Goal: Task Accomplishment & Management: Complete application form

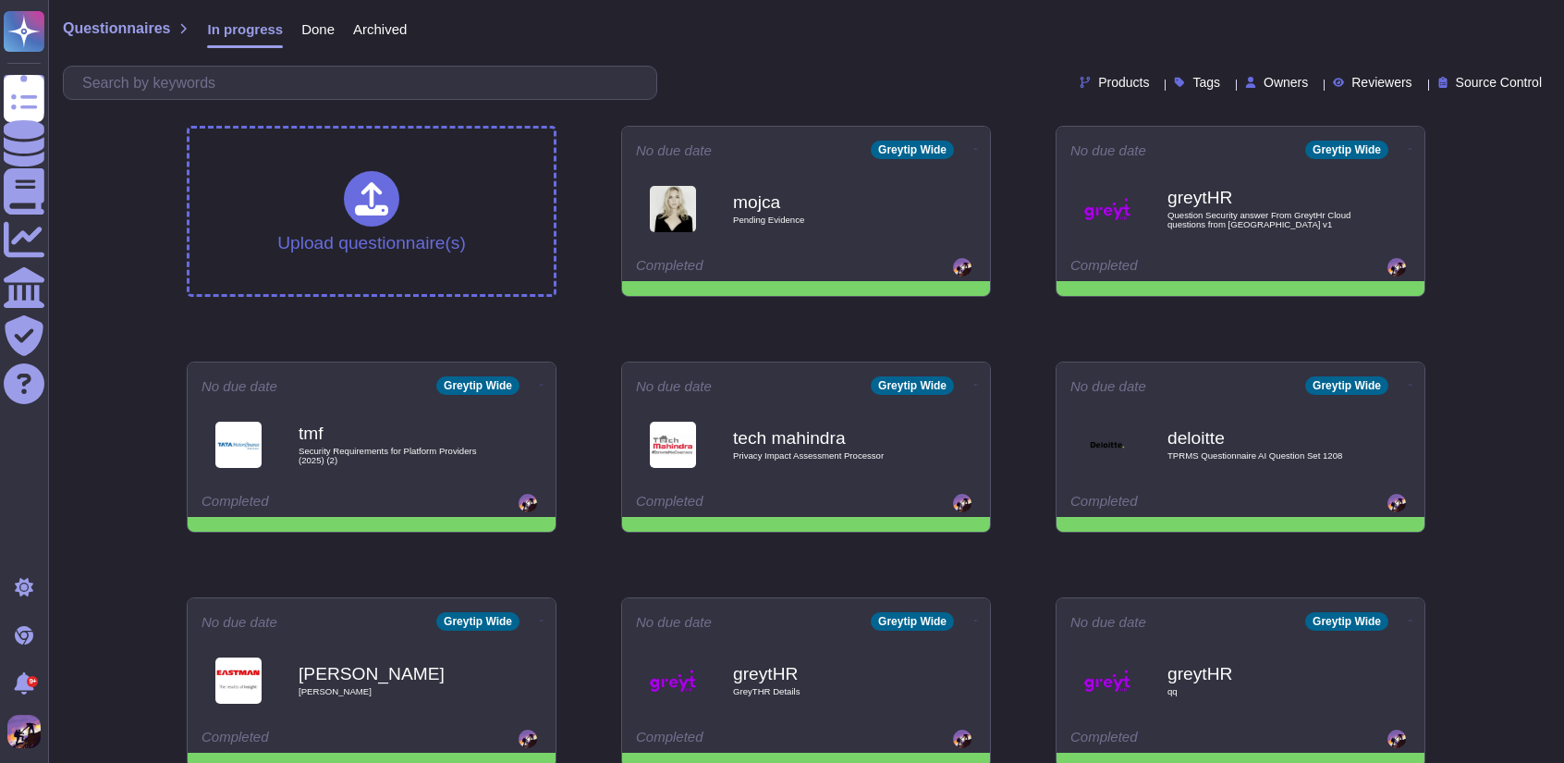
click at [867, 190] on div "mojca Pending Evidence" at bounding box center [825, 209] width 185 height 74
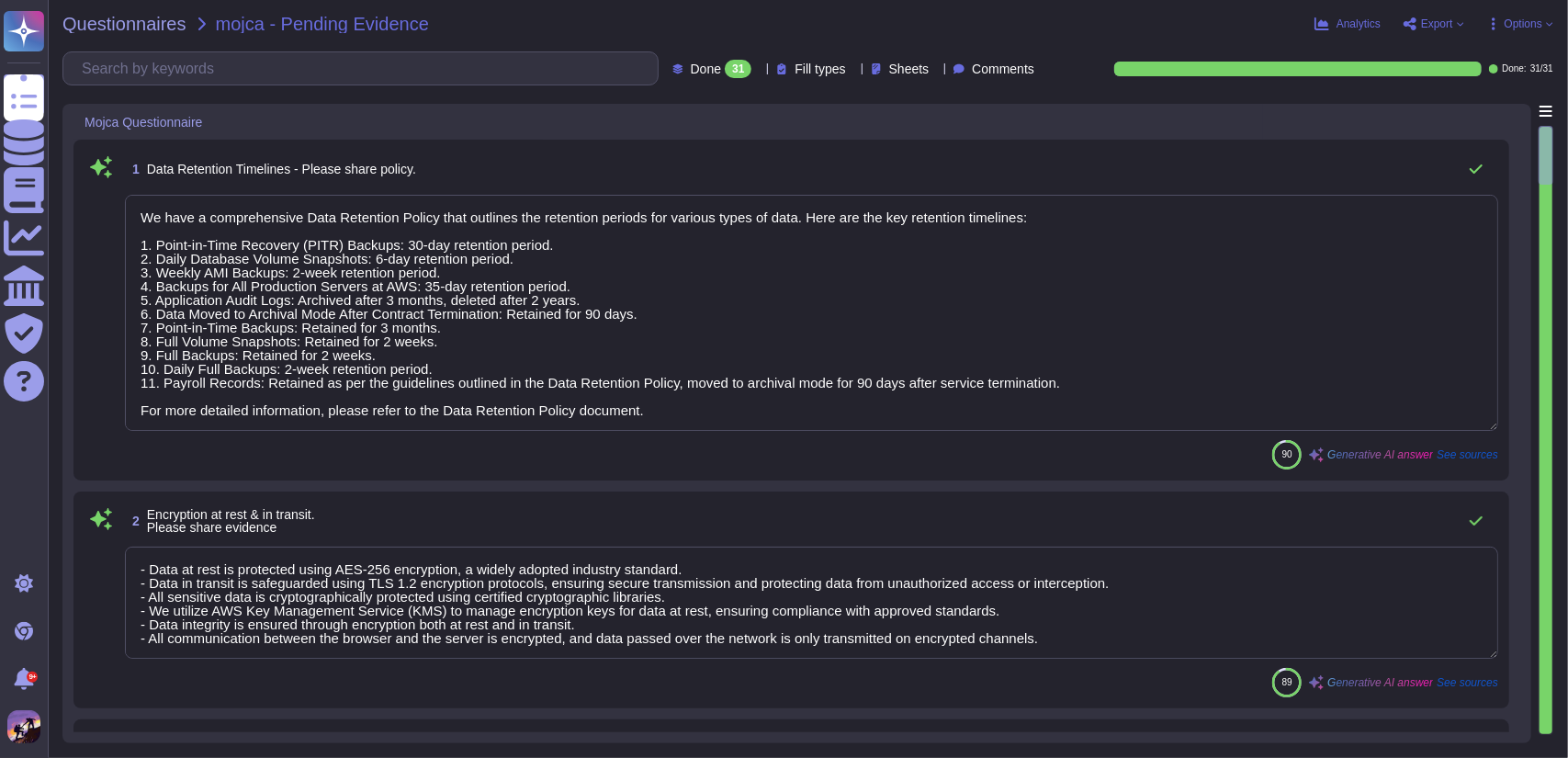
type textarea "We have a comprehensive Data Retention Policy that outlines the retention perio…"
type textarea "- Data at rest is protected using AES-256 encryption, a widely adopted industry…"
type textarea "GreytHR facilitates employees' rights regarding their personal identifiable inf…"
type textarea "We have established policies and processes to support clients in responding to …"
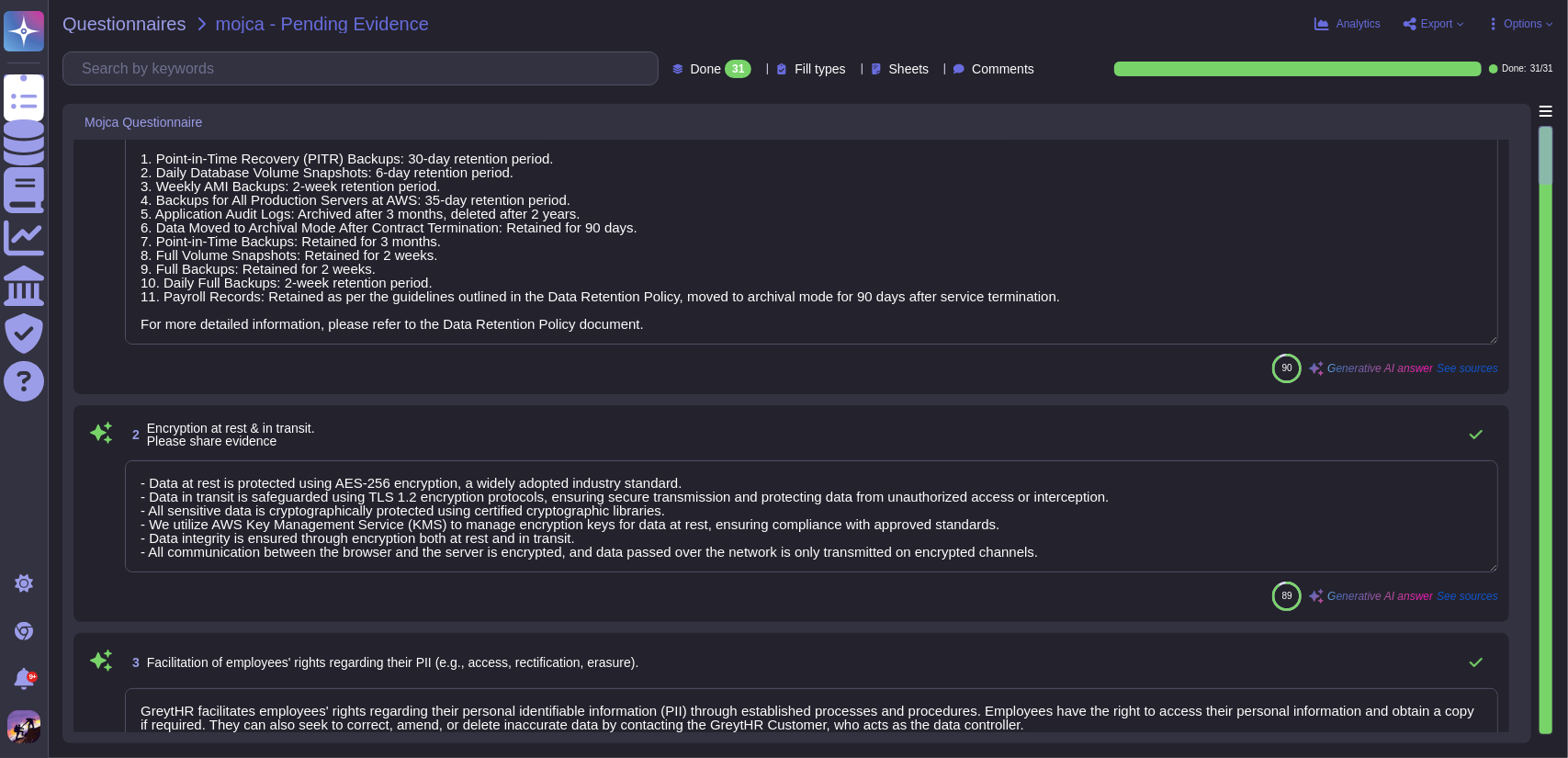
type textarea "At [GEOGRAPHIC_DATA], we implement a comprehensive set of technical and organiz…"
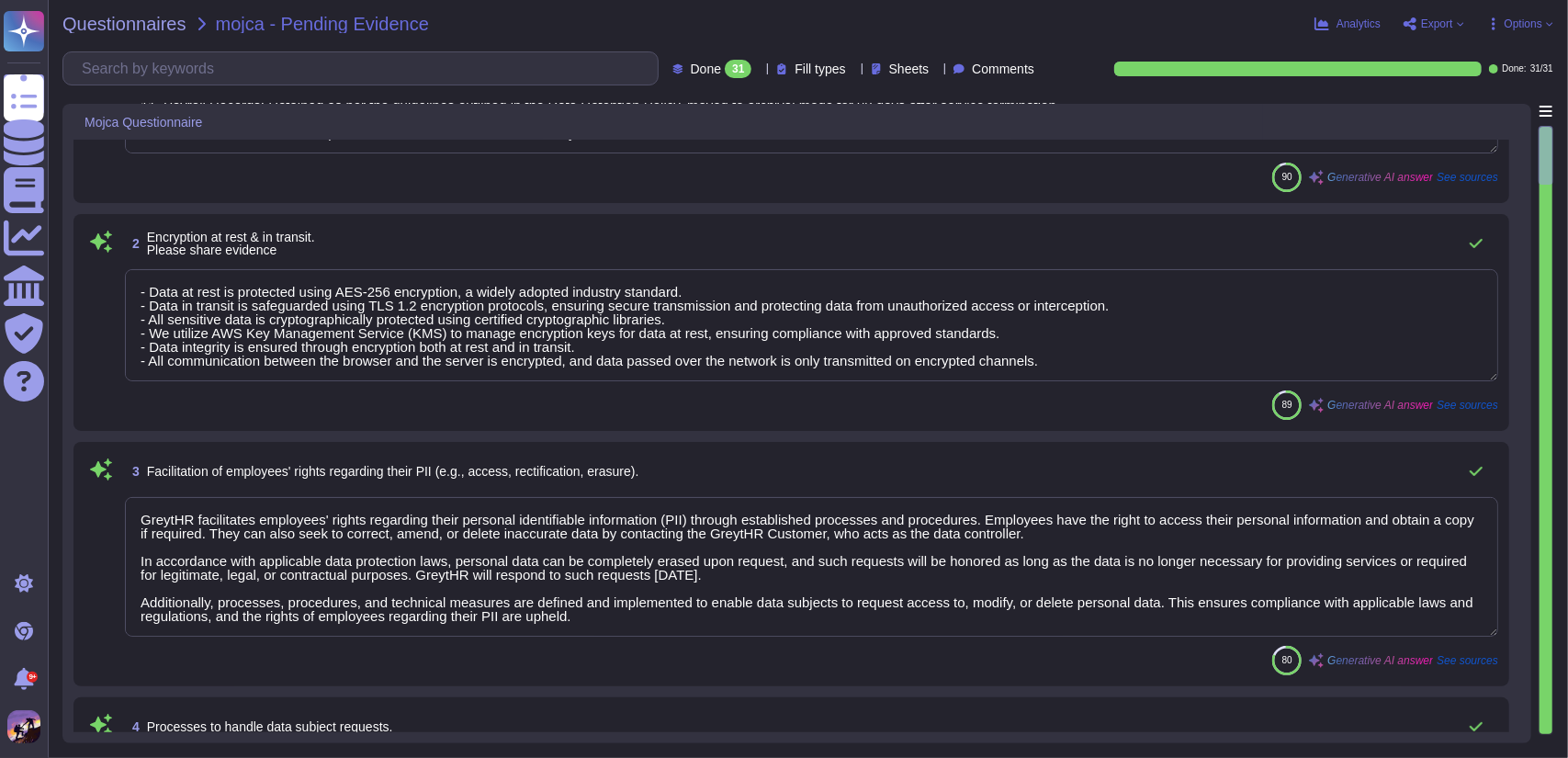
scroll to position [278, 0]
click at [223, 255] on span "Encryption at rest & in transit. Please share evidence" at bounding box center [231, 242] width 168 height 28
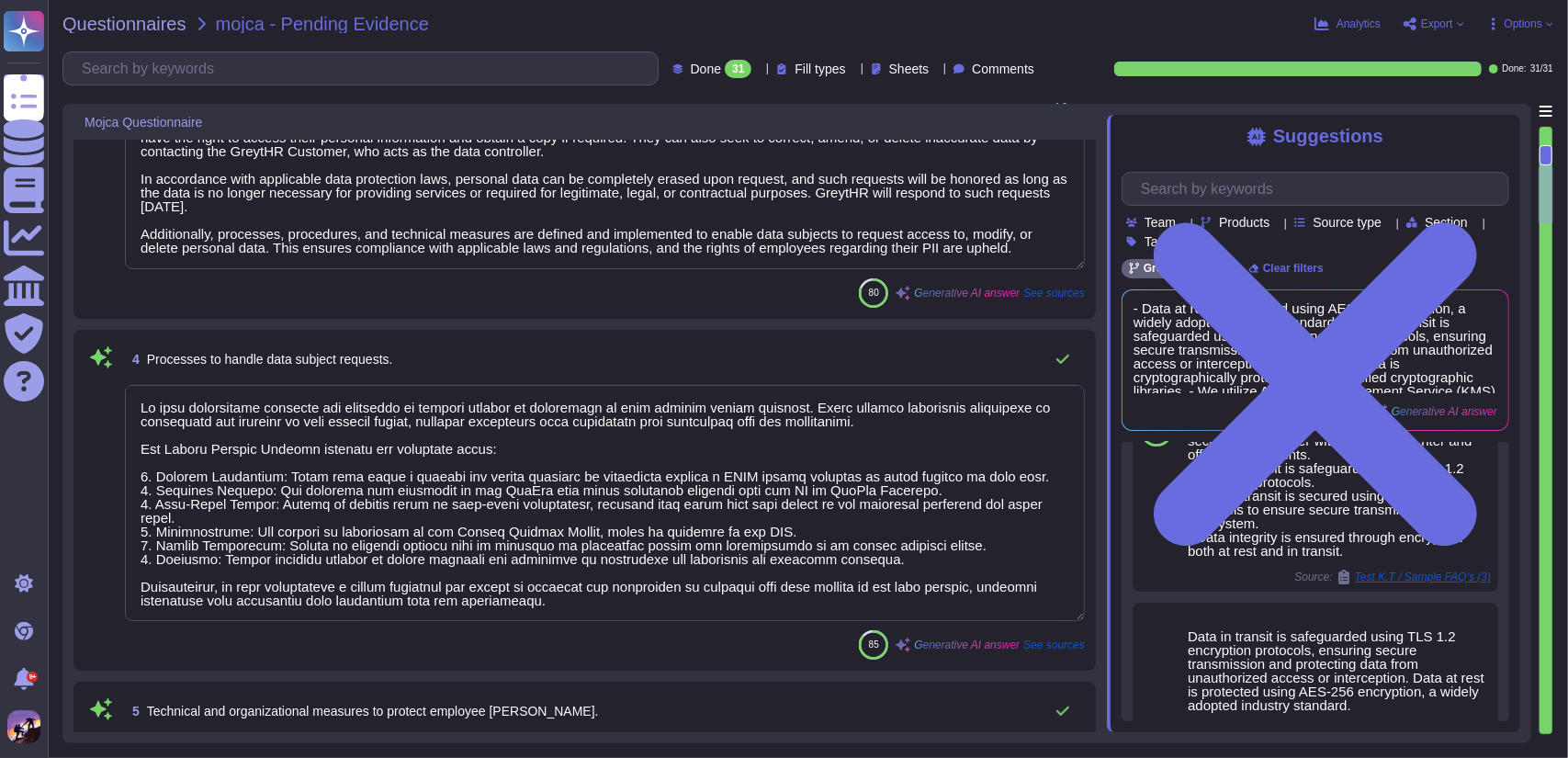
scroll to position [679, 0]
click at [619, 608] on textarea at bounding box center [605, 502] width 960 height 236
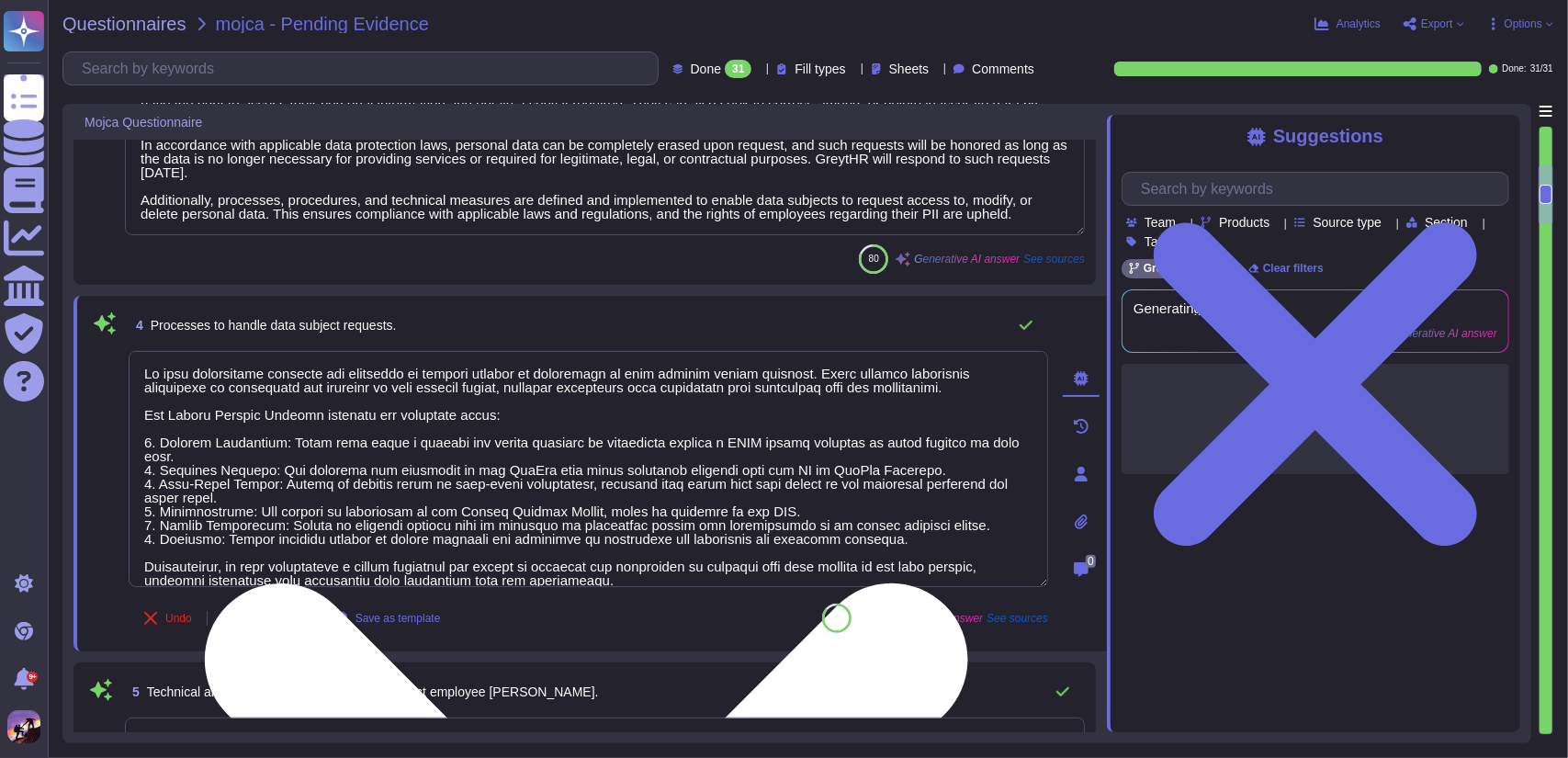
scroll to position [15, 0]
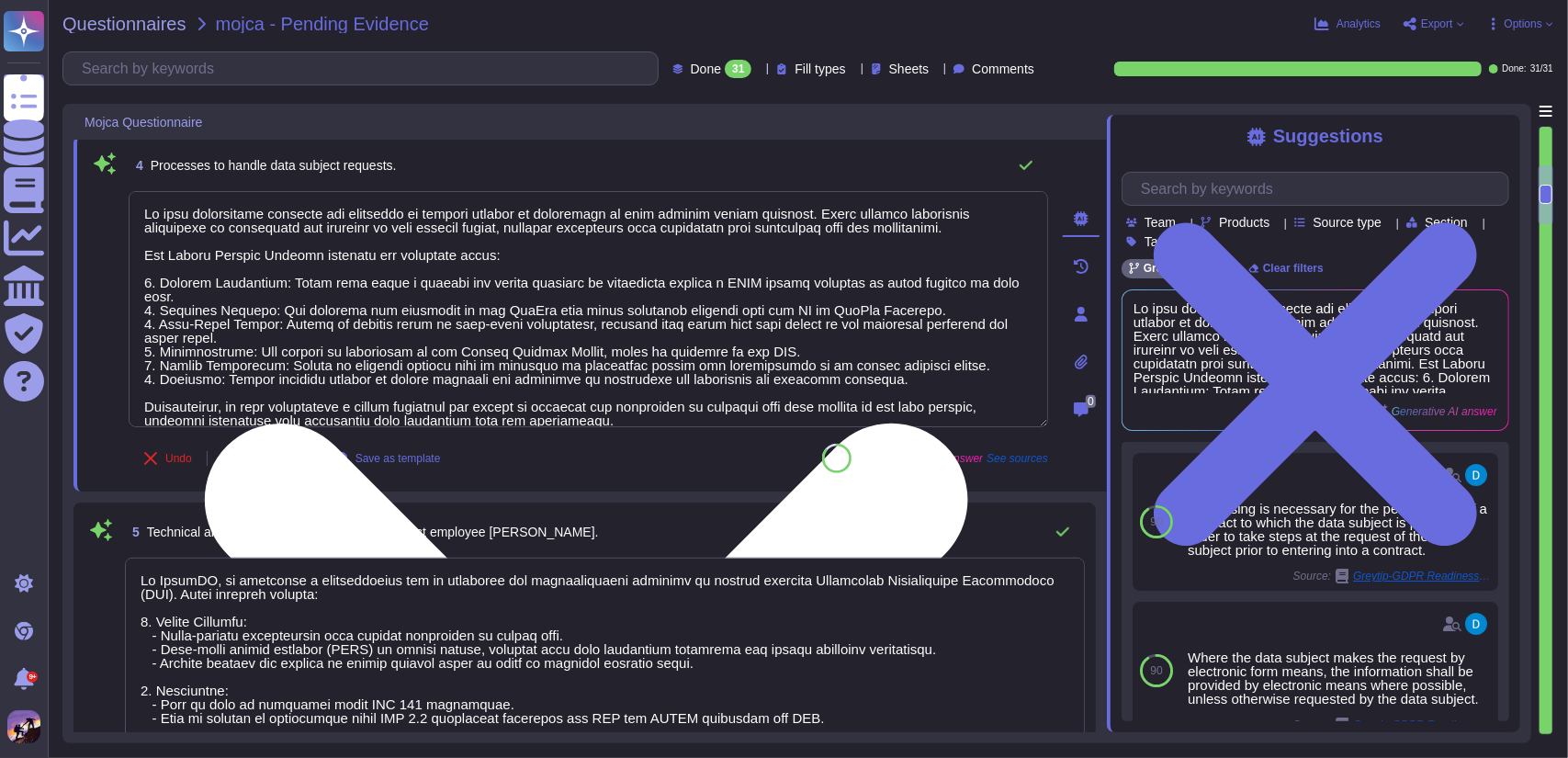
type textarea "We are committed to ensuring compliance with applicable privacy laws and regula…"
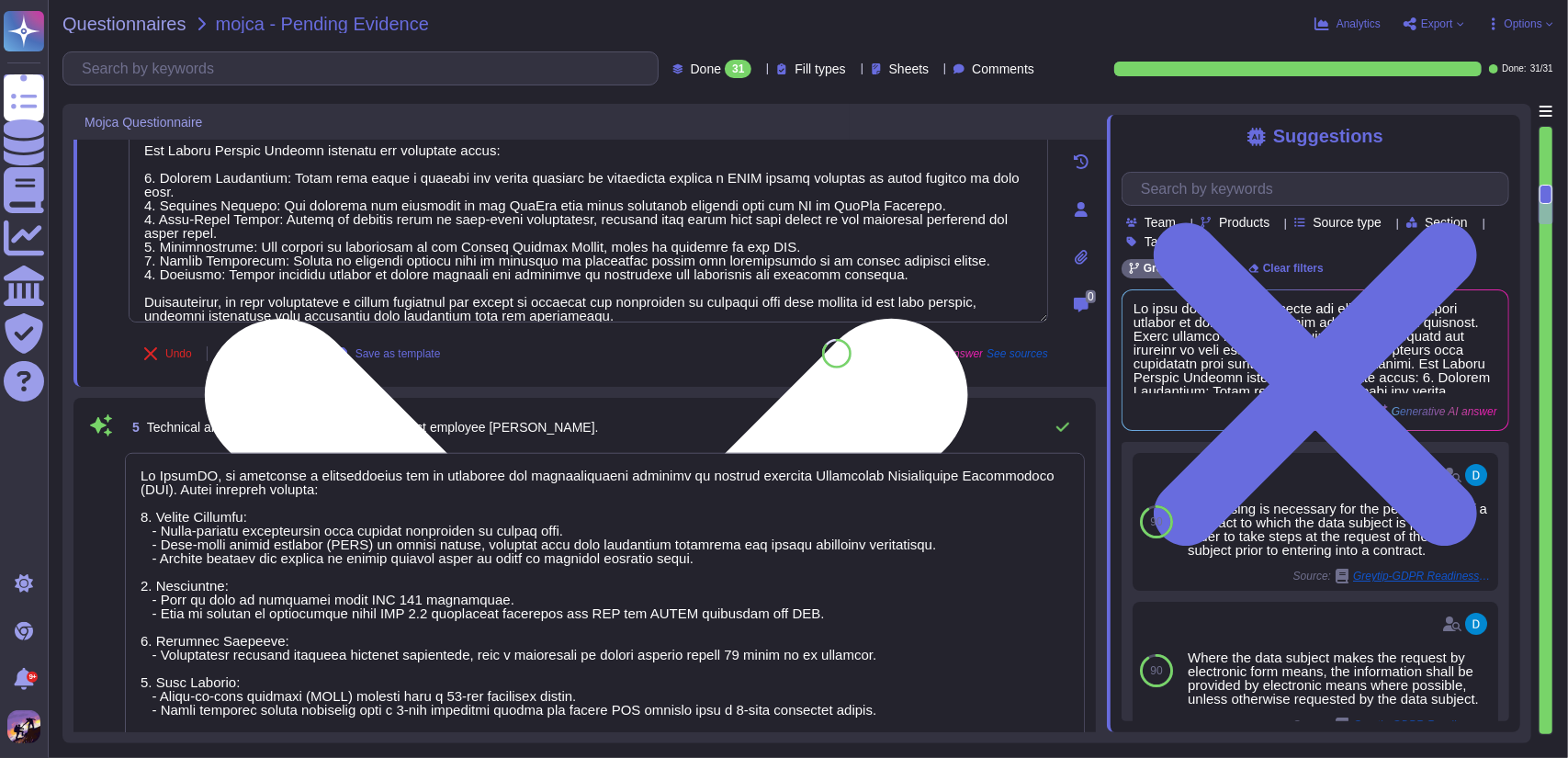
scroll to position [29, 0]
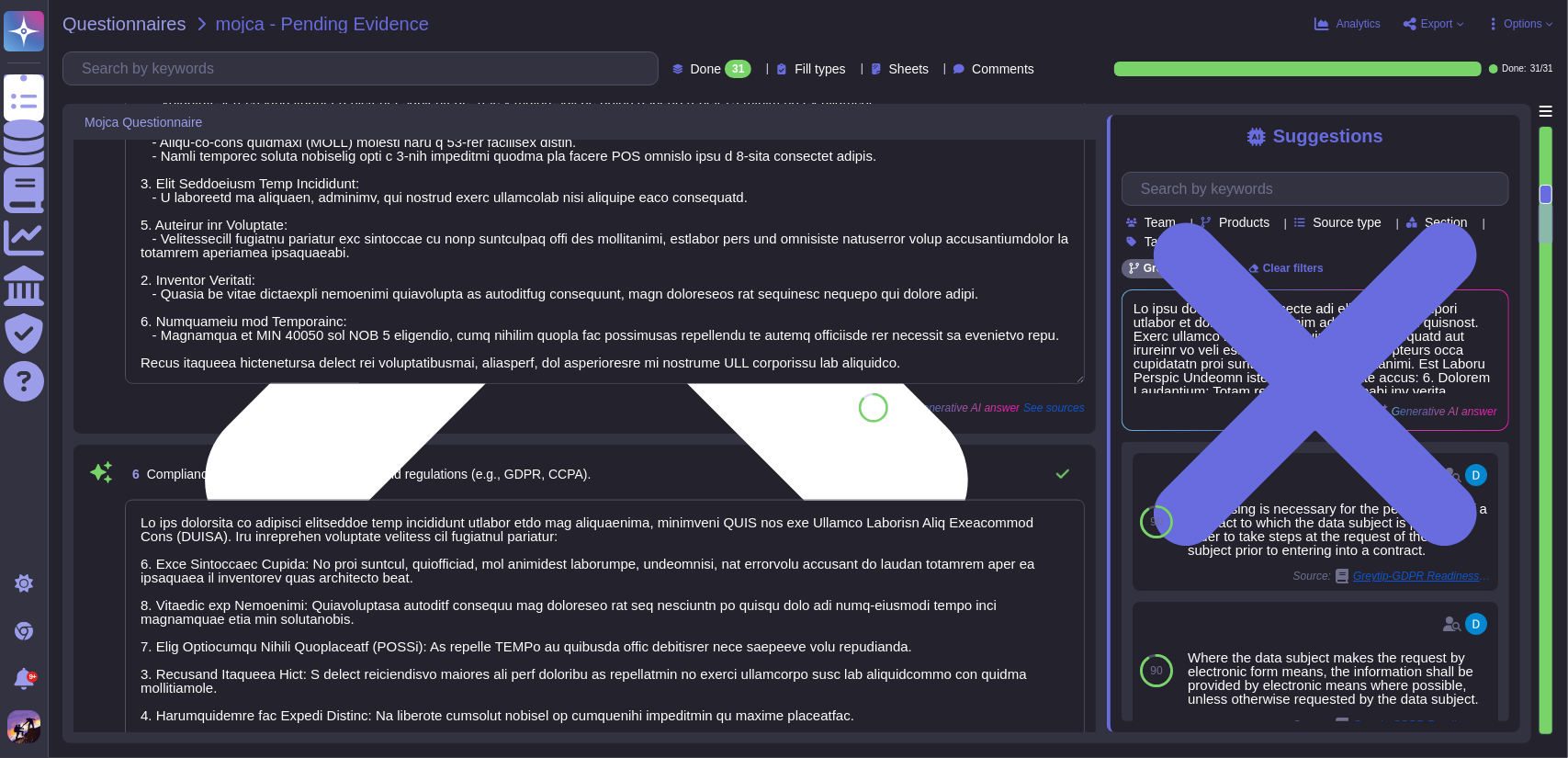
type textarea "We may need to share your personal information and aggregated de-identified inf…"
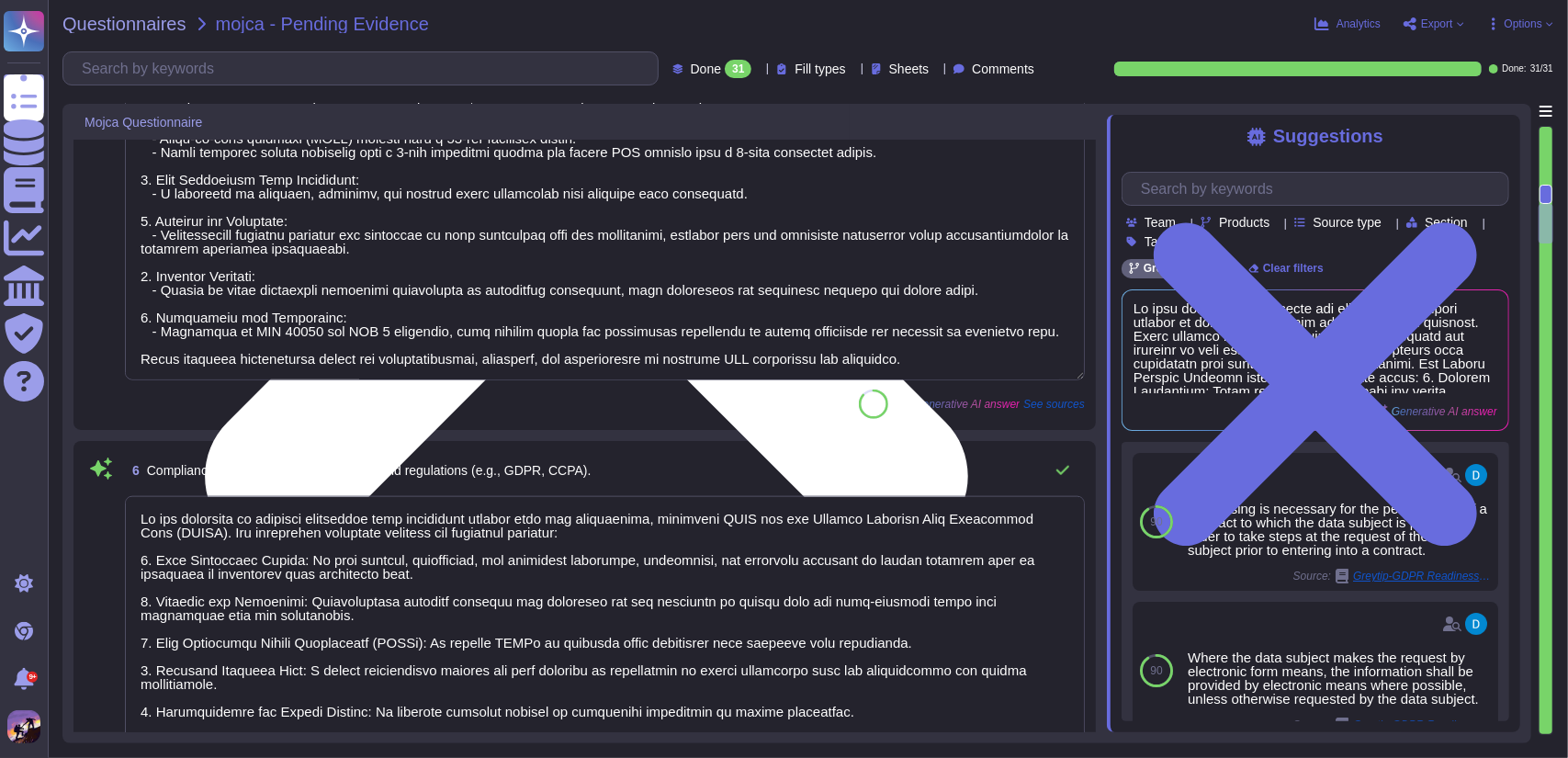
scroll to position [1, 0]
type textarea "GreytHR evaluates the security and privacy practices of third-party vendors to …"
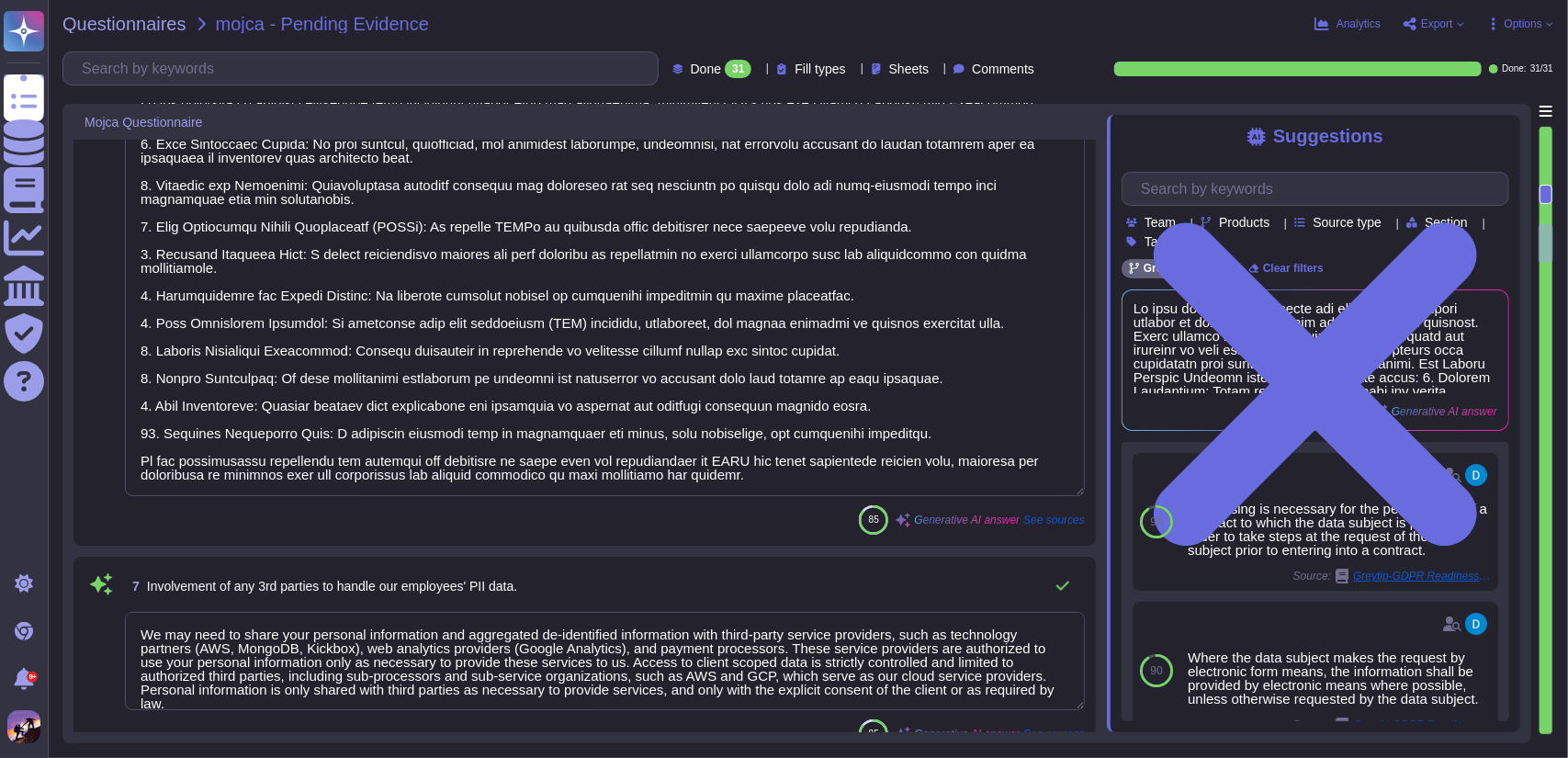
type textarea "The organization conducts formal privacy awareness training for all employees, …"
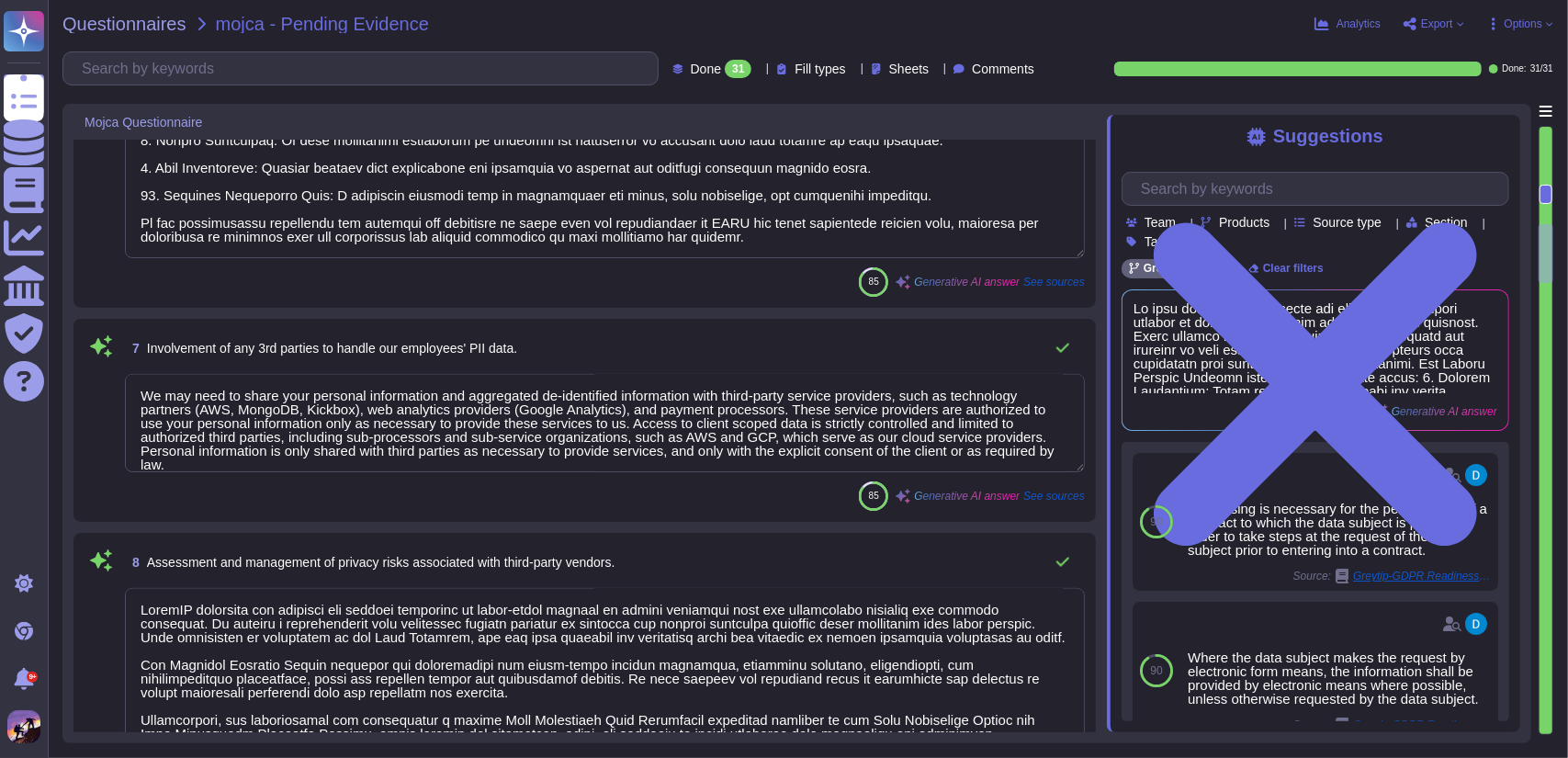
scroll to position [2087, 0]
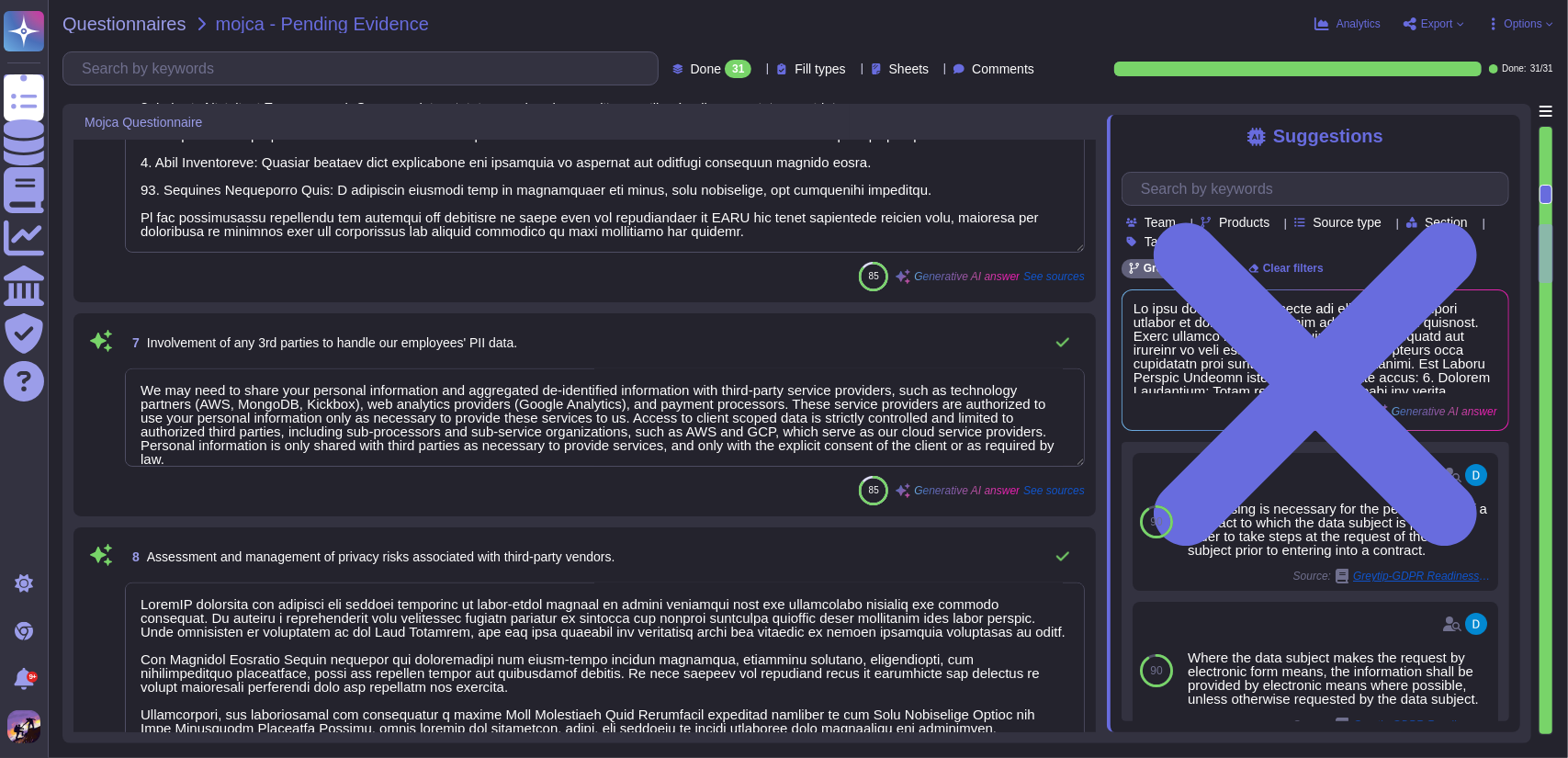
type textarea "Yes, our organization has a Data Processing Agreement (DPA) in place with third…"
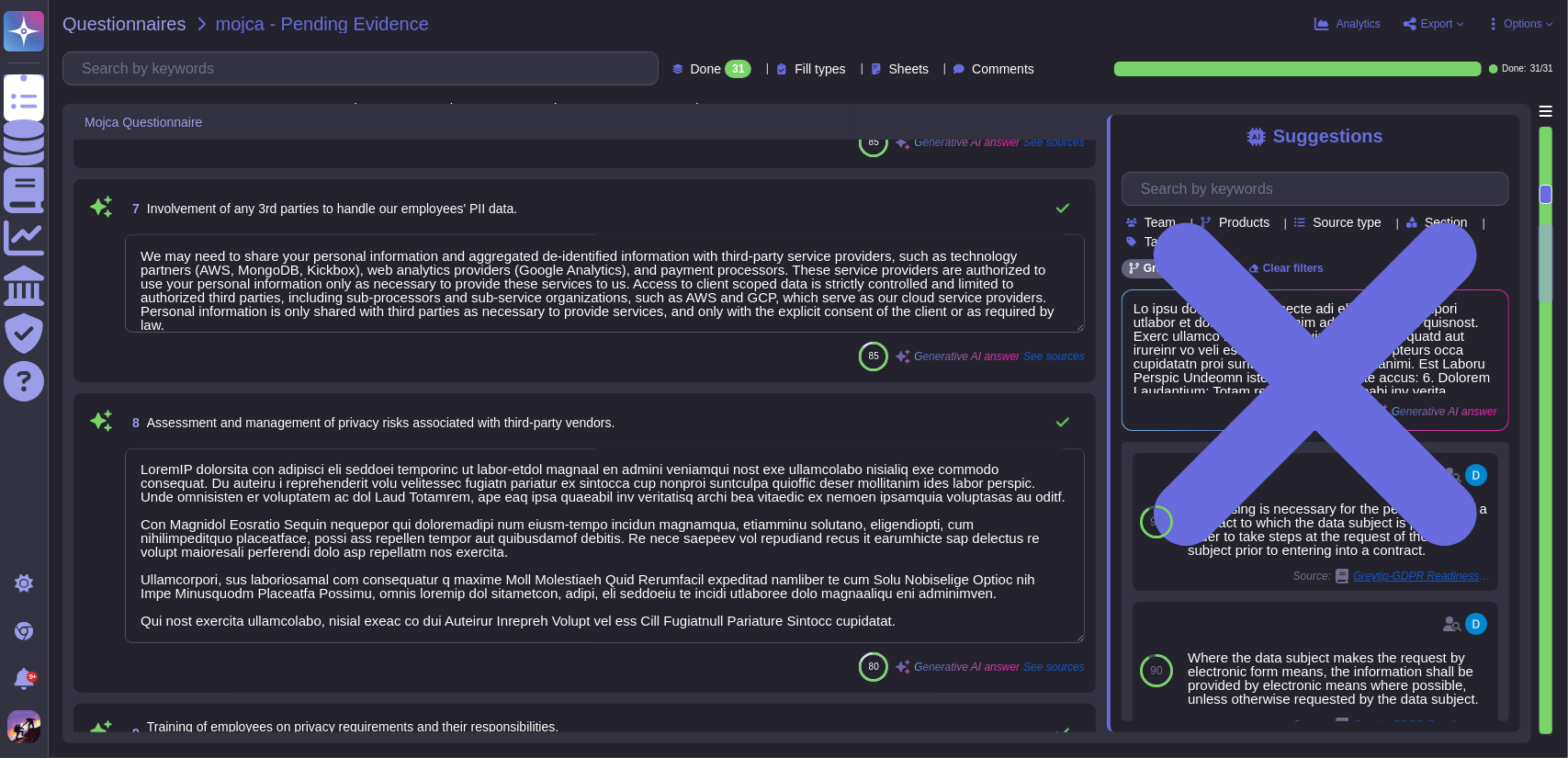
type textarea "GreytHR collects personal information about employees that is necessary for pro…"
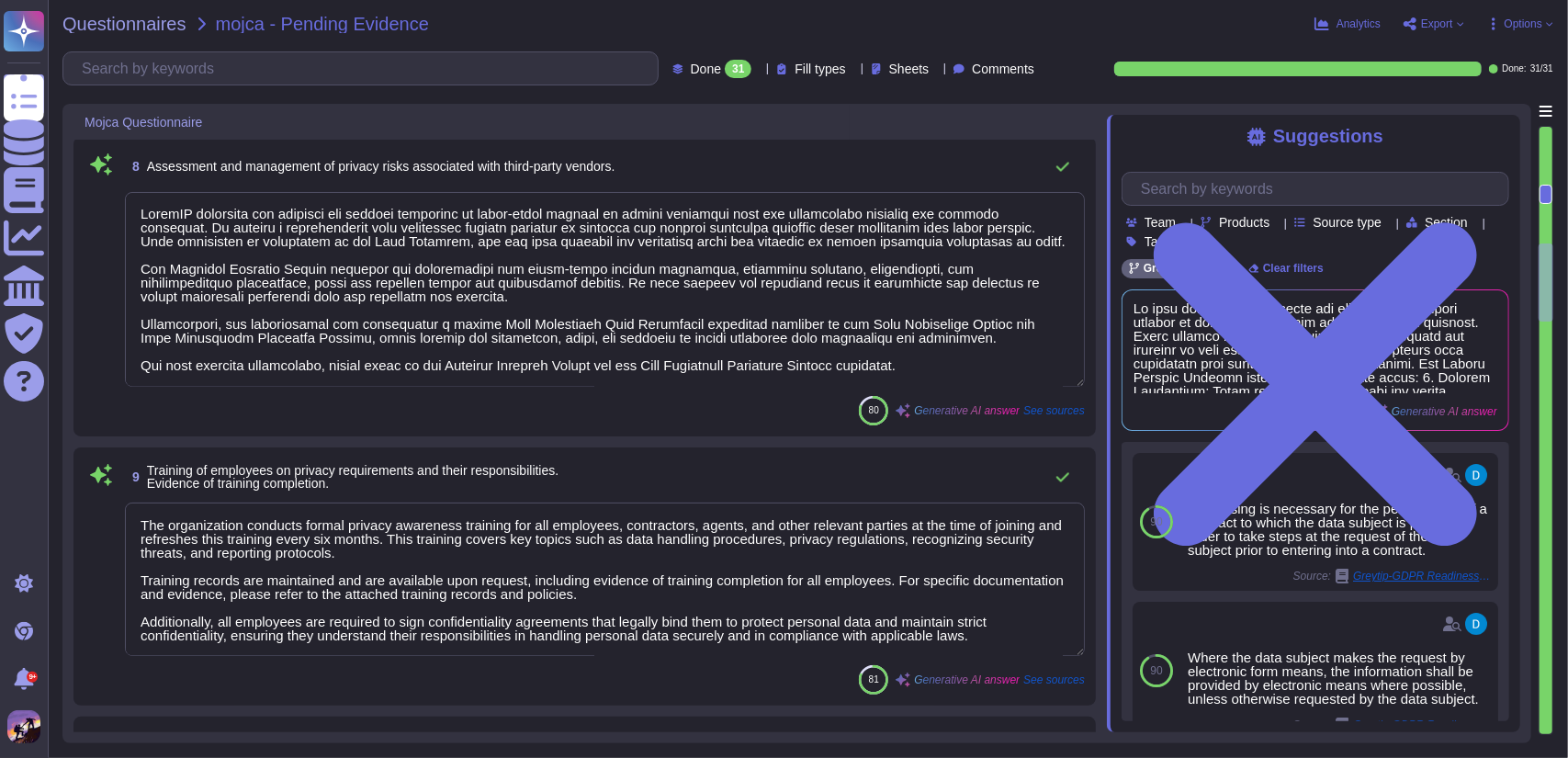
type textarea "GreytHR does not transfer any personal data to third parties, third countries, …"
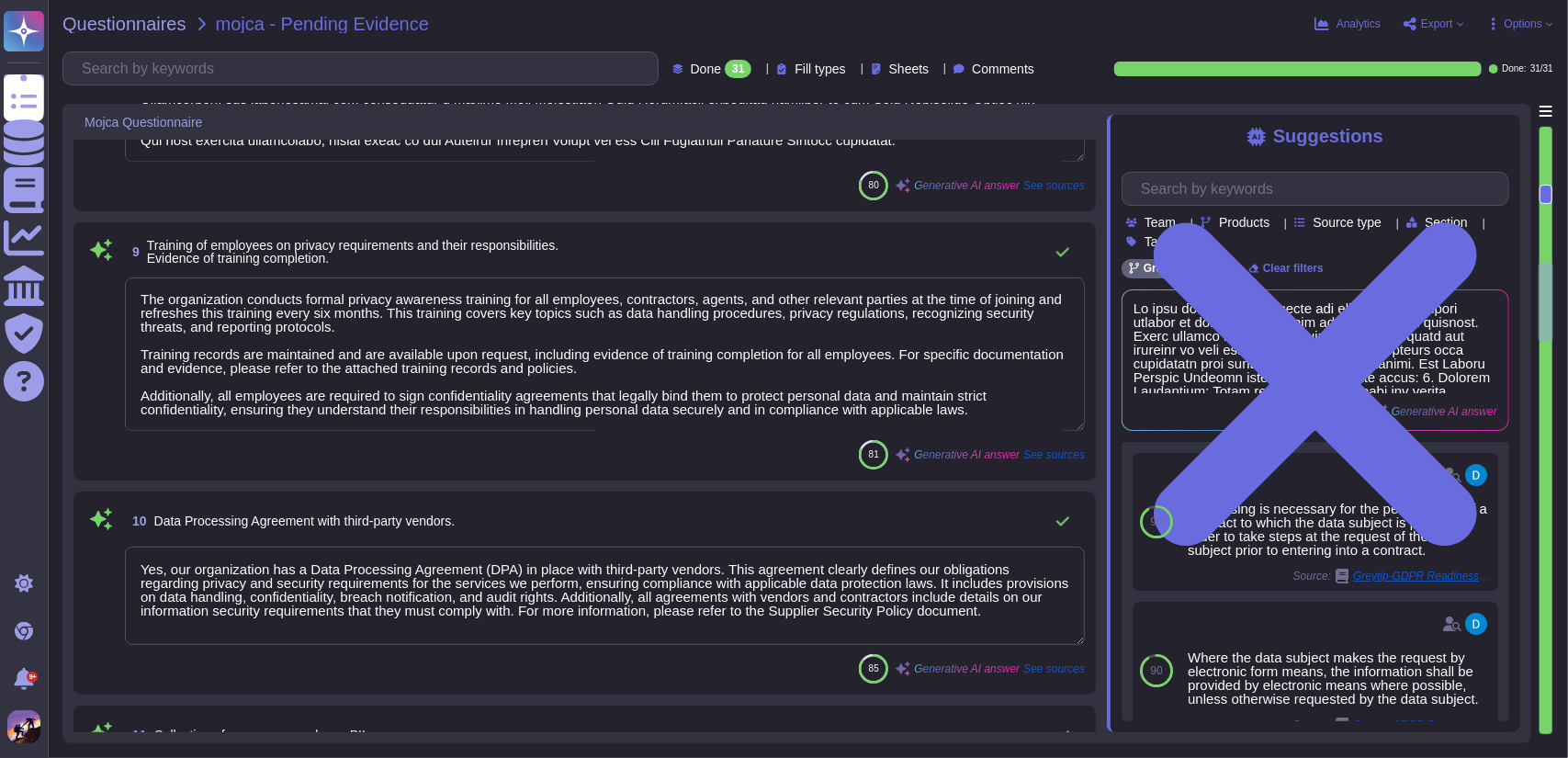
scroll to position [2740, 0]
type textarea "We provide access to our ISO 27001 and SOC 2 Type II audit reports upon request…"
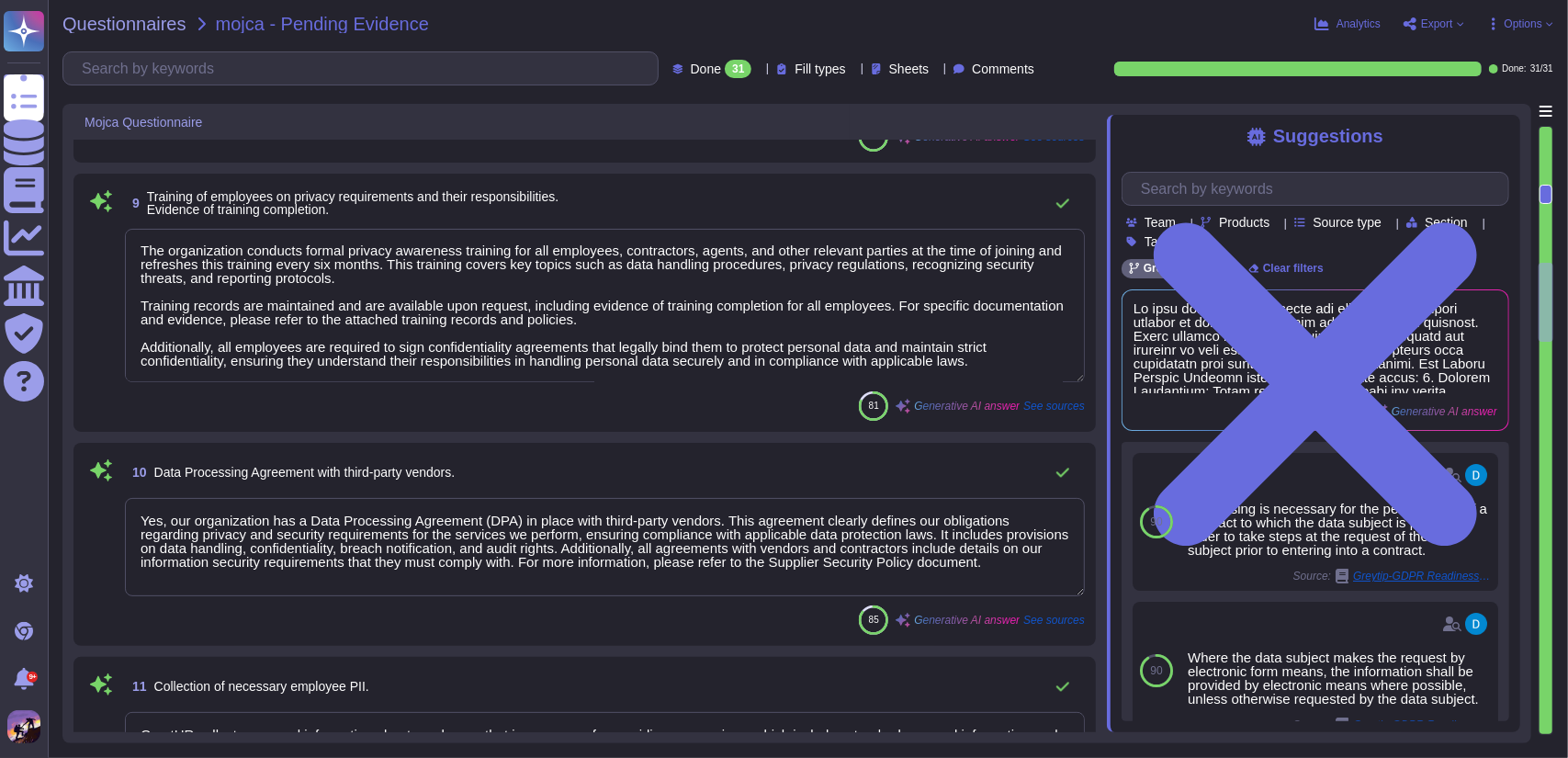
scroll to position [1, 0]
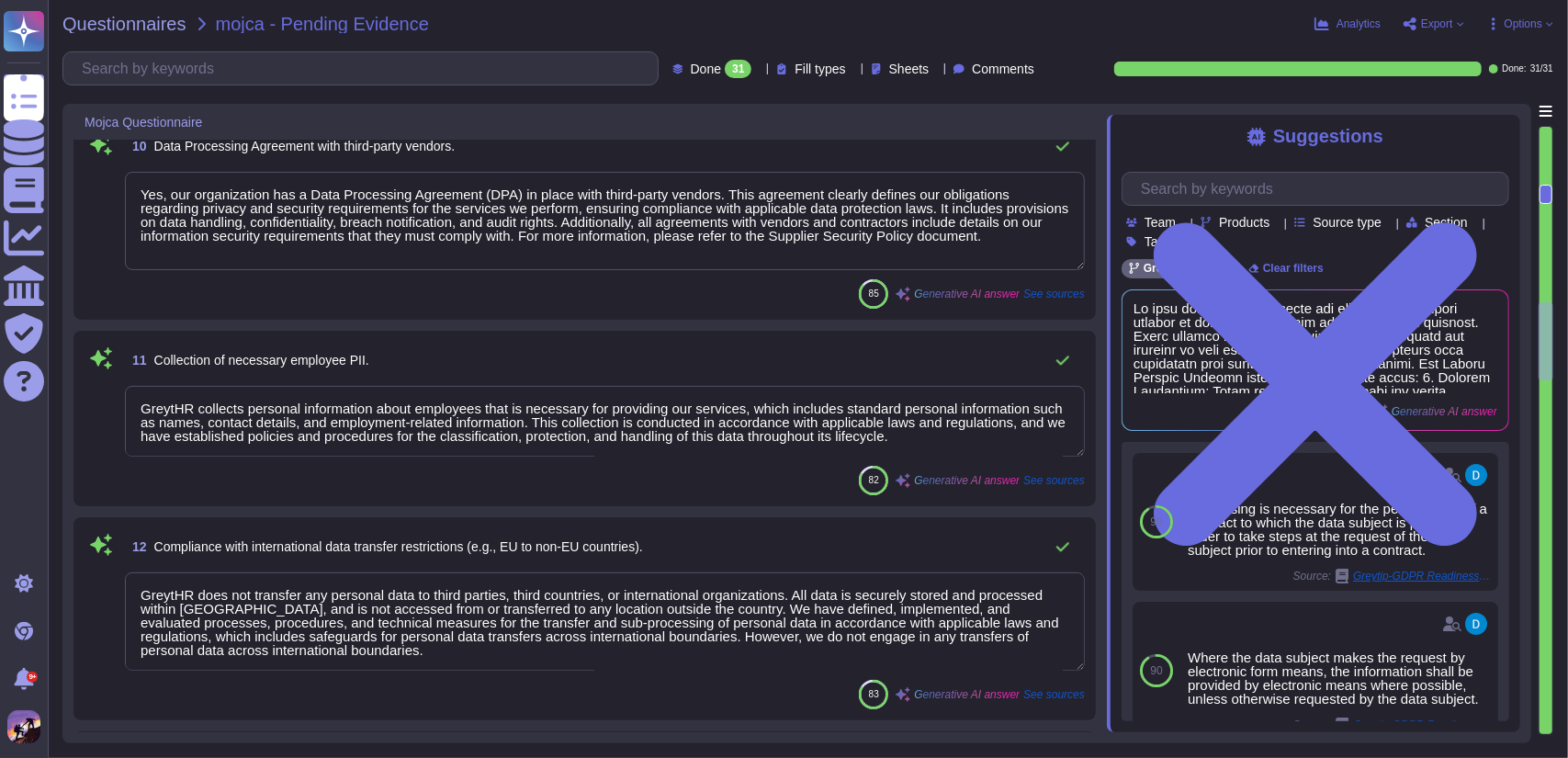
type textarea "CA-68: Greytip Associates are required to sign the 'NDA' and 'ISMS Agreement' d…"
type textarea "Yes, we are an ISO 27001 certified organization, holding Certificate No: IS 738…"
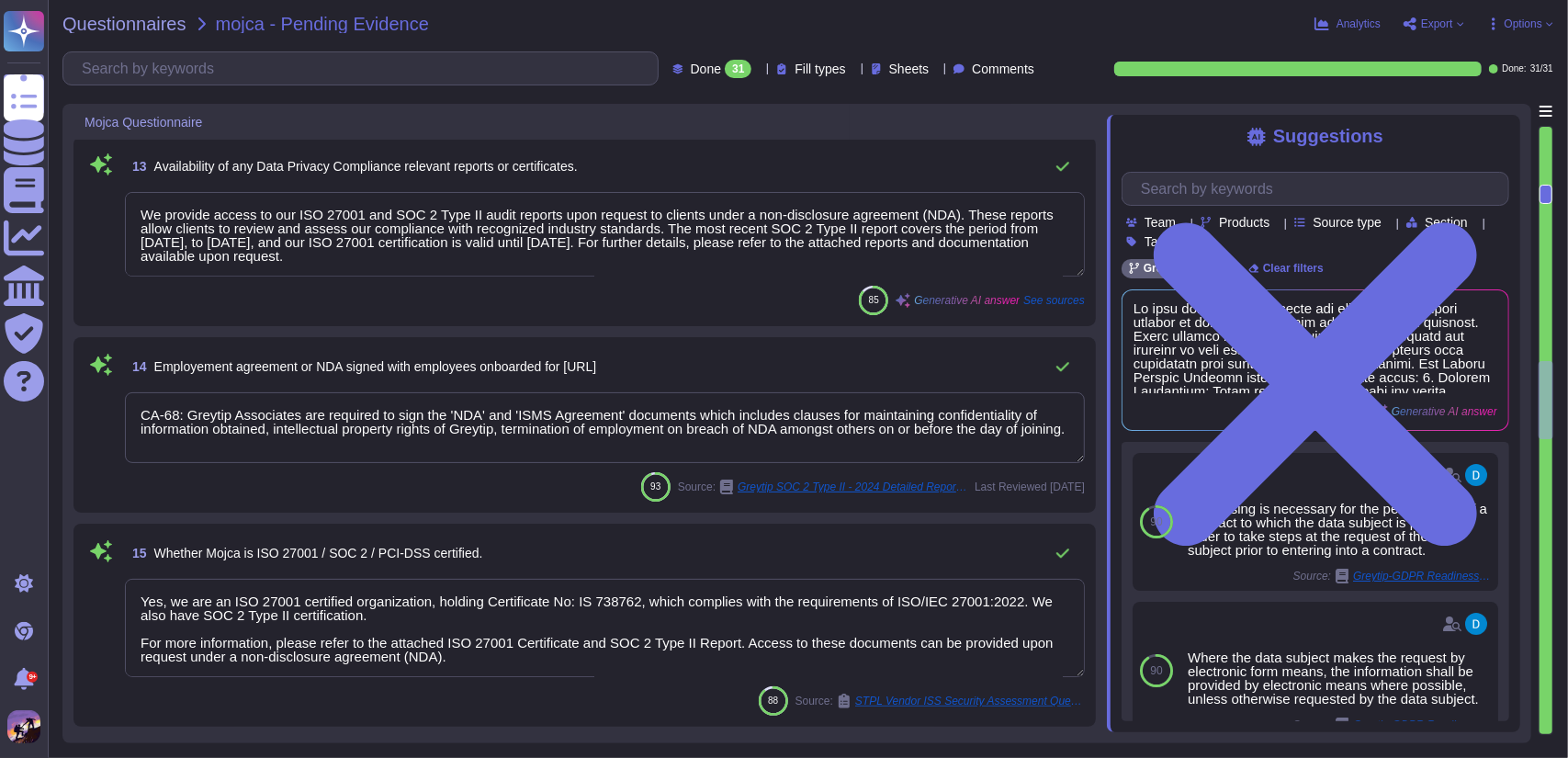
type textarea "Greytip has established comprehensive internal data security policies, which in…"
type textarea "CA-64 For campus hires and lateral hires, background verification is carried ou…"
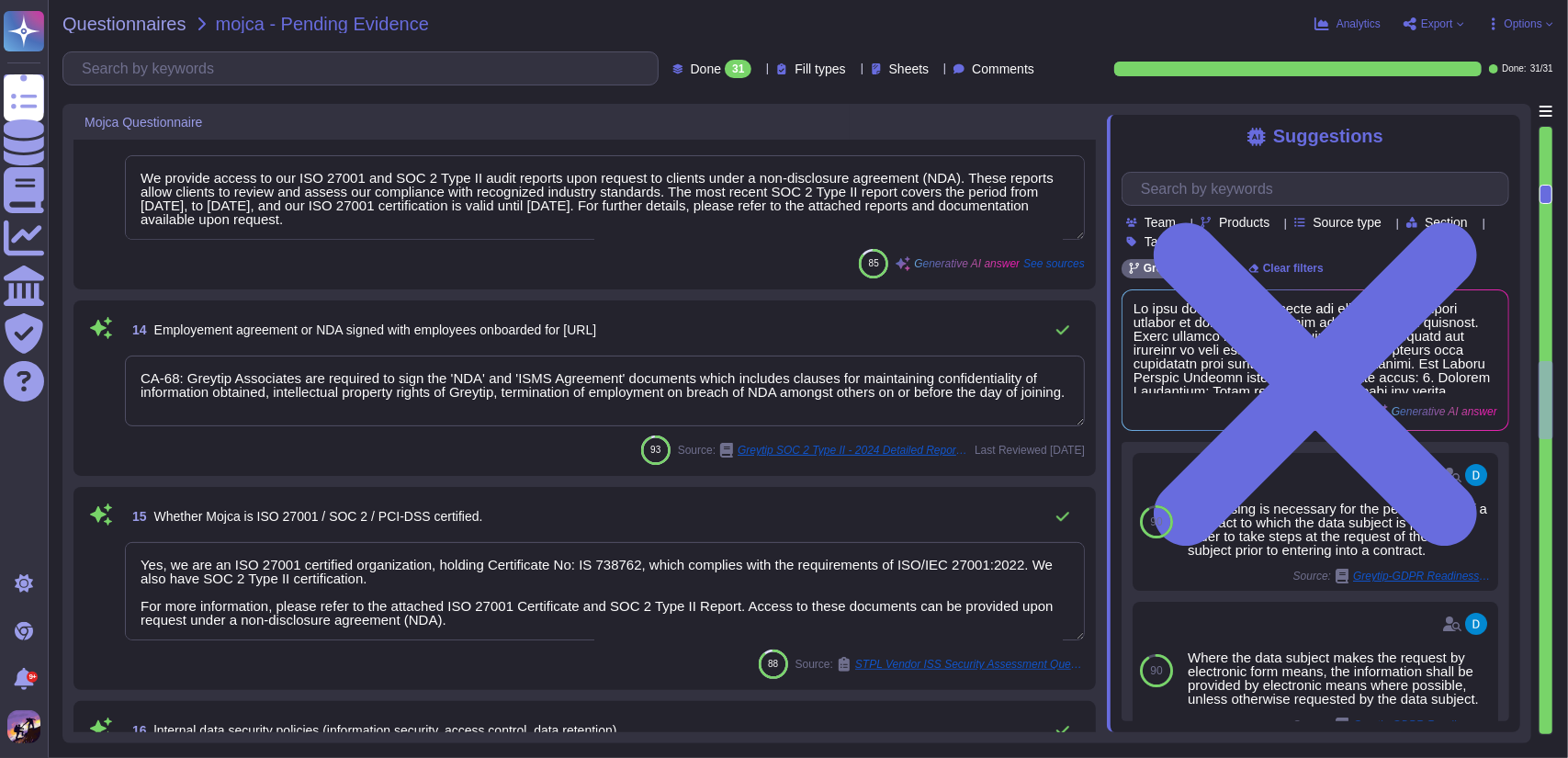
scroll to position [3654, 0]
click at [381, 403] on textarea "CA-68: Greytip Associates are required to sign the 'NDA' and 'ISMS Agreement' d…" at bounding box center [605, 389] width 960 height 71
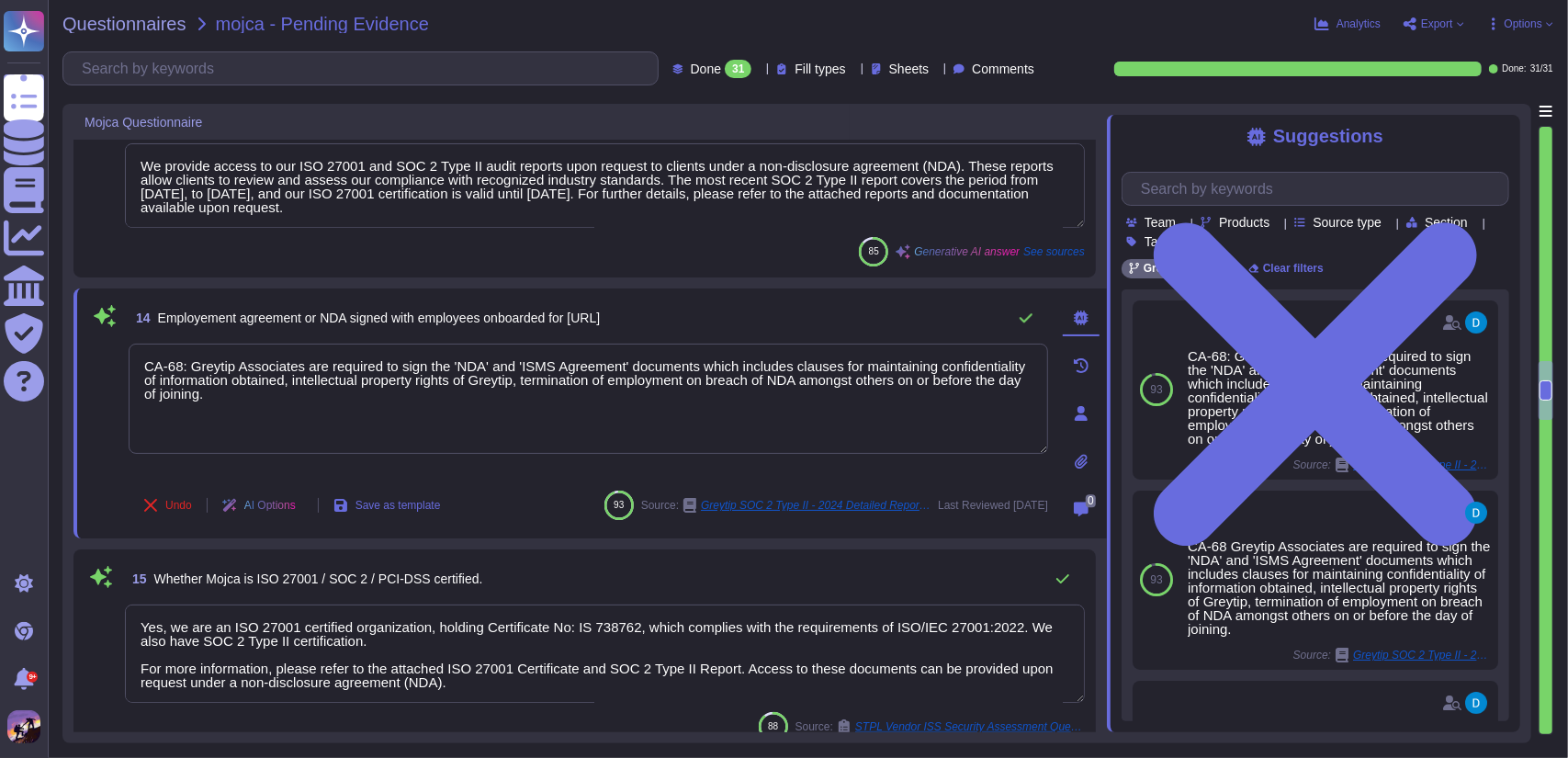
click at [551, 531] on div "14 Employement agreement or NDA signed with employees onboarded for [URL] CA-68…" at bounding box center [590, 412] width 1033 height 249
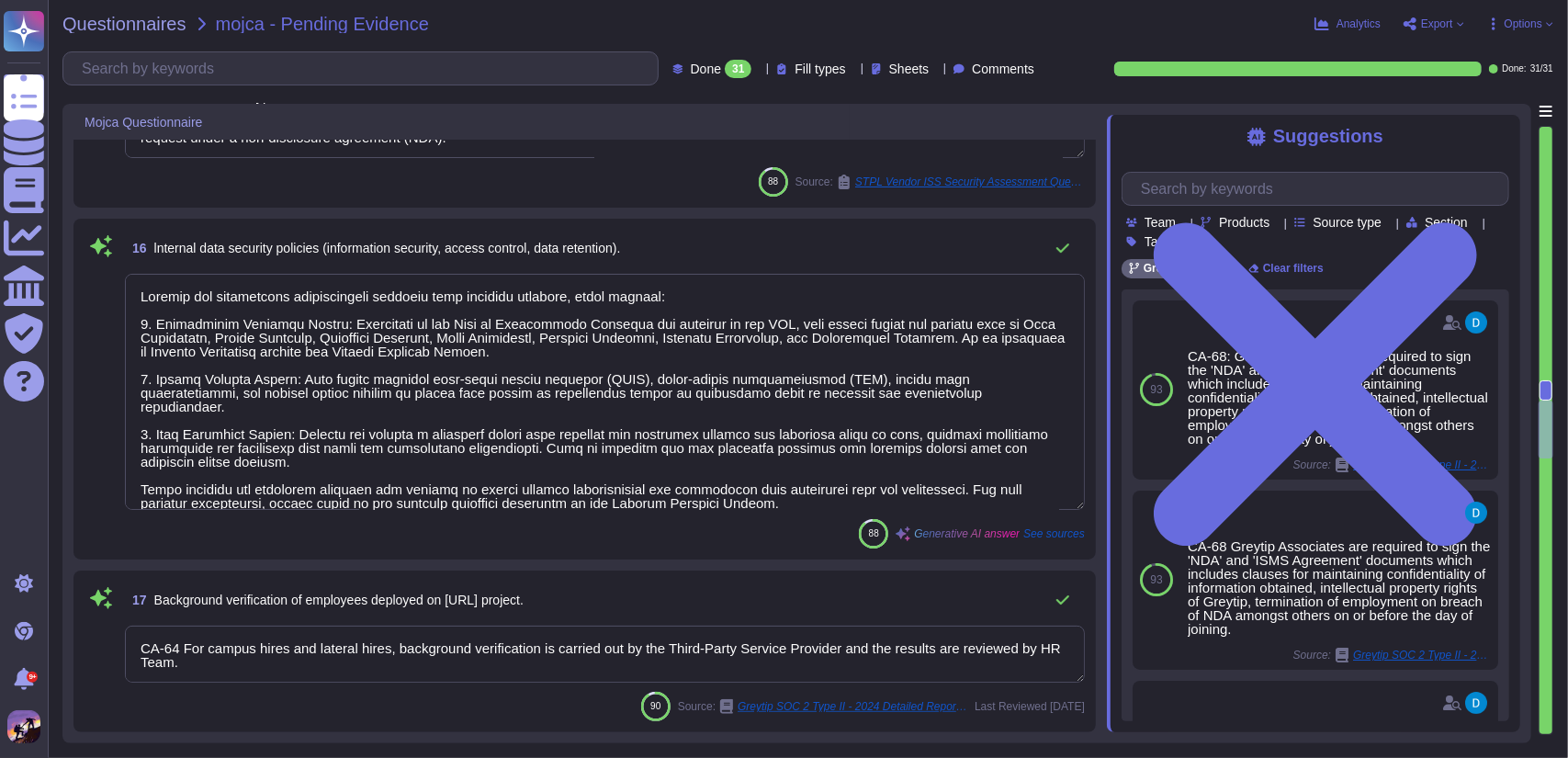
type textarea "- We have a comprehensive security incident response plan that is established, …"
type textarea "Yes, user access rights in the payroll software are restricted based on the pri…"
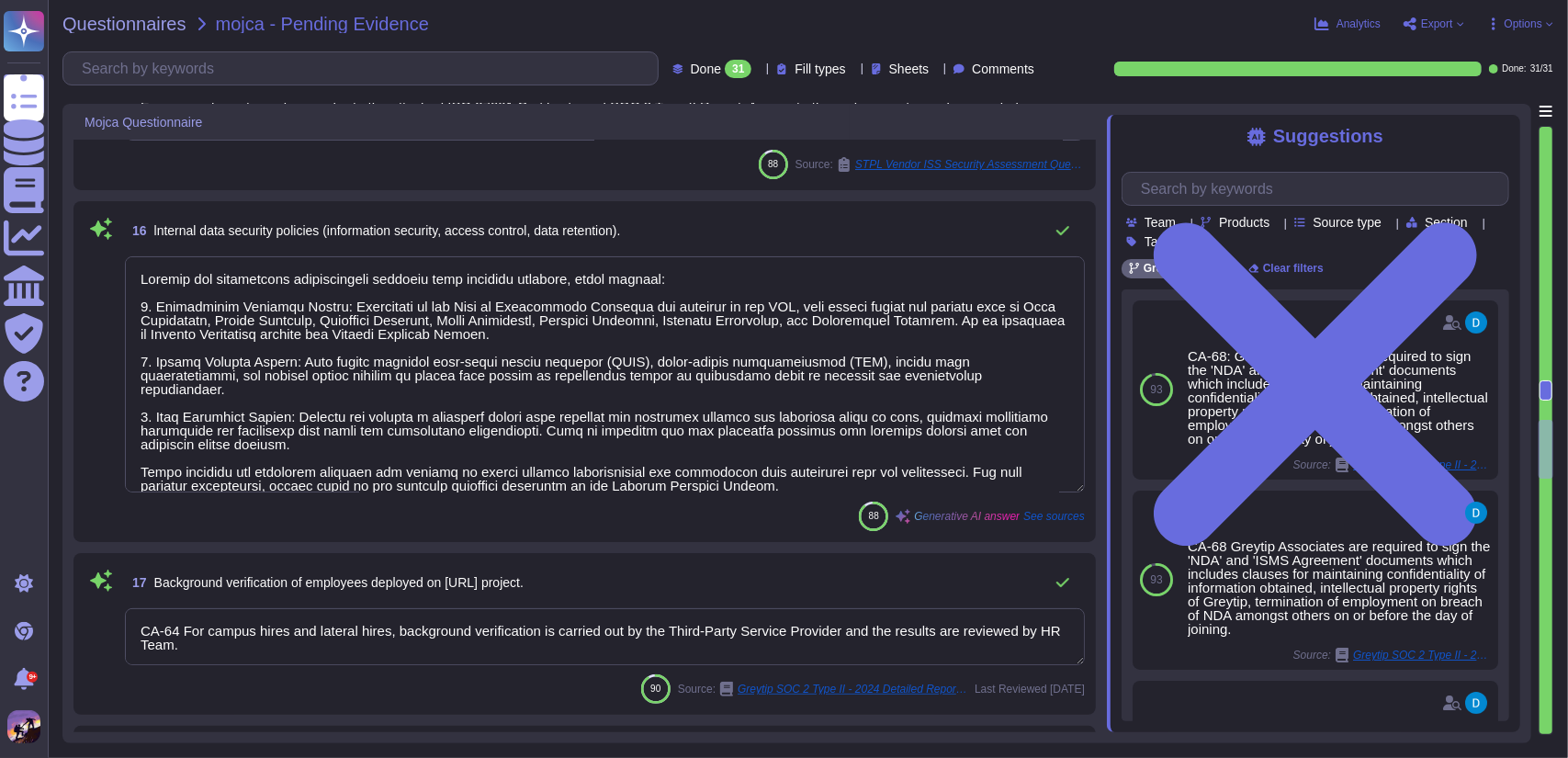
type textarea "Multi-Factor Authentication (MFA) is enforced for administrative and power user…"
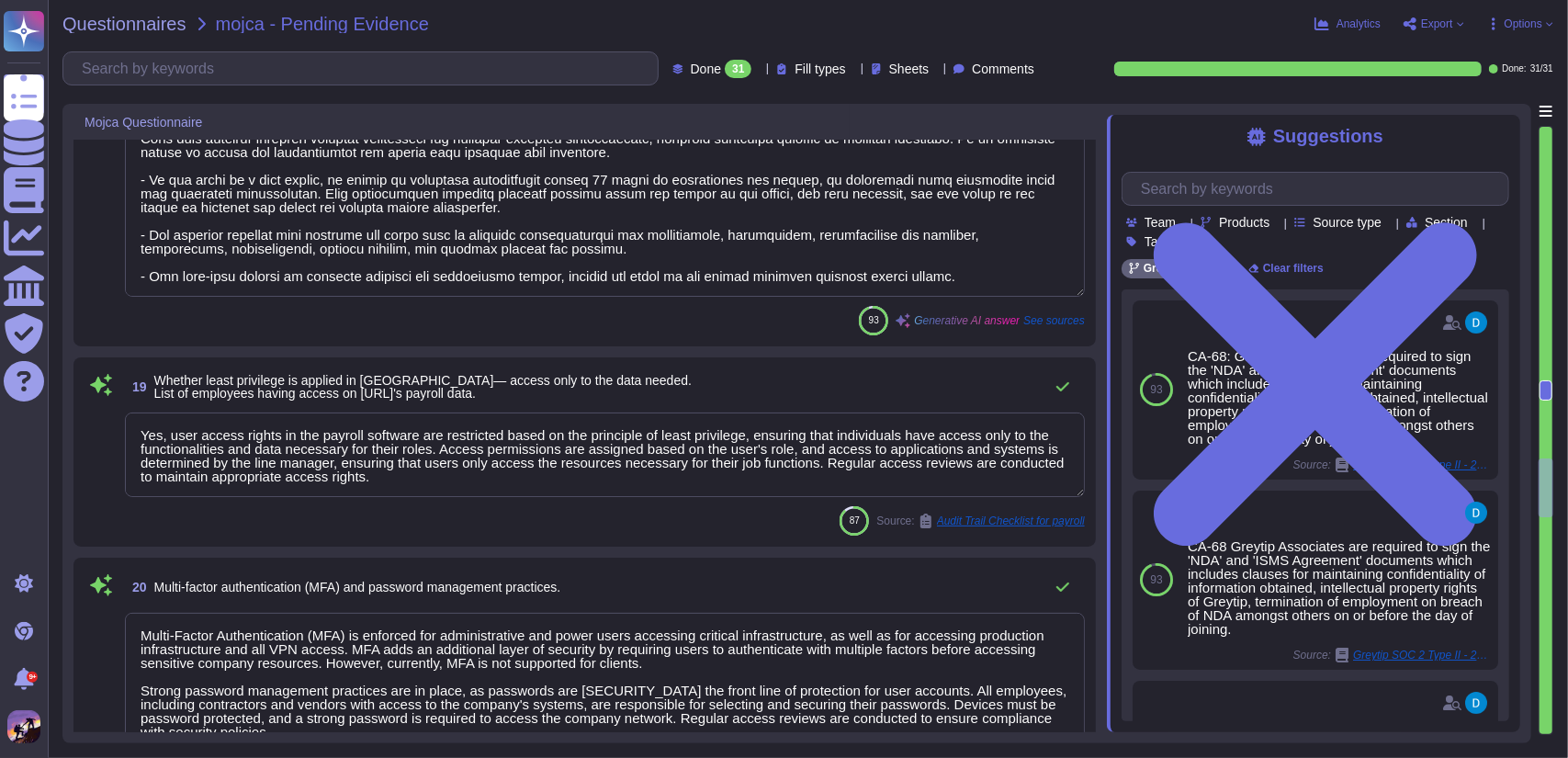
type textarea "Due to confidentiality reasons, we are unable to share the complete SOC 2 Type …"
type textarea "We have a documented Data Protection Policy that outlines our commitment to dat…"
type textarea "Please refer to the attached Backup Policy and Data Retention Policy documents …"
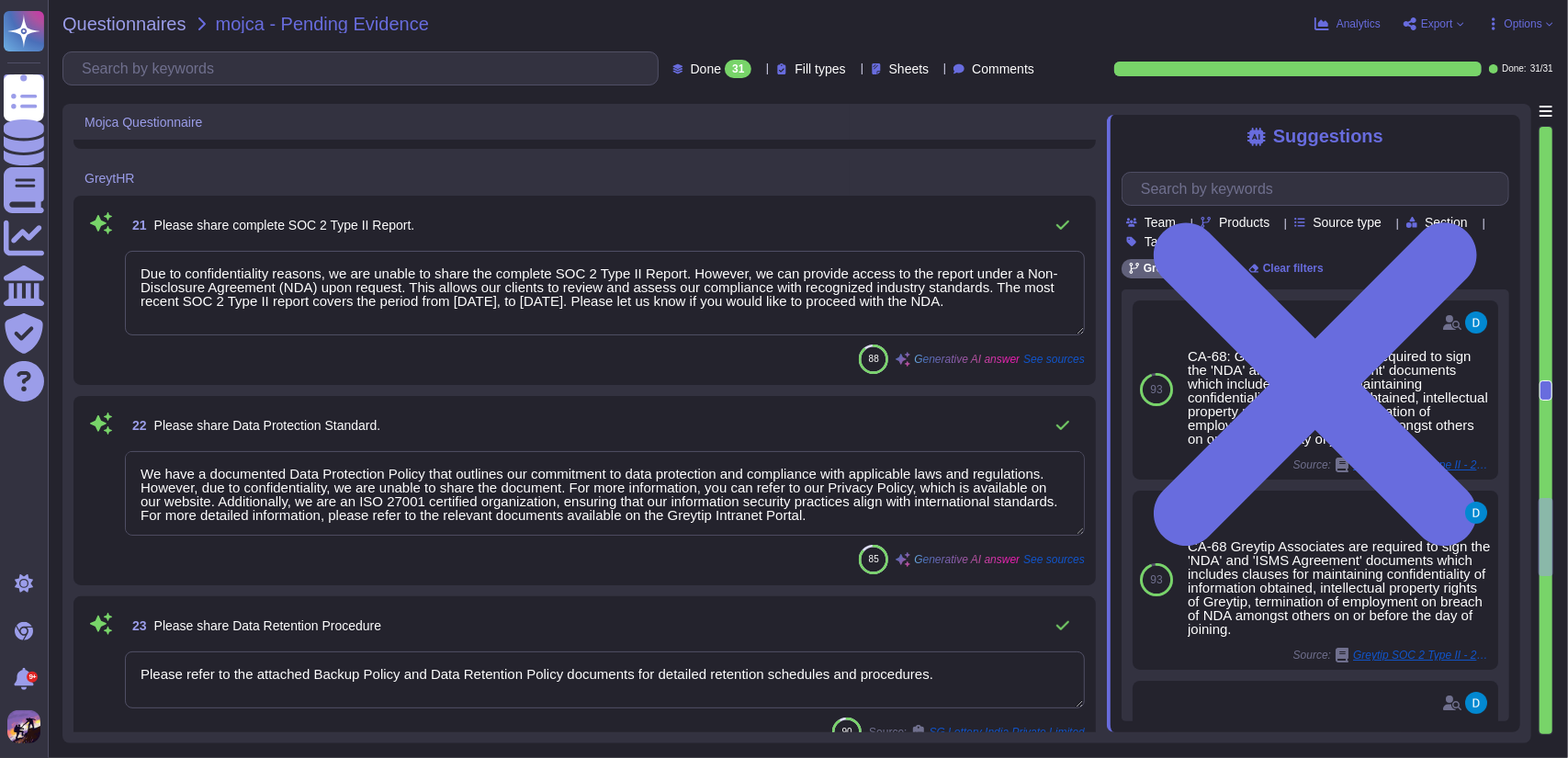
type textarea "Article 97: Commission reports Article is comprehensible"
type textarea "The Access Control Policy at GreytHR is a documented policy approved by the CIO…"
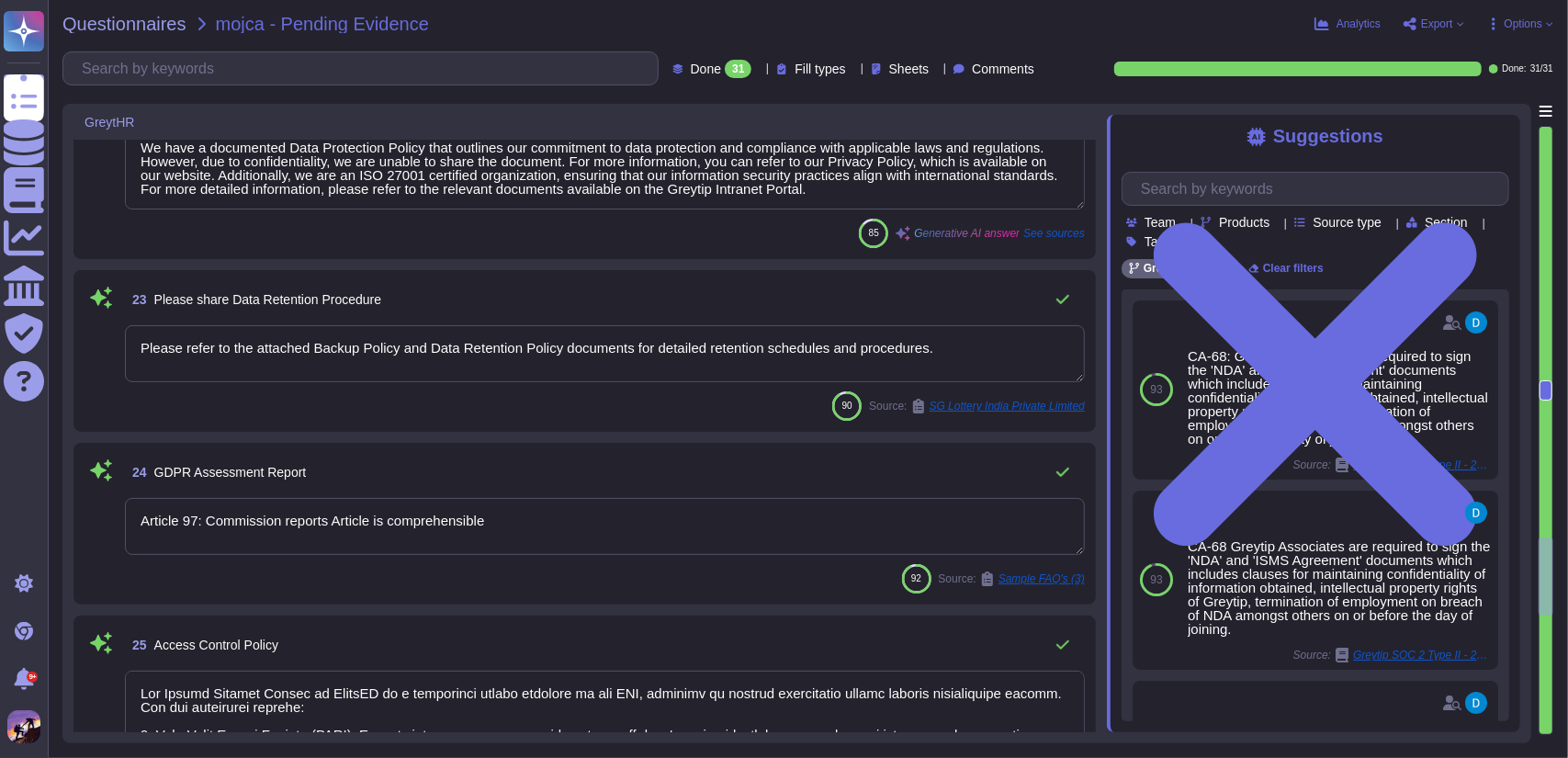
type textarea "The Supplier Security Policy outlines the requirements for third-party service …"
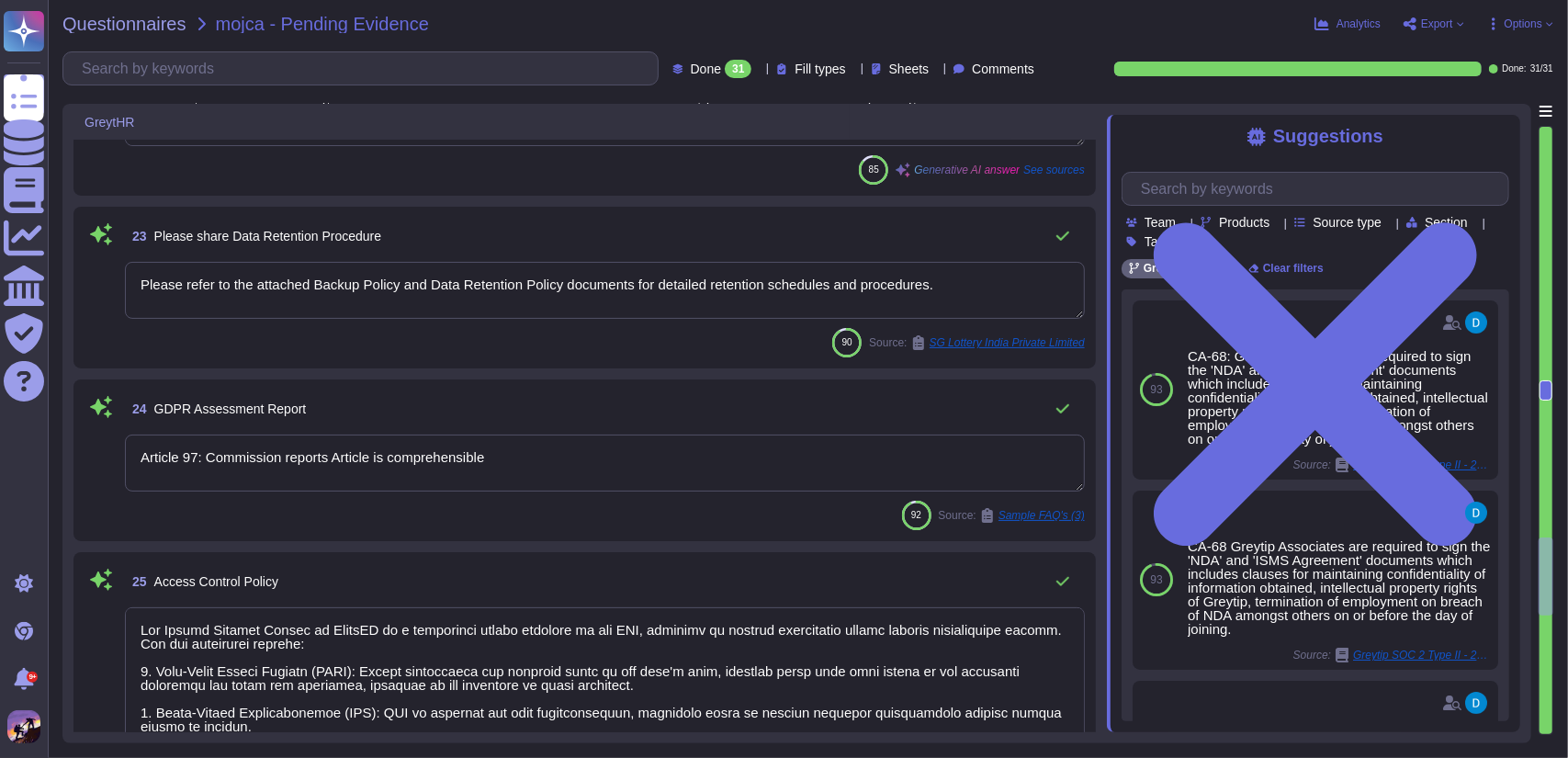
scroll to position [5830, 0]
click at [627, 461] on textarea "Article 97: Commission reports Article is comprehensible" at bounding box center [605, 461] width 960 height 57
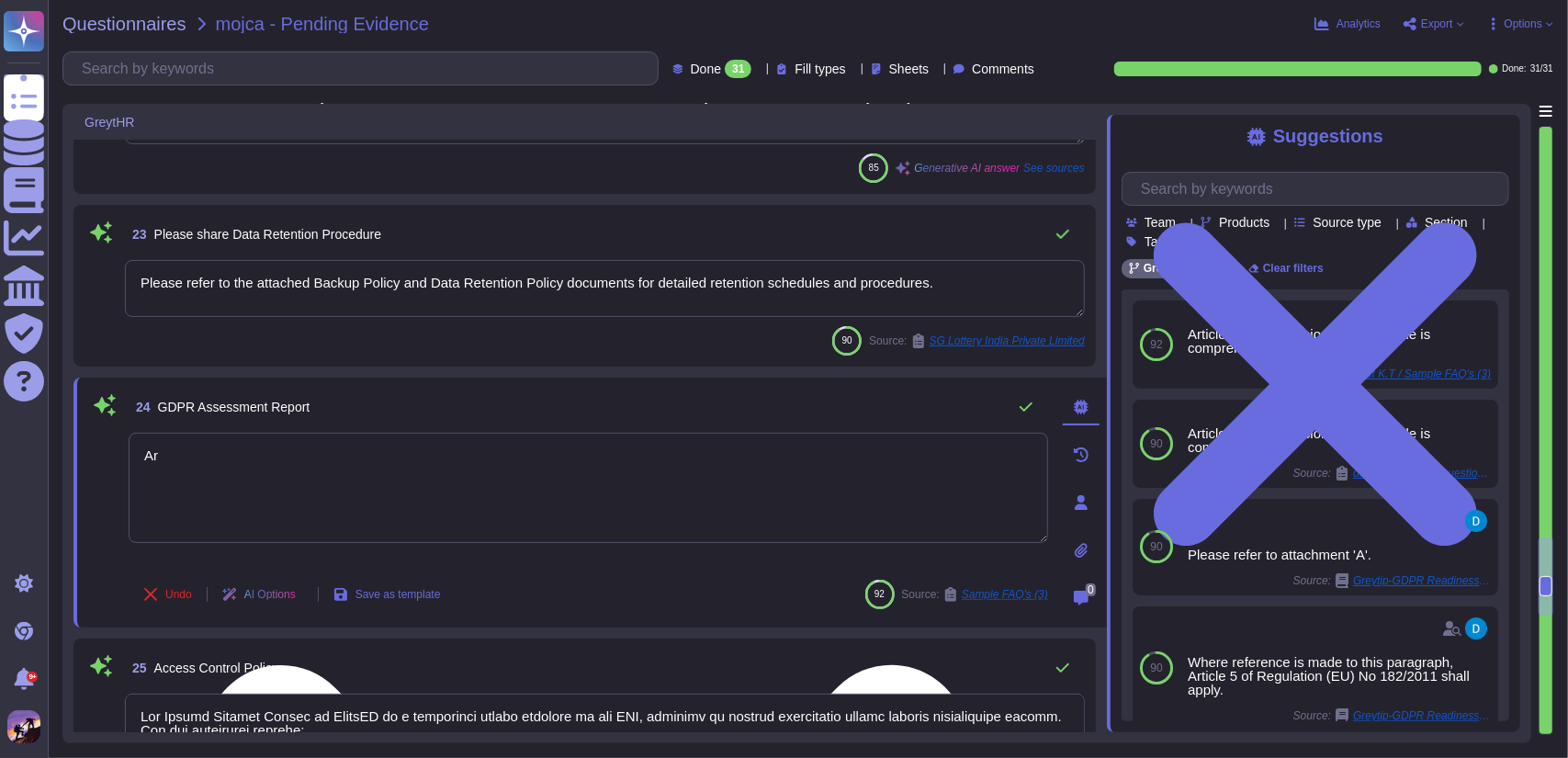
type textarea "A"
type textarea "Please refer to the attached GDPR Assessment Report."
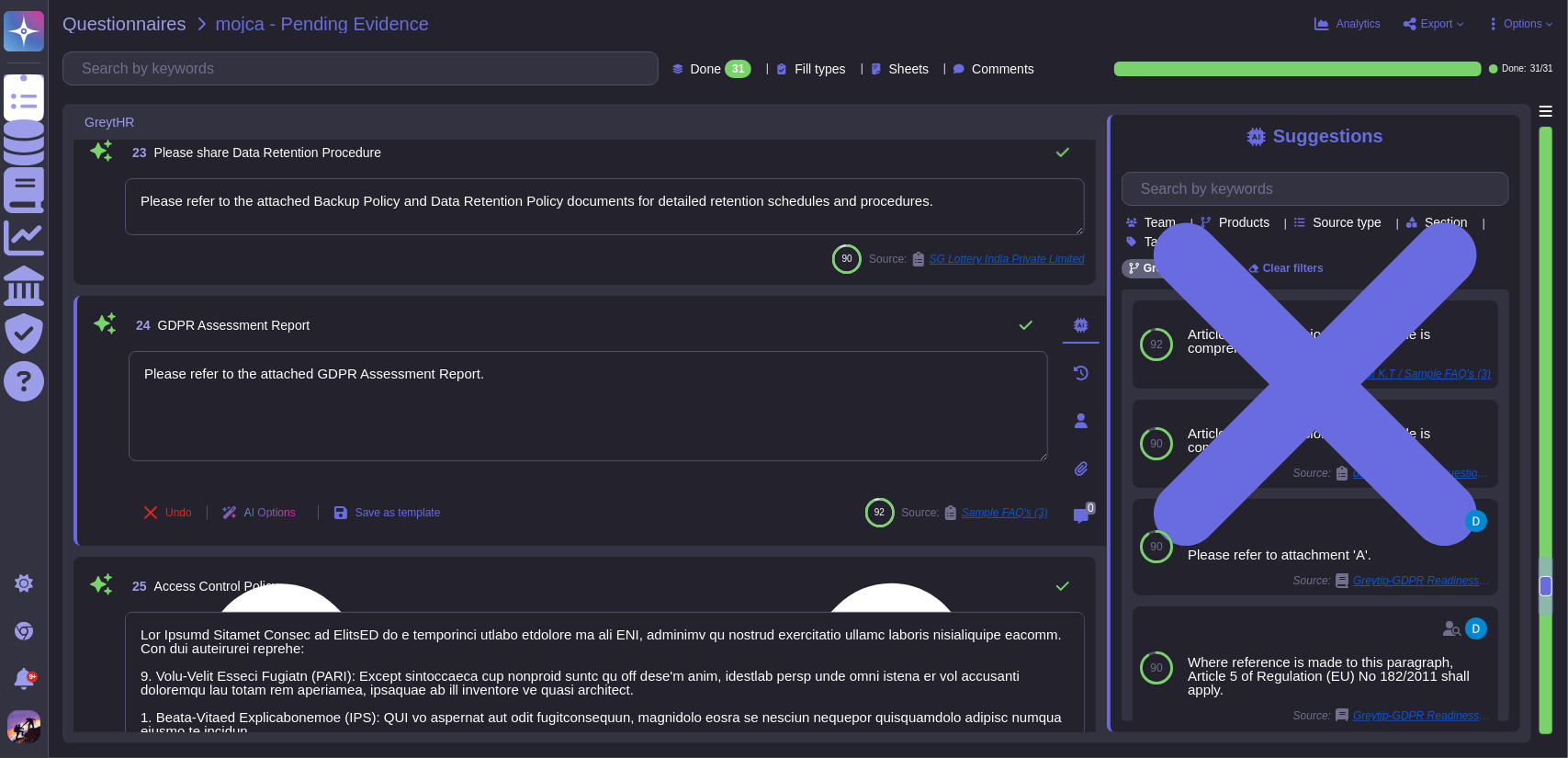
type textarea "The Supplier Security Policy outlines the requirements for third-party service …"
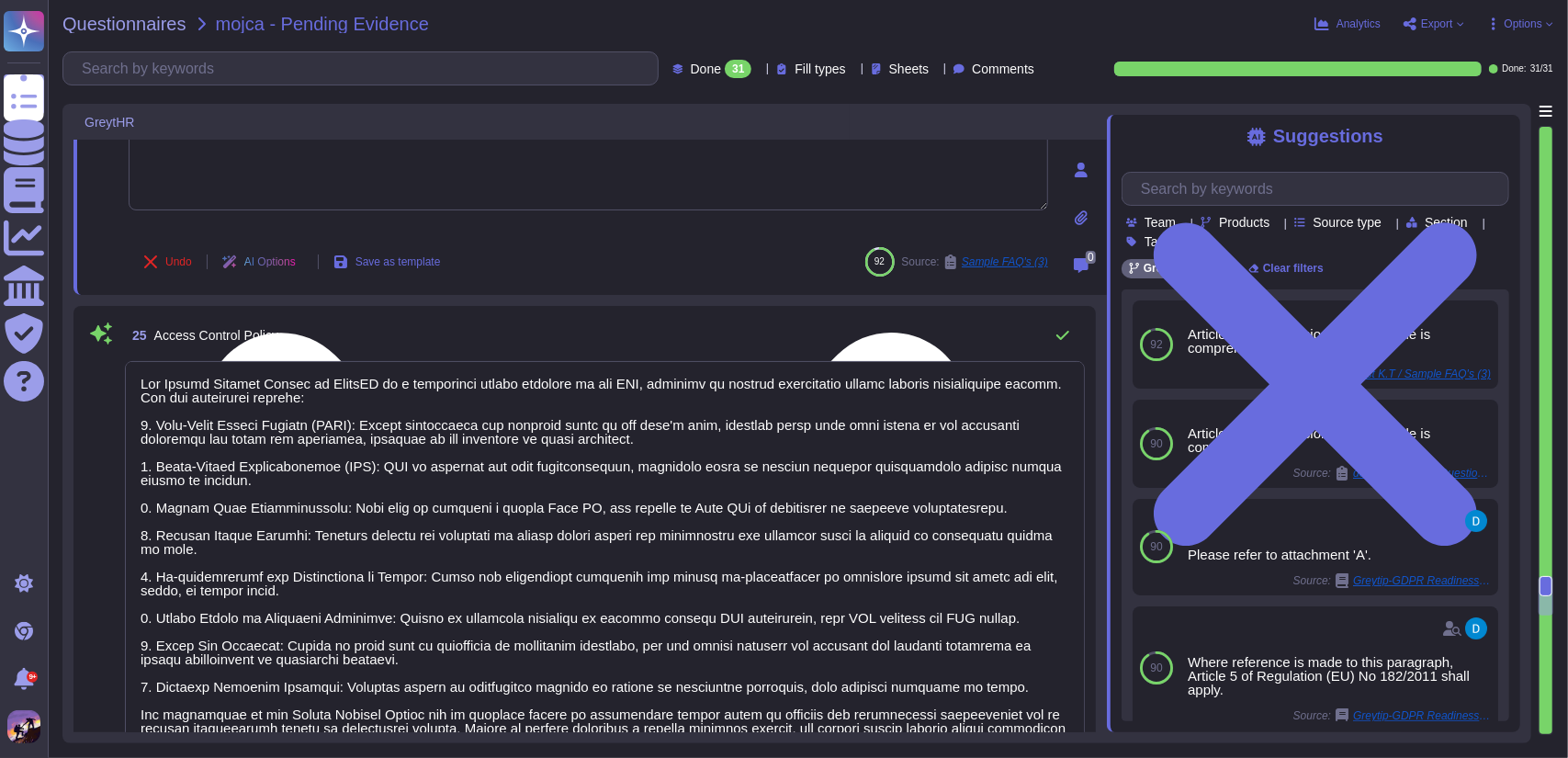
scroll to position [1, 0]
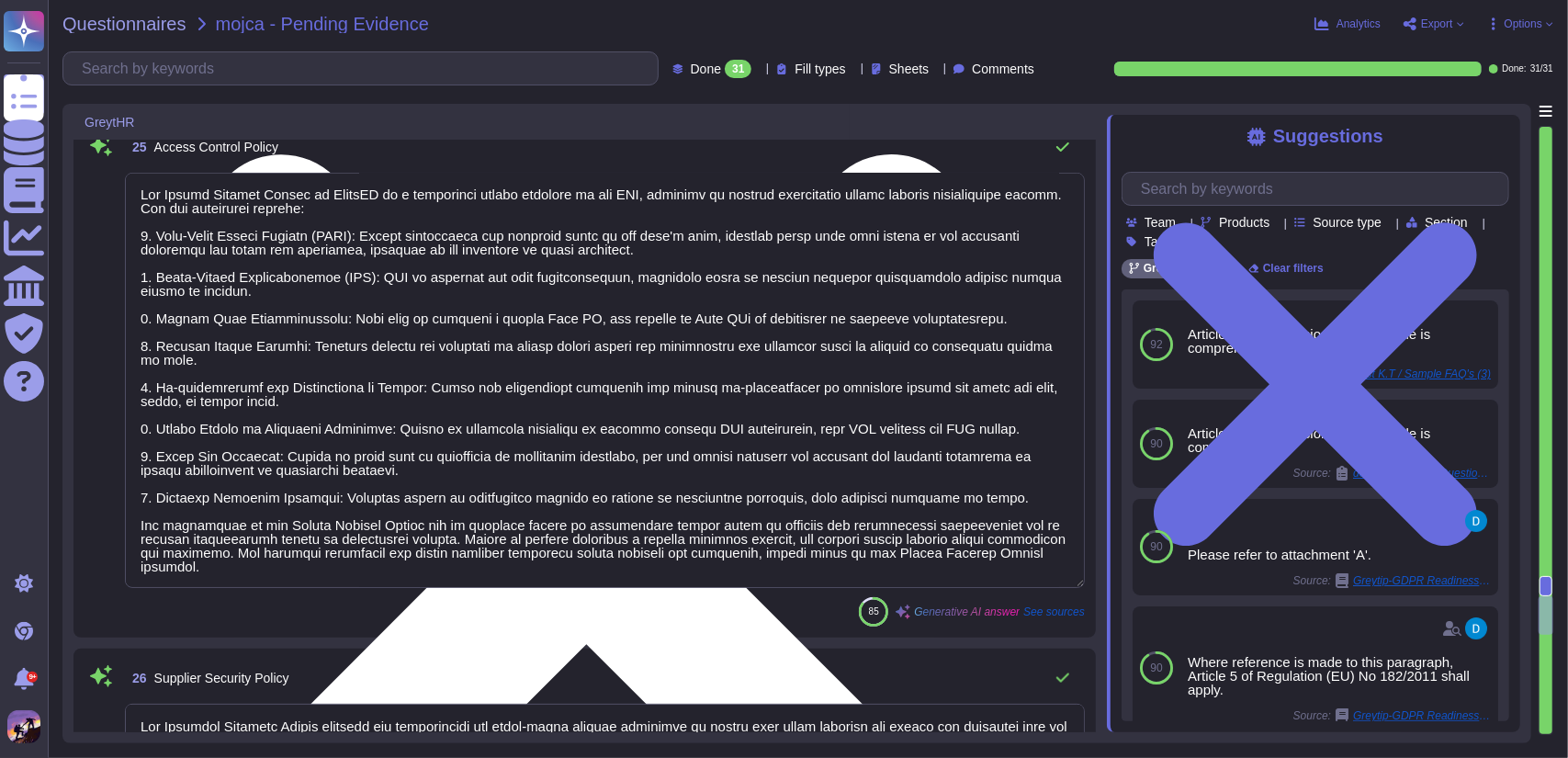
type textarea "Please refer to the attached GDPR Assessment Report."
type textarea "The Cryptographic Controls Policy at Greytip is prepared by the Senior IT Manag…"
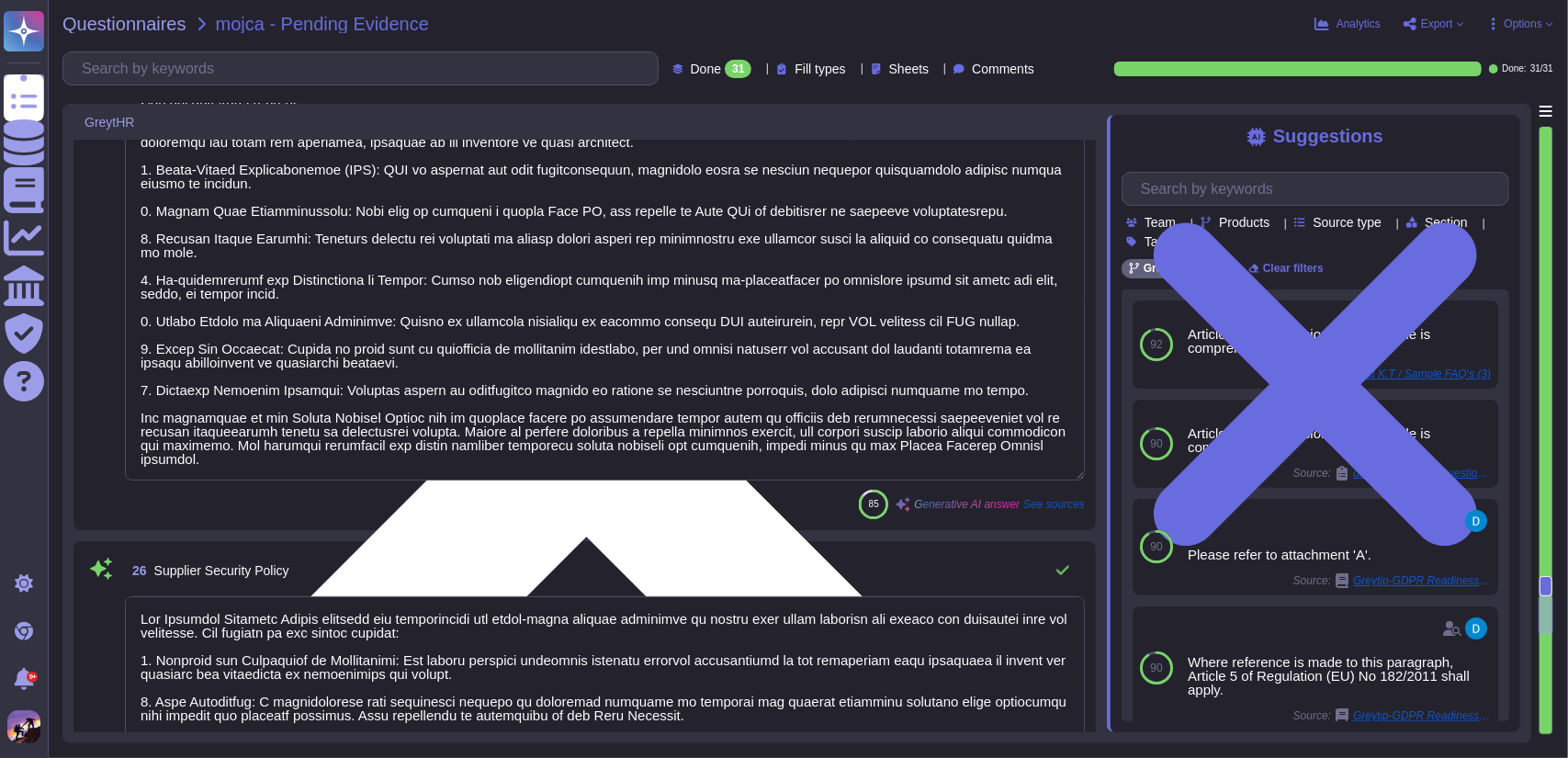
scroll to position [6447, 0]
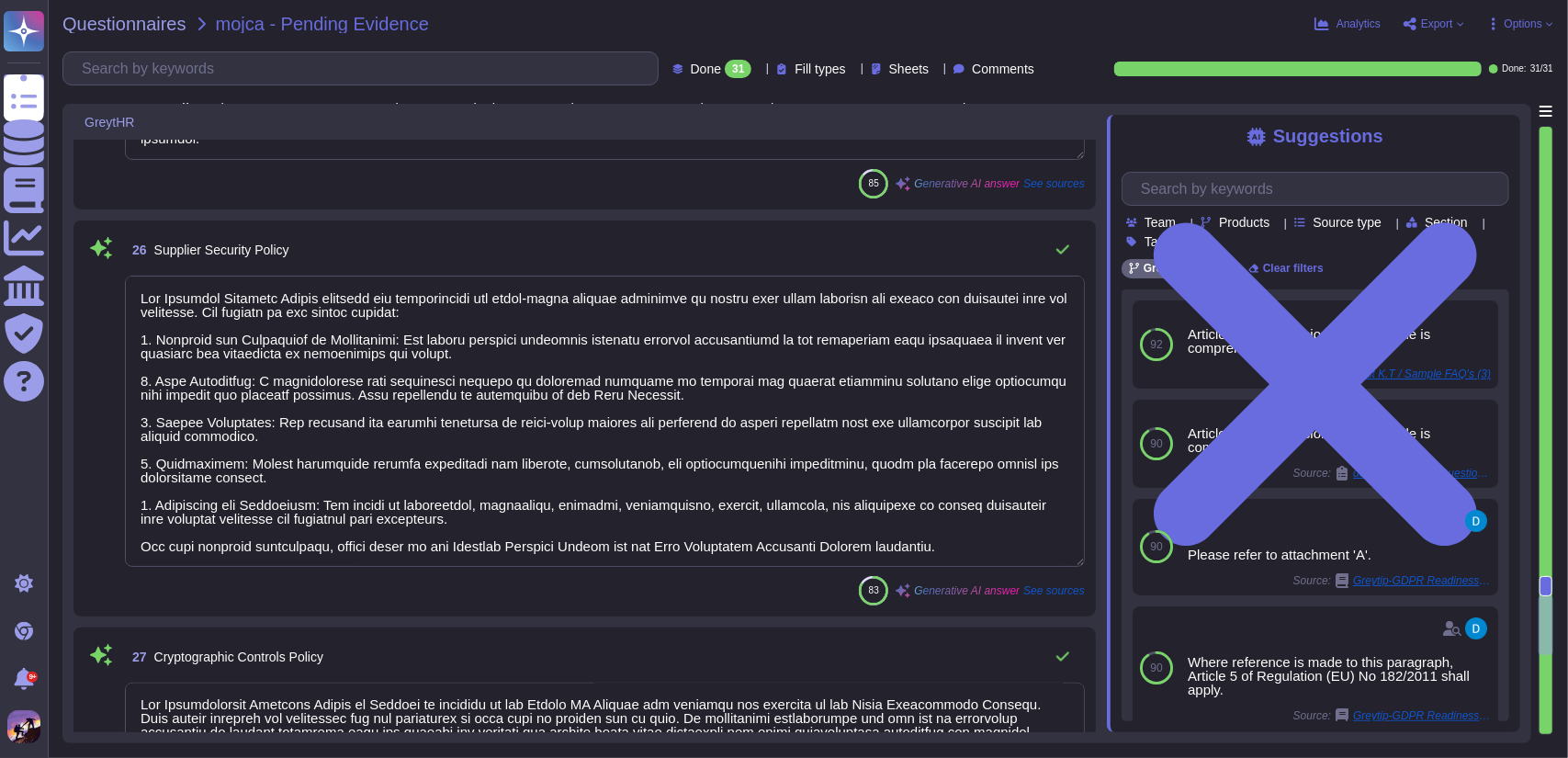
type textarea "For more detailed information regarding the Data Purging Process, please refer …"
type textarea "Greytip has established an 'Information Security Policy' documented as Informat…"
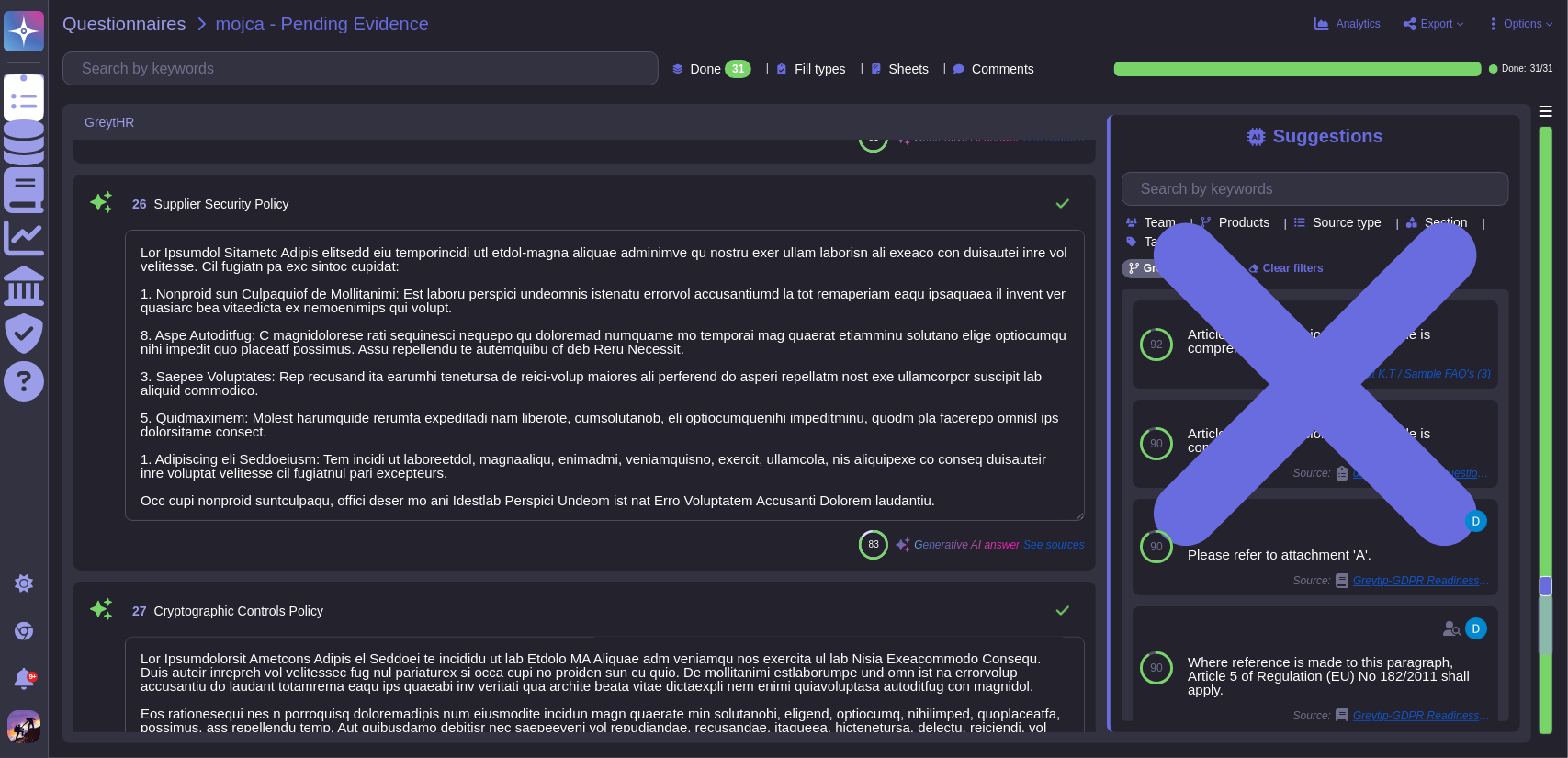
scroll to position [6782, 0]
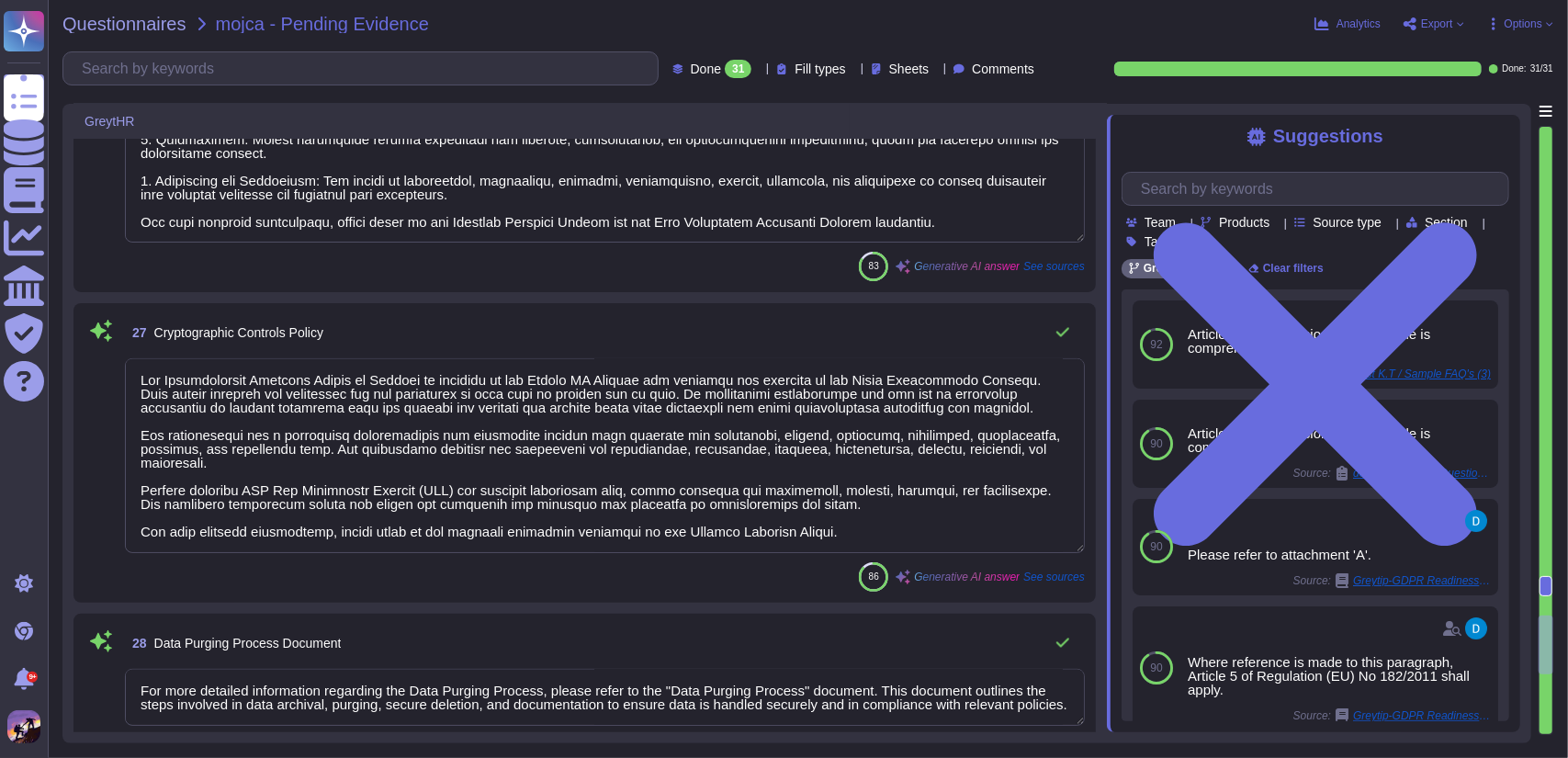
type textarea "Our Privacy Policy is posted on our website, and we encourage you to refer to i…"
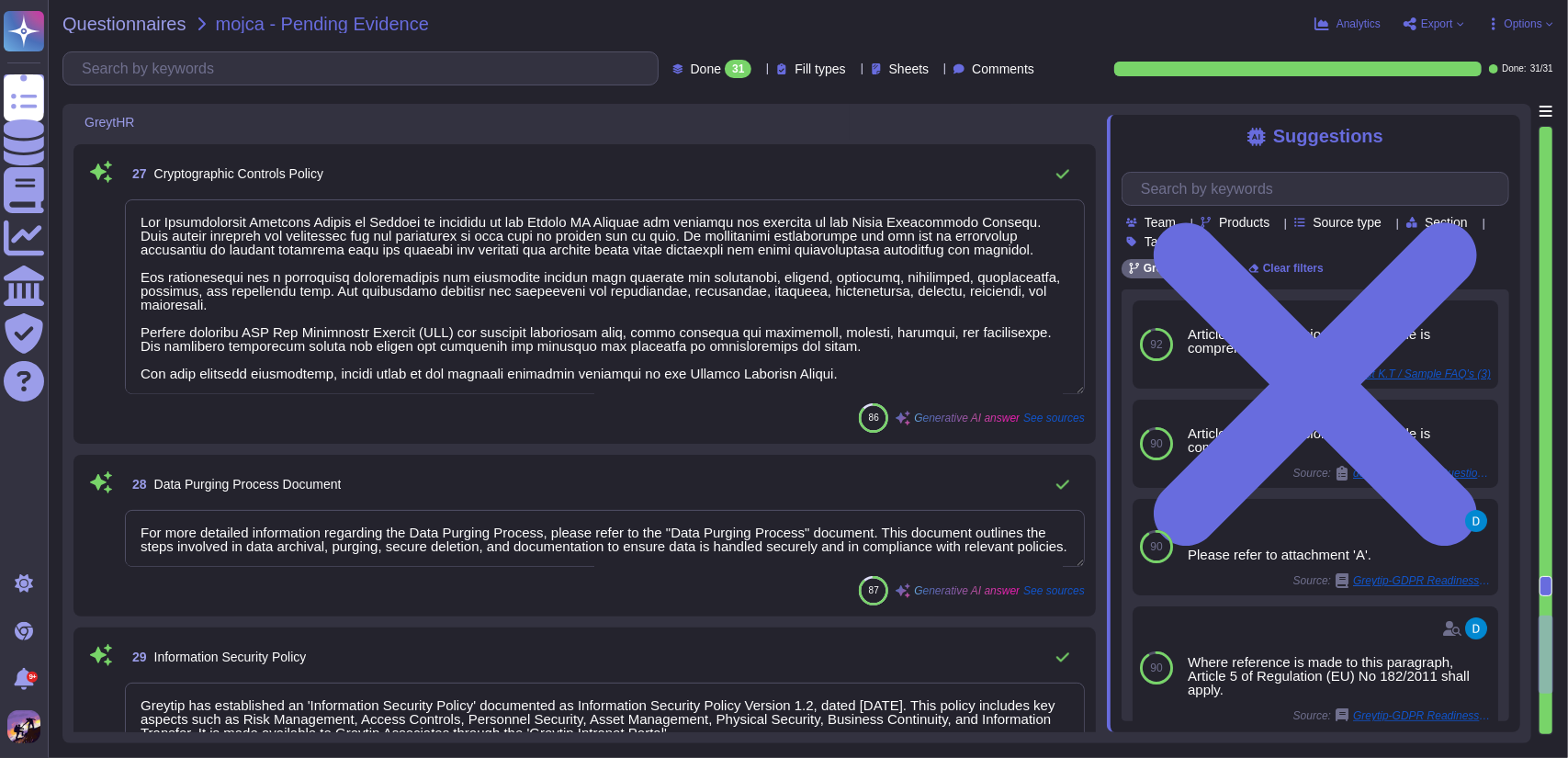
type textarea "We hold Certificate No: IS 738762 and operate an Information Security Managemen…"
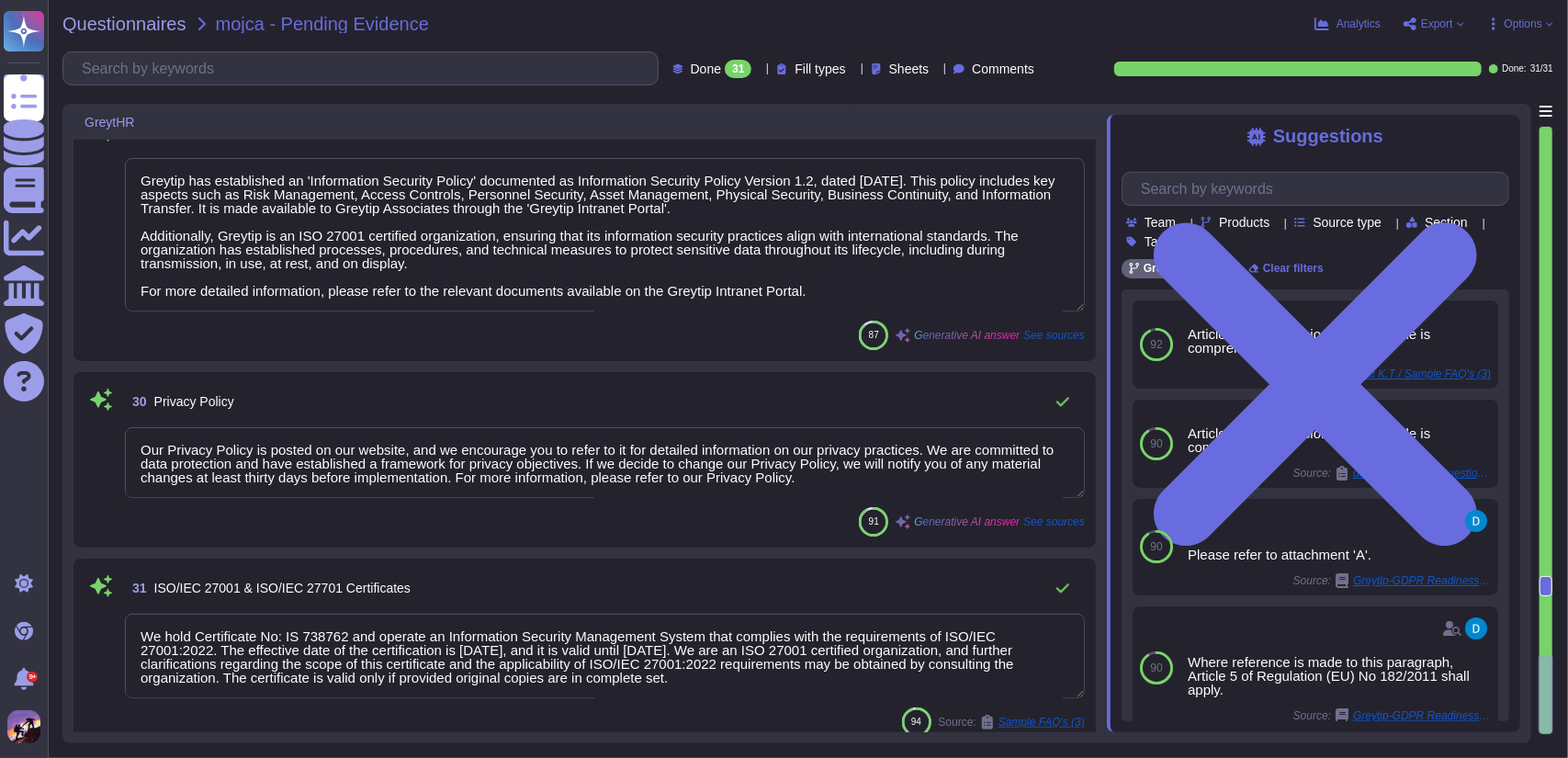
scroll to position [7733, 0]
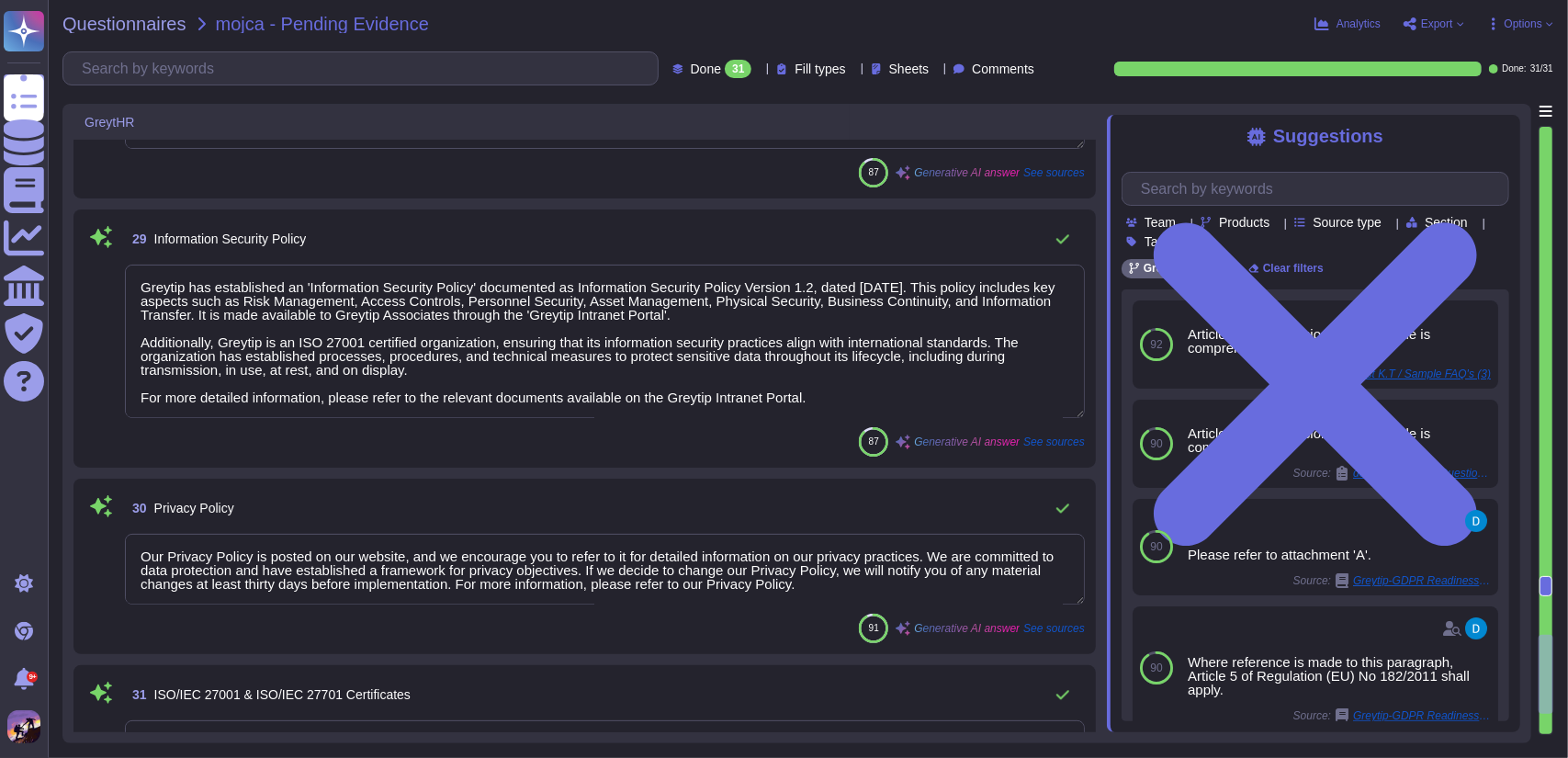
type textarea "The Supplier Security Policy outlines the requirements for third-party service …"
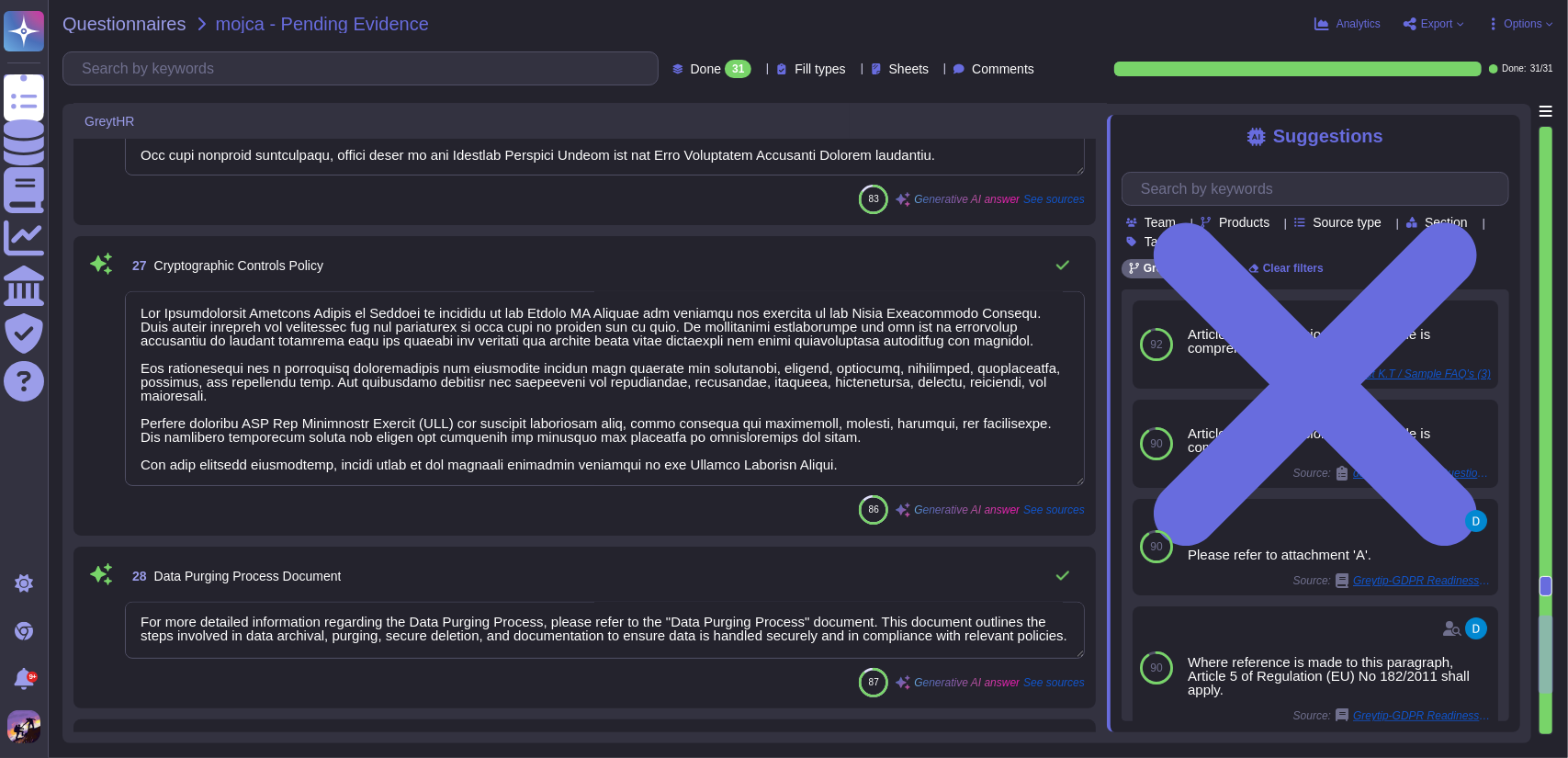
type textarea "The Access Control Policy at GreytHR is a documented policy approved by the CIO…"
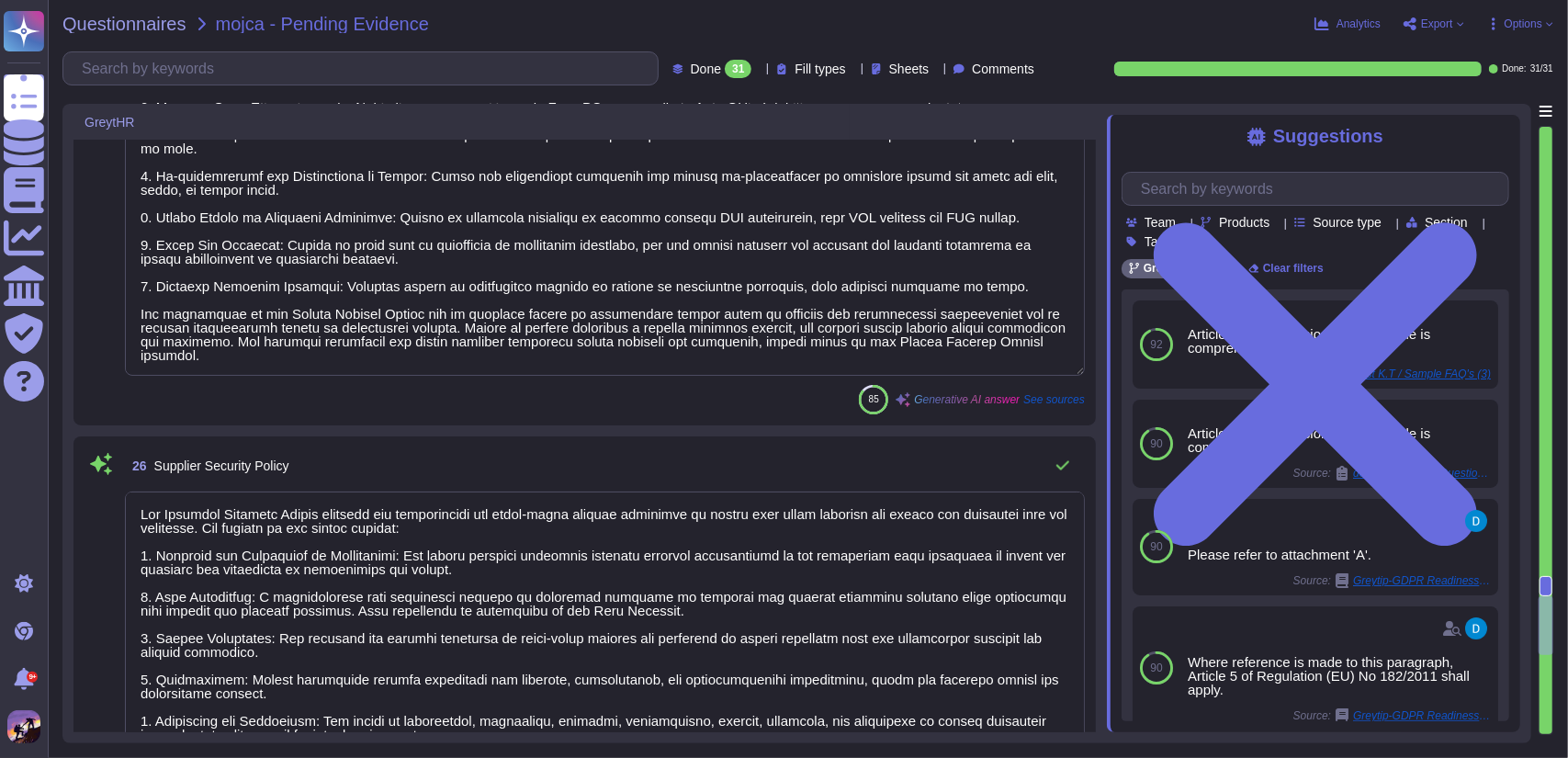
type textarea "Please refer to the attached GDPR Assessment Report."
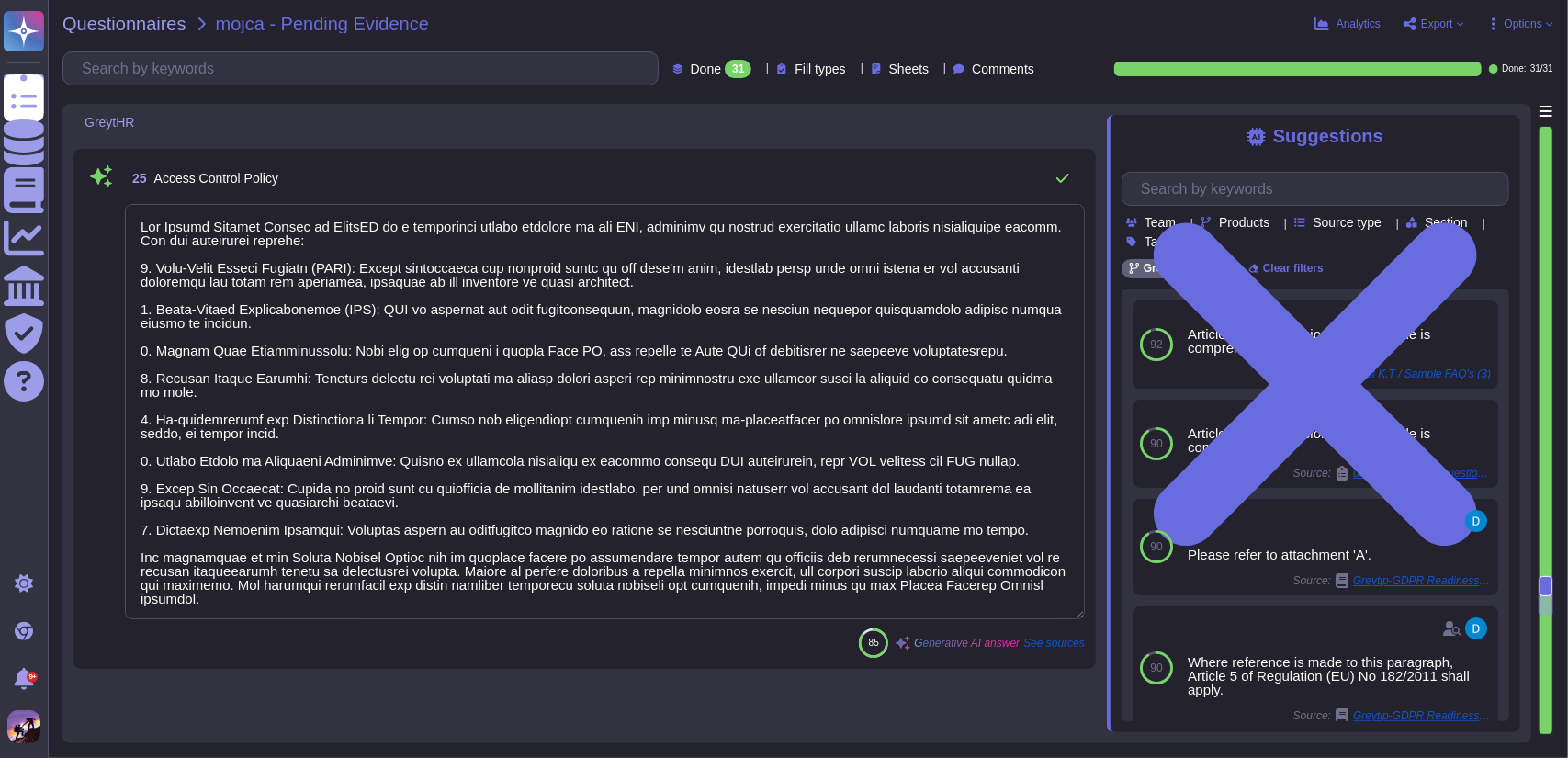
type textarea "Due to confidentiality reasons, we are unable to share the complete SOC 2 Type …"
type textarea "We have a documented Data Protection Policy that outlines our commitment to dat…"
type textarea "Please refer to the attached Backup Policy and Data Retention Policy documents …"
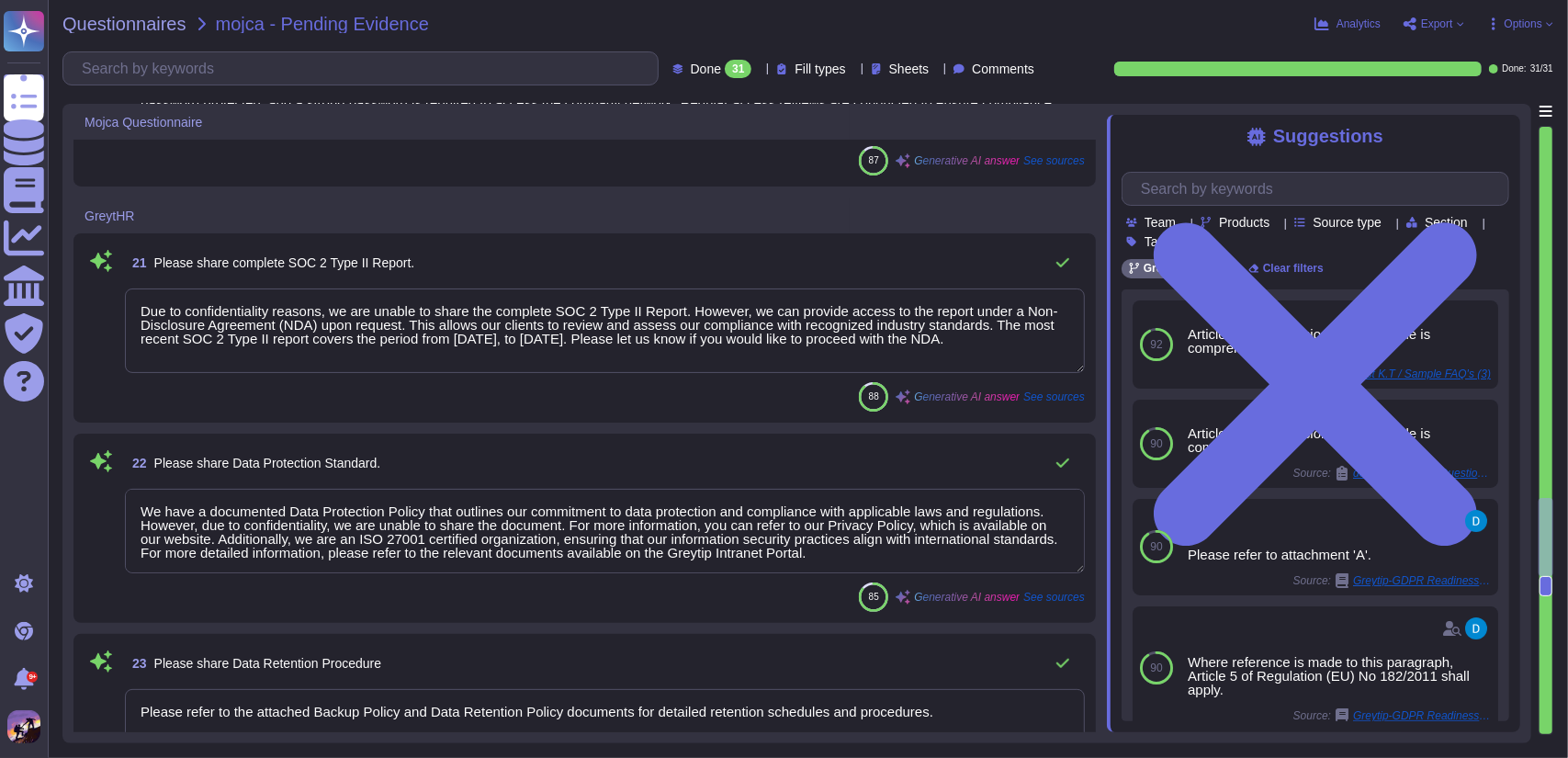
type textarea "- We have a comprehensive security incident response plan that is established, …"
type textarea "Yes, user access rights in the payroll software are restricted based on the pri…"
type textarea "Multi-Factor Authentication (MFA) is enforced for administrative and power user…"
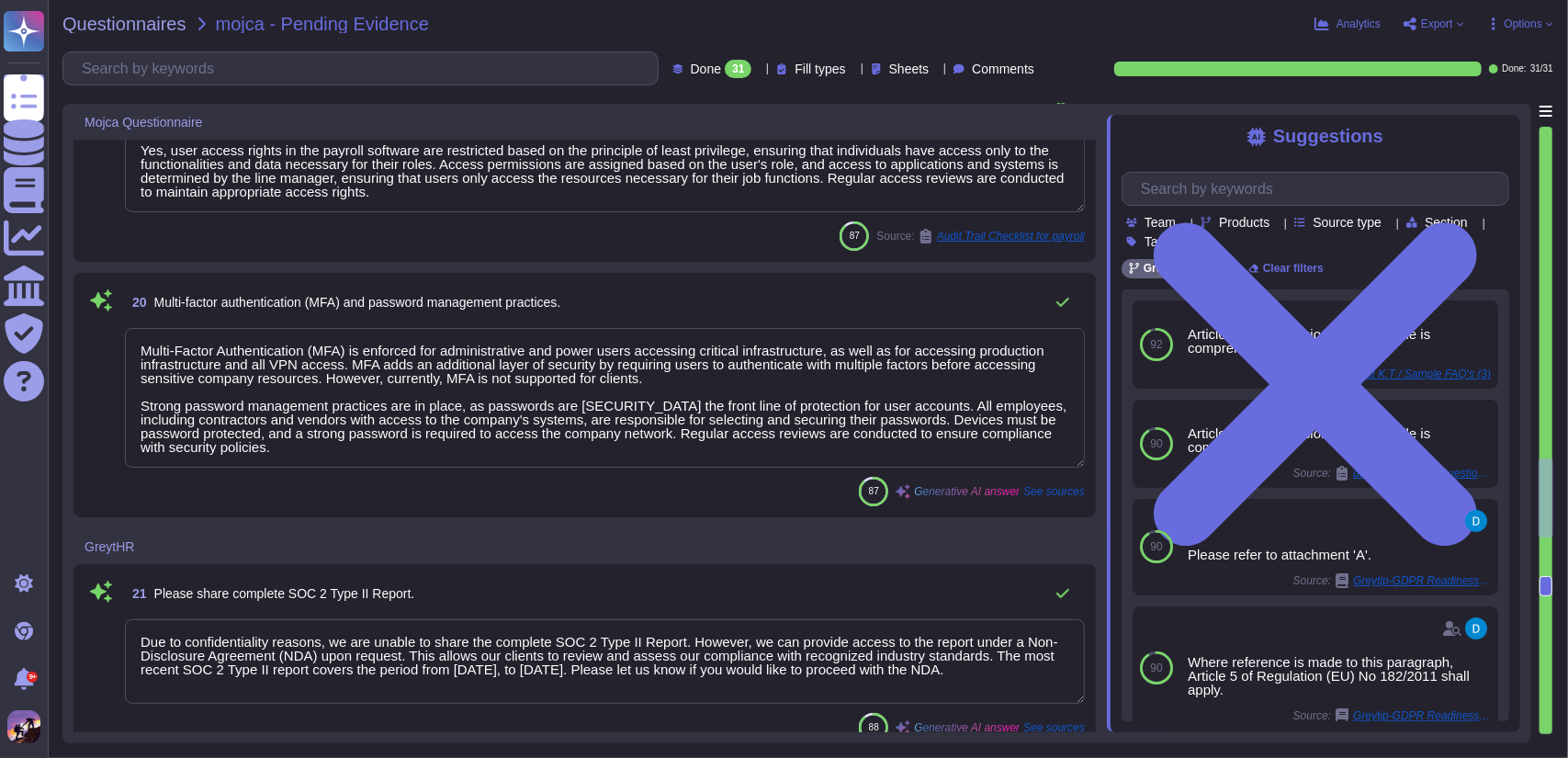
type textarea "Greytip has established comprehensive internal data security policies, which in…"
type textarea "CA-64 For campus hires and lateral hires, background verification is carried ou…"
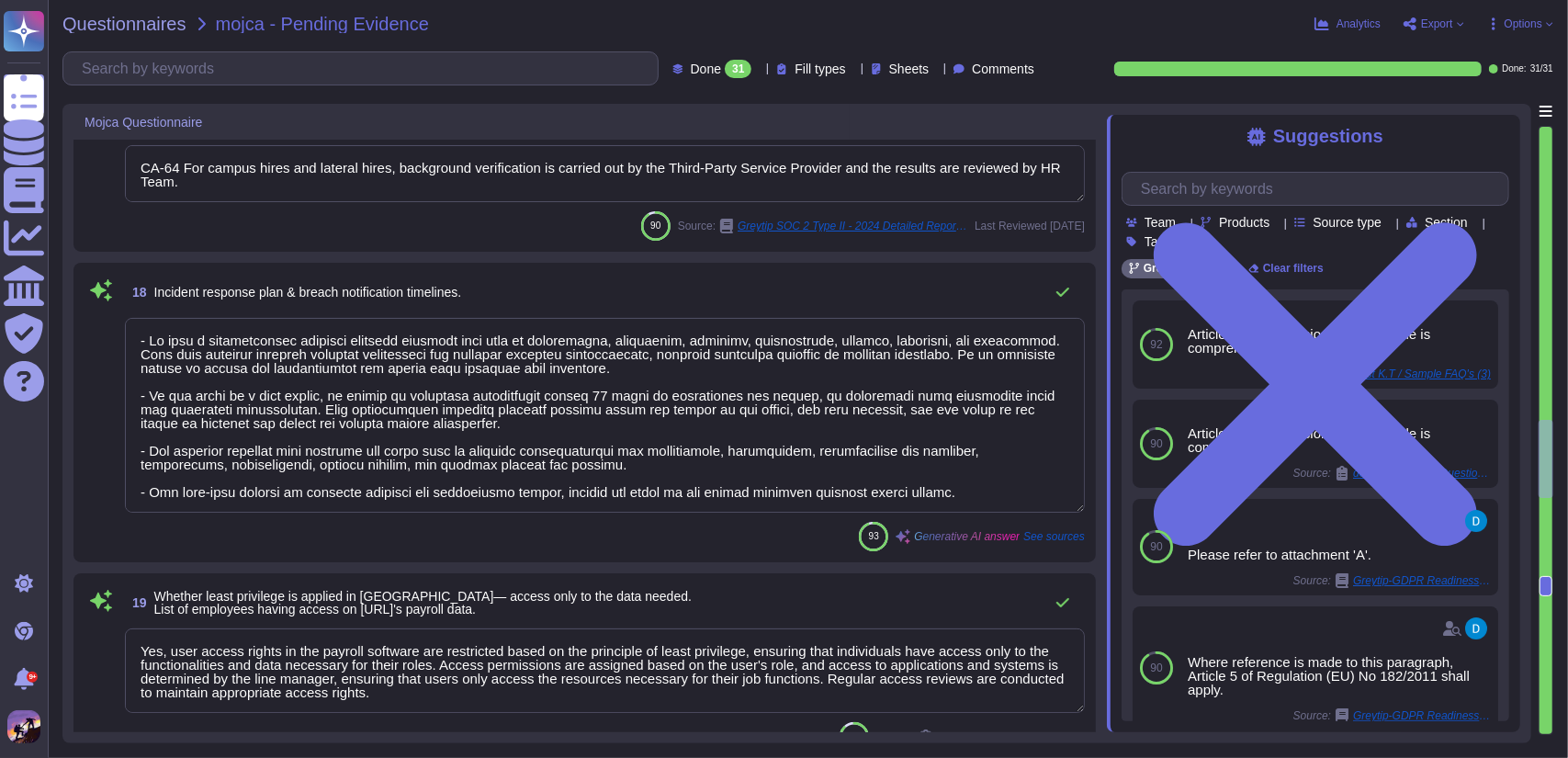
type textarea "Yes, we are an ISO 27001 certified organization, holding Certificate No: IS 738…"
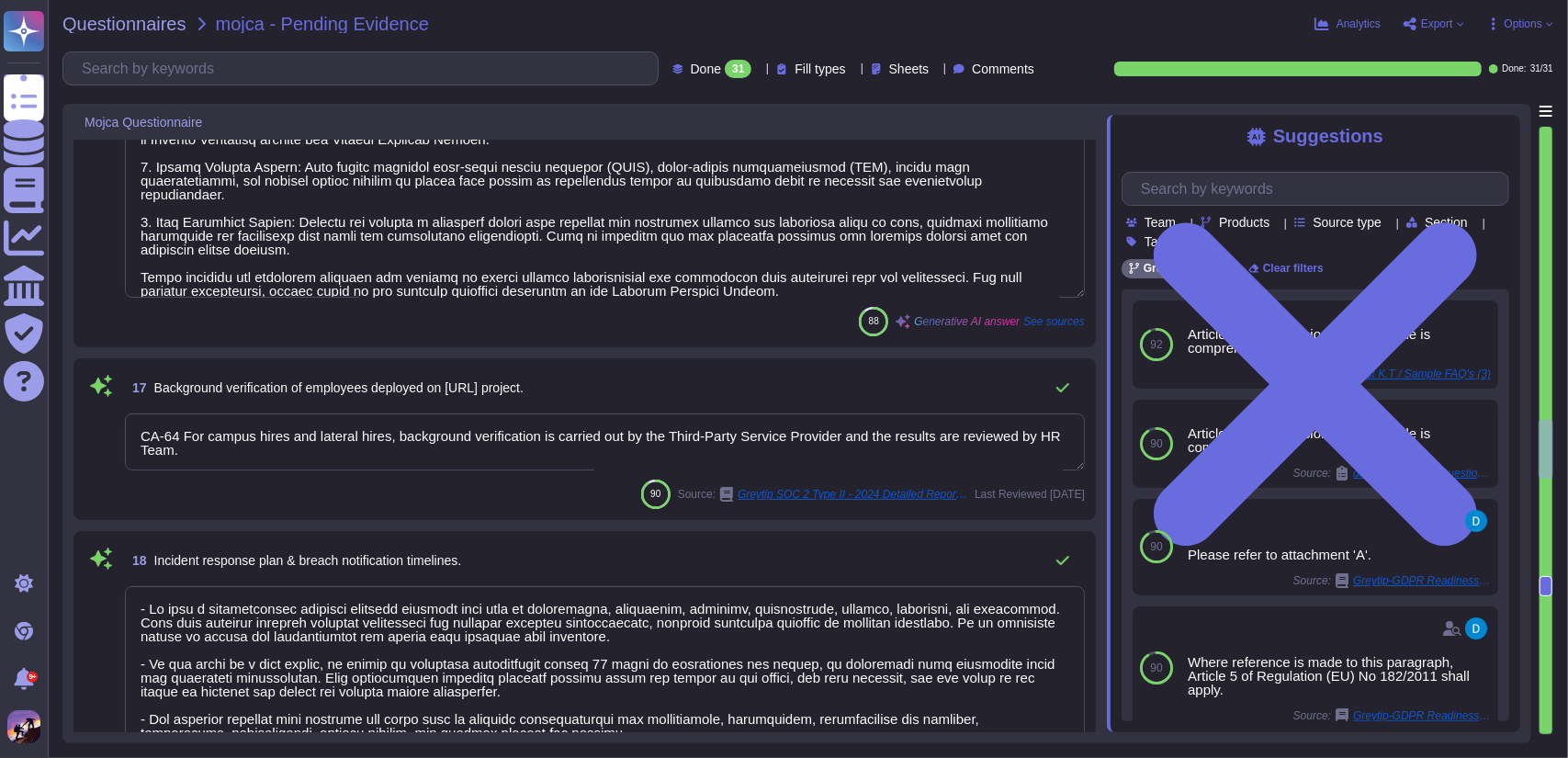
type textarea "CA-68: Greytip Associates are required to sign the 'NDA' and 'ISMS Agreement' d…"
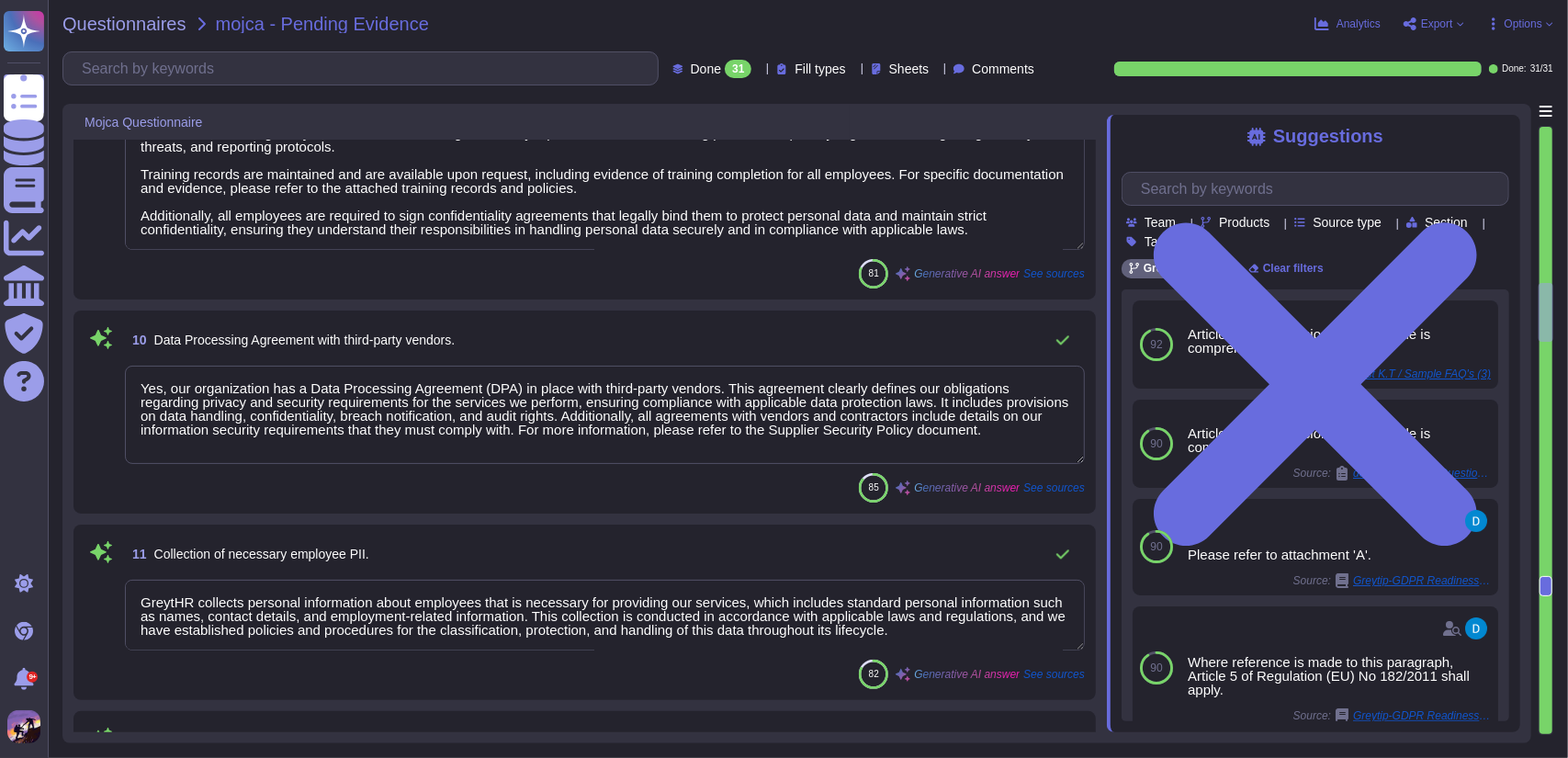
type textarea "We may need to share your personal information and aggregated de-identified inf…"
type textarea "GreytHR evaluates the security and privacy practices of third-party vendors to …"
type textarea "The organization conducts formal privacy awareness training for all employees, …"
type textarea "Yes, our organization has a Data Processing Agreement (DPA) in place with third…"
type textarea "GreytHR collects personal information about employees that is necessary for pro…"
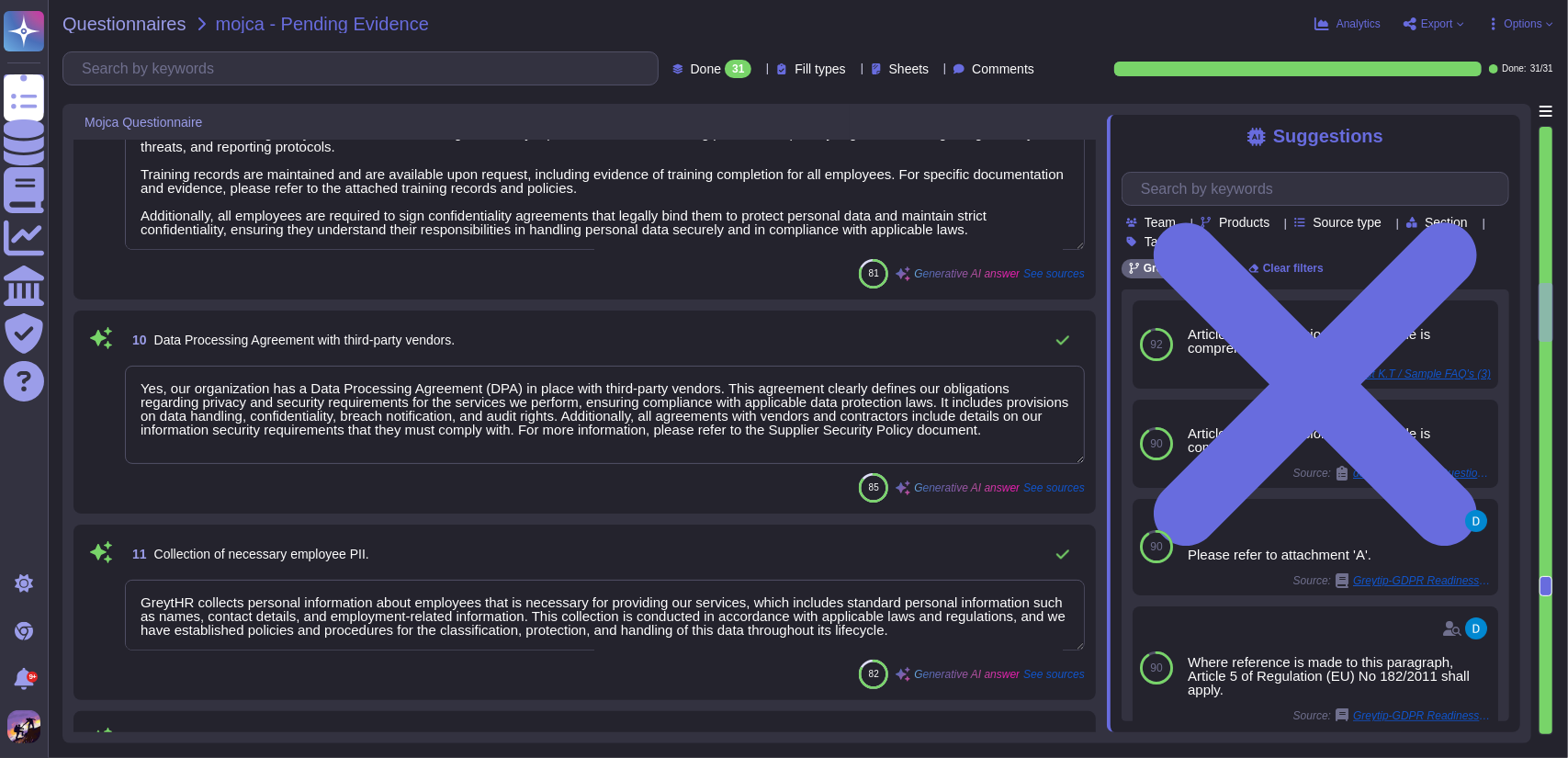
type textarea "GreytHR does not transfer any personal data to third parties, third countries, …"
type textarea "We provide access to our ISO 27001 and SOC 2 Type II audit reports upon request…"
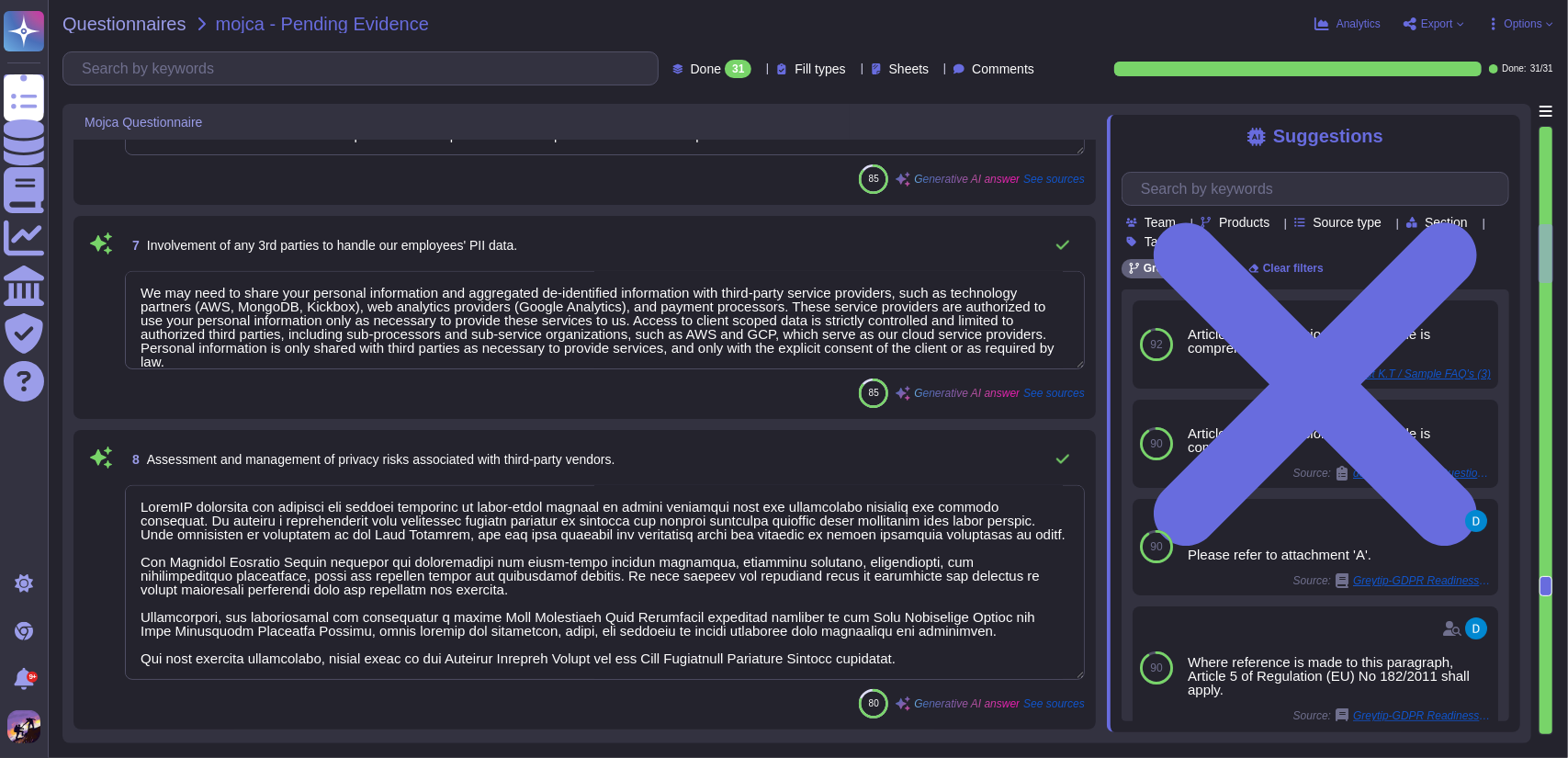
type textarea "At [GEOGRAPHIC_DATA], we implement a comprehensive set of technical and organiz…"
type textarea "We are committed to ensuring compliance with applicable privacy laws and regula…"
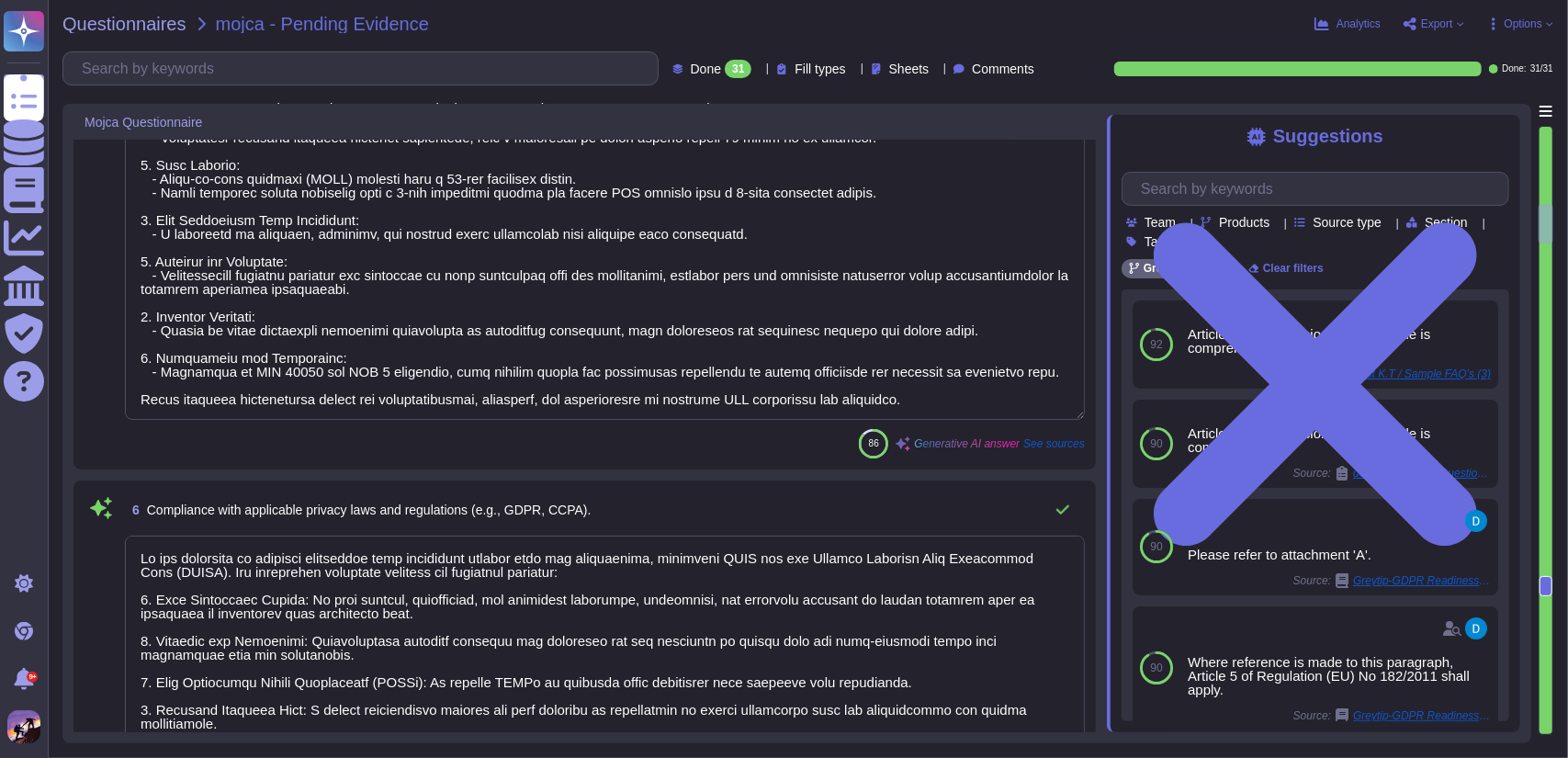
type textarea "We have established policies and processes to support clients in responding to …"
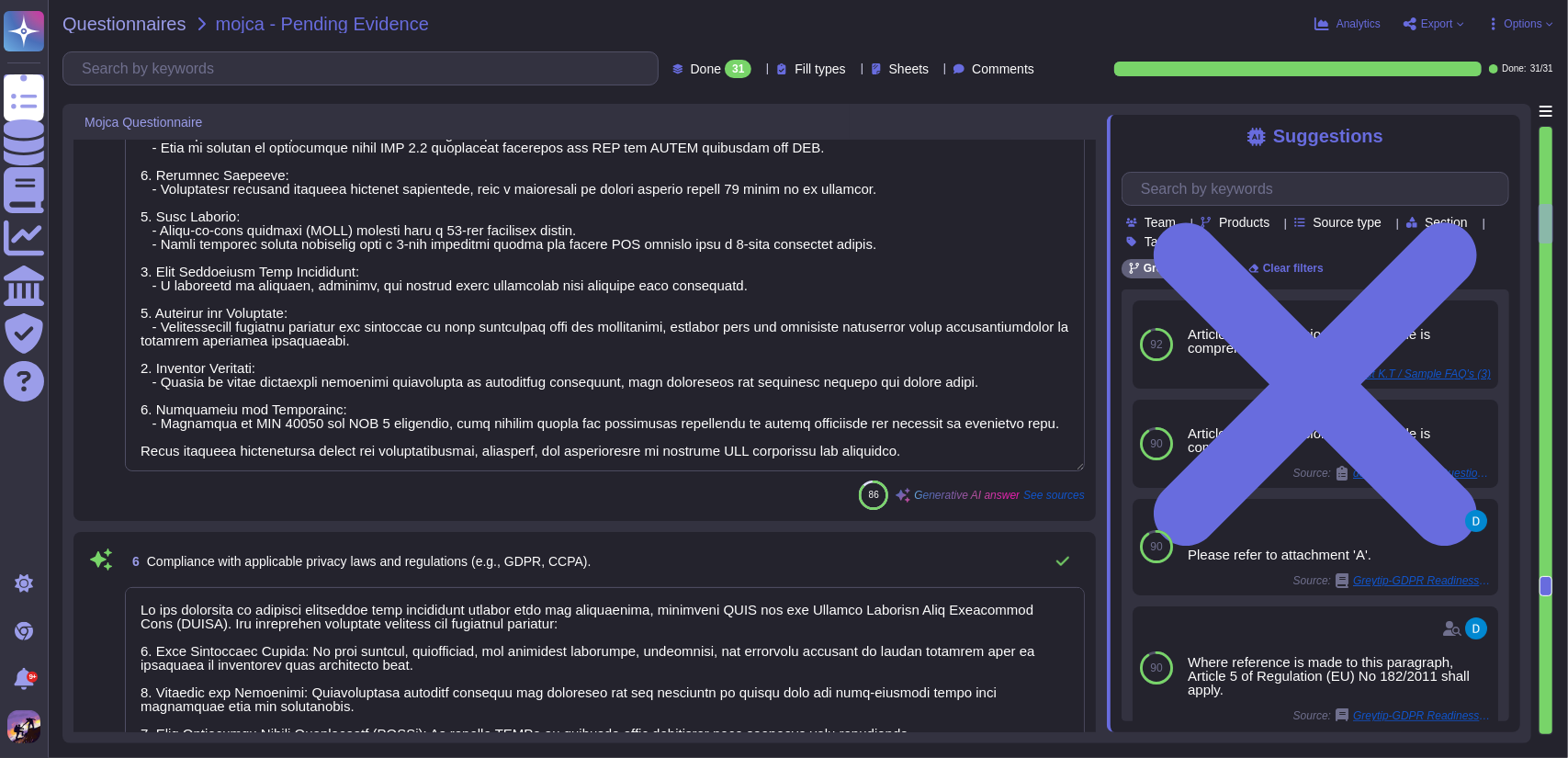
scroll to position [283, 0]
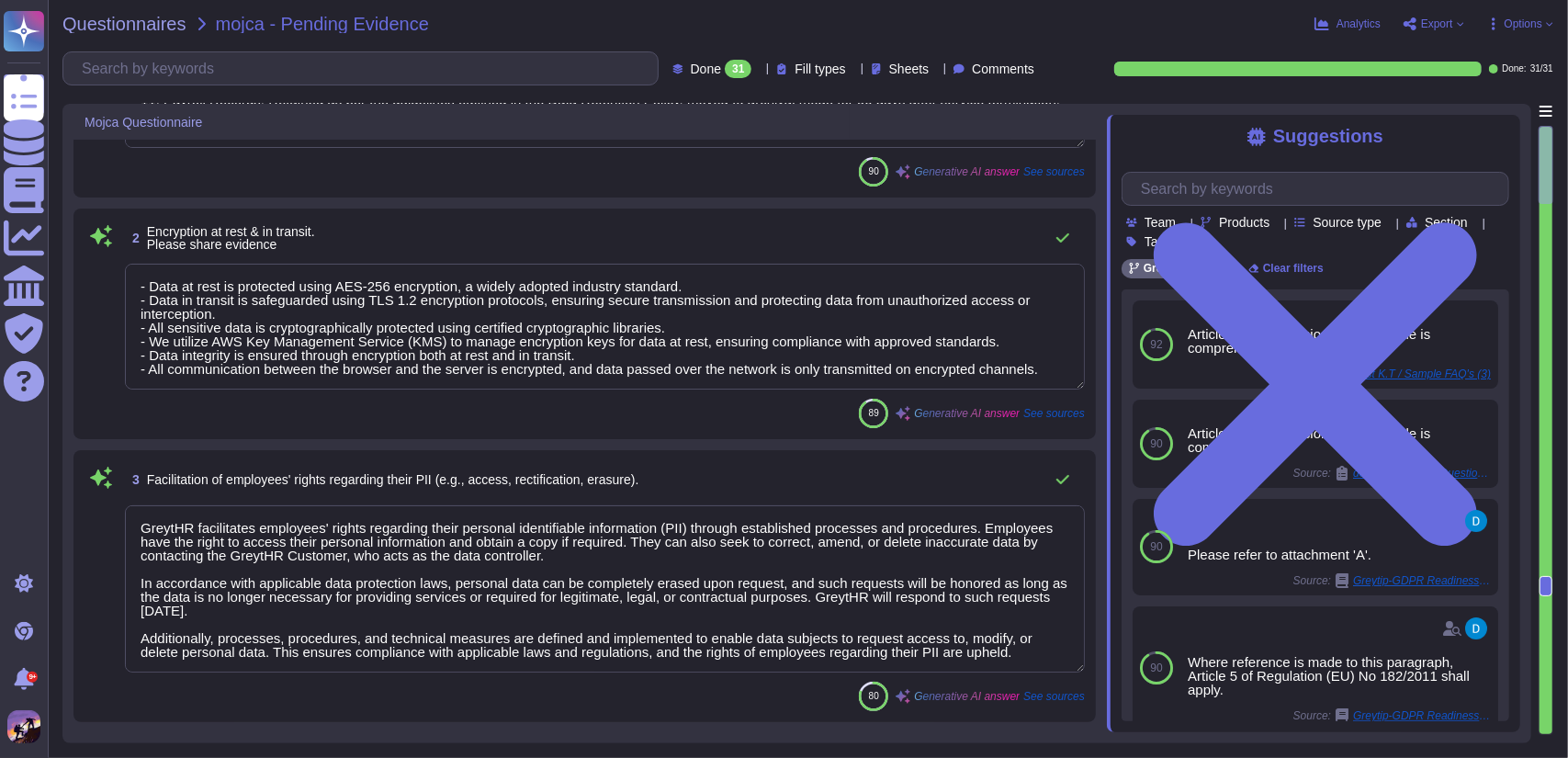
type textarea "We have a comprehensive Data Retention Policy that outlines the retention perio…"
type textarea "- Data at rest is protected using AES-256 encryption, a widely adopted industry…"
type textarea "GreytHR facilitates employees' rights regarding their personal identifiable inf…"
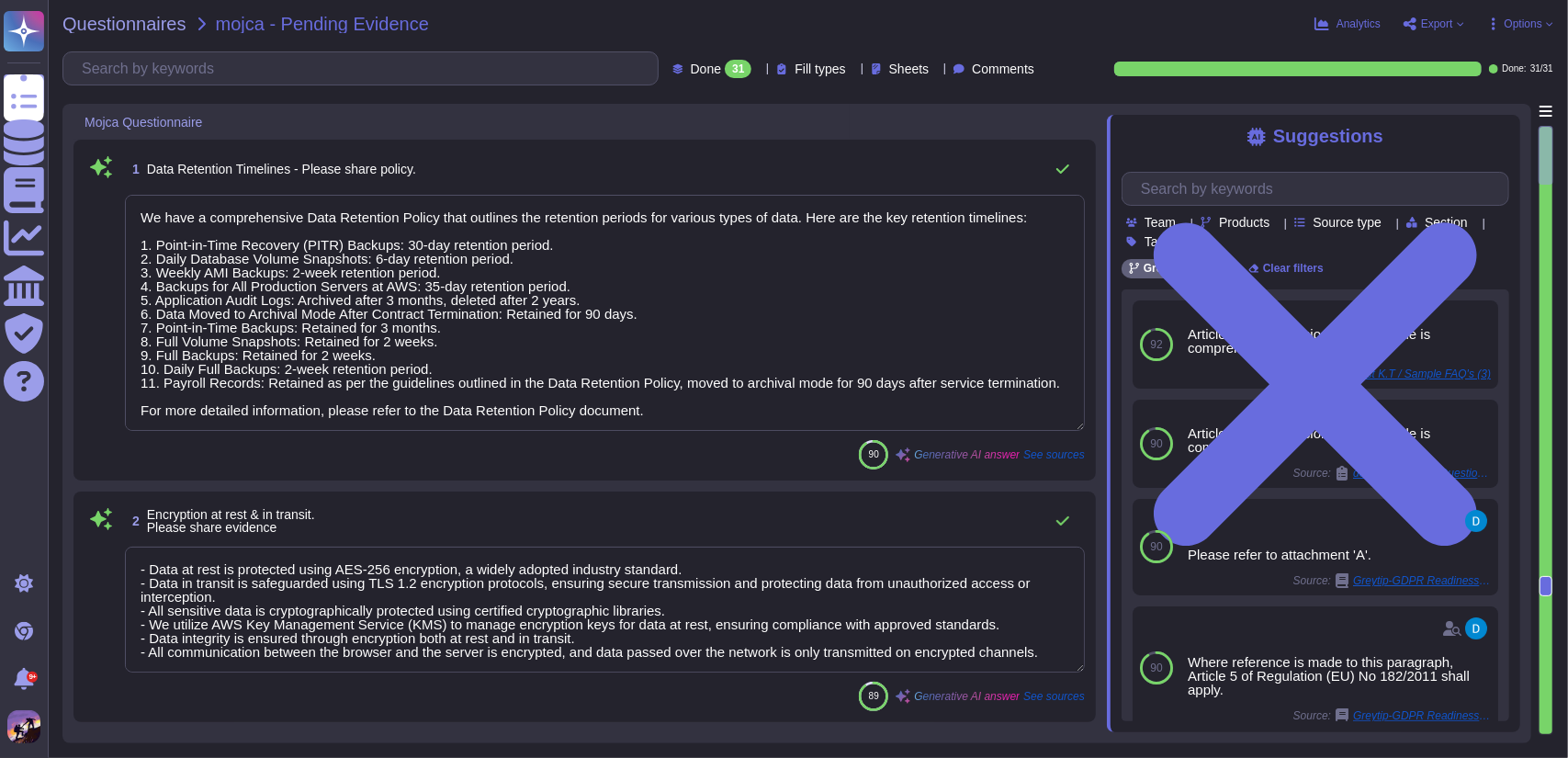
click at [1543, 27] on span "Options" at bounding box center [1519, 24] width 67 height 15
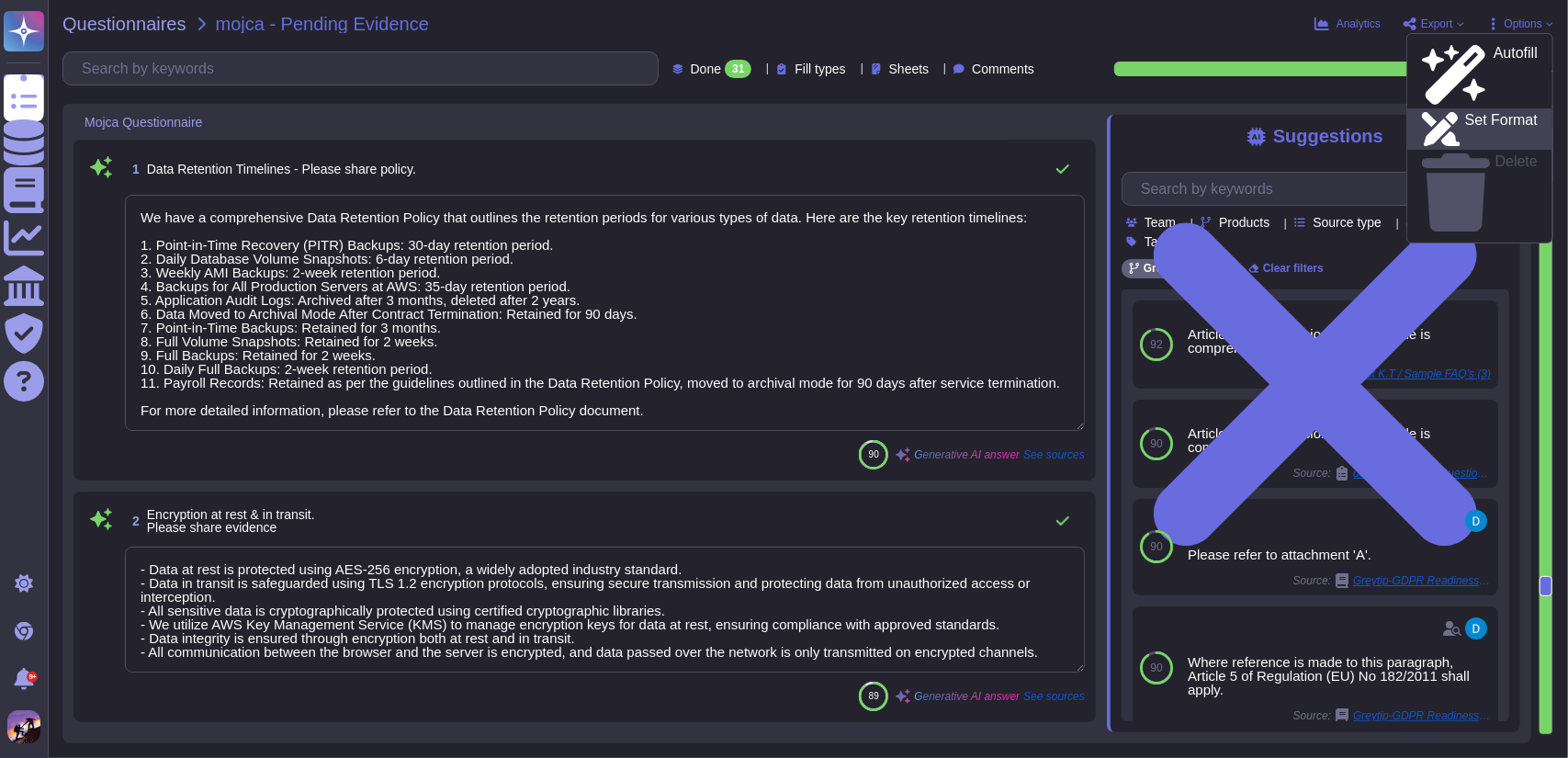
click at [1505, 113] on p "Set Format" at bounding box center [1501, 129] width 73 height 33
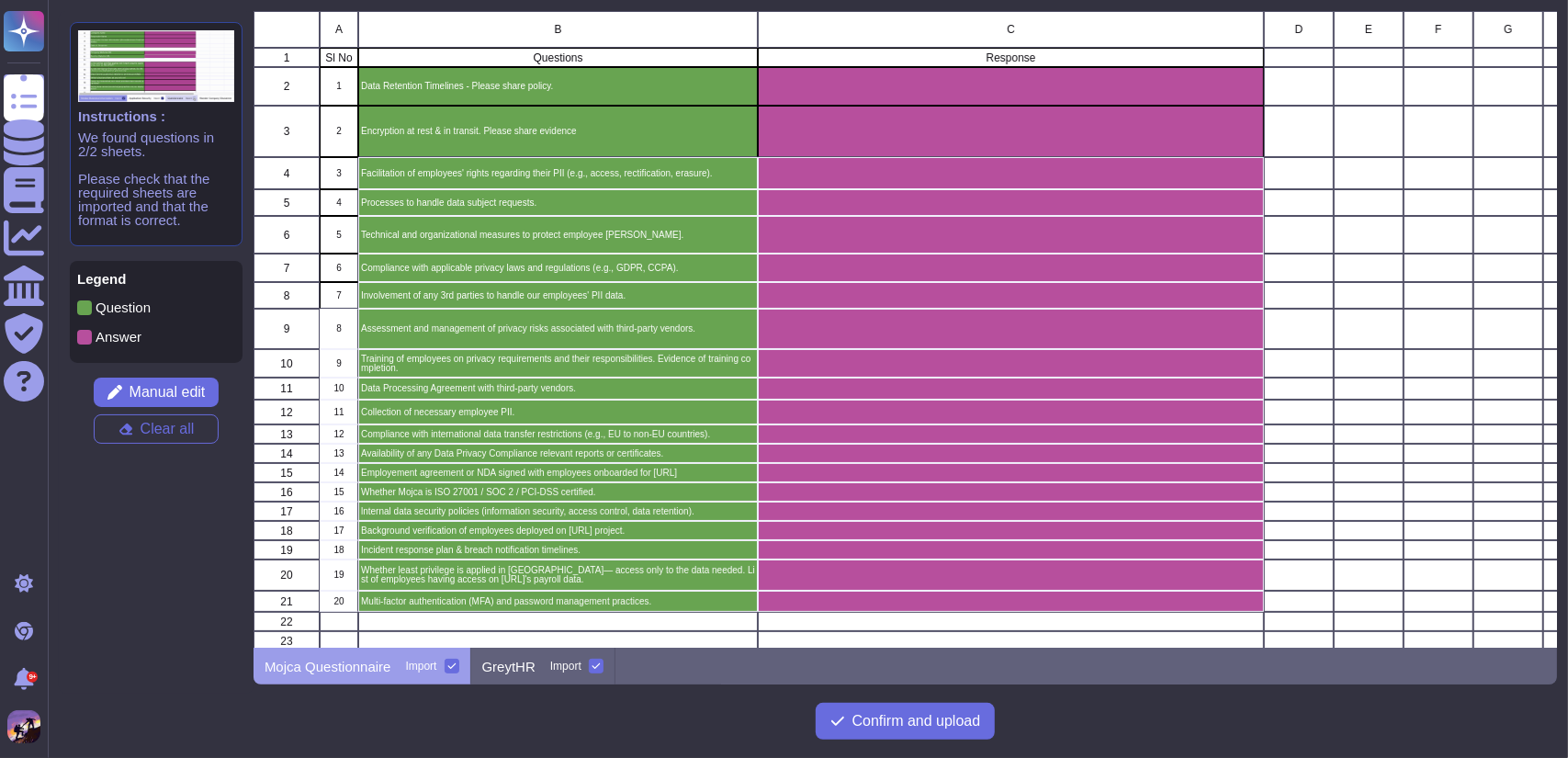
scroll to position [623, 1290]
click at [518, 664] on p "GreytHR" at bounding box center [509, 667] width 54 height 14
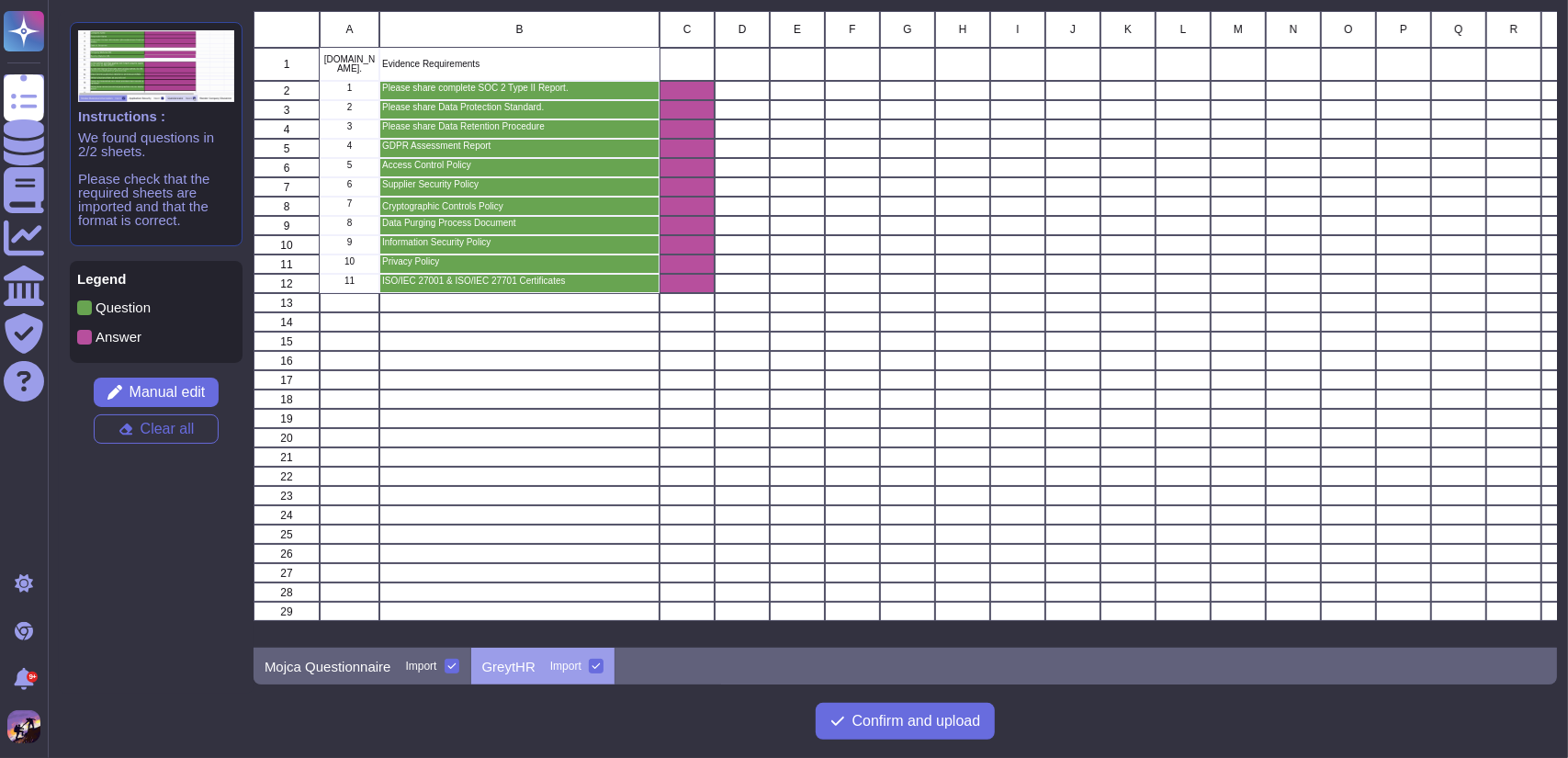
click at [593, 664] on icon at bounding box center [595, 666] width 9 height 9
click at [0, 0] on input "Import" at bounding box center [0, 0] width 0 height 0
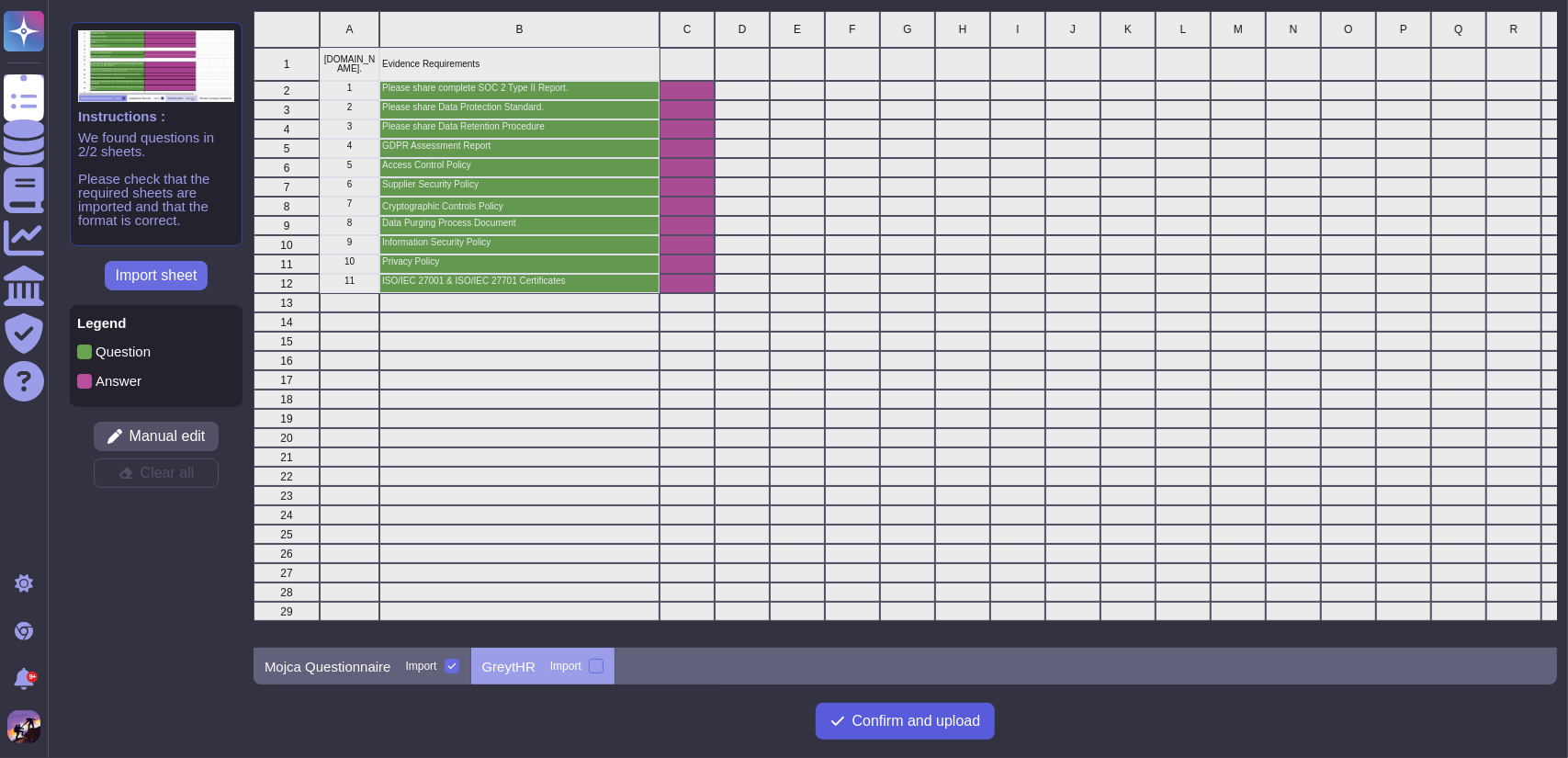
click at [874, 725] on span "Confirm and upload" at bounding box center [916, 720] width 128 height 15
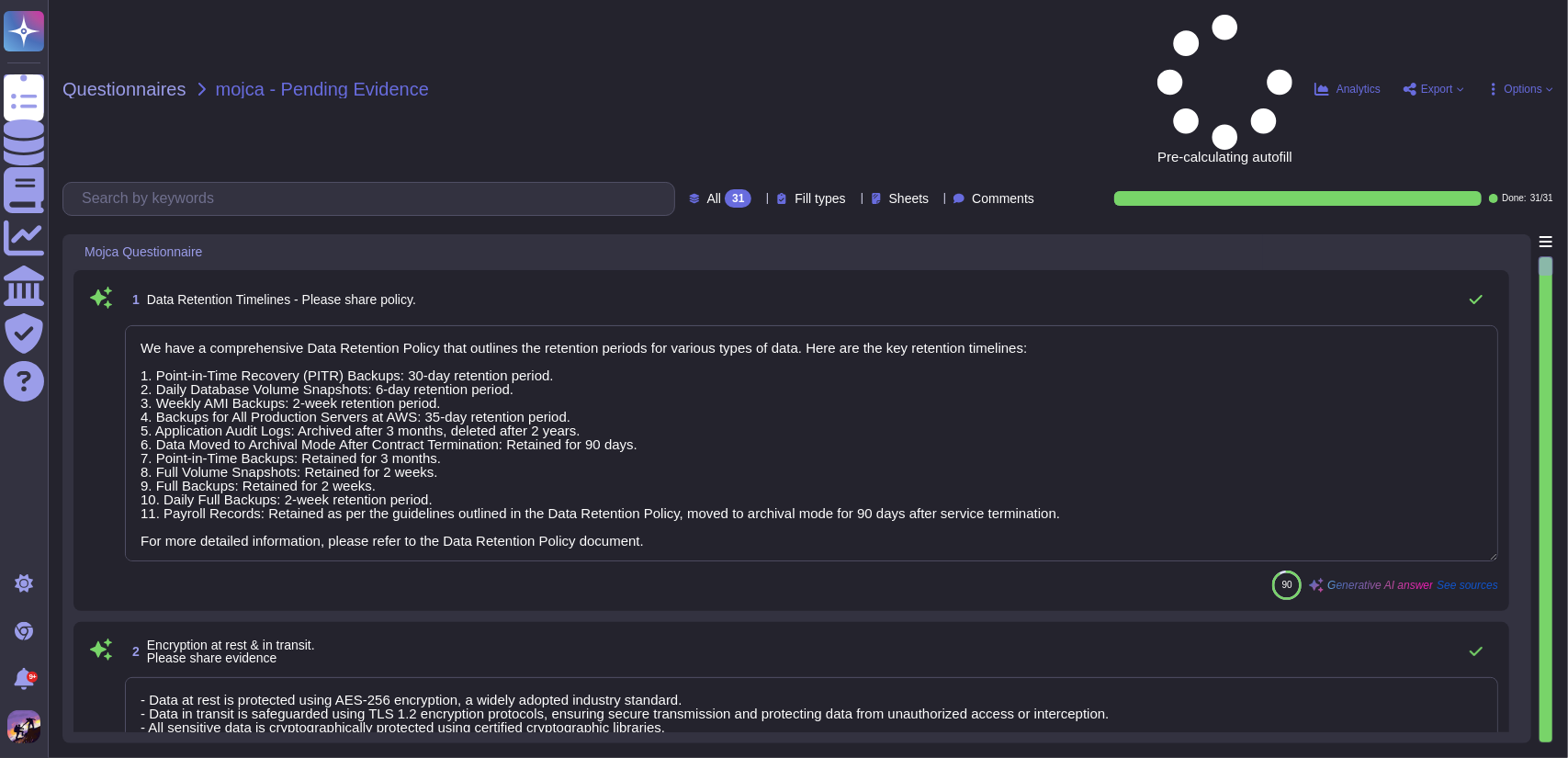
type textarea "We have a comprehensive Data Retention Policy that outlines the retention perio…"
type textarea "- Data at rest is protected using AES-256 encryption, a widely adopted industry…"
type textarea "GreytHR facilitates employees' rights regarding their personal identifiable inf…"
type textarea "We have established policies and processes to support clients in responding to …"
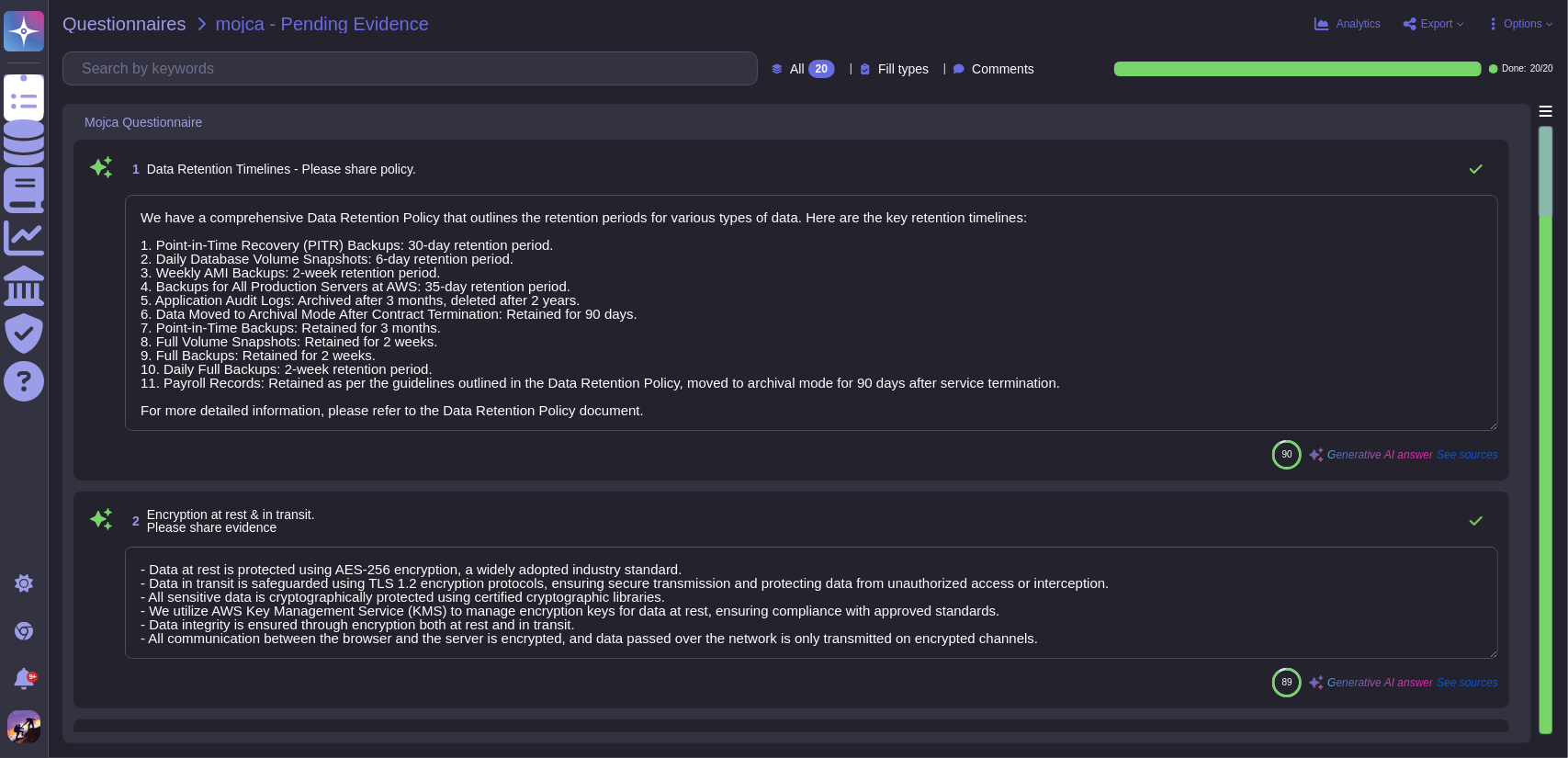
scroll to position [1, 0]
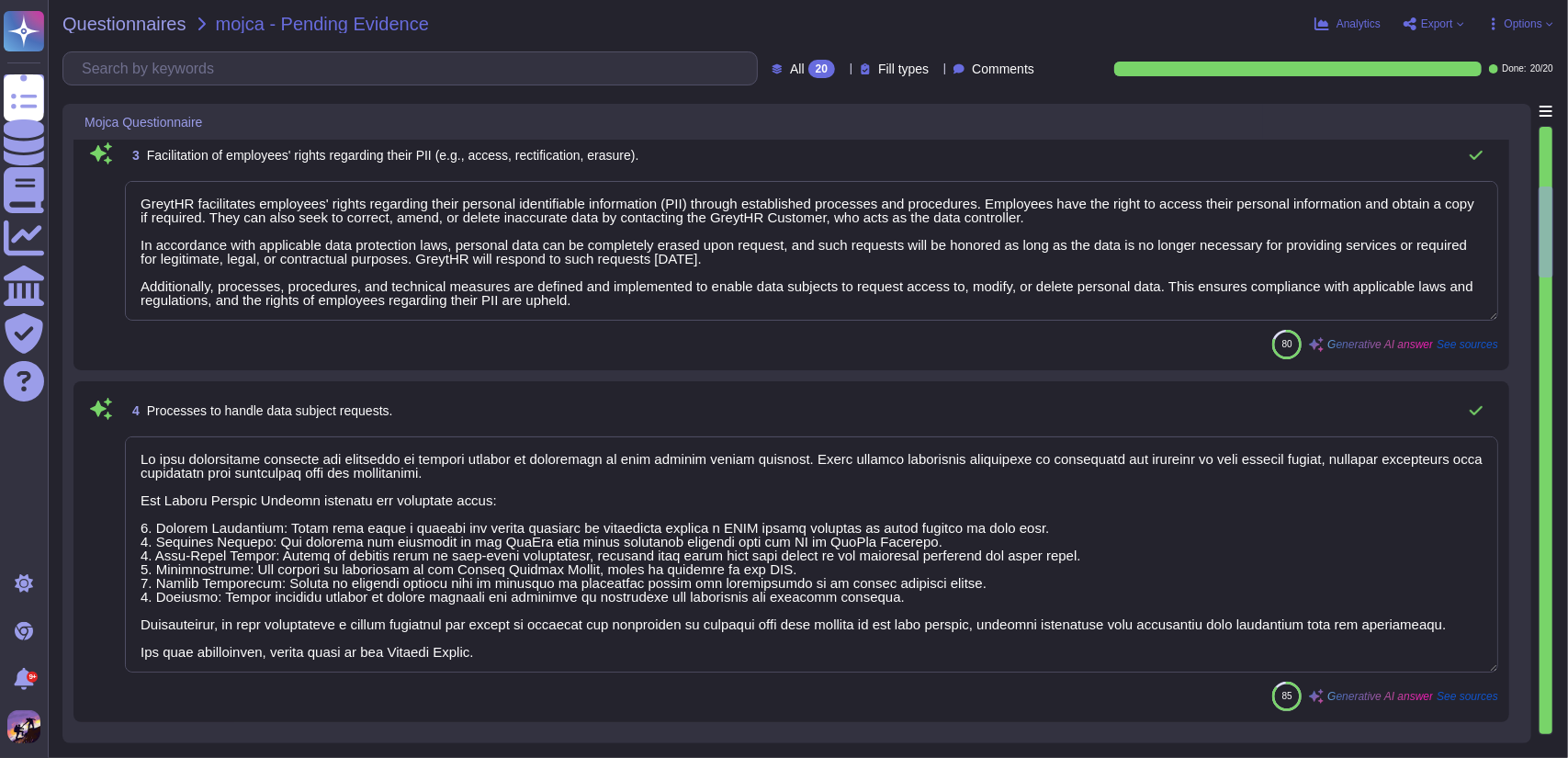
type textarea "At [GEOGRAPHIC_DATA], we implement a comprehensive set of technical and organiz…"
type textarea "We are committed to ensuring compliance with applicable privacy laws and regula…"
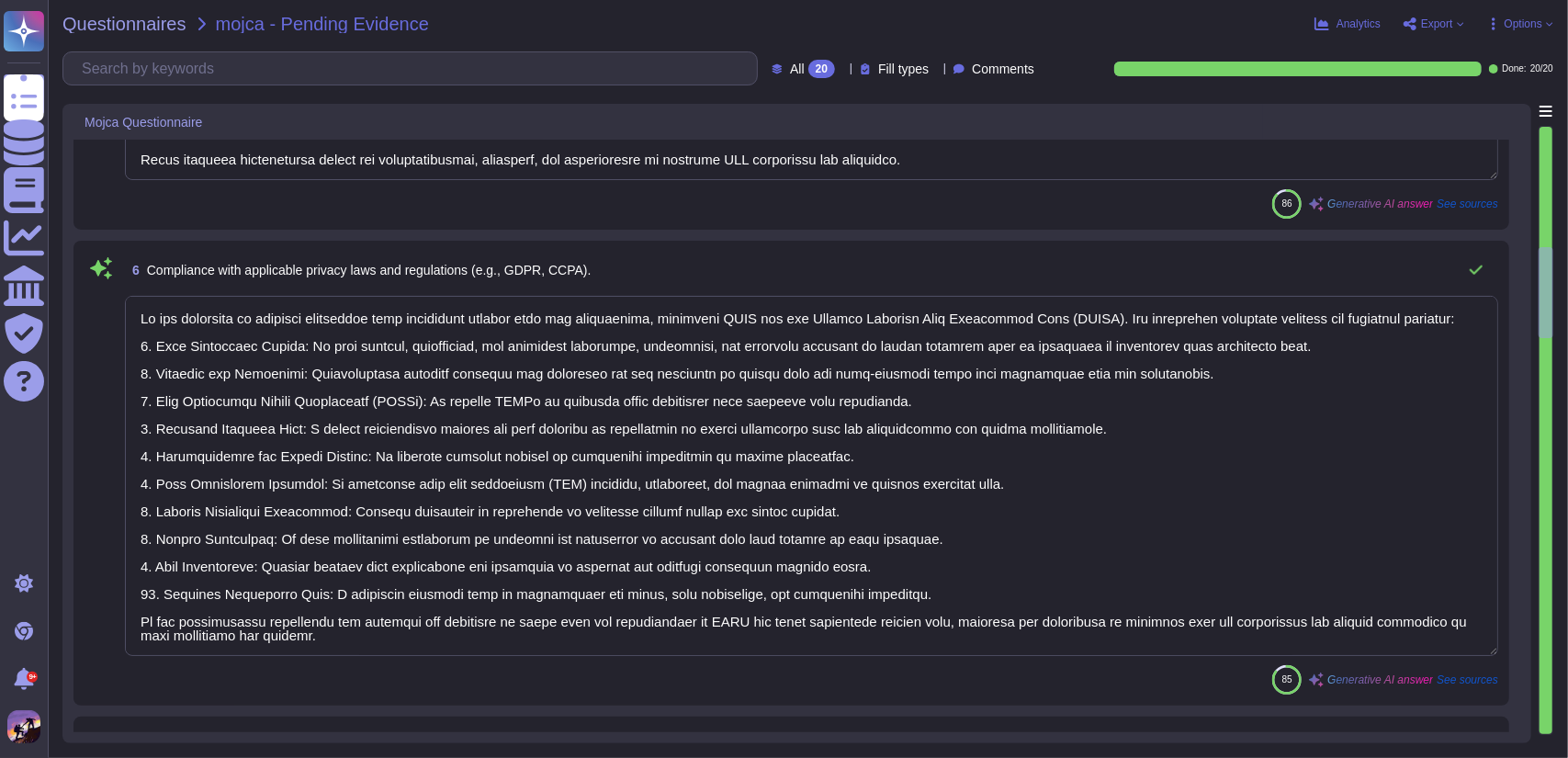
type textarea "We may need to share your personal information and aggregated de-identified inf…"
type textarea "GreytHR evaluates the security and privacy practices of third-party vendors to …"
type textarea "The organization conducts formal privacy awareness training for all employees, …"
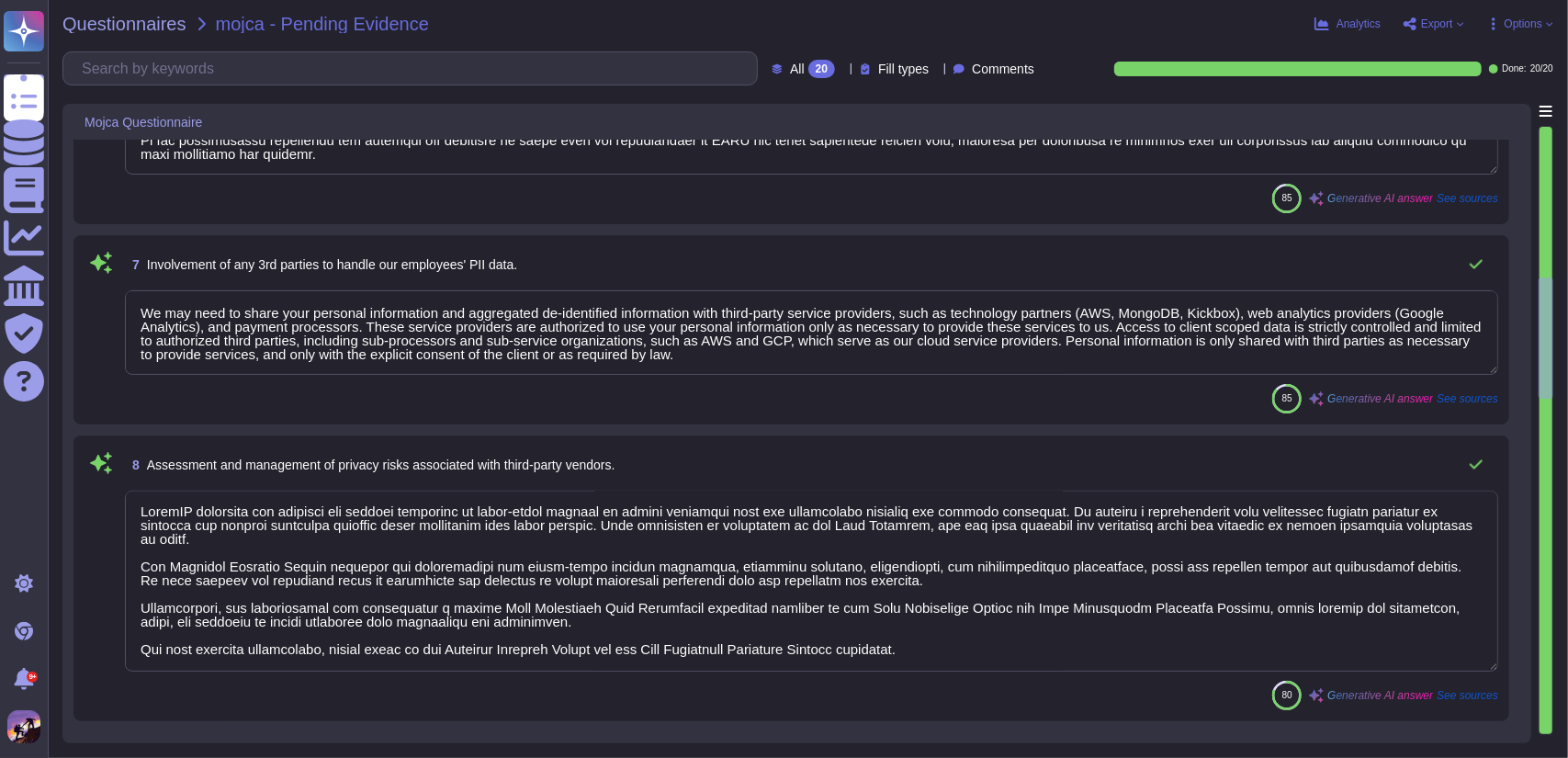
type textarea "Yes, our organization has a Data Processing Agreement (DPA) in place with third…"
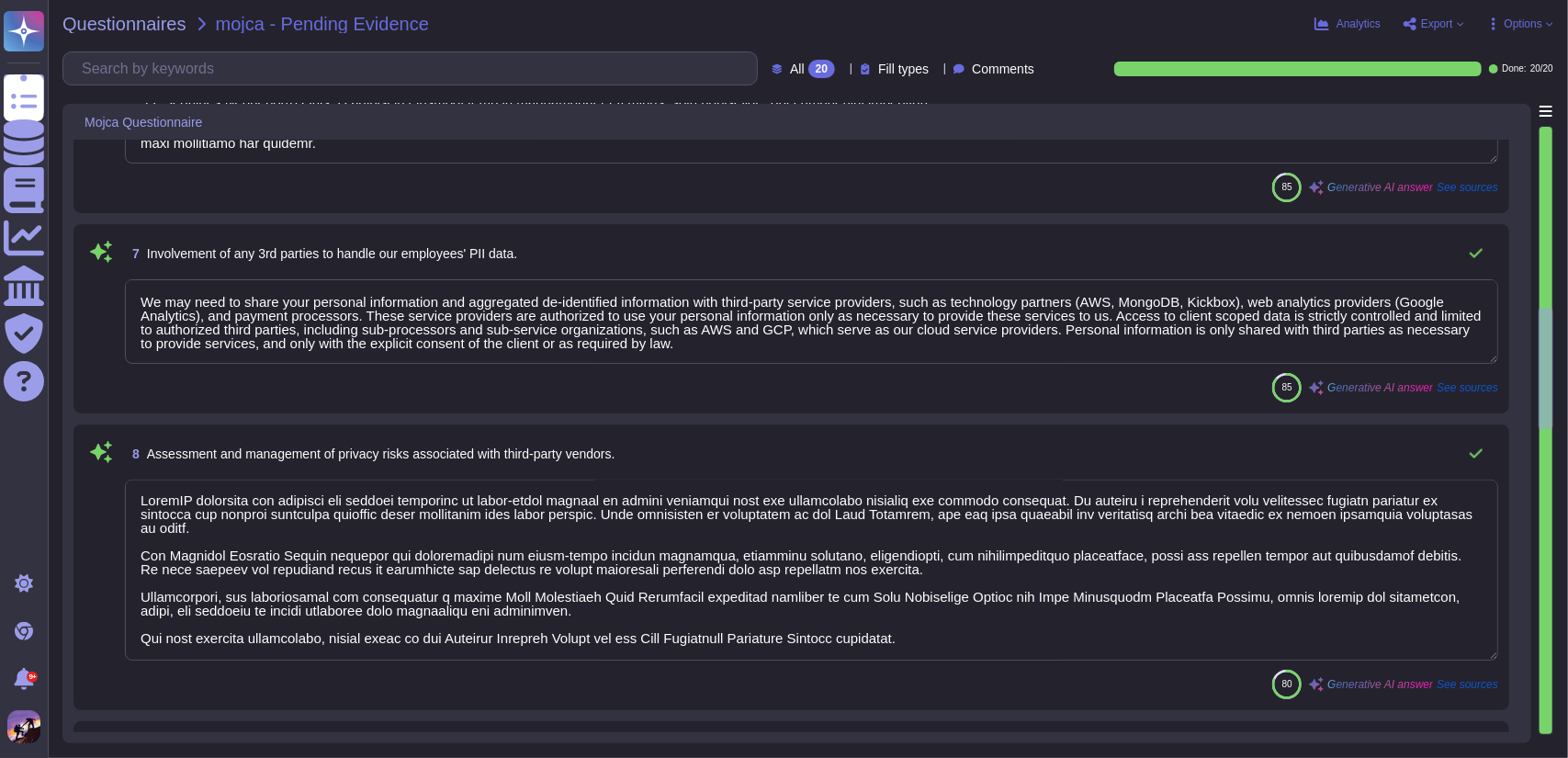
type textarea "GreytHR collects personal information about employees that is necessary for pro…"
type textarea "GreytHR does not transfer any personal data to third parties, third countries, …"
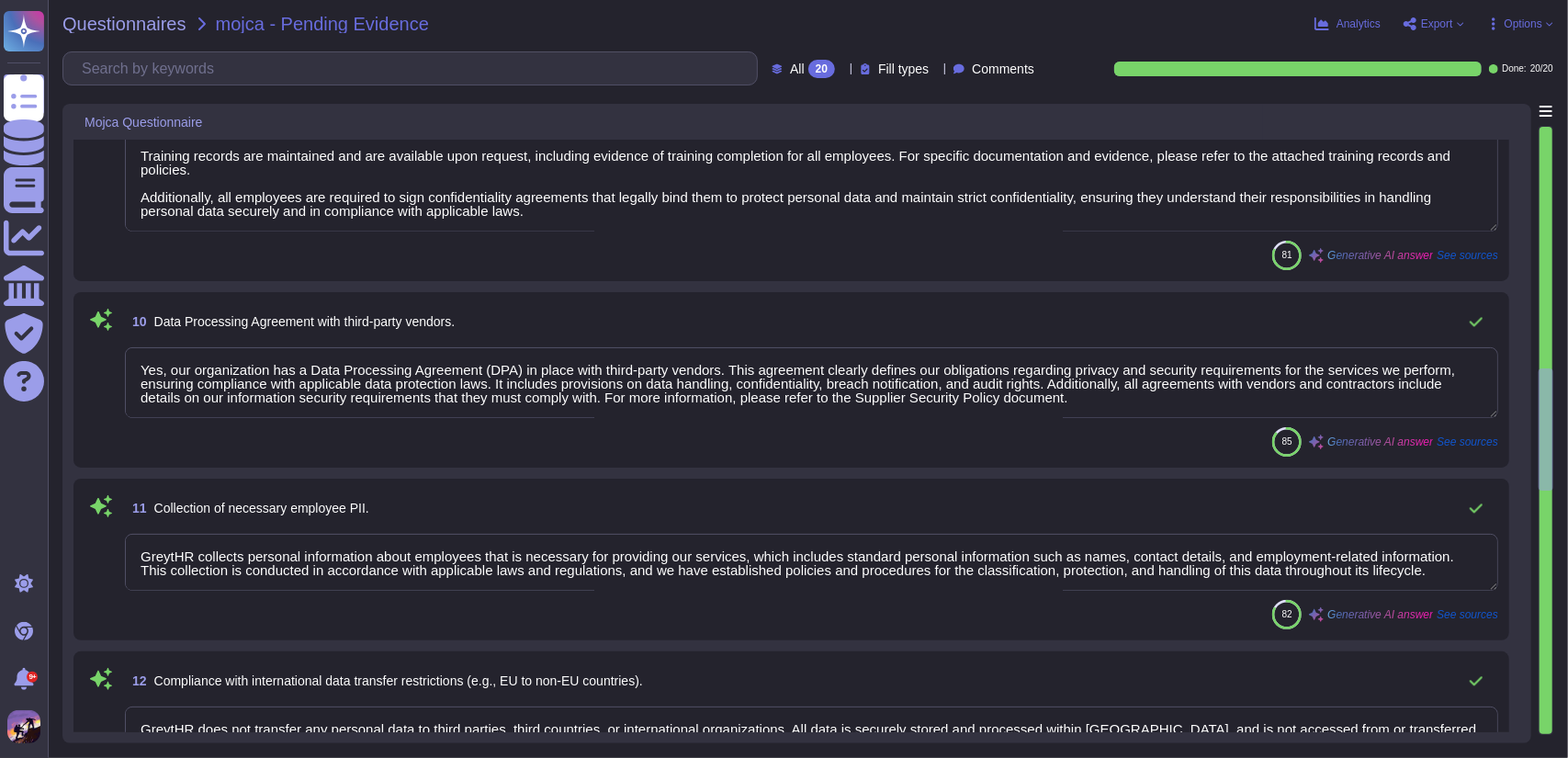
type textarea "We provide access to our ISO 27001 and SOC 2 Type II audit reports upon request…"
type textarea "CA-68: Greytip Associates are required to sign the 'NDA' and 'ISMS Agreement' d…"
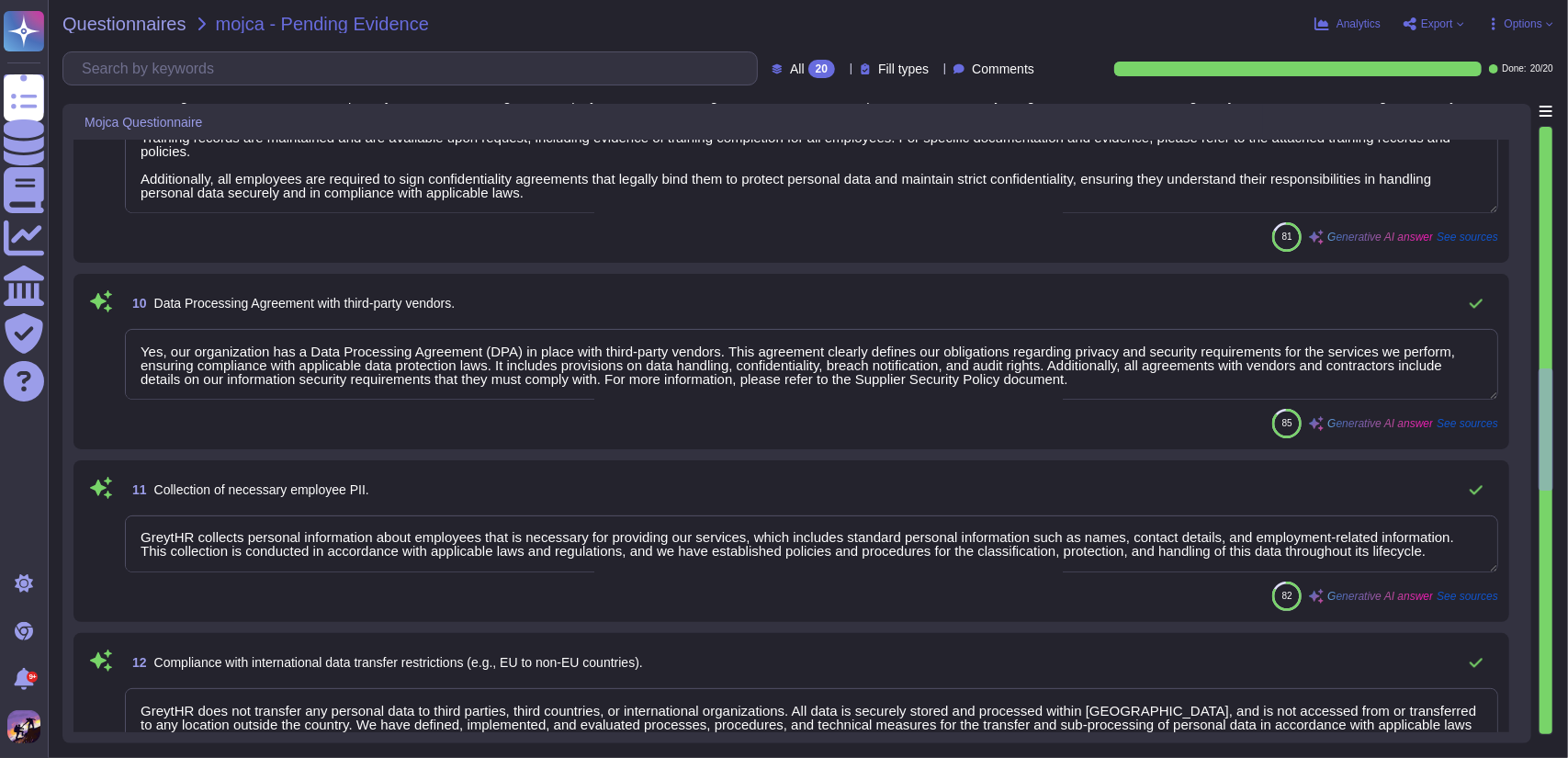
type textarea "Yes, we are an ISO 27001 certified organization, holding Certificate No: IS 738…"
type textarea "Greytip has established comprehensive internal data security policies, which in…"
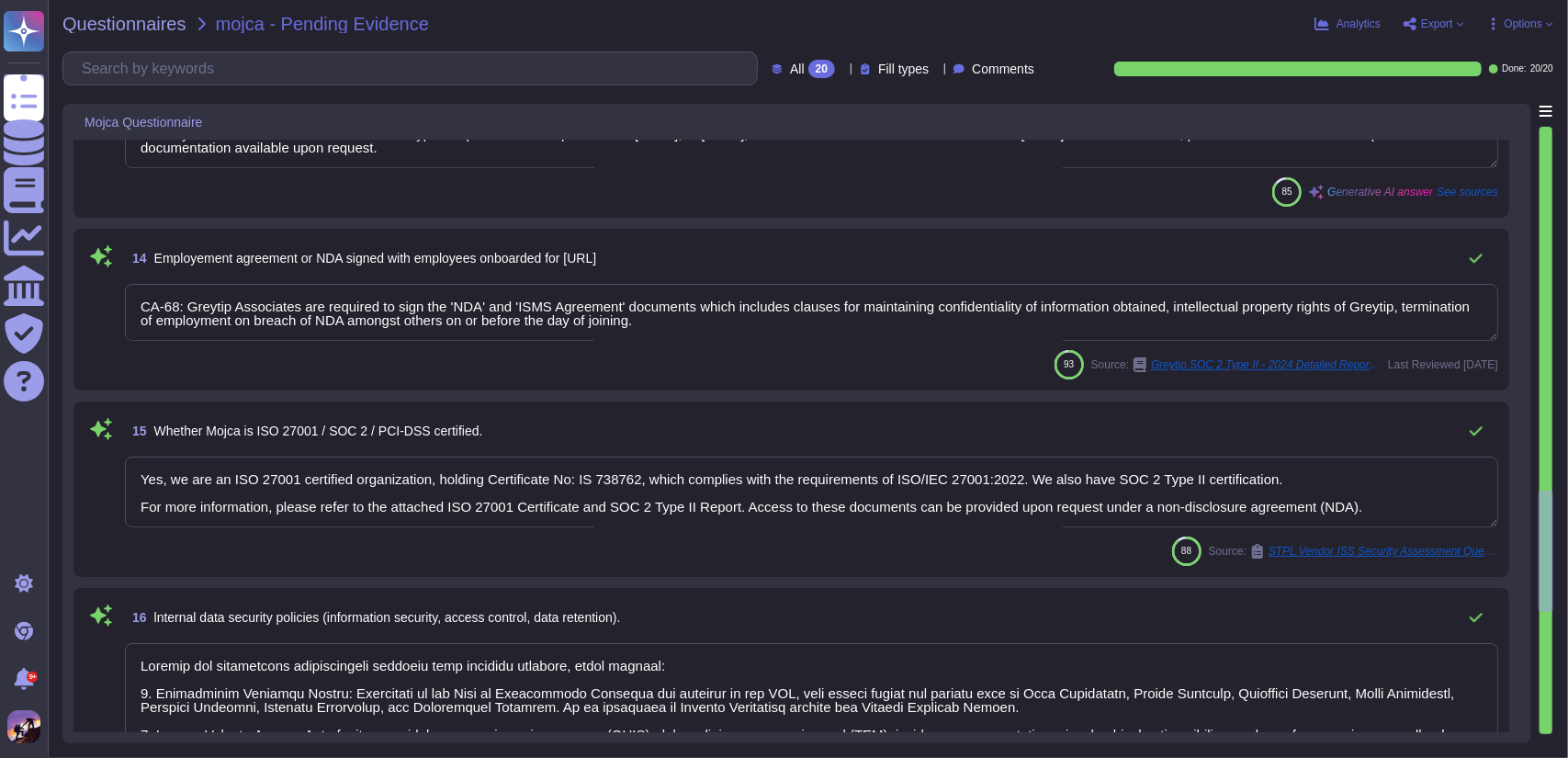
type textarea "CA-64 For campus hires and lateral hires, background verification is carried ou…"
type textarea "- We have a comprehensive security incident response plan that is established, …"
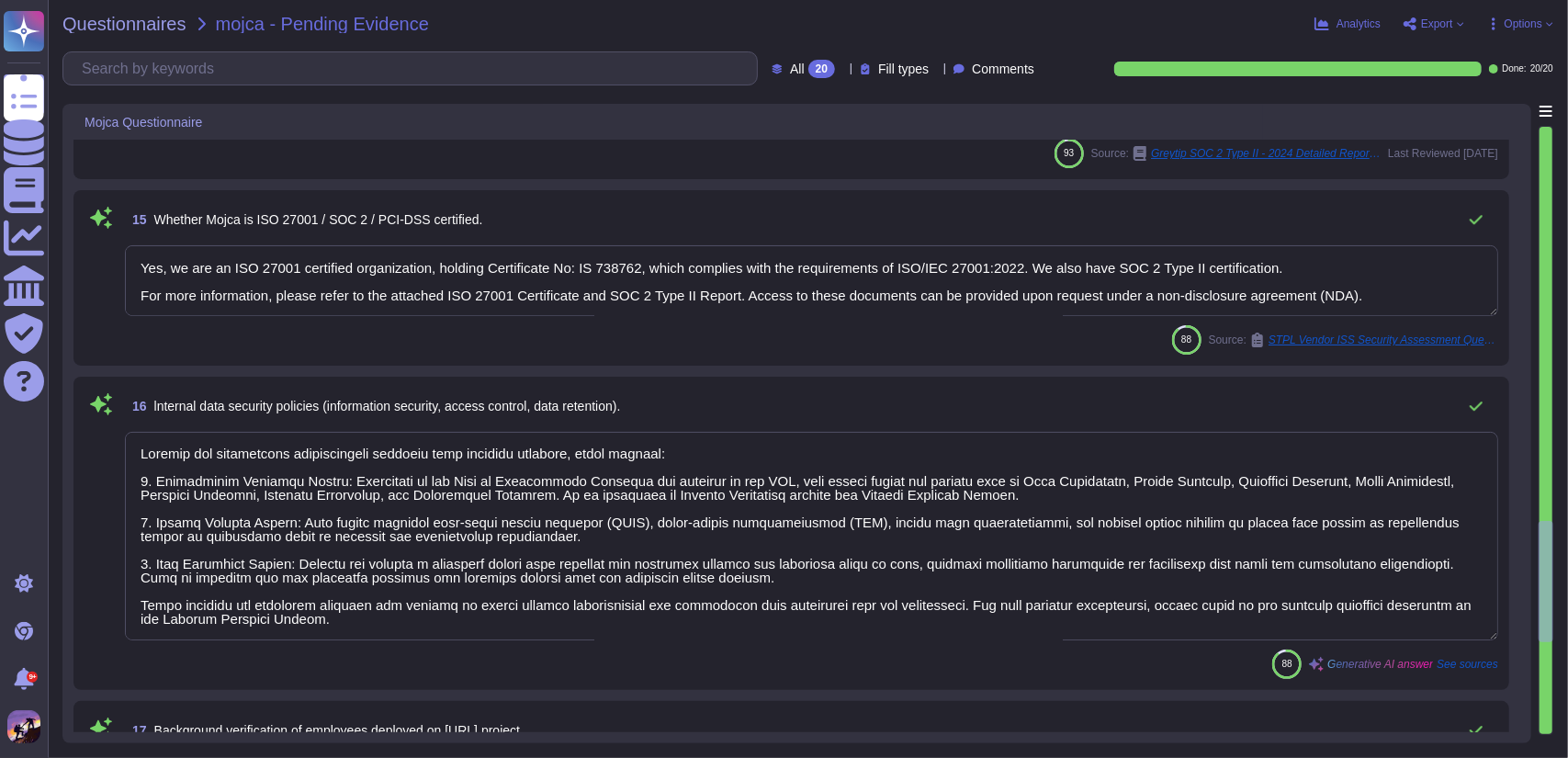
type textarea "Yes, user access rights in the payroll software are restricted based on the pri…"
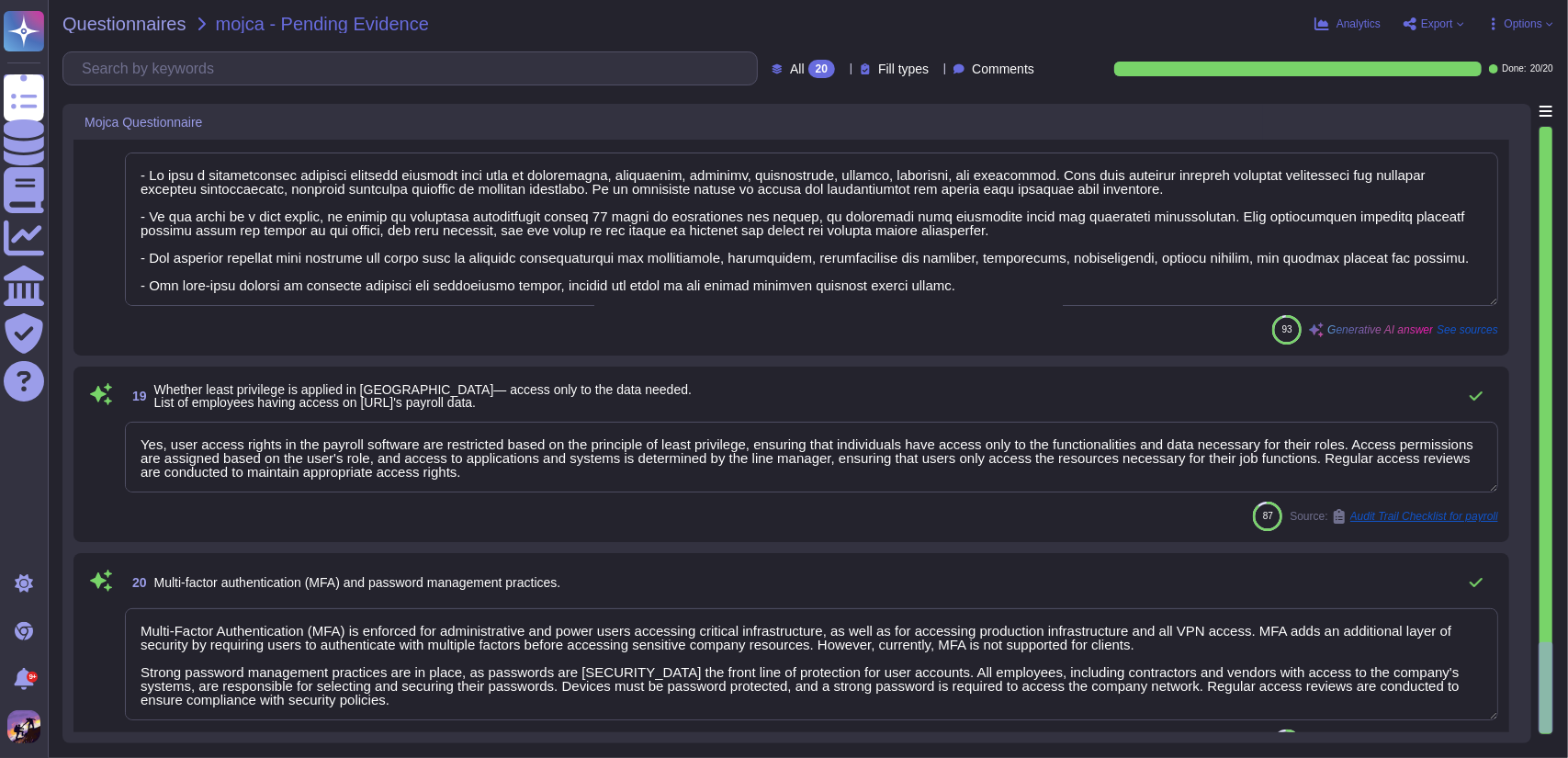
scroll to position [4487, 0]
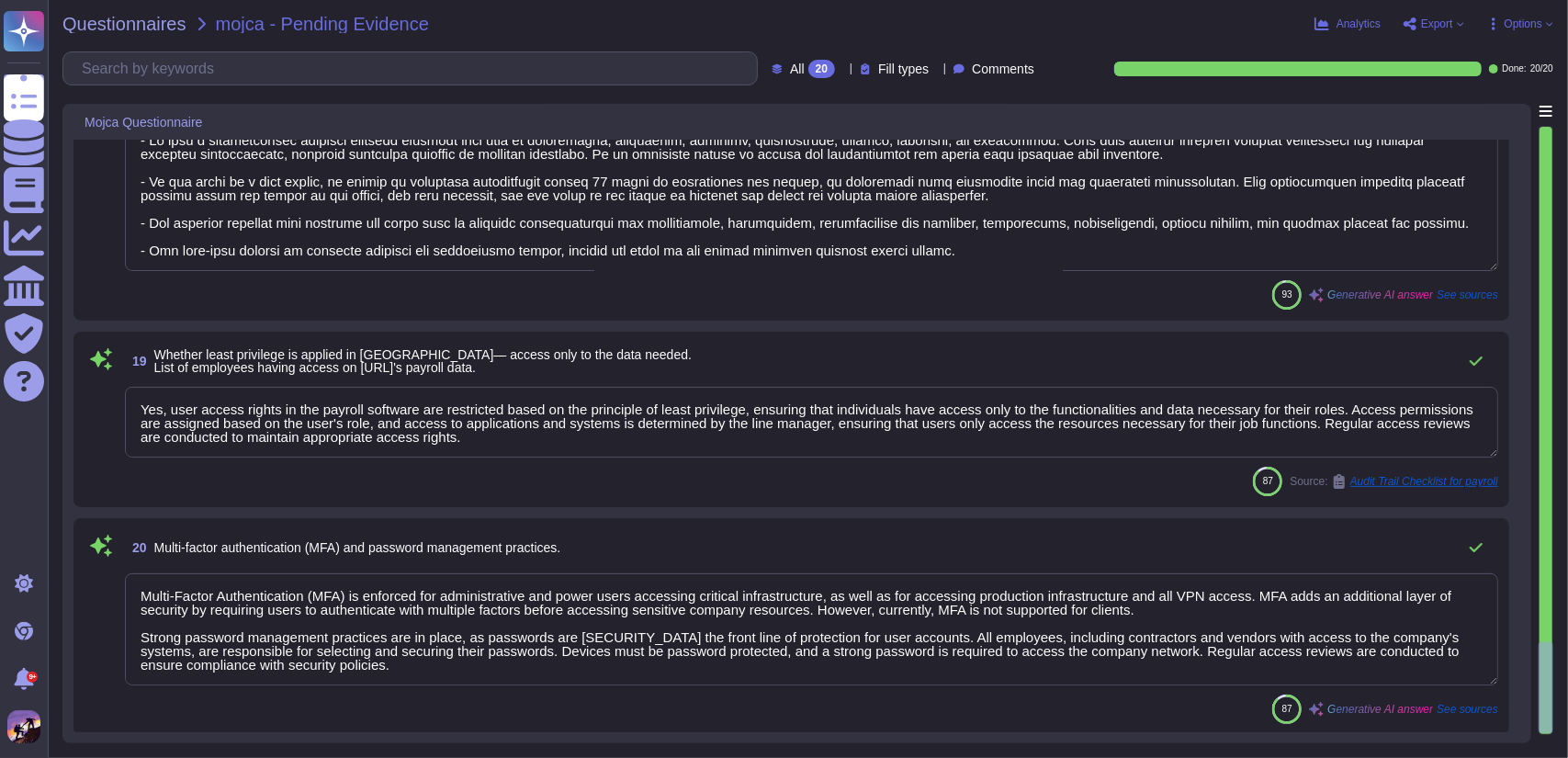
type textarea "Multi-Factor Authentication (MFA) is enforced for administrative and power user…"
click at [1511, 16] on div "Analytics Export Options" at bounding box center [1276, 24] width 554 height 18
click at [1511, 21] on span "Options" at bounding box center [1524, 23] width 38 height 11
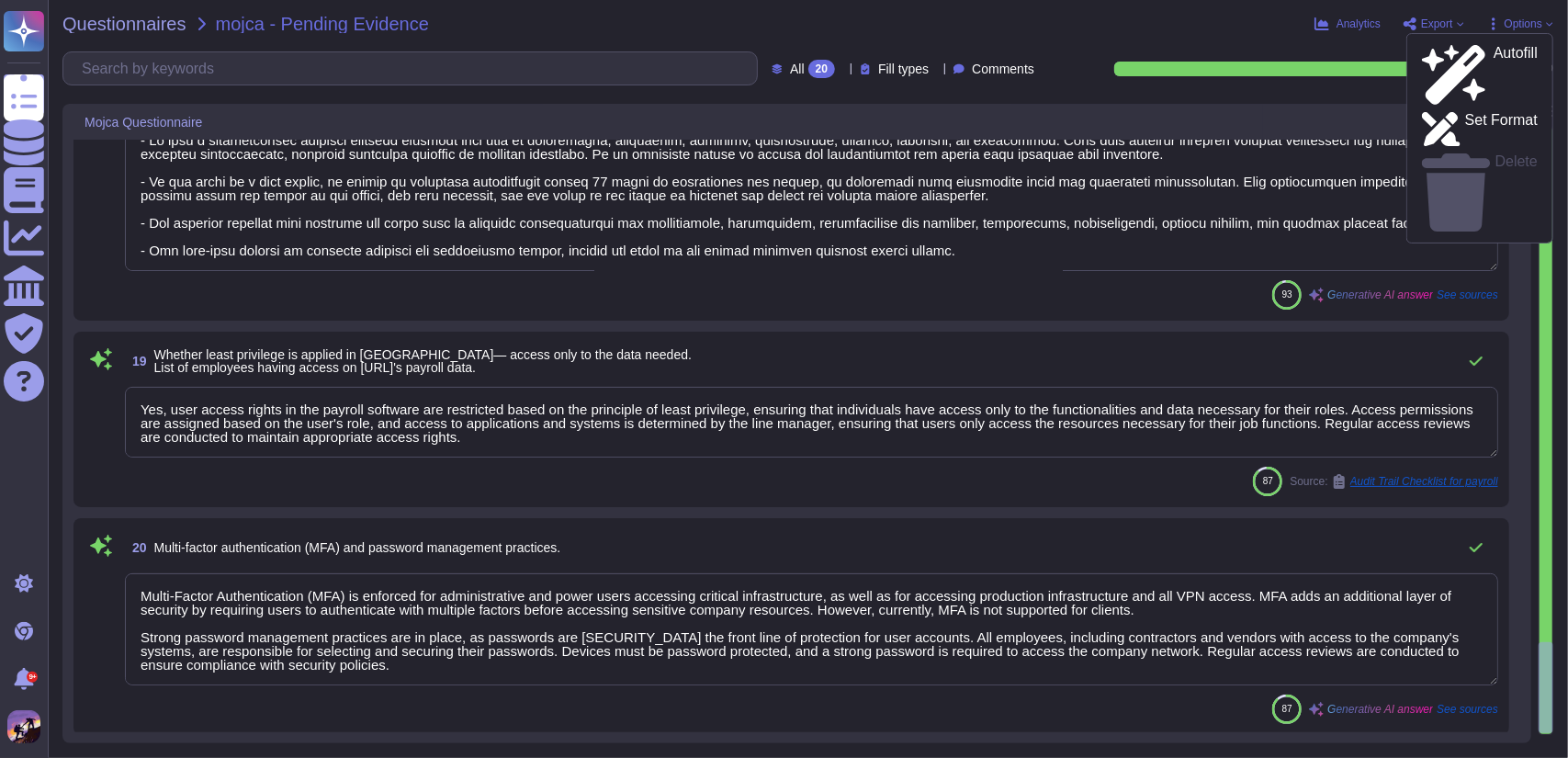
click at [1420, 19] on span "Export" at bounding box center [1434, 24] width 62 height 15
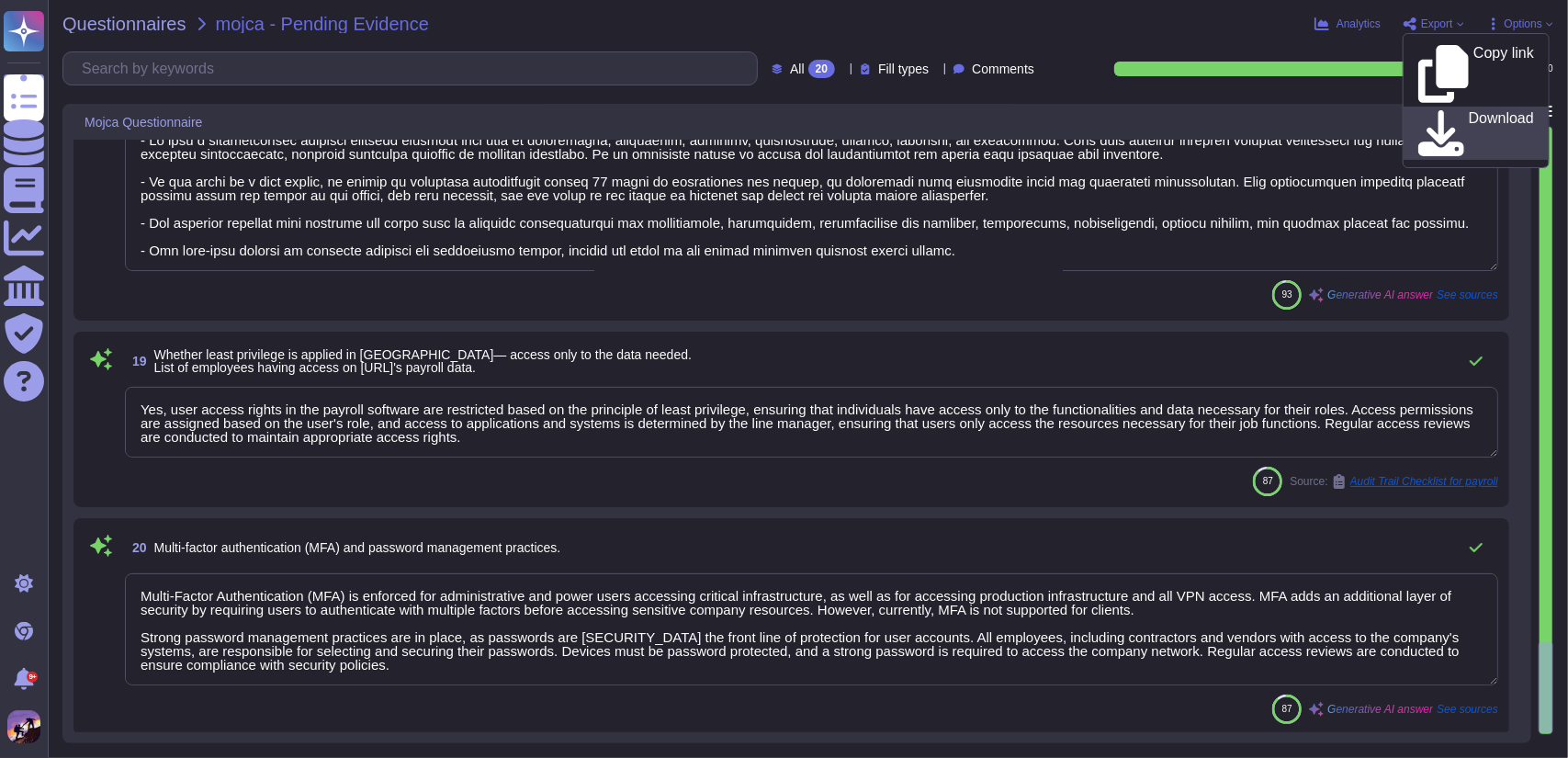
click at [1469, 111] on p "Download" at bounding box center [1501, 133] width 66 height 45
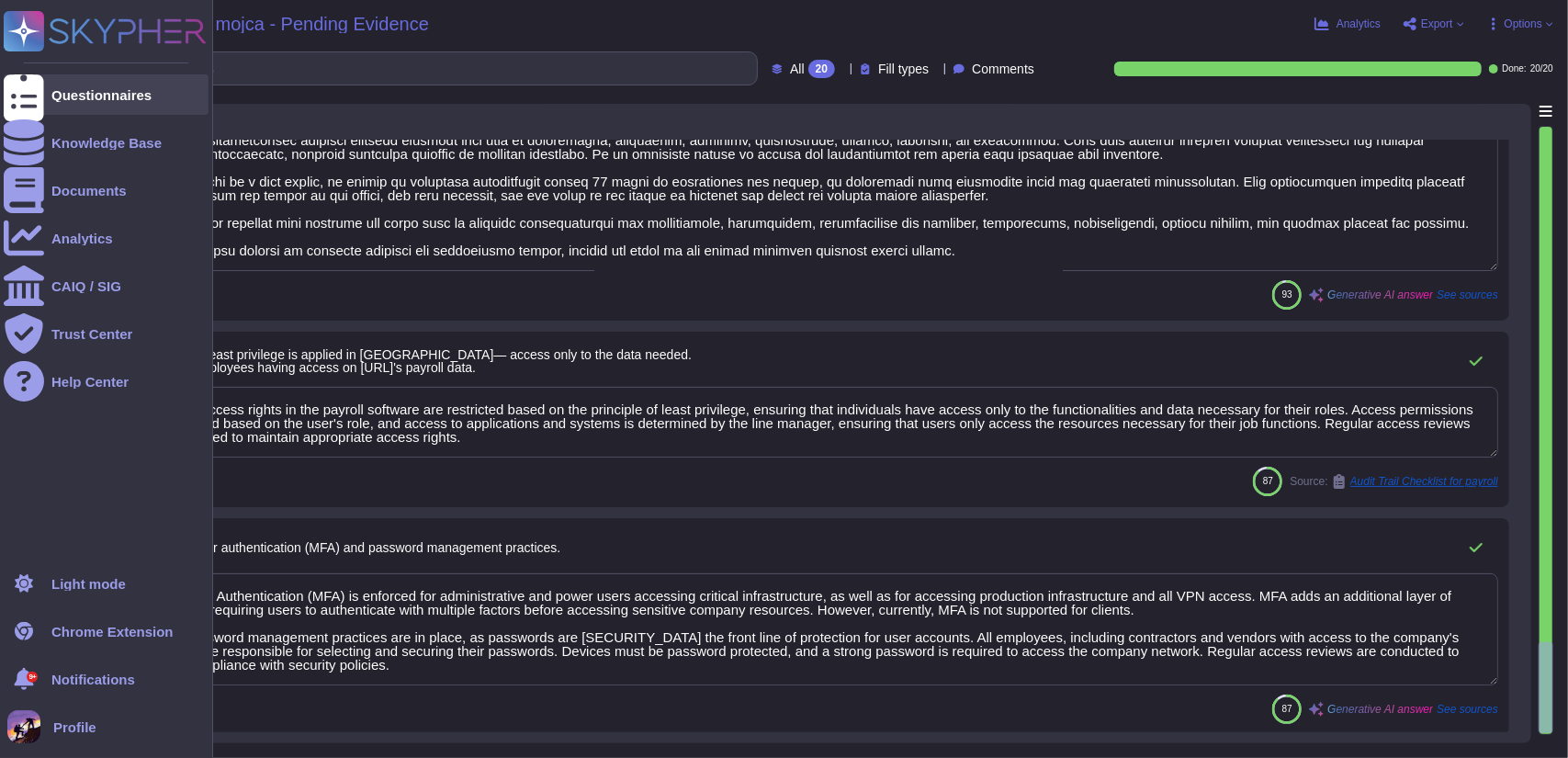
click at [55, 91] on div "Questionnaires" at bounding box center [101, 95] width 100 height 14
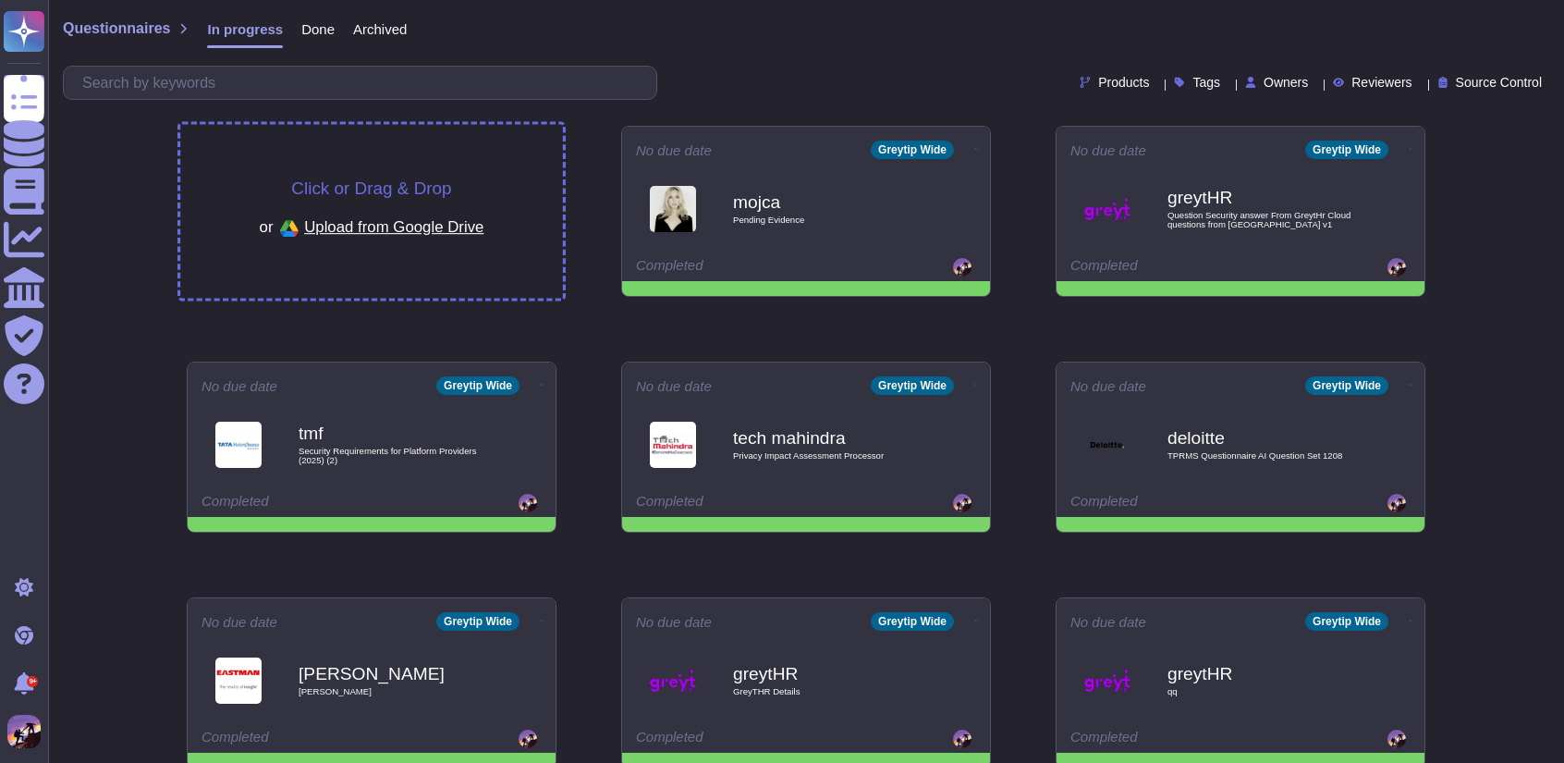
click at [478, 161] on div "Click or Drag & Drop or Upload from Google Drive" at bounding box center [371, 212] width 383 height 174
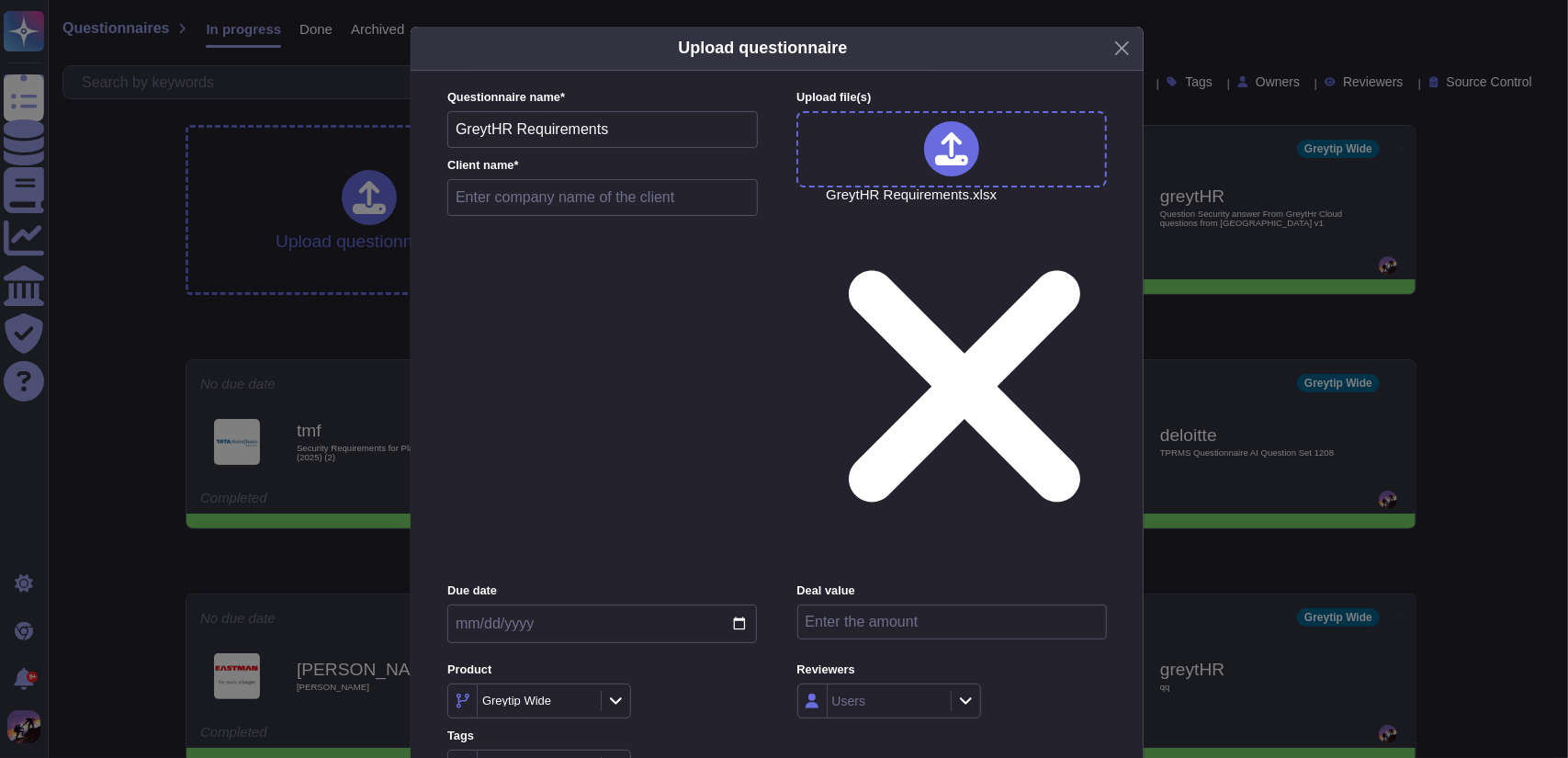
click at [584, 216] on input "text" at bounding box center [602, 197] width 311 height 37
type input "greytHR"
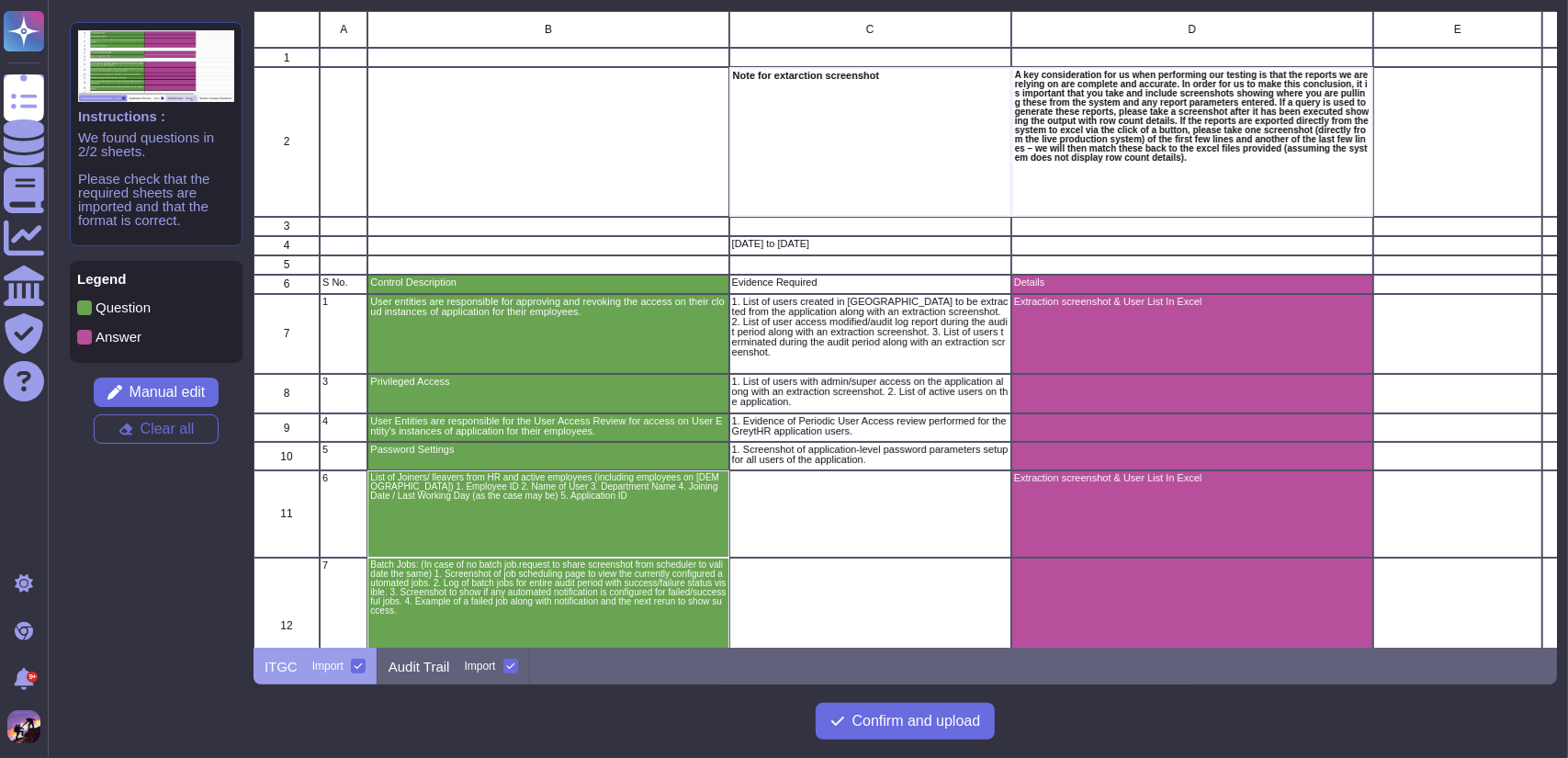
scroll to position [623, 1290]
click at [171, 396] on span "Manual edit" at bounding box center [167, 391] width 77 height 15
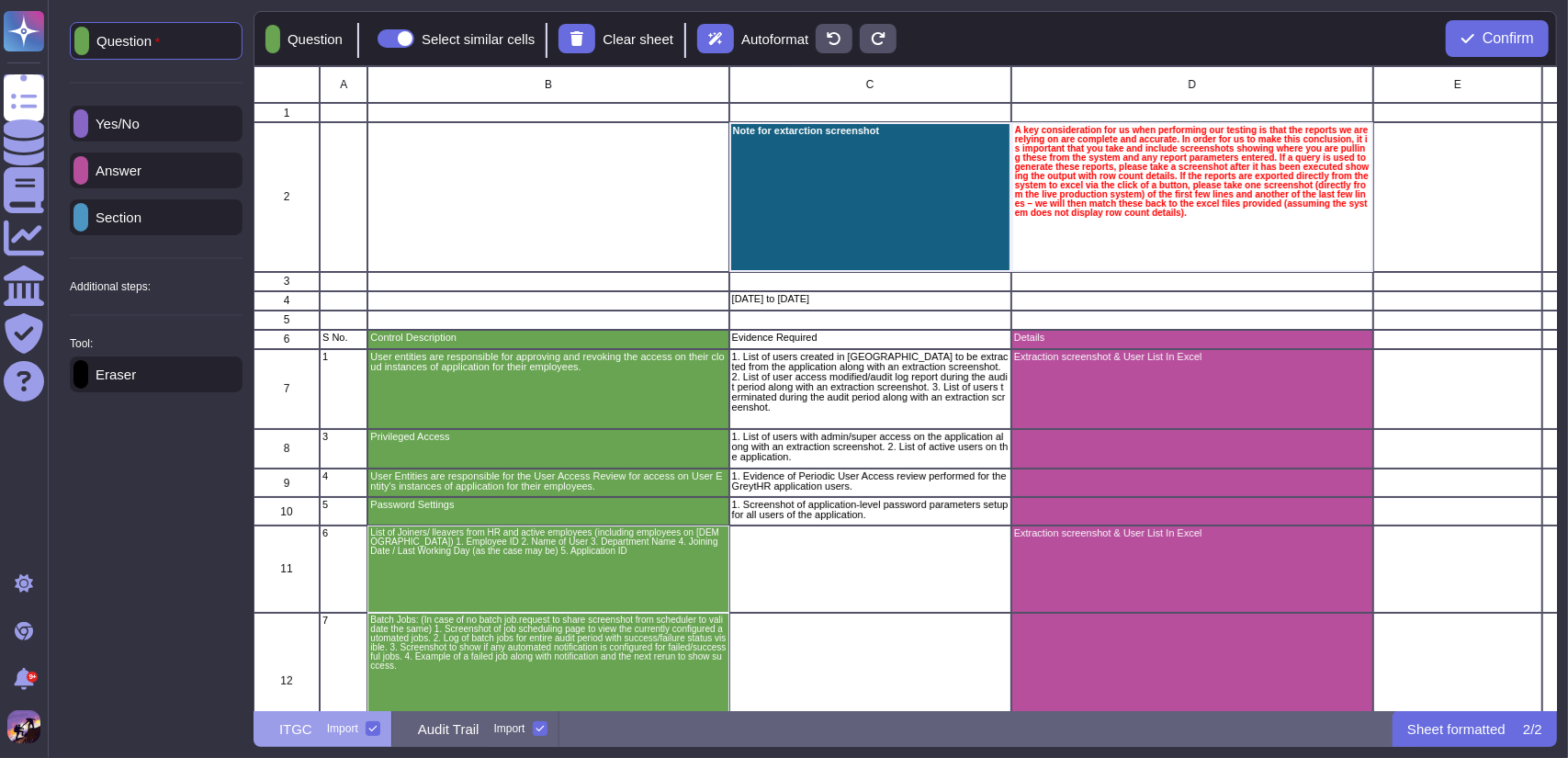
scroll to position [630, 1290]
click at [121, 215] on p "Section" at bounding box center [115, 218] width 54 height 14
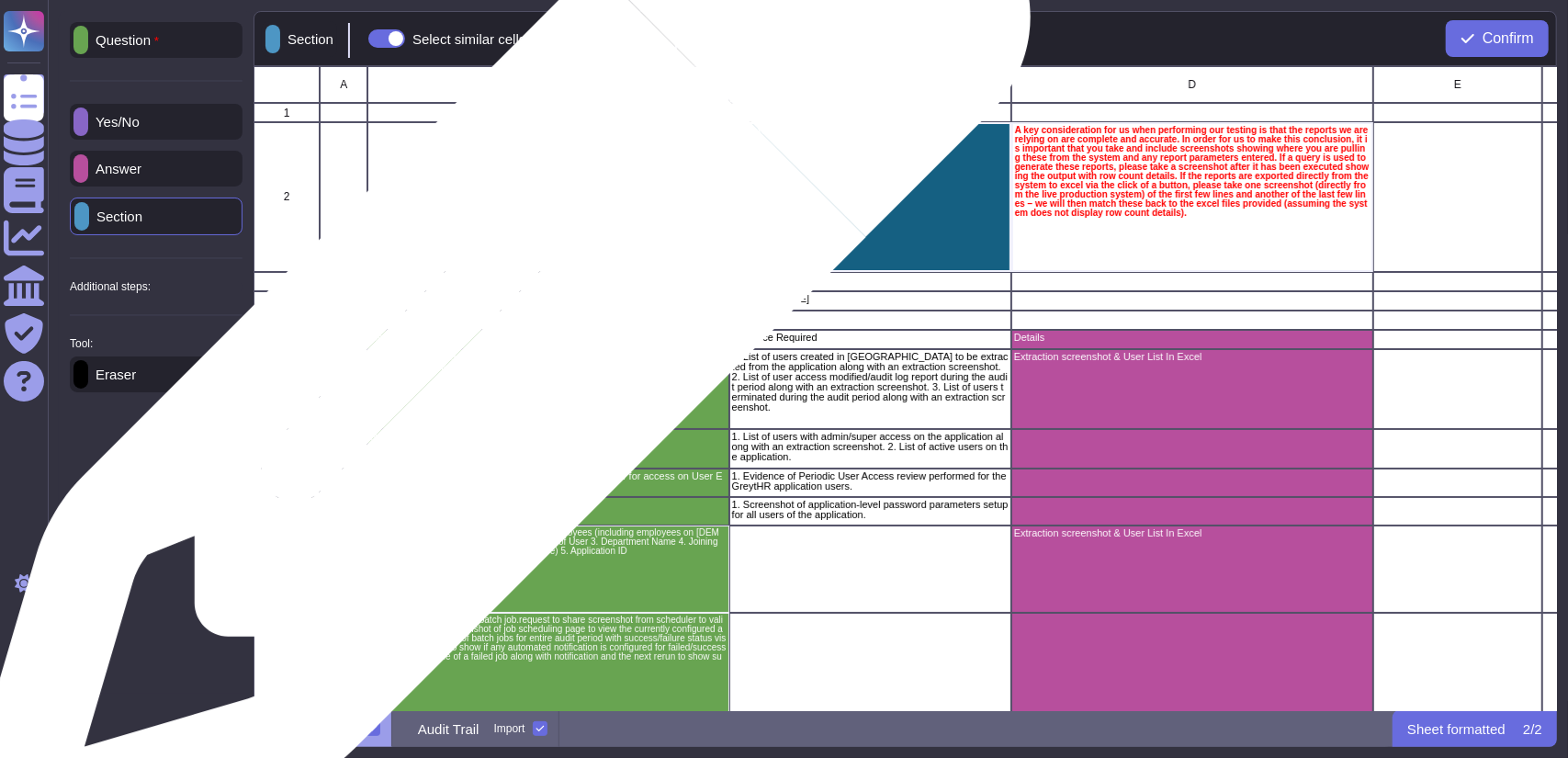
click at [489, 346] on div "Control Description" at bounding box center [548, 339] width 361 height 19
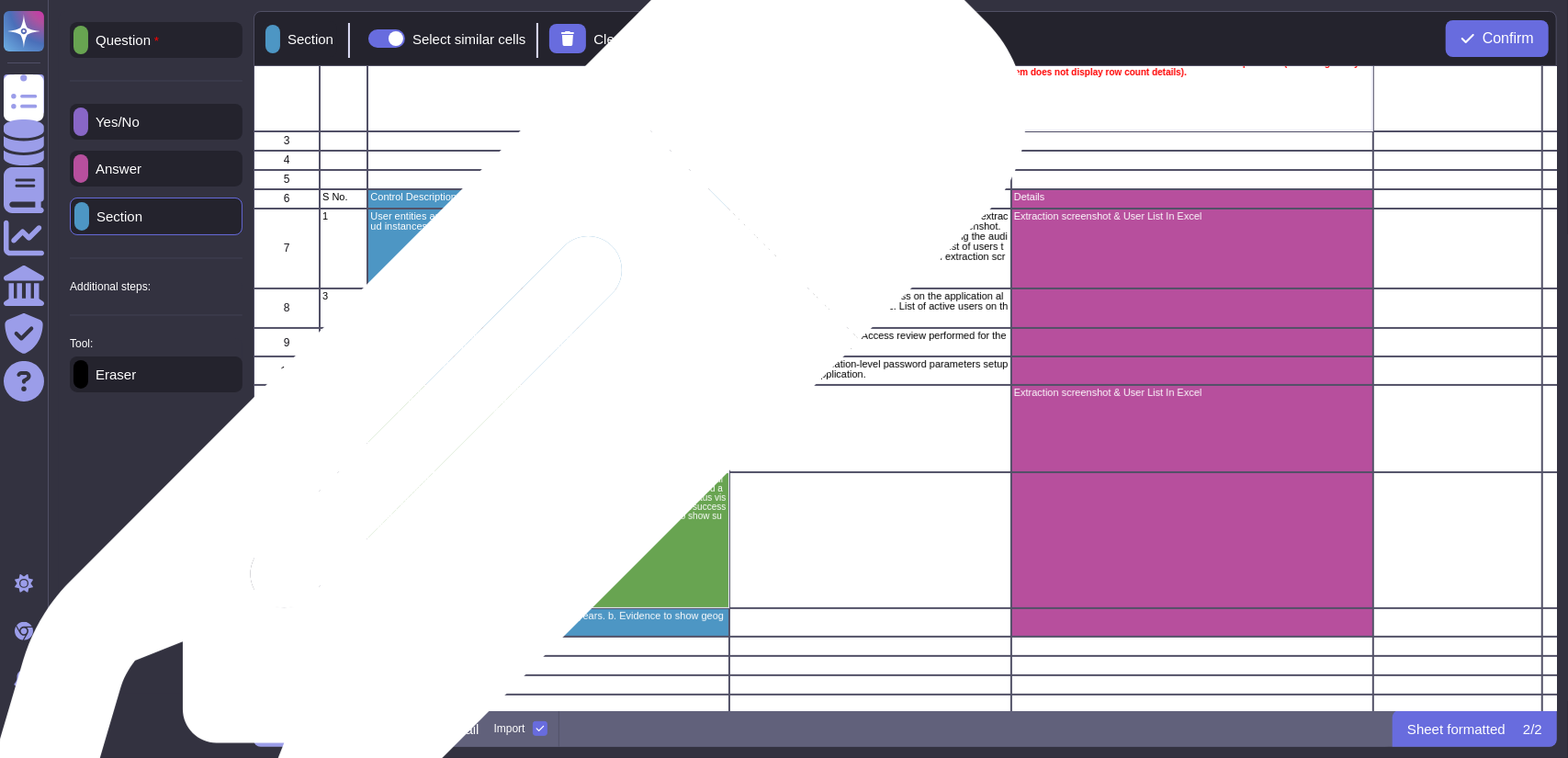
scroll to position [141, 0]
click at [480, 449] on div "List of Joiners/ lleavers from HR and active employees (including employees on …" at bounding box center [548, 427] width 361 height 87
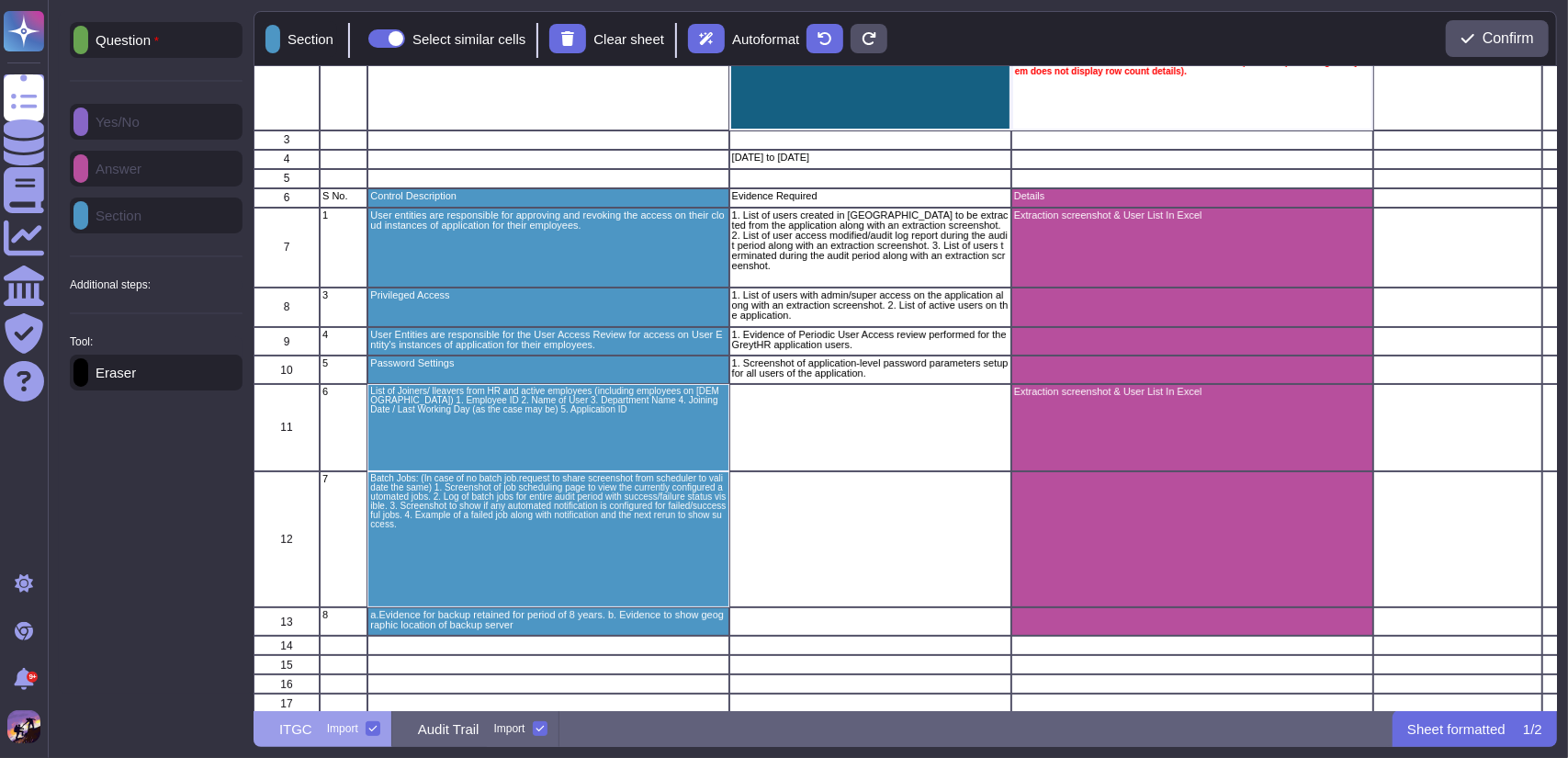
click at [111, 36] on p "Question" at bounding box center [123, 40] width 71 height 15
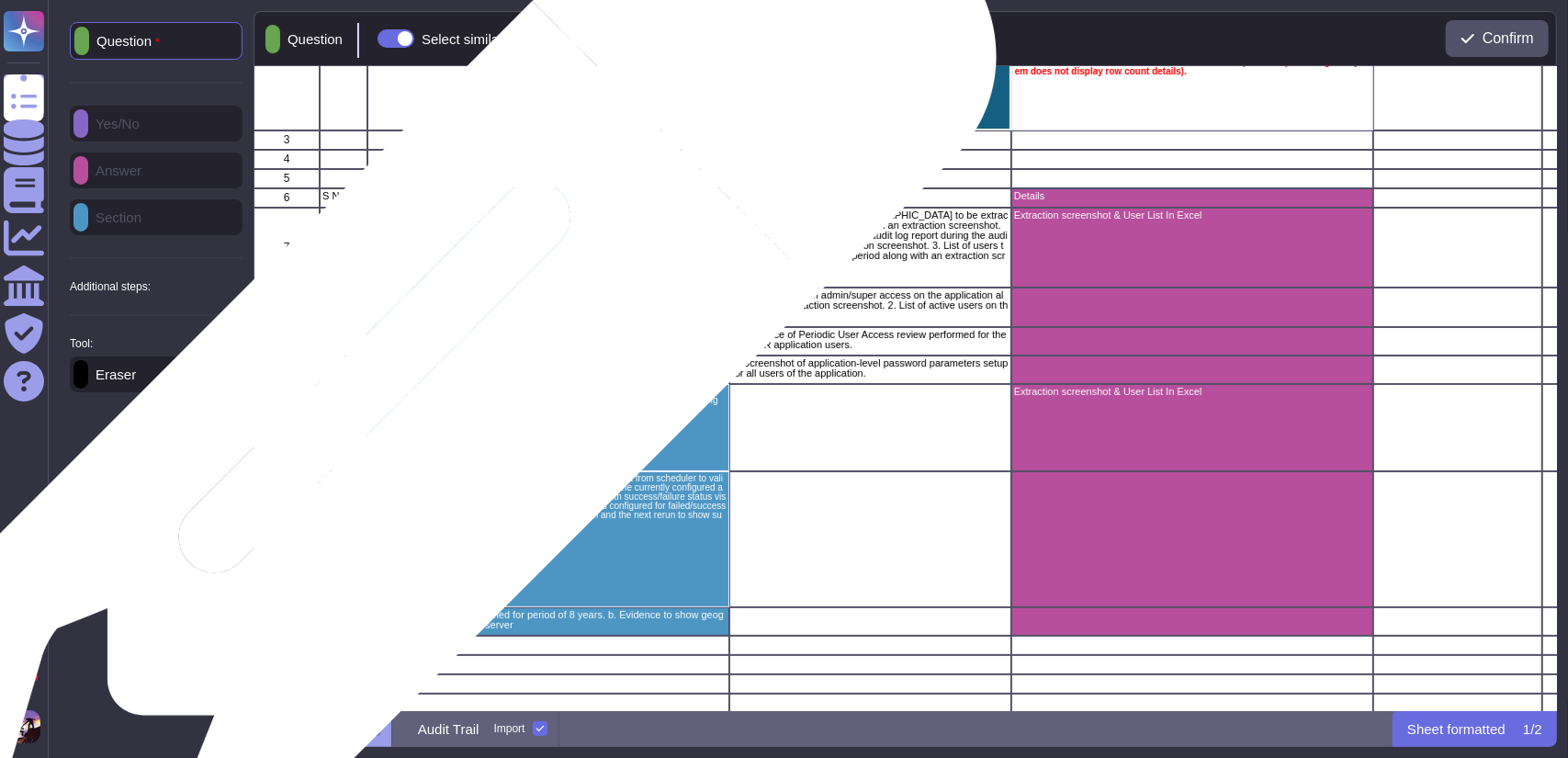
click at [420, 405] on p "List of Joiners/ lleavers from HR and active employees (including employees on …" at bounding box center [549, 400] width 356 height 28
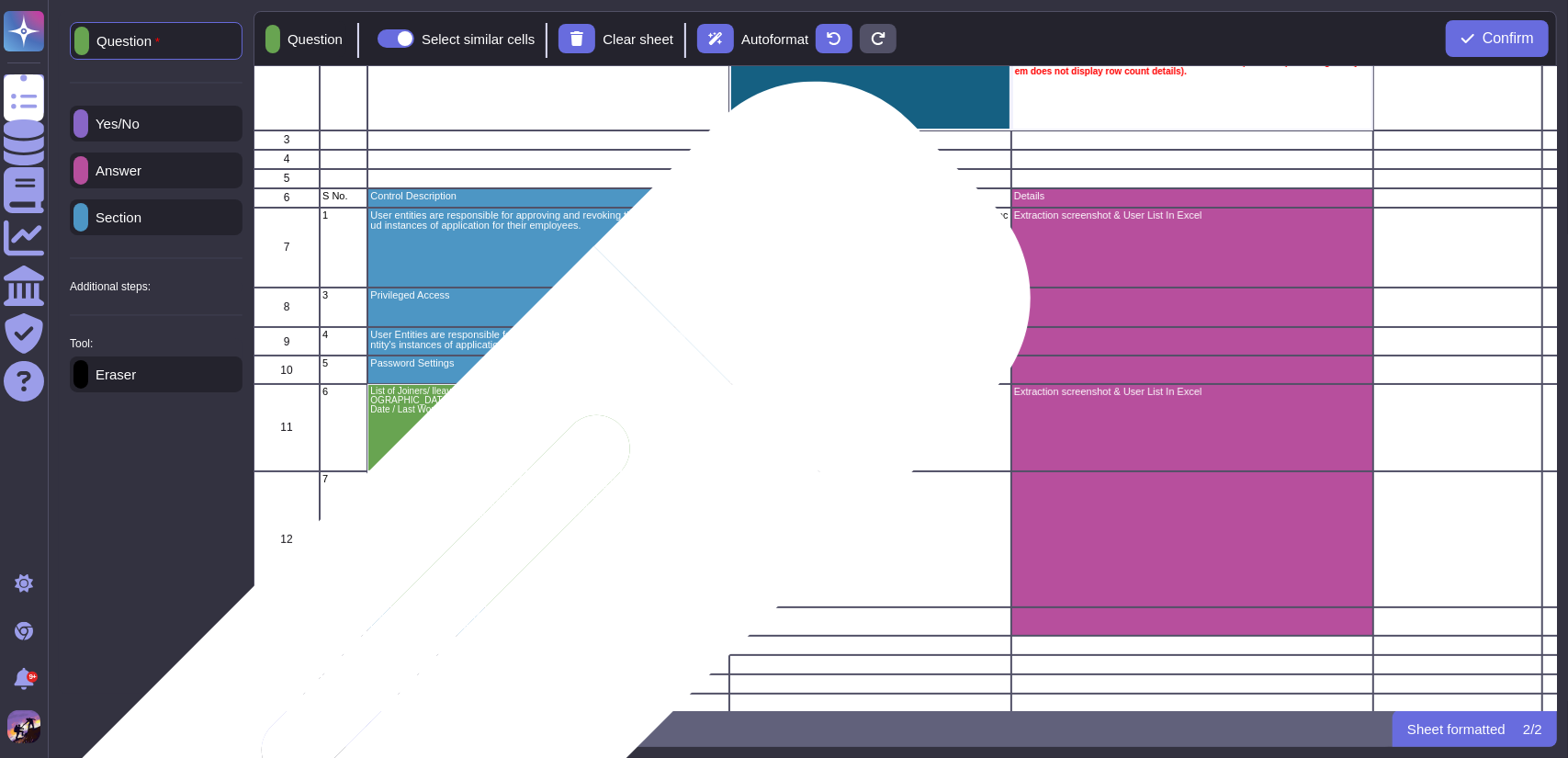
click at [489, 627] on p "a.Evidence for backup retained for period of 8 years. b. Evidence to show geogr…" at bounding box center [549, 620] width 356 height 20
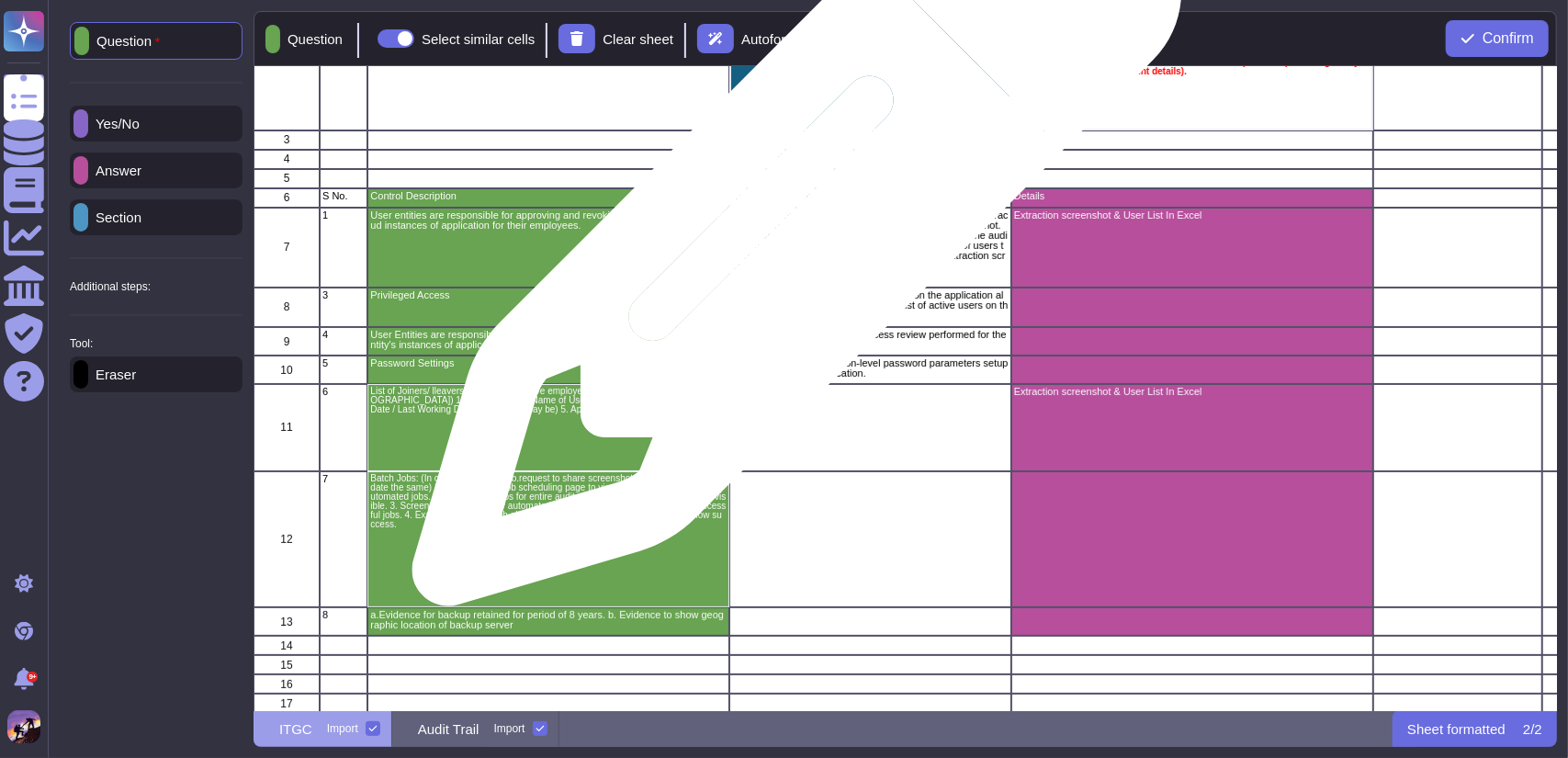
click at [790, 230] on p "1. List of users created in [GEOGRAPHIC_DATA] to be extracted from the applicat…" at bounding box center [870, 240] width 276 height 61
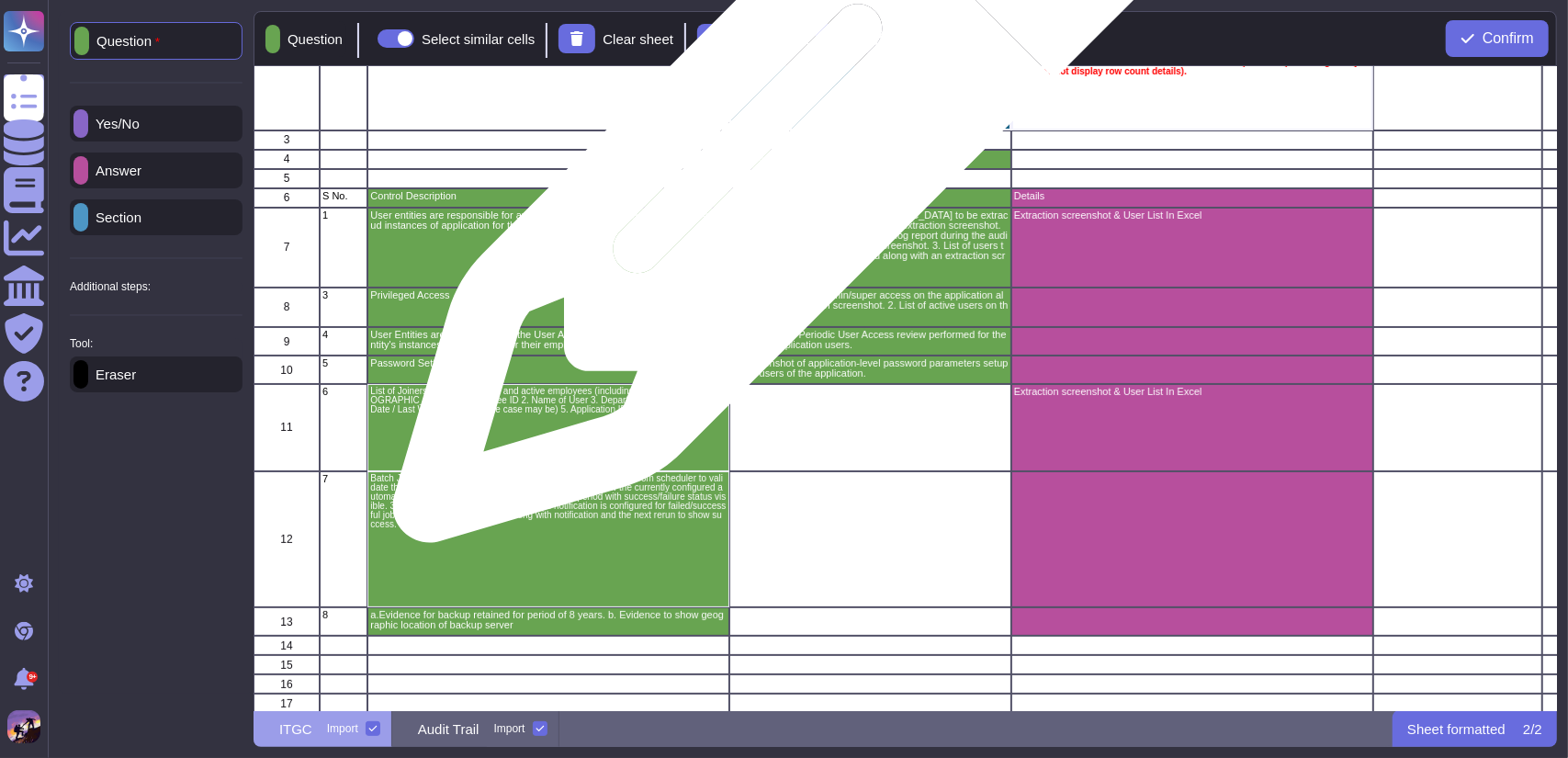
click at [777, 161] on p "[DATE] to [DATE]" at bounding box center [870, 157] width 276 height 10
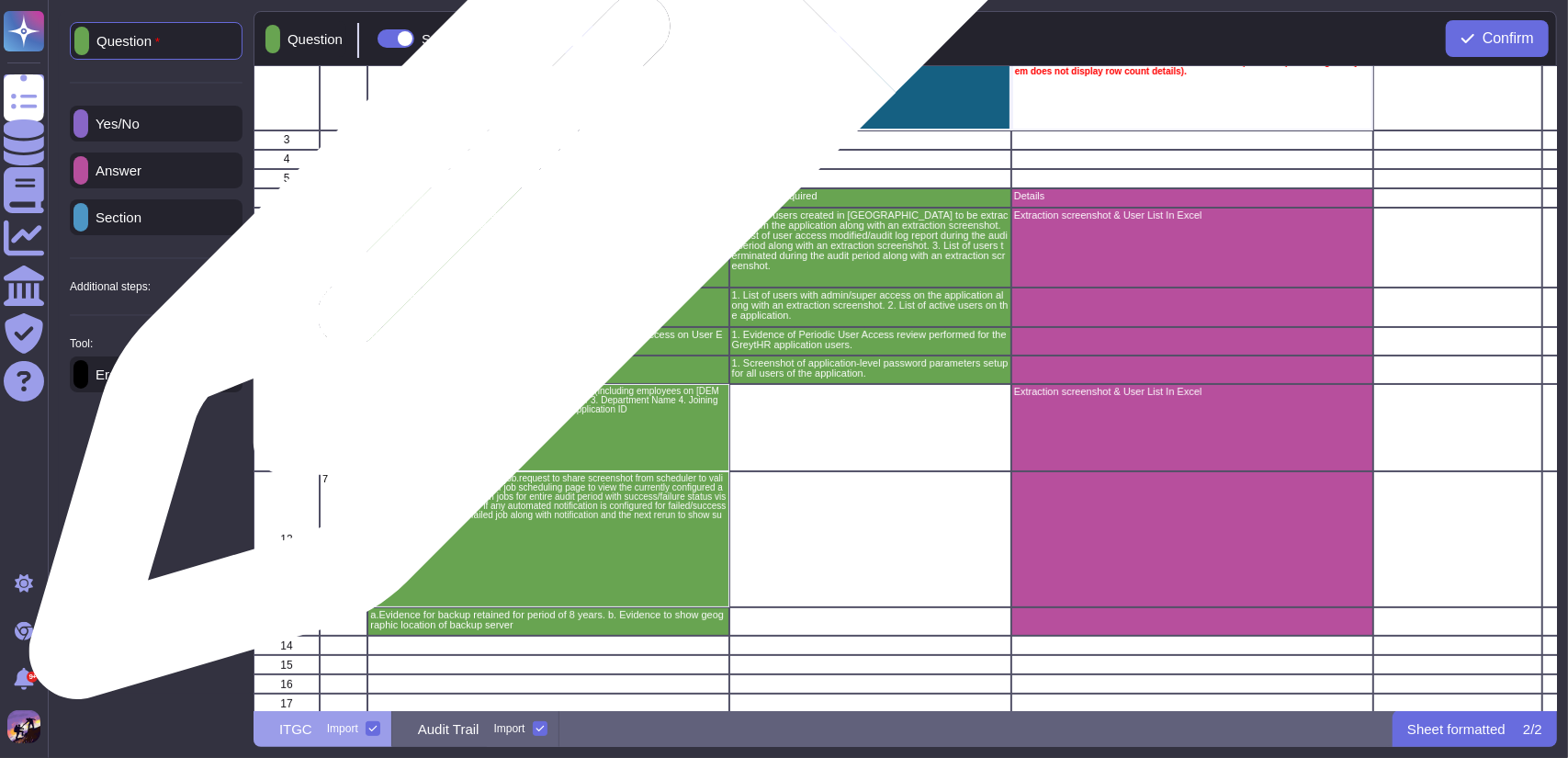
click at [535, 197] on p "Control Description" at bounding box center [549, 196] width 356 height 10
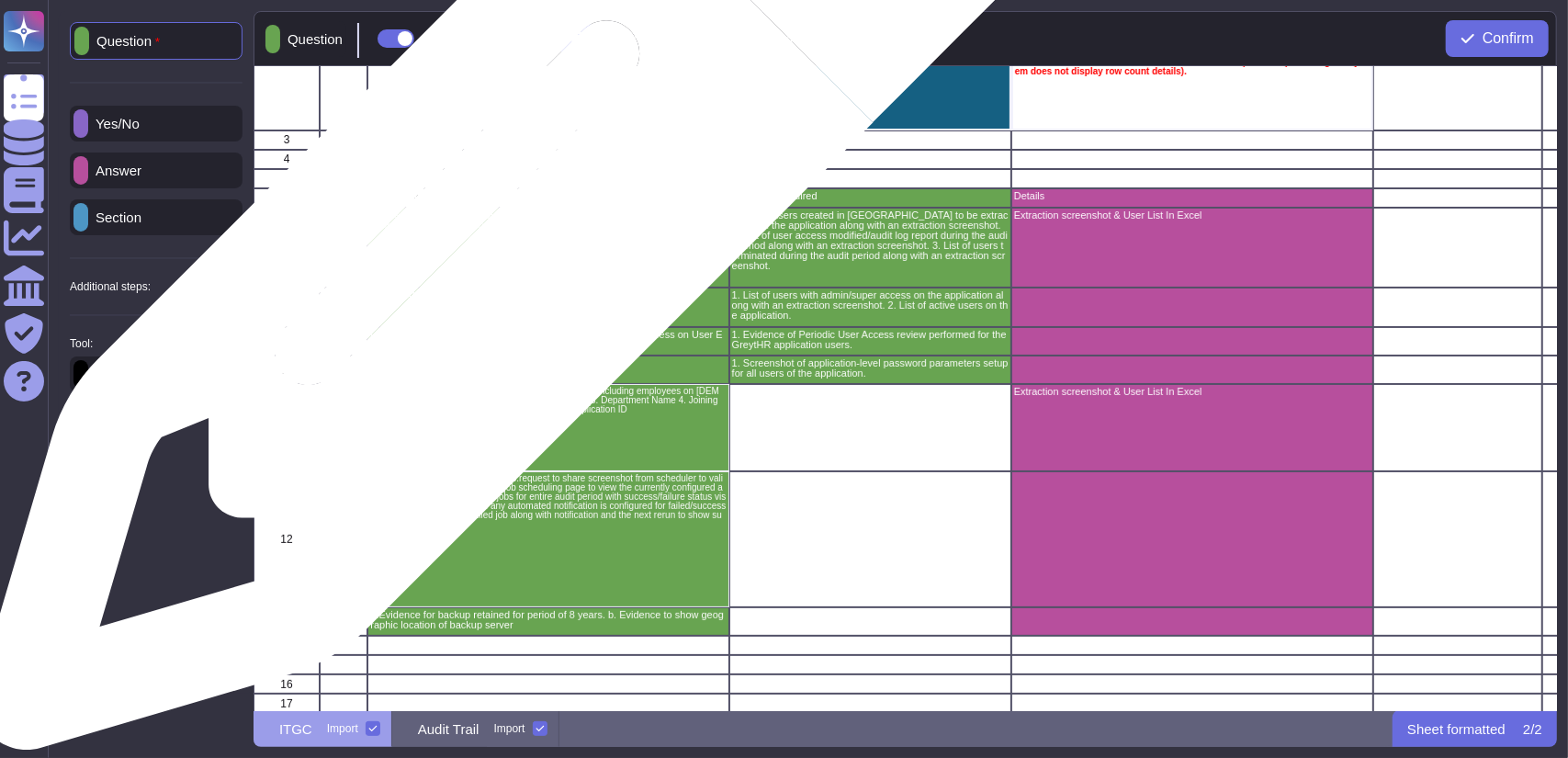
click at [500, 229] on p "User entities are responsible for approving and revoking the access on their cl…" at bounding box center [549, 221] width 356 height 20
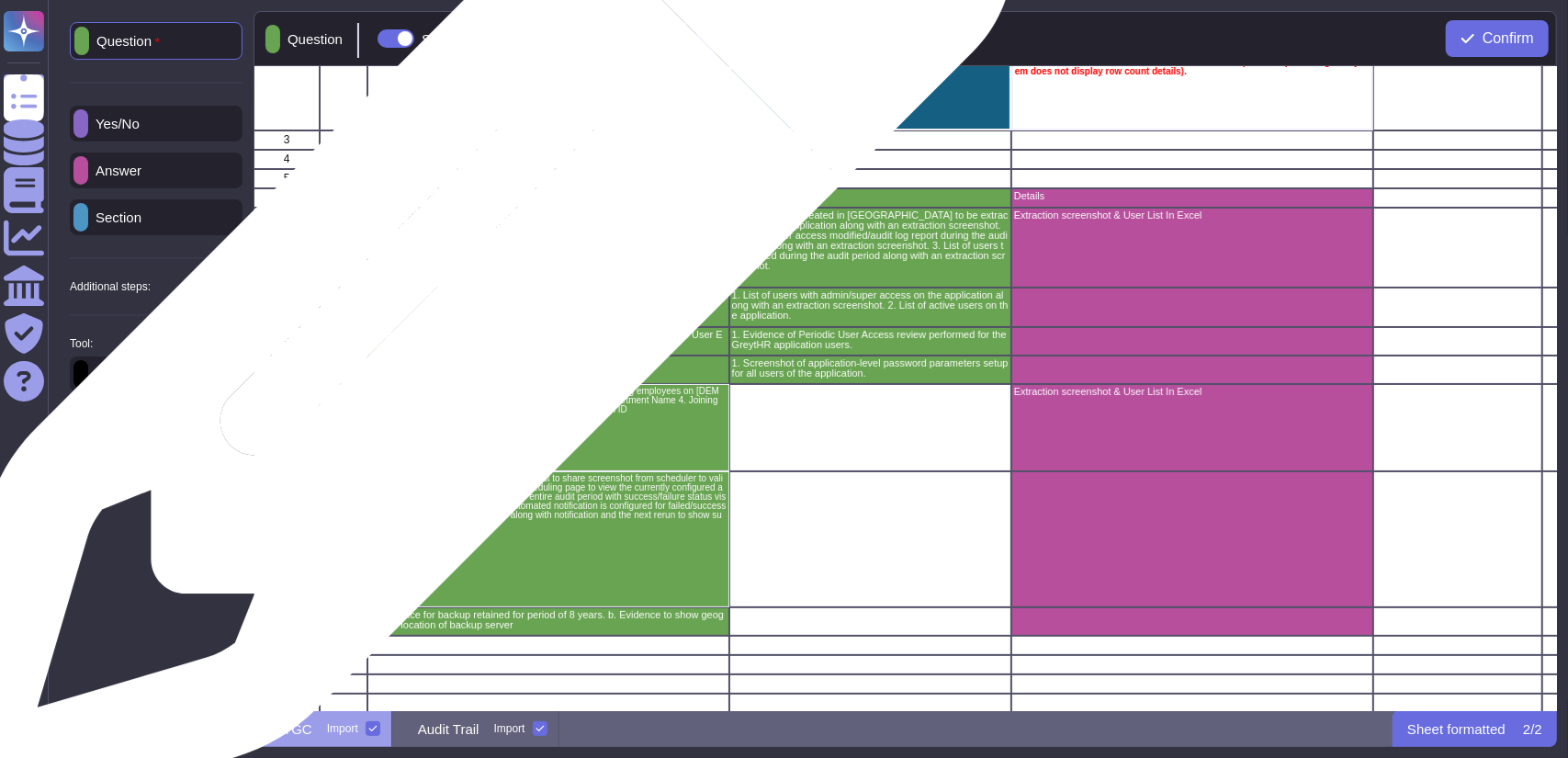
click at [455, 293] on p "Privileged Access" at bounding box center [549, 295] width 356 height 10
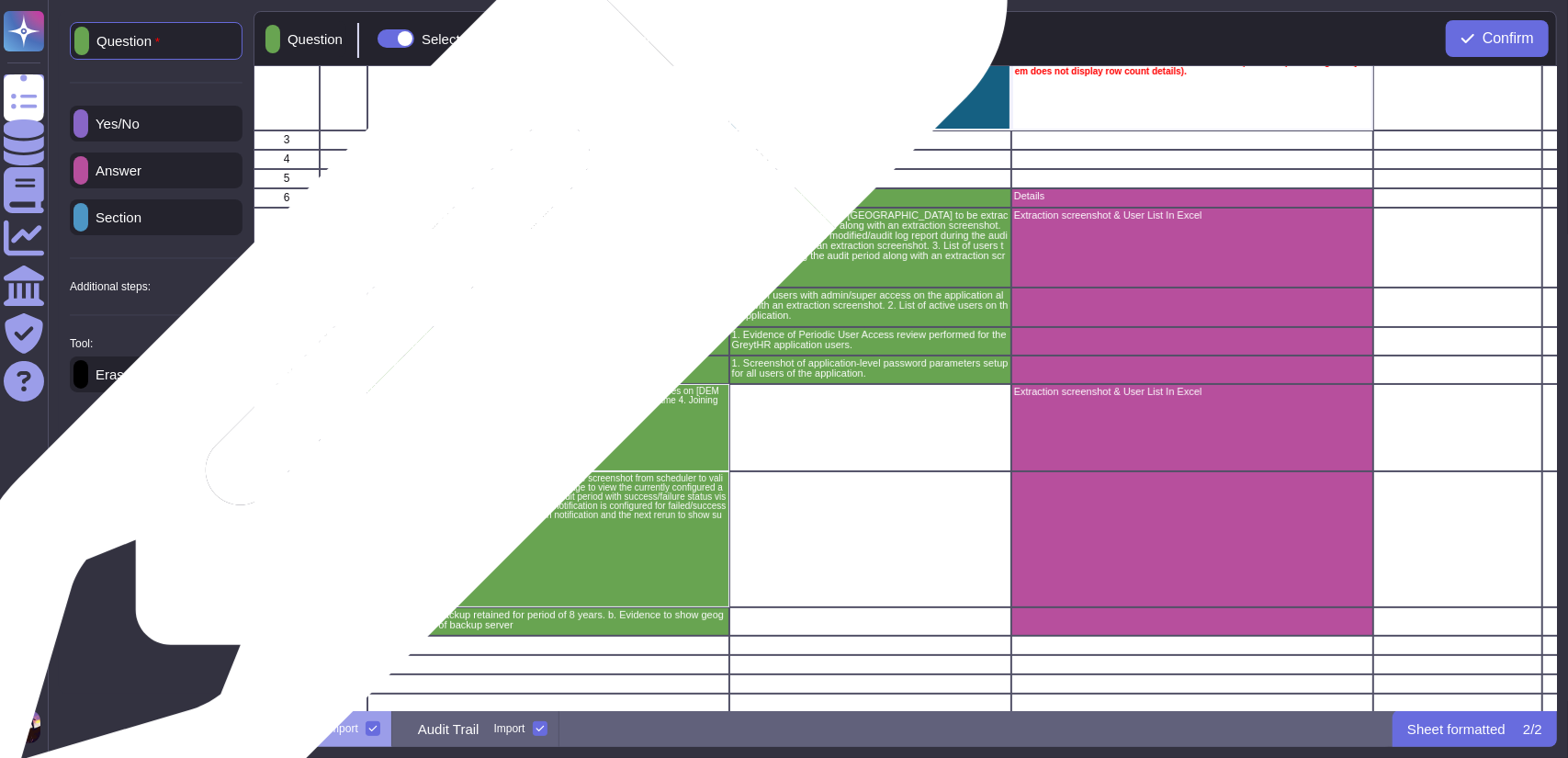
click at [443, 341] on p "User Entities are responsible for the User Access Review for access on User Ent…" at bounding box center [549, 340] width 356 height 20
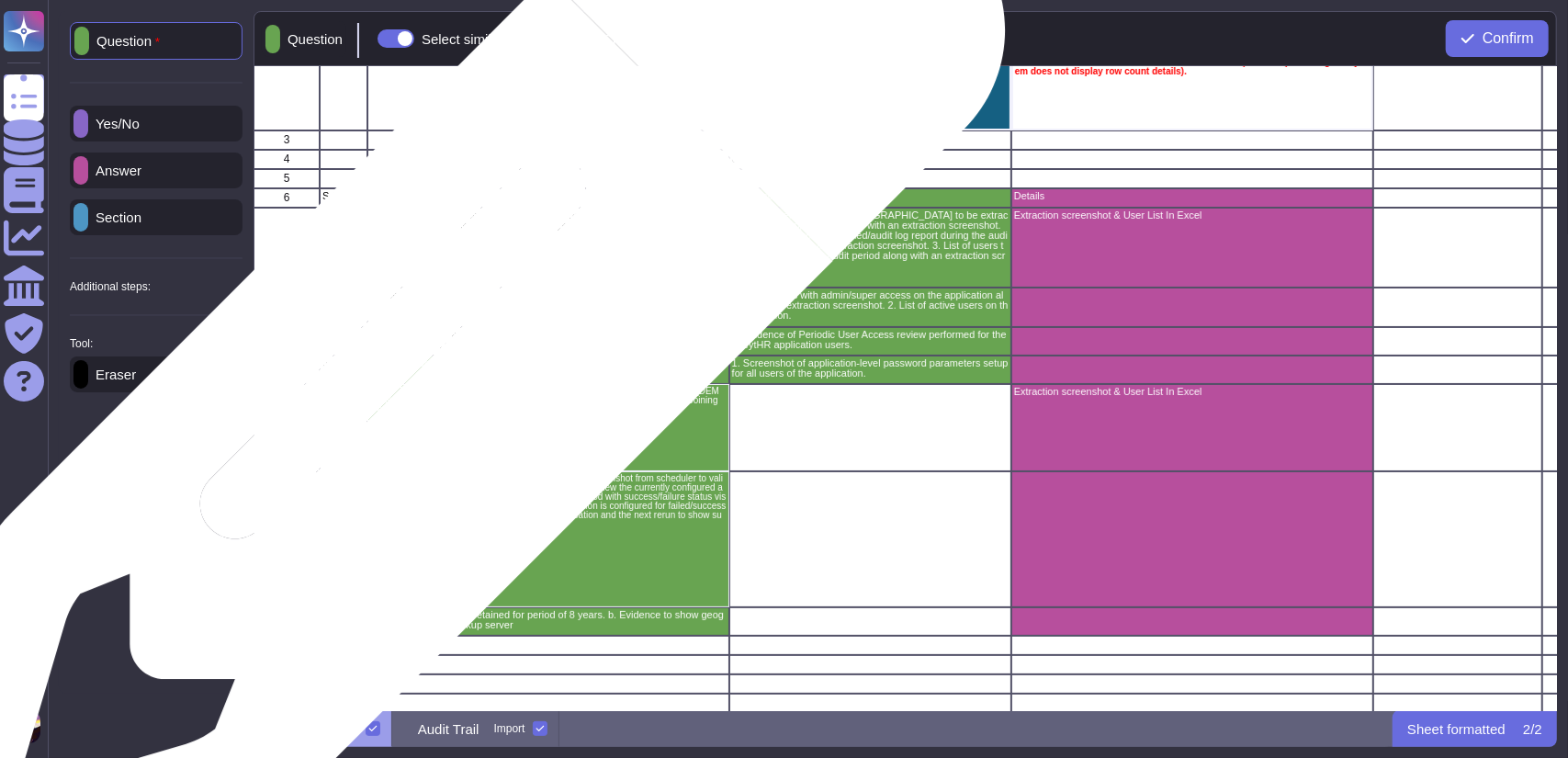
click at [438, 374] on div "Password Settings" at bounding box center [548, 370] width 361 height 29
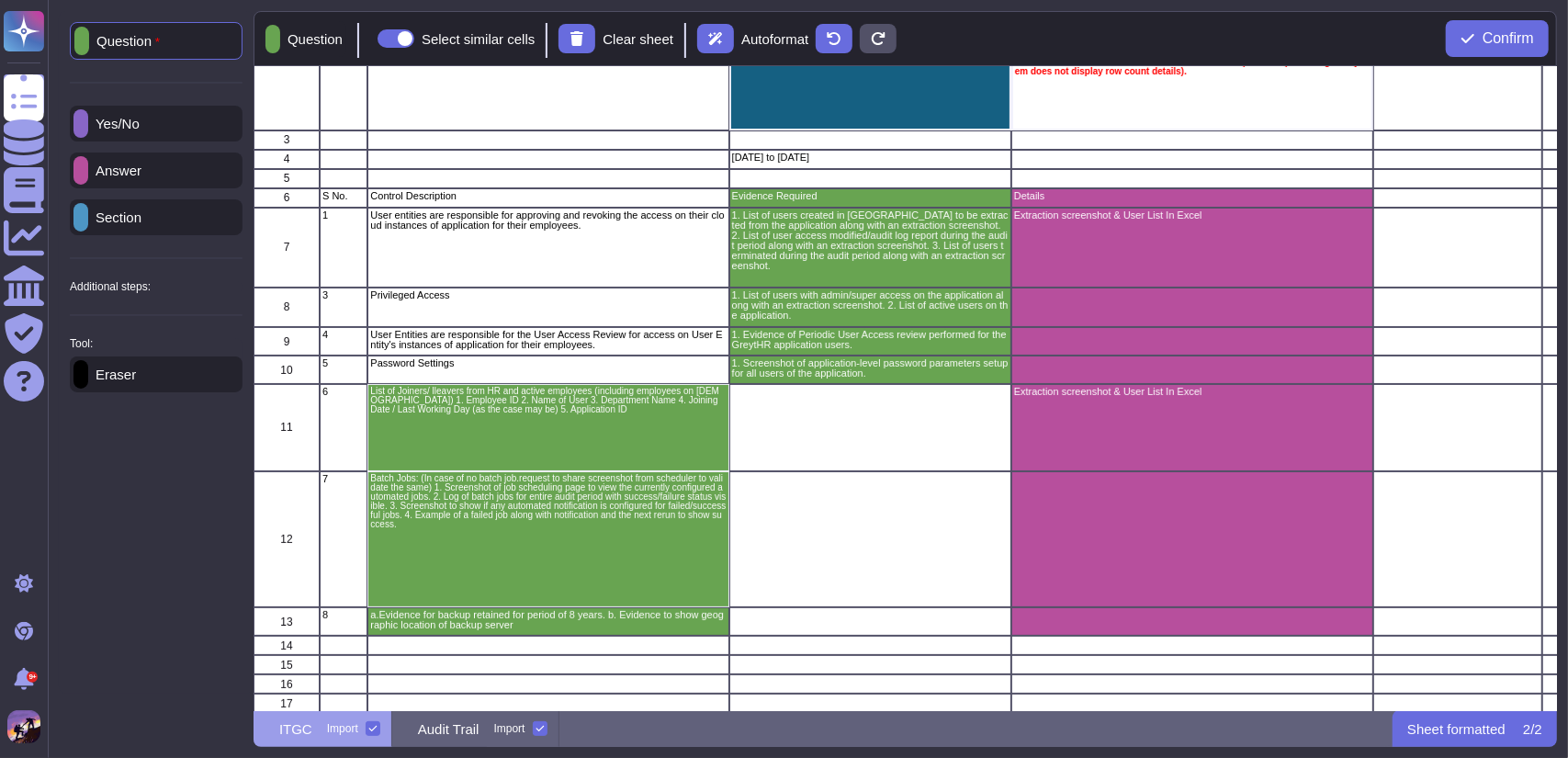
click at [163, 209] on div "Section" at bounding box center [156, 218] width 173 height 36
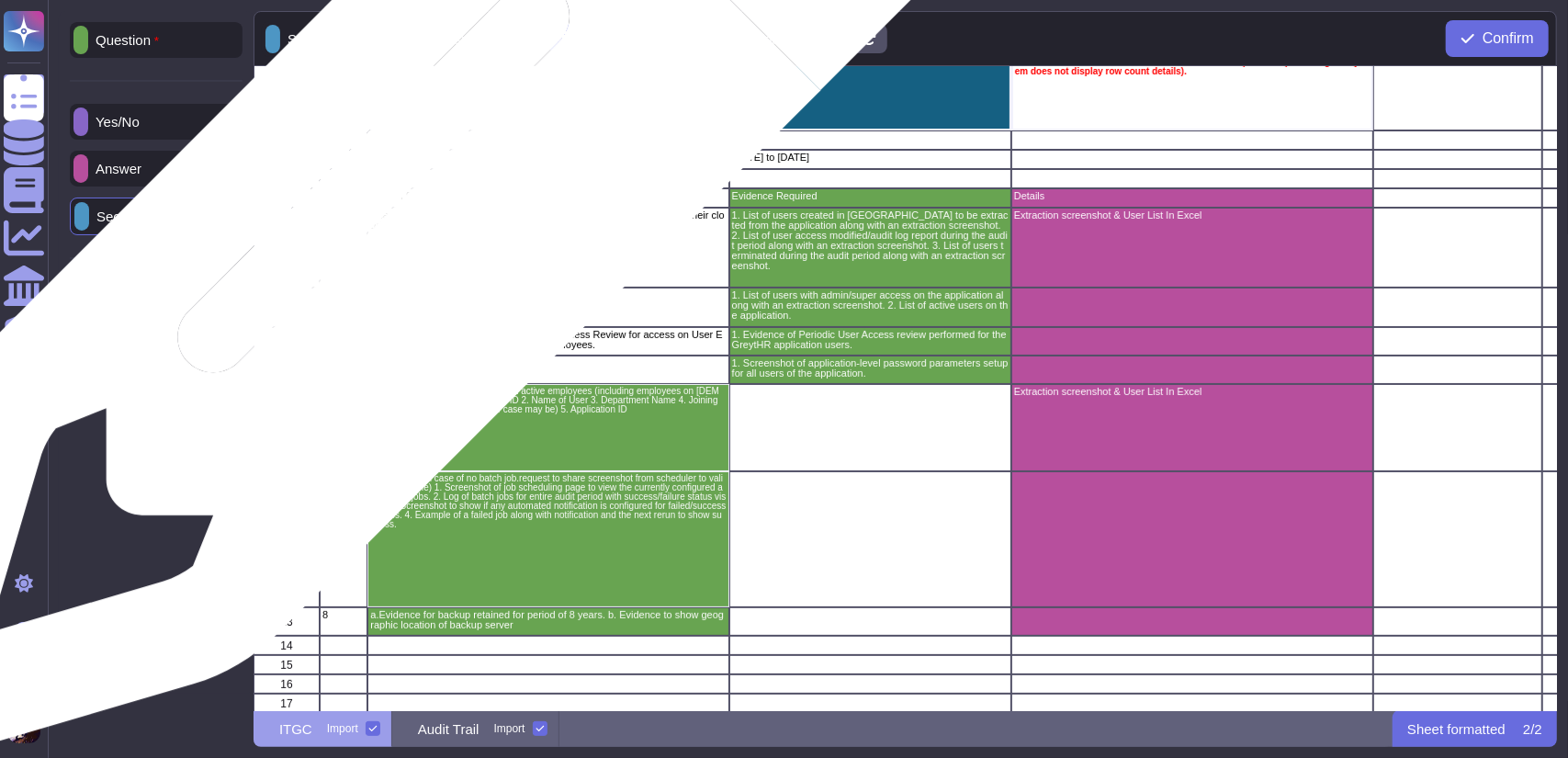
click at [420, 205] on div "Control Description" at bounding box center [548, 198] width 361 height 19
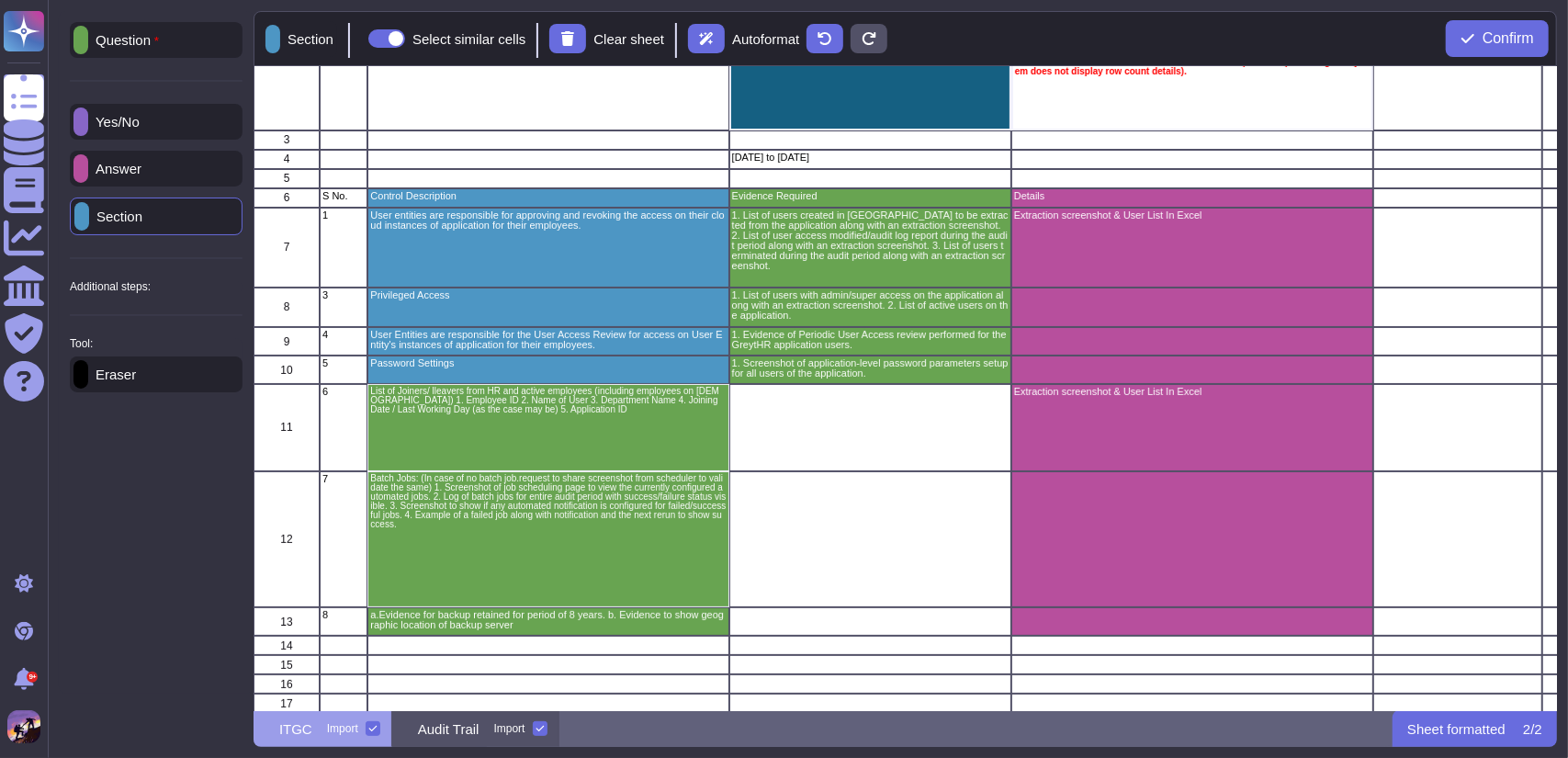
click at [472, 730] on p "Audit Trail" at bounding box center [449, 729] width 62 height 14
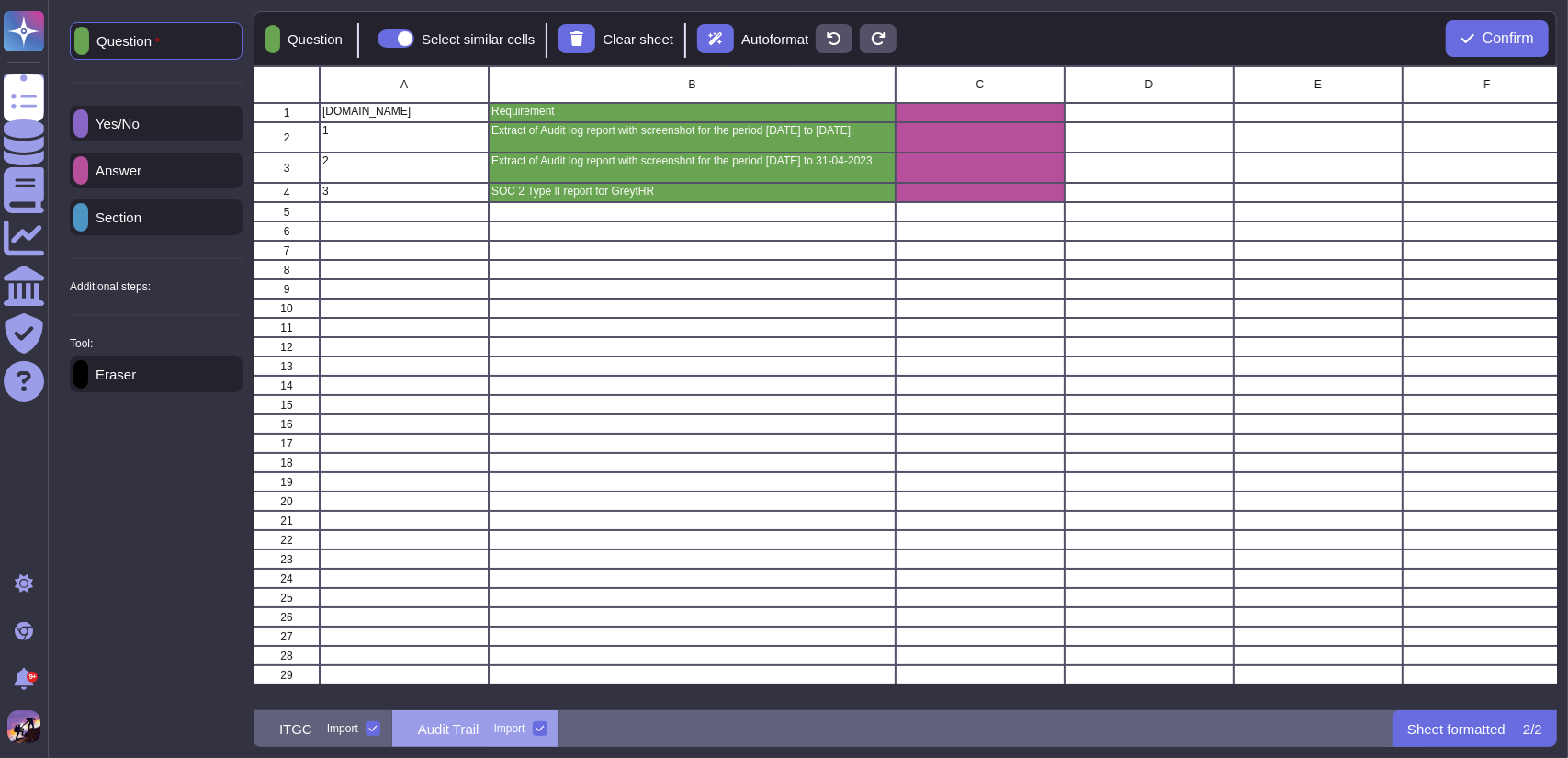
scroll to position [0, 0]
click at [1455, 45] on button "Confirm" at bounding box center [1497, 38] width 103 height 37
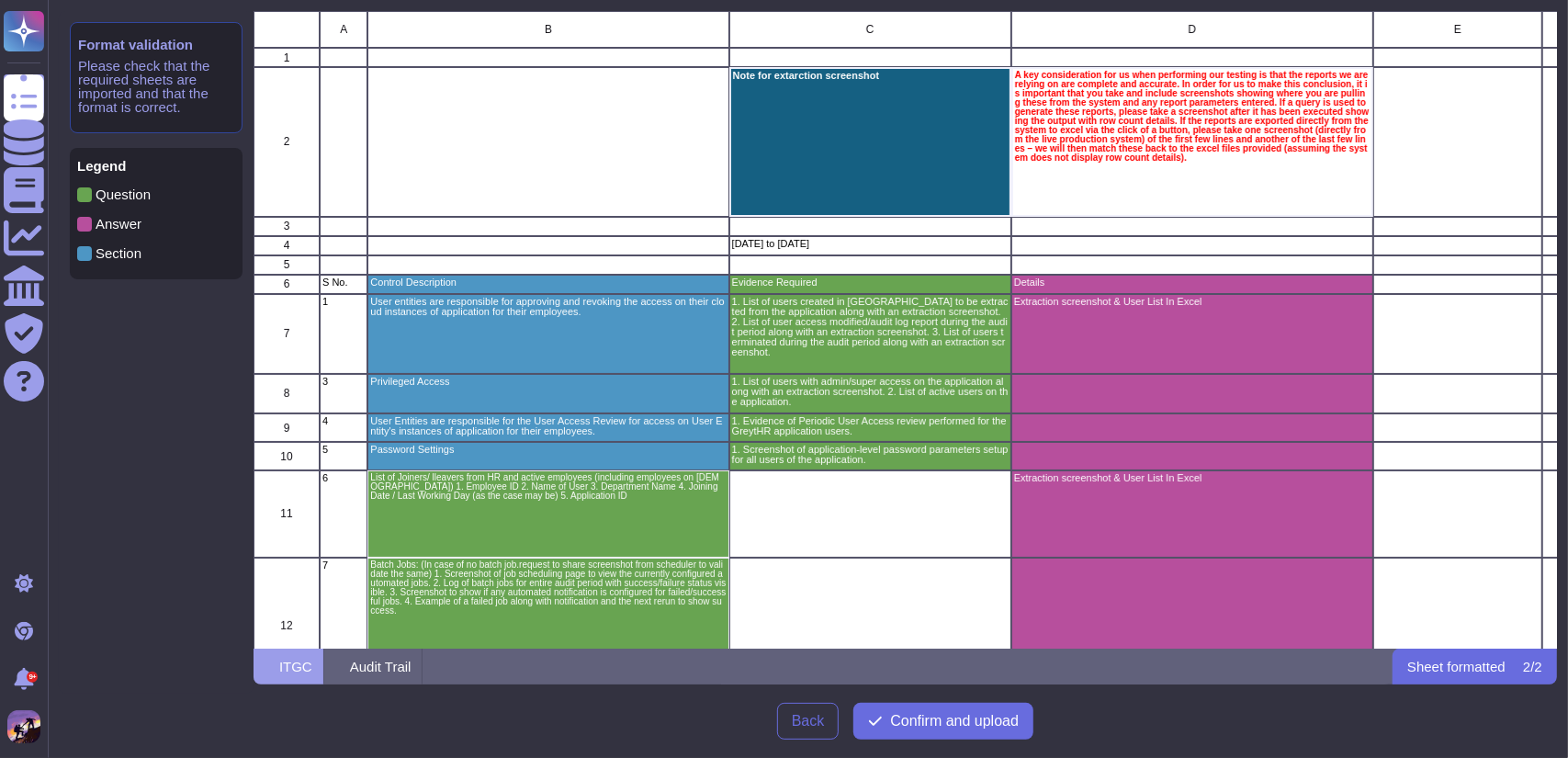
scroll to position [623, 1290]
click at [959, 728] on span "Confirm and upload" at bounding box center [954, 720] width 128 height 15
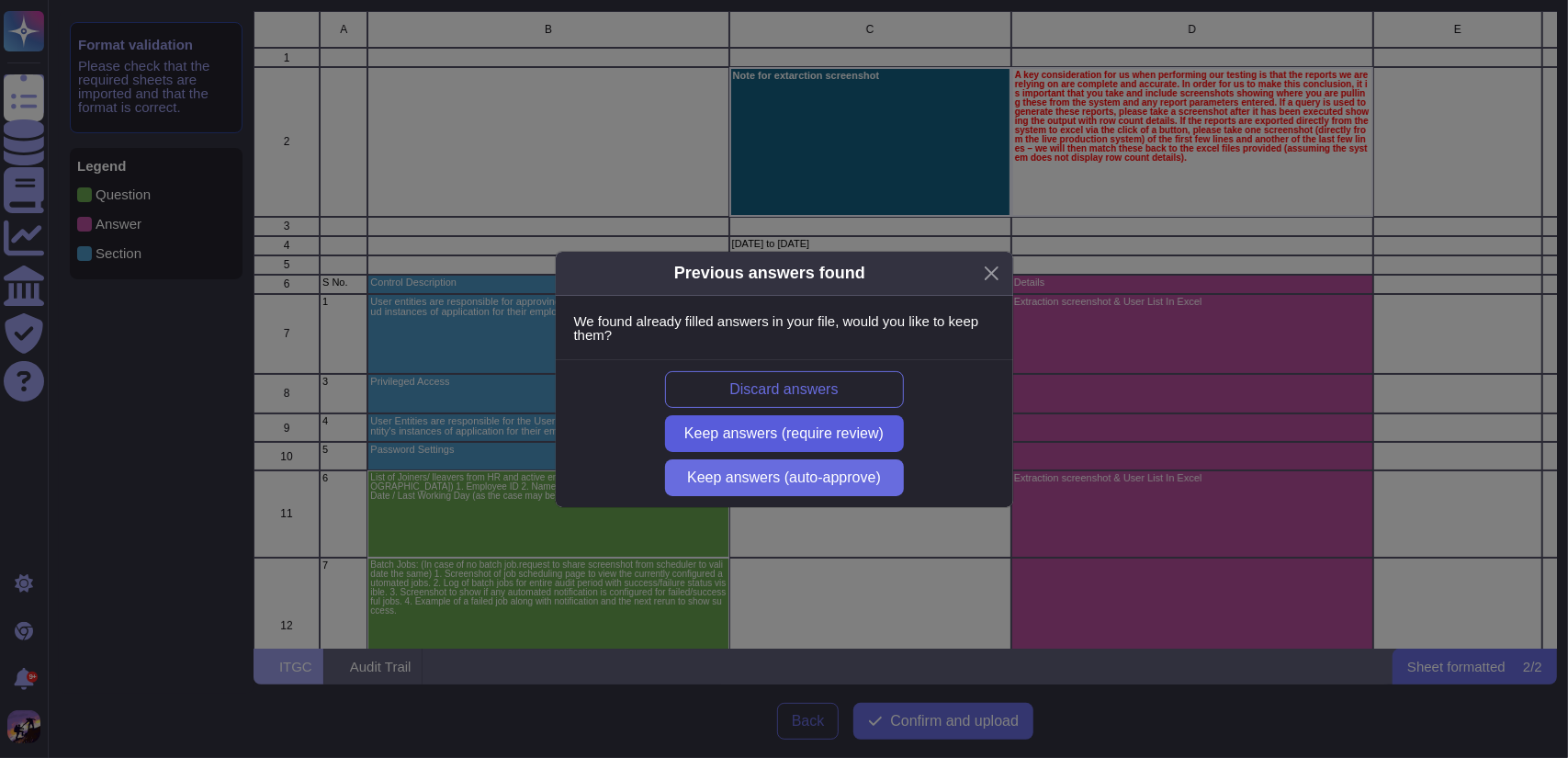
click at [838, 440] on span "Keep answers (require review)" at bounding box center [784, 433] width 200 height 15
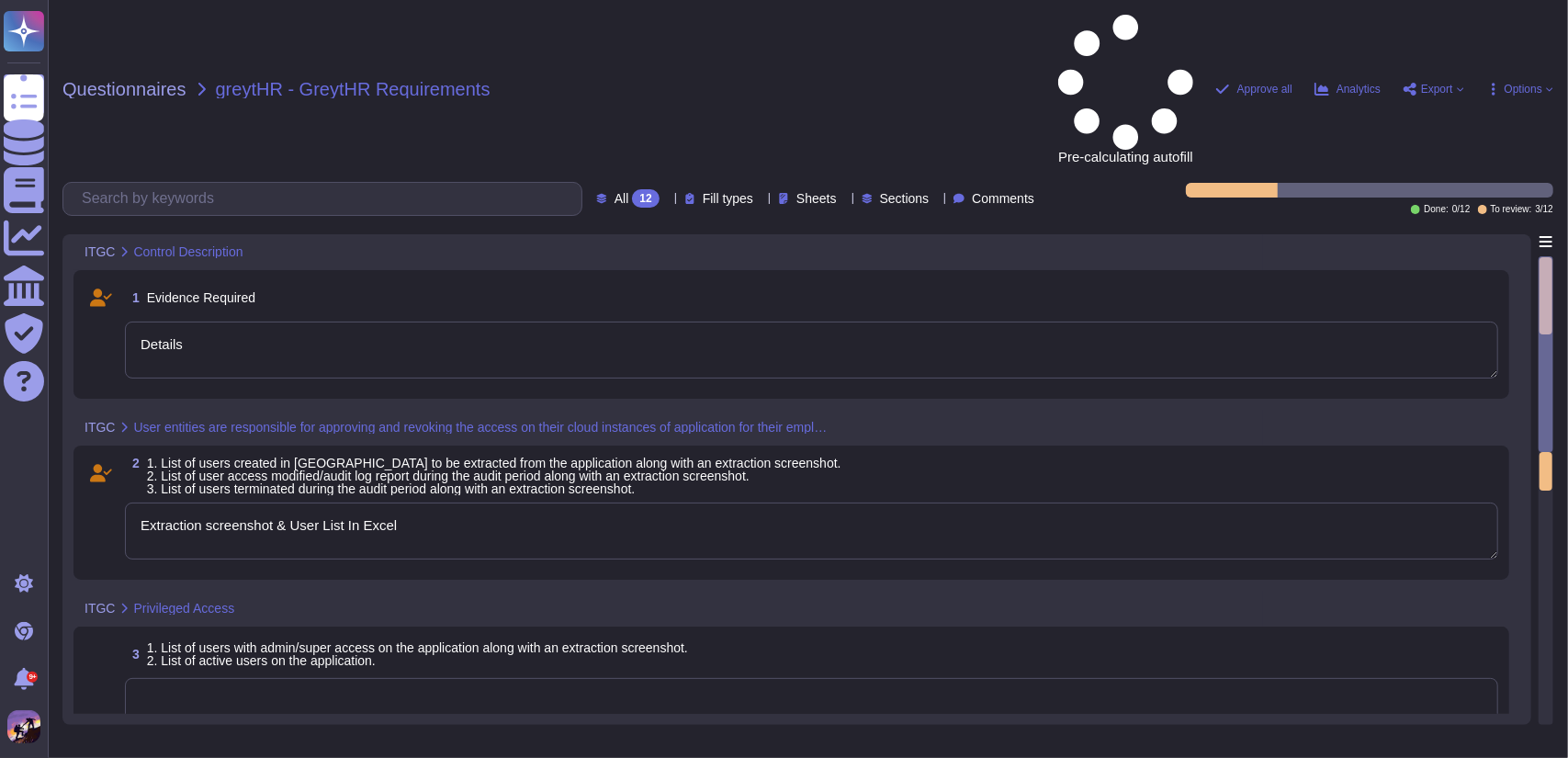
type textarea "Details"
type textarea "Extraction screenshot & User List In Excel"
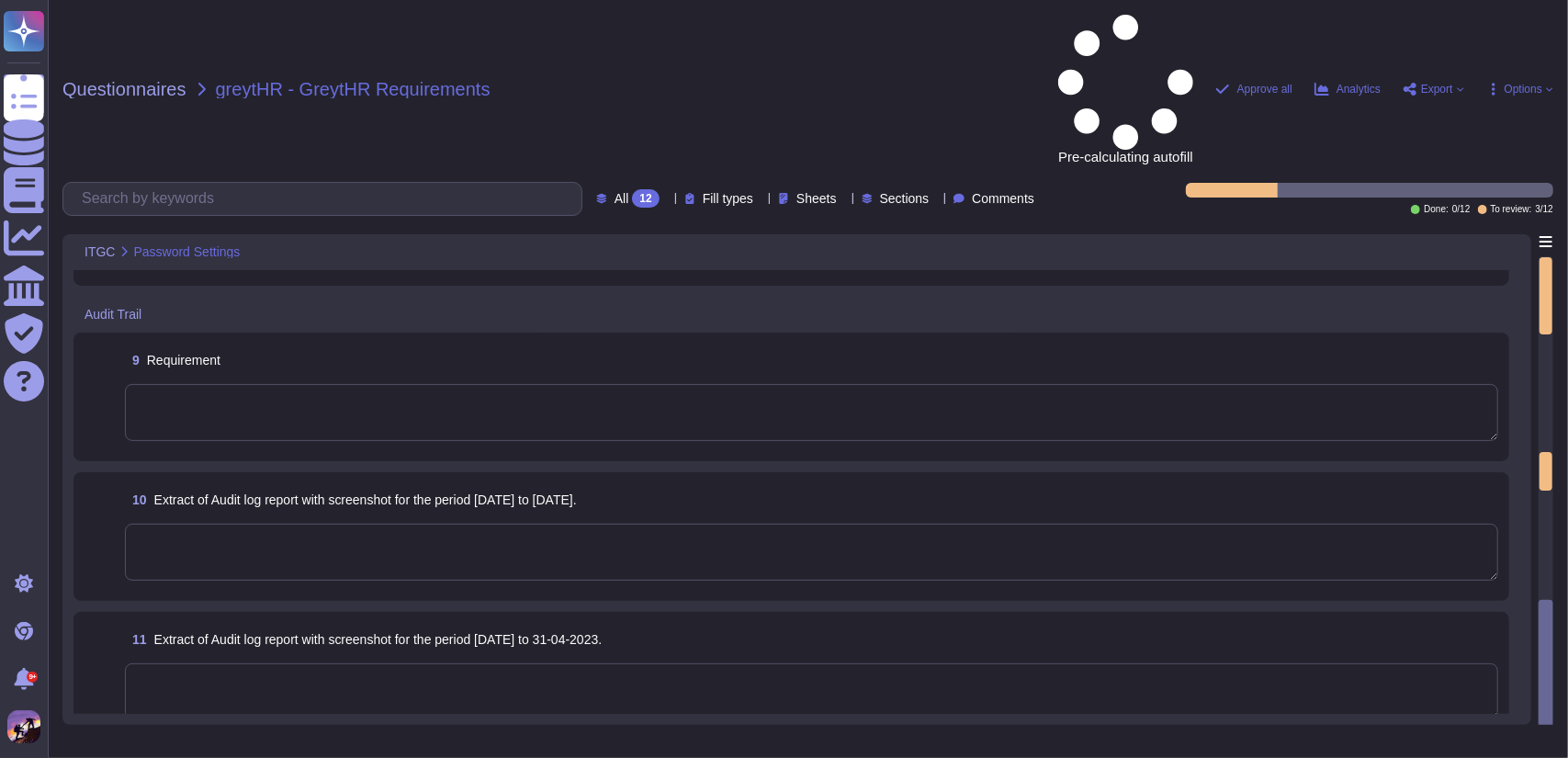
type textarea "Extraction screenshot & User List In Excel"
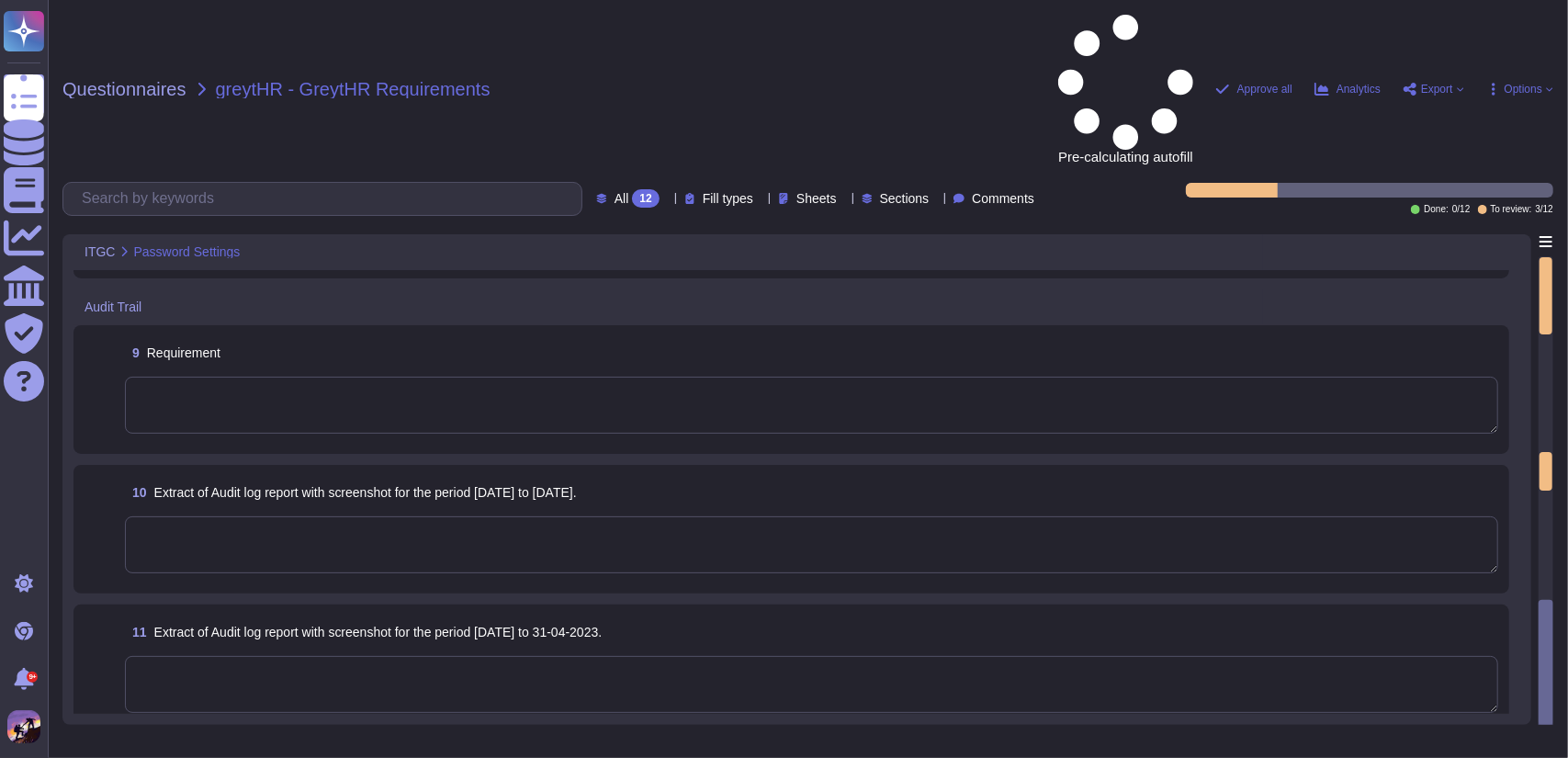
type textarea "Extraction screenshot & User List In Excel"
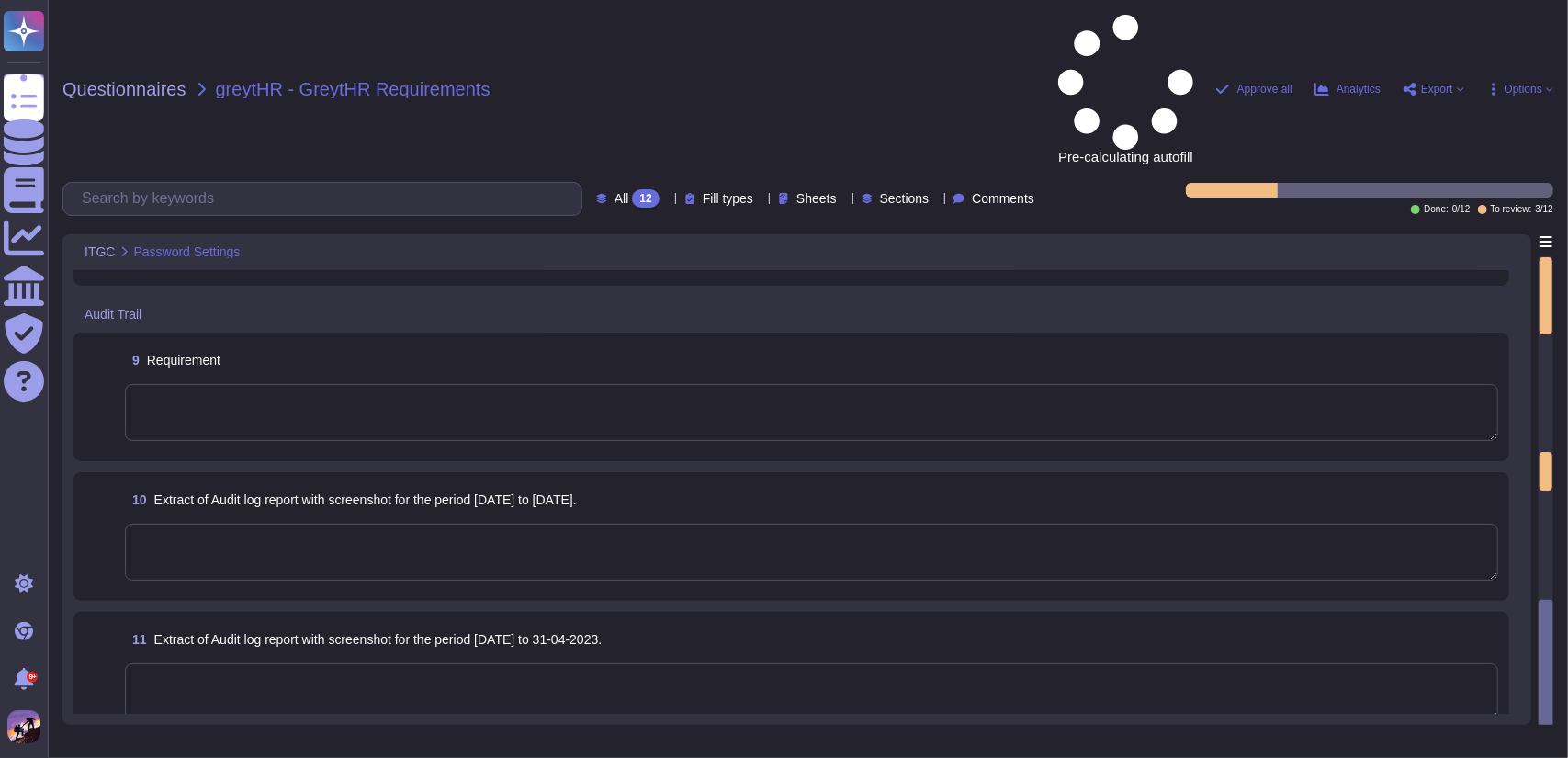
type textarea "Extraction screenshot & User List In Excel"
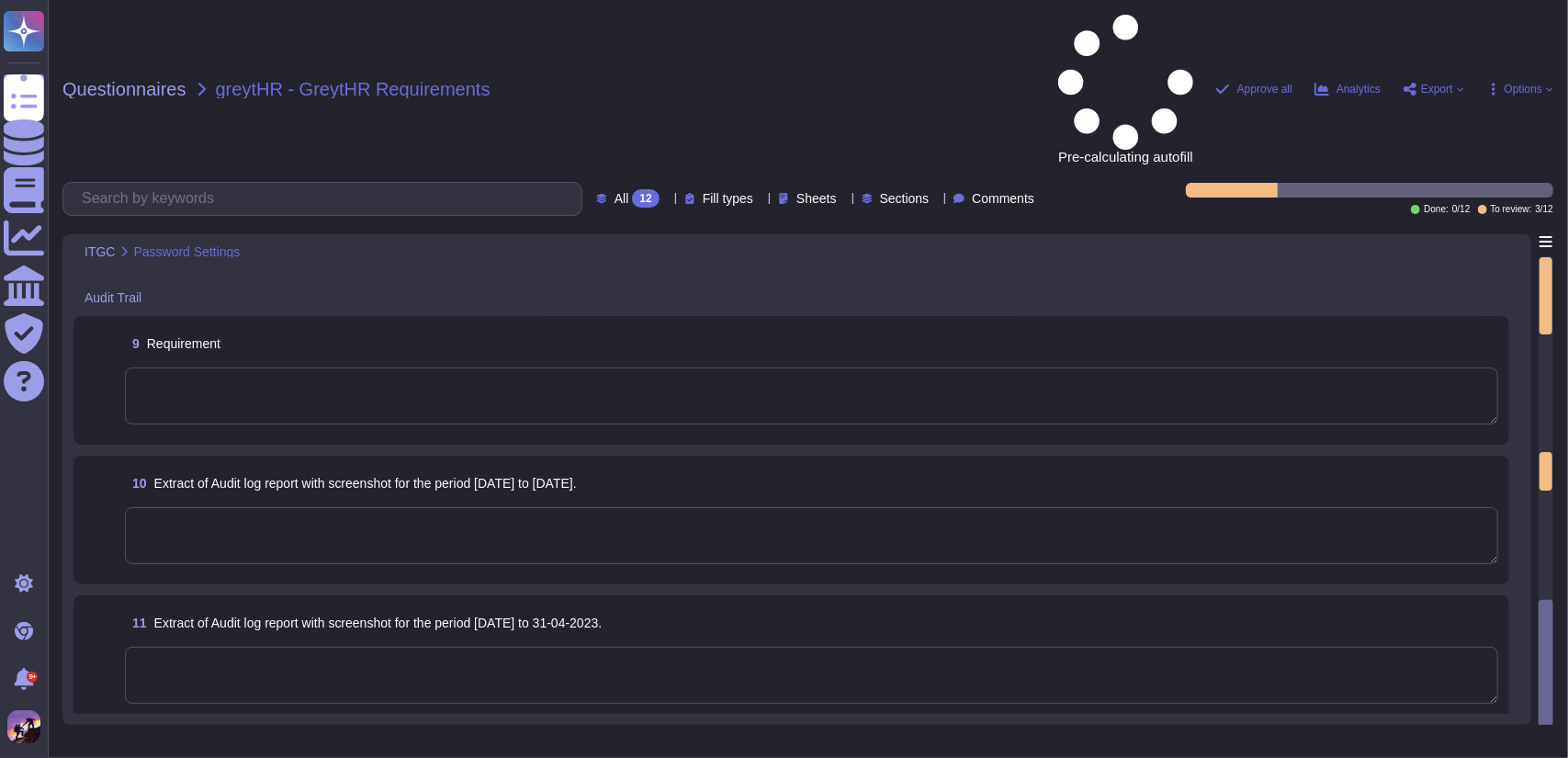
type textarea "Extraction screenshot & User List In Excel"
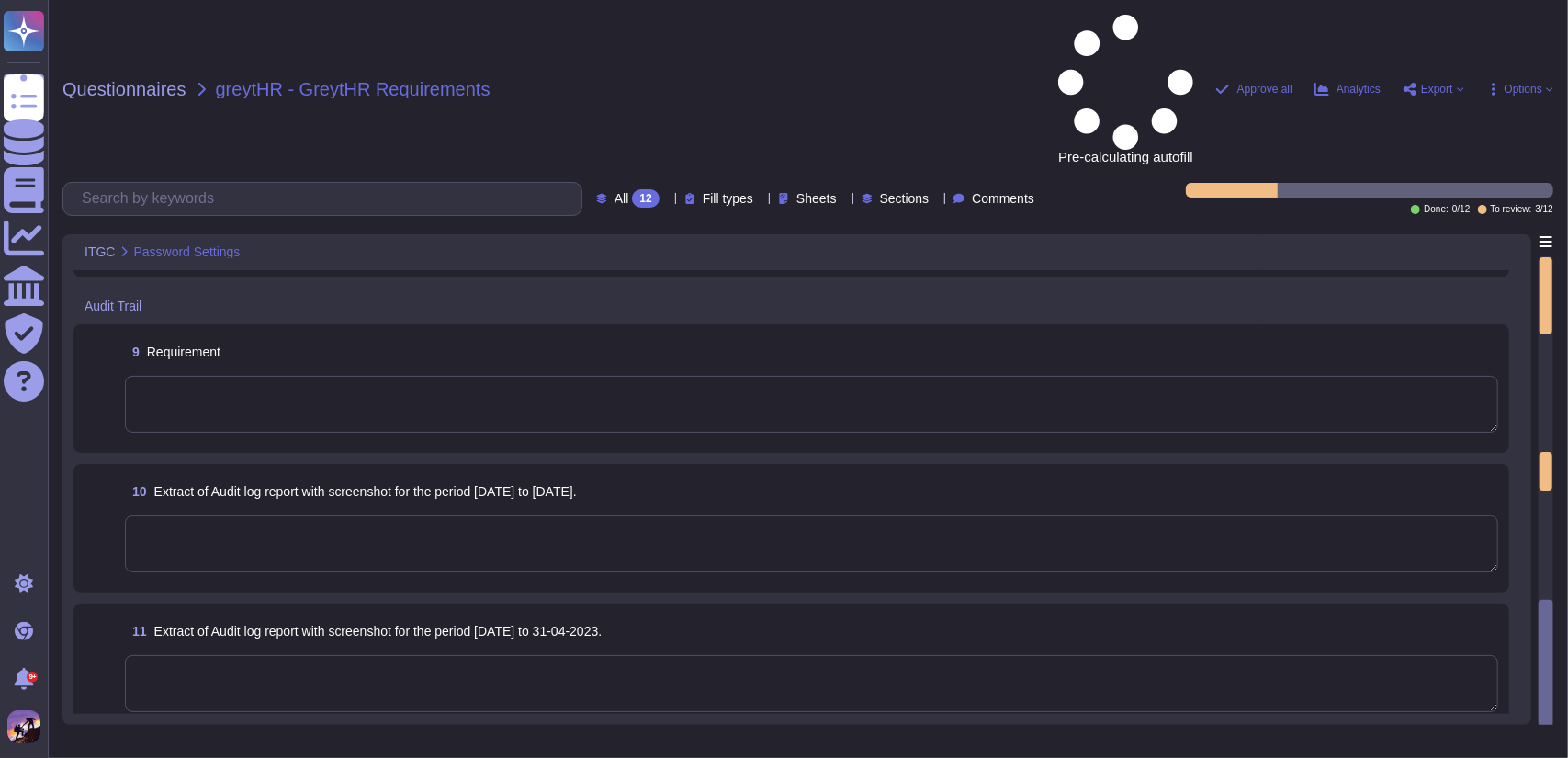
type textarea "Extraction screenshot & User List In Excel"
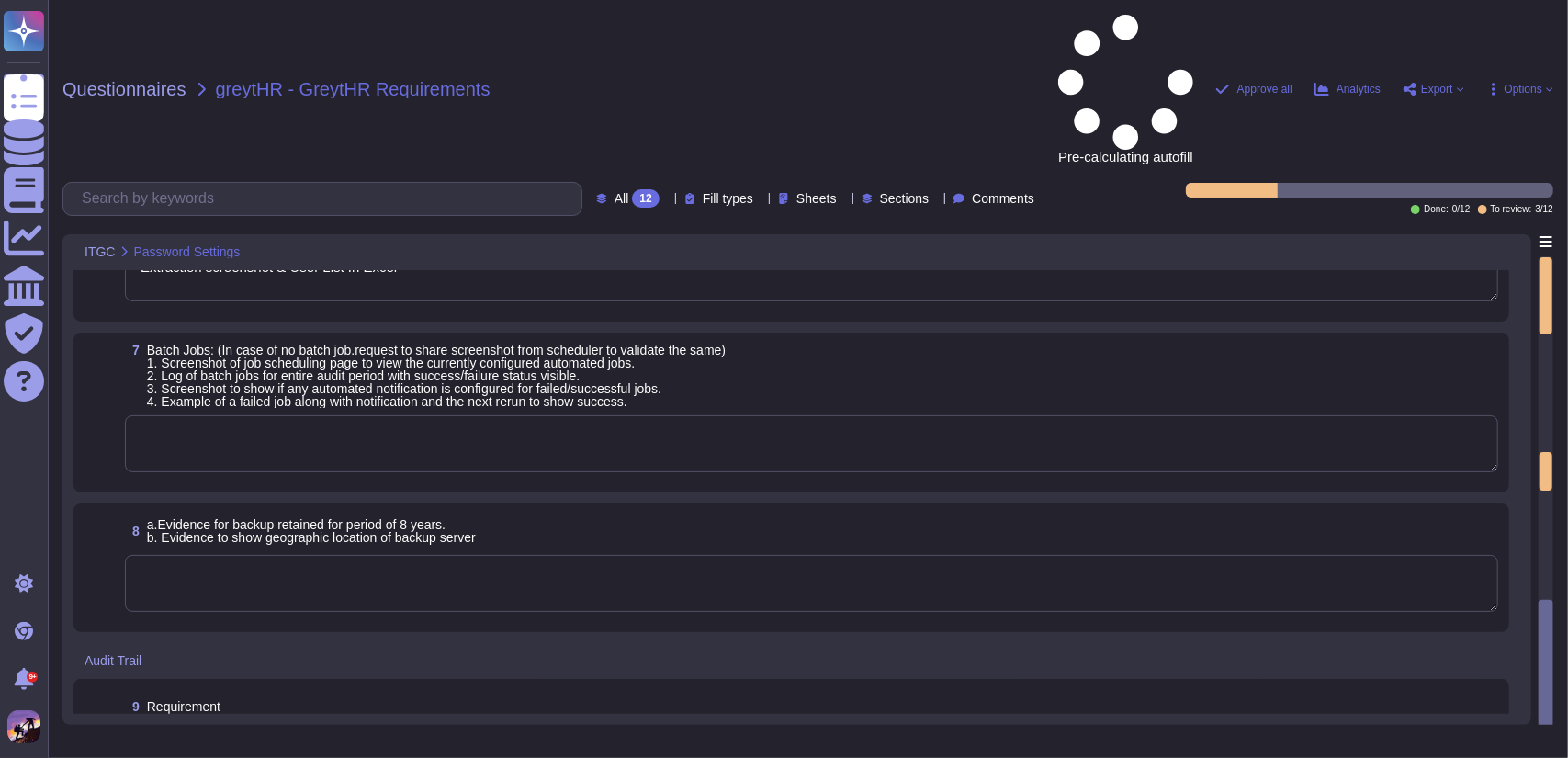
scroll to position [227, 0]
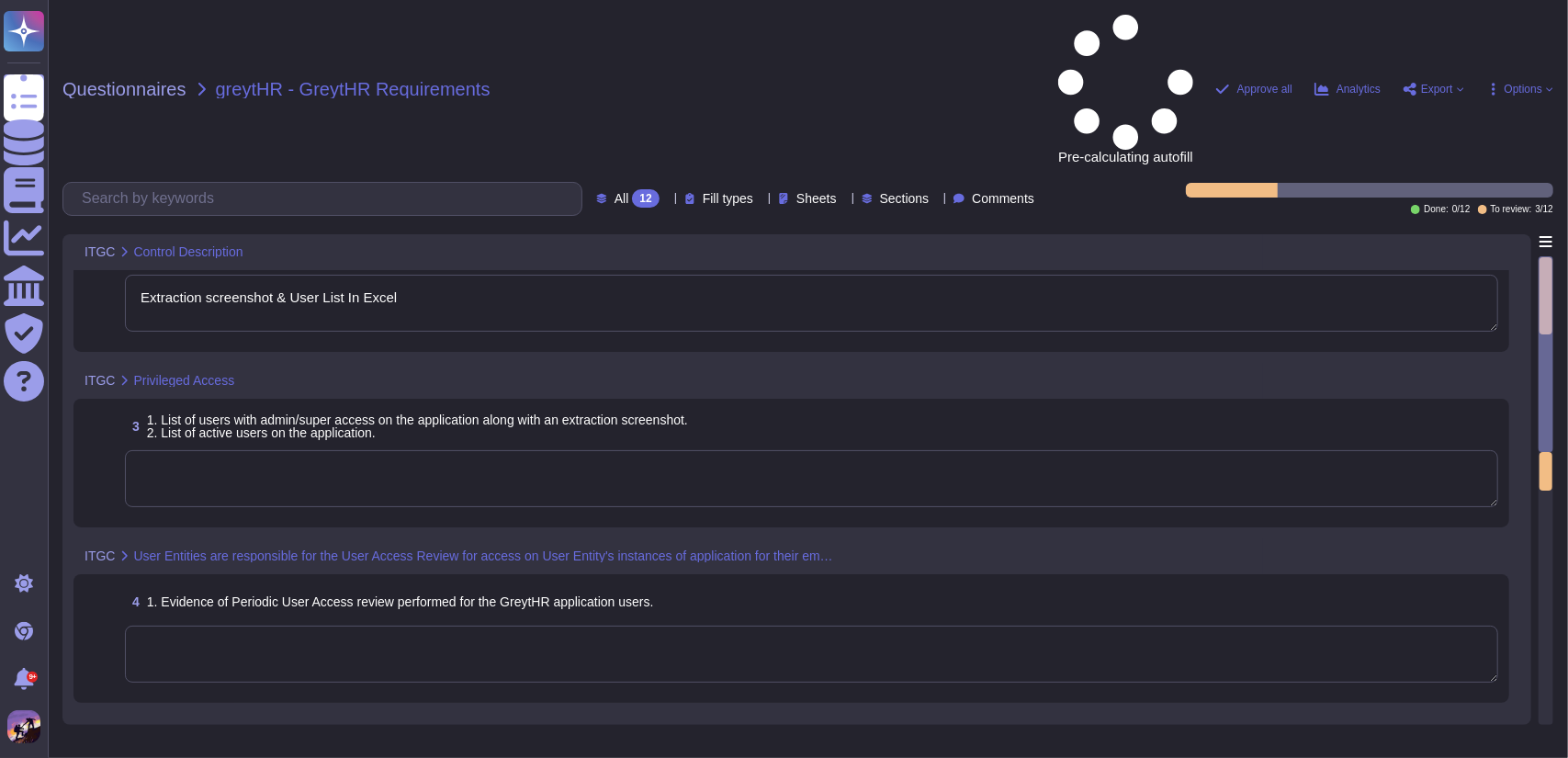
type textarea "Details"
type textarea "Extraction screenshot & User List In Excel"
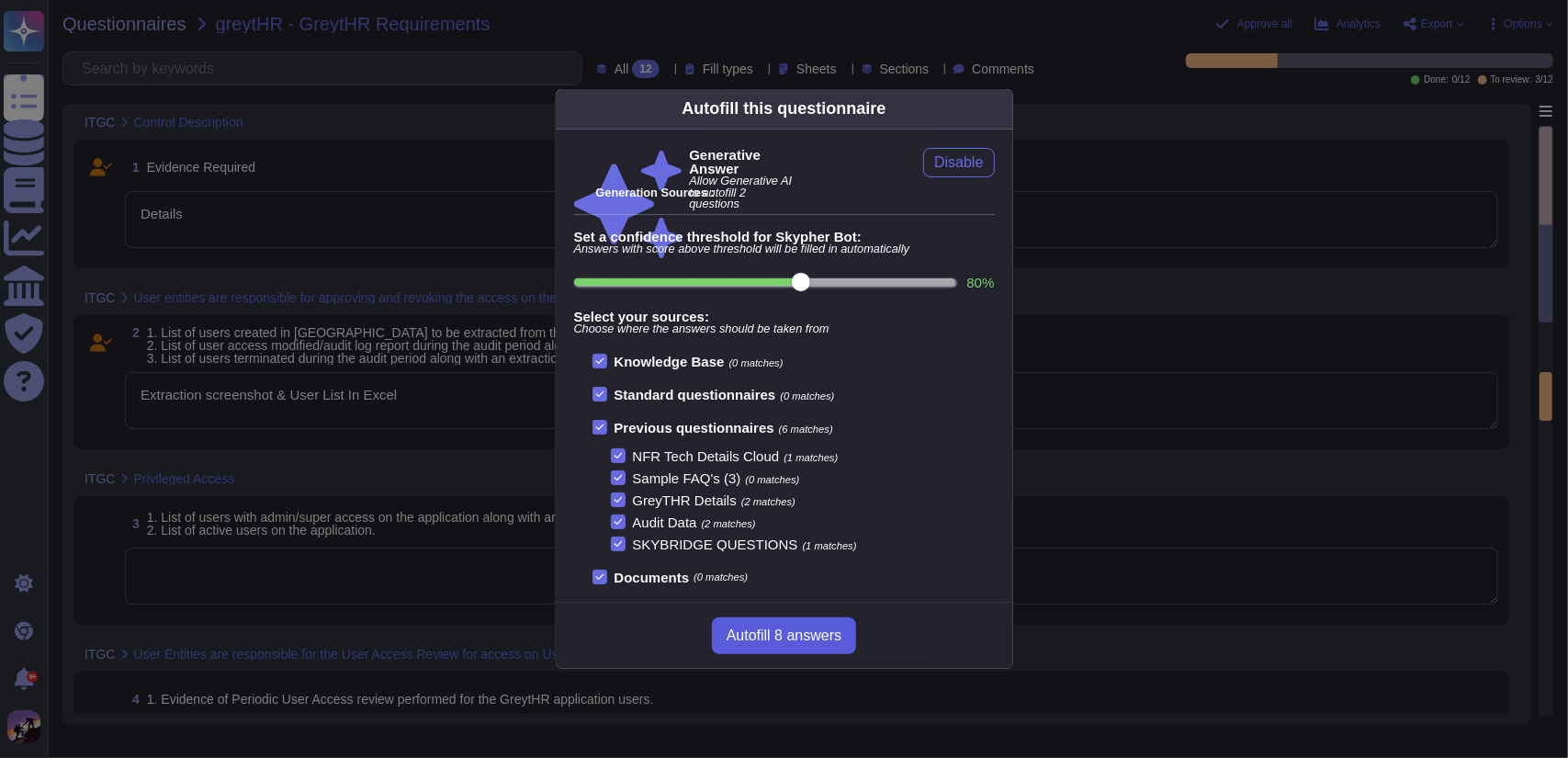
click at [762, 628] on span "Autofill 8 answers" at bounding box center [784, 635] width 115 height 15
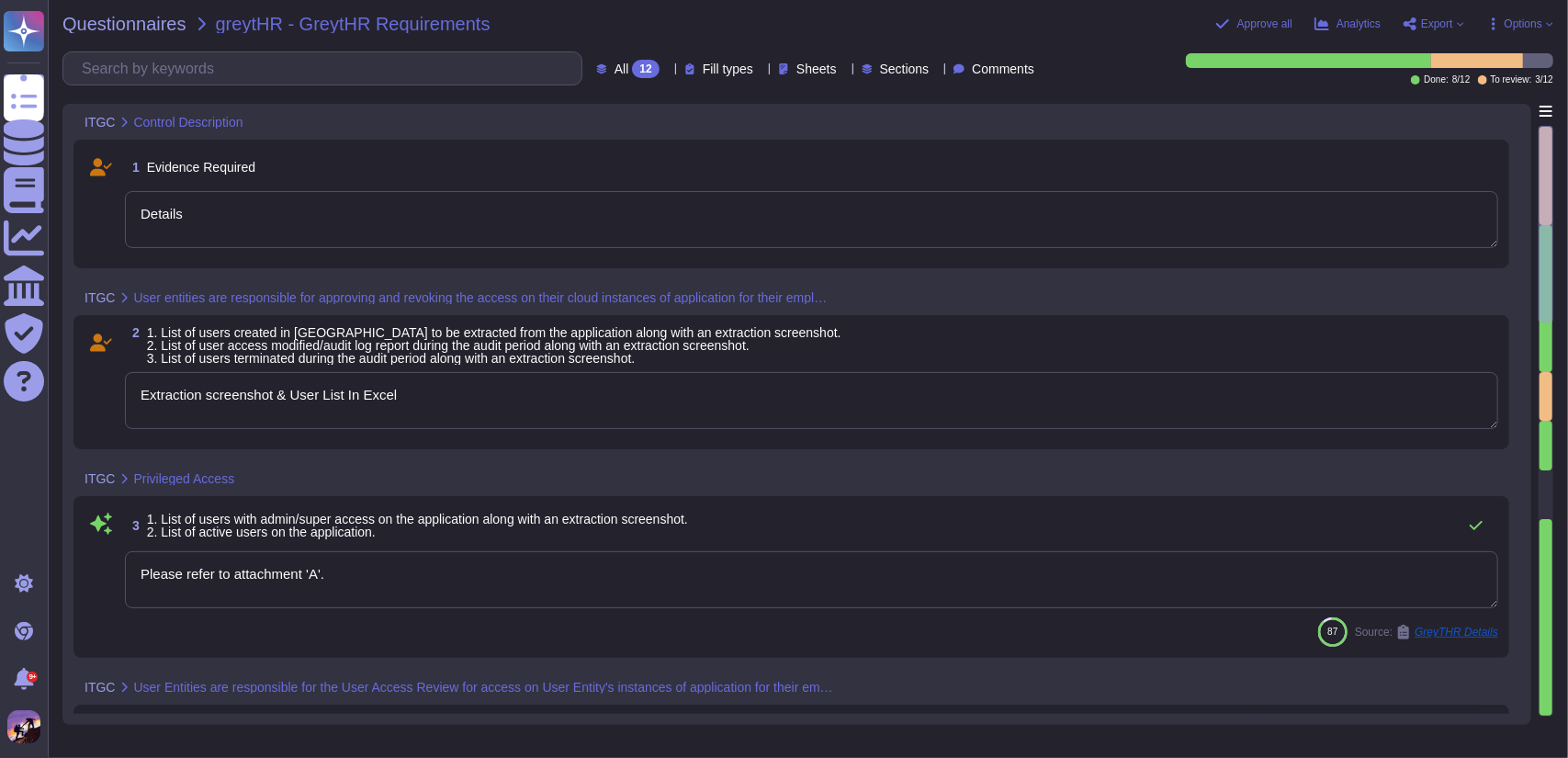
type textarea "Please refer to attachment 'A'."
type textarea "Periodic User Access reviews for the GreytHR application are conducted on a mon…"
type textarea "Our password policy is designed to establish a standard for the creation of str…"
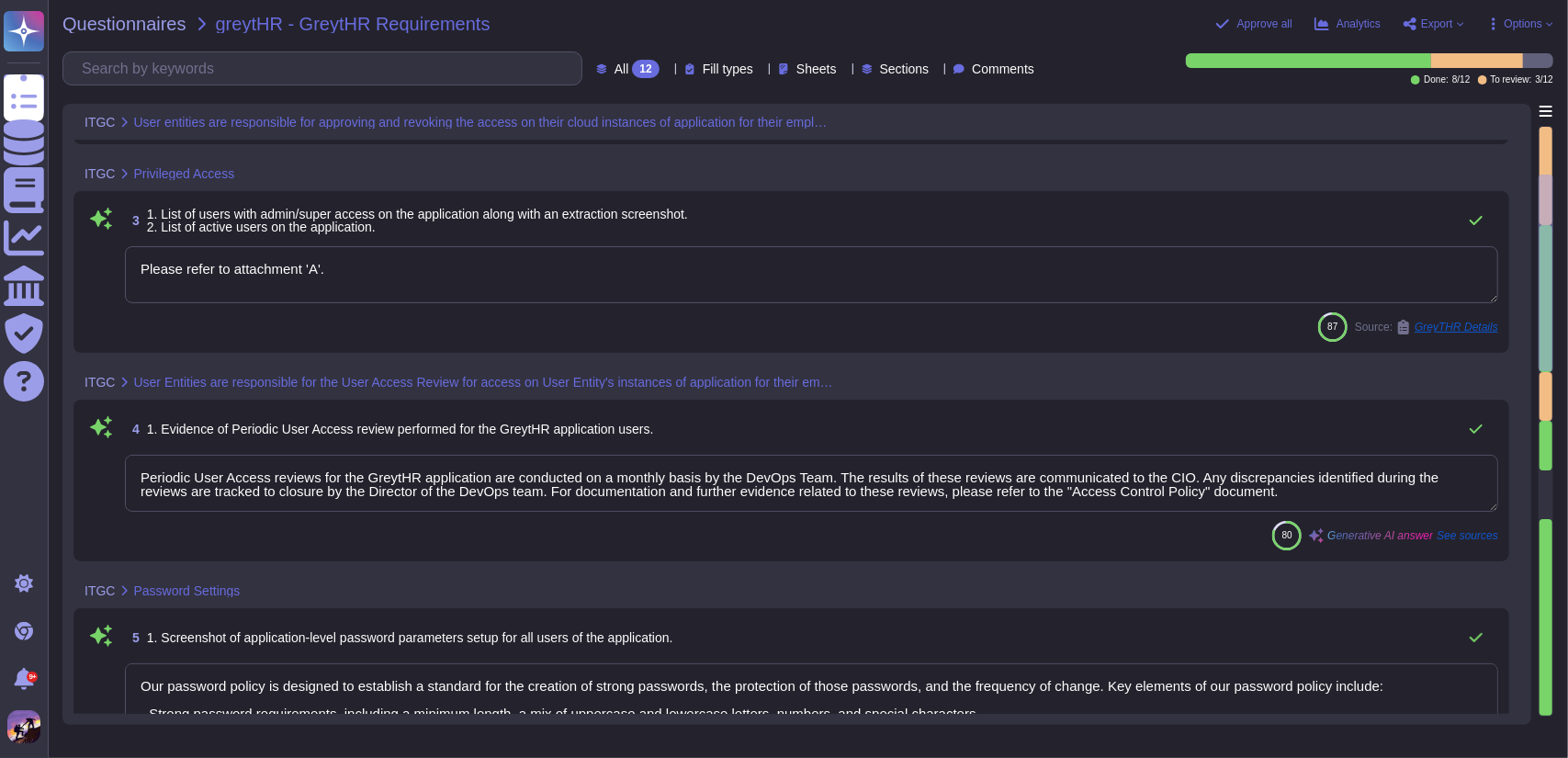
type textarea "Extraction screenshot & User List In Excel"
type textarea "Please refer to attachment 'A'."
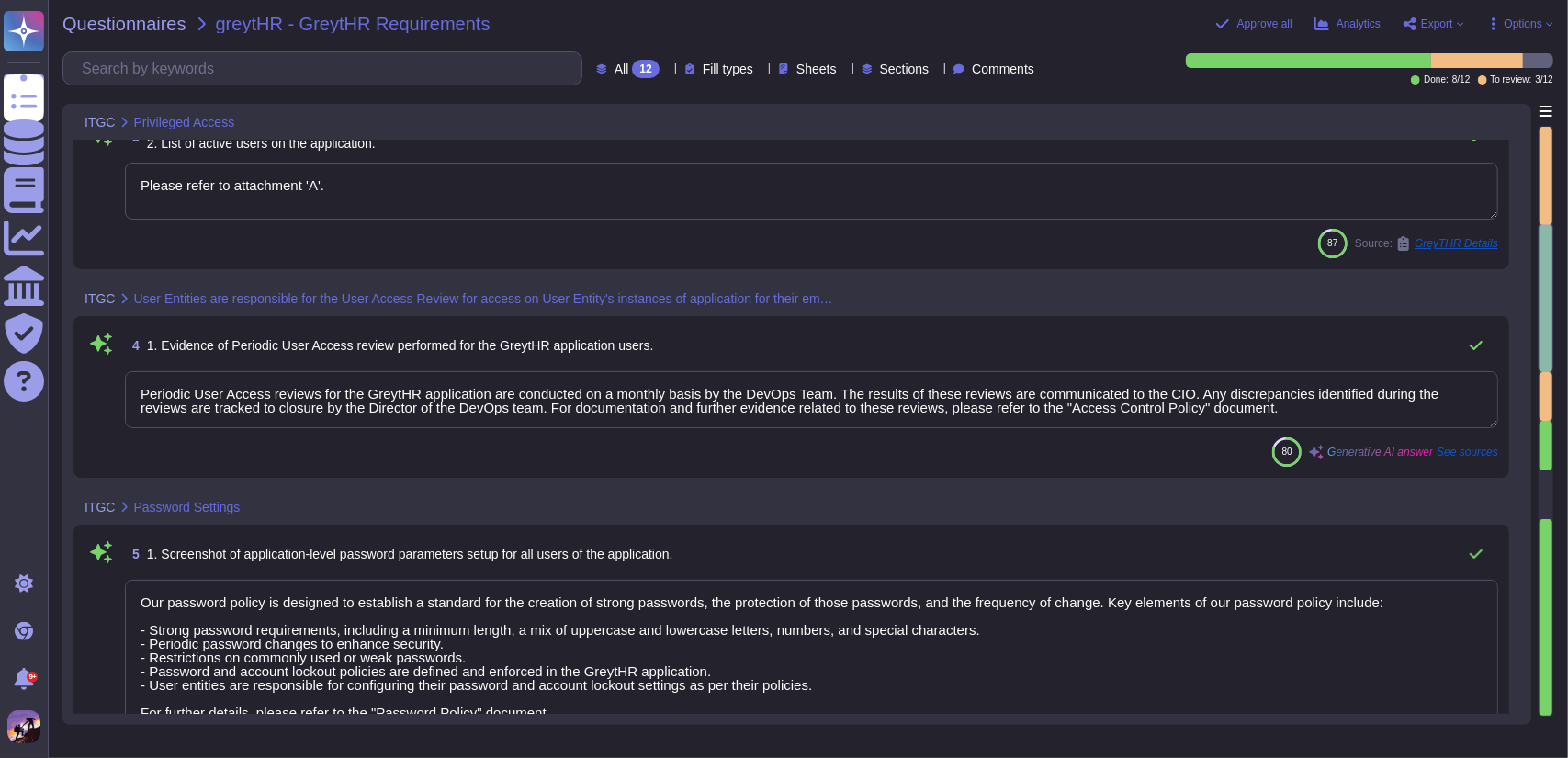
scroll to position [1, 0]
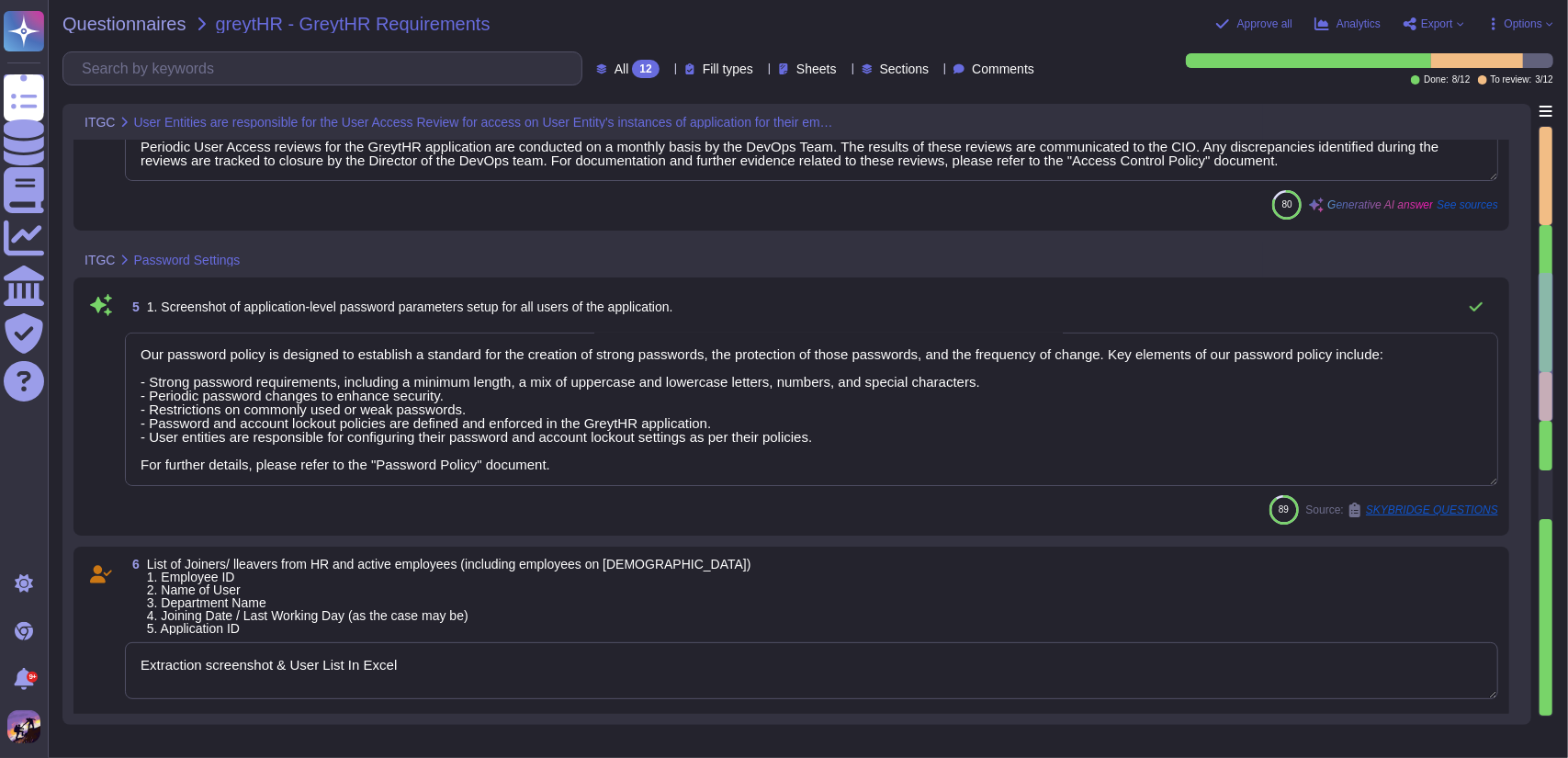
type textarea "Information That You Provide to Us"
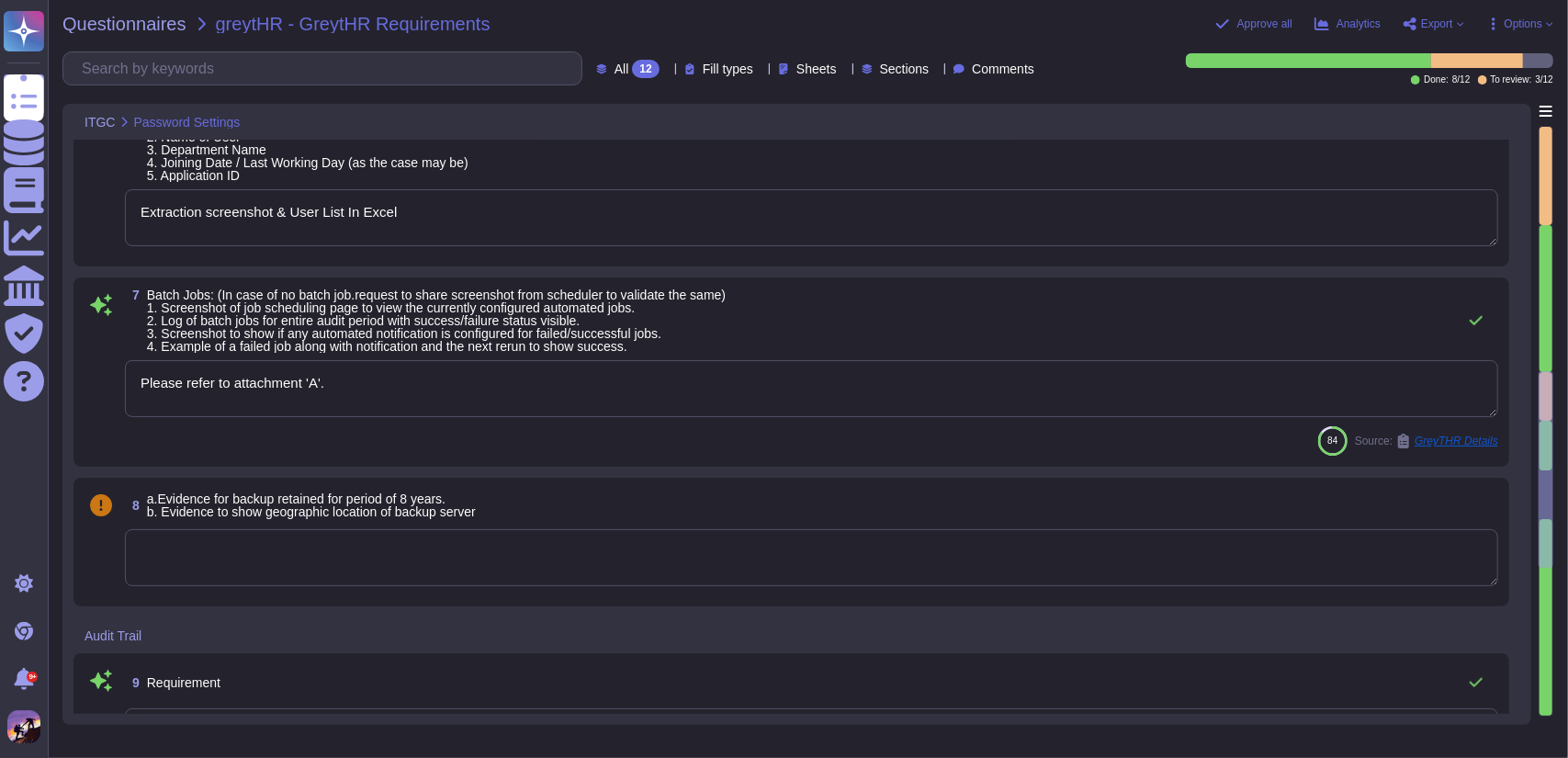
type textarea "We would like to inform you that our SOC 2 Type II auditors have thoroughly ass…"
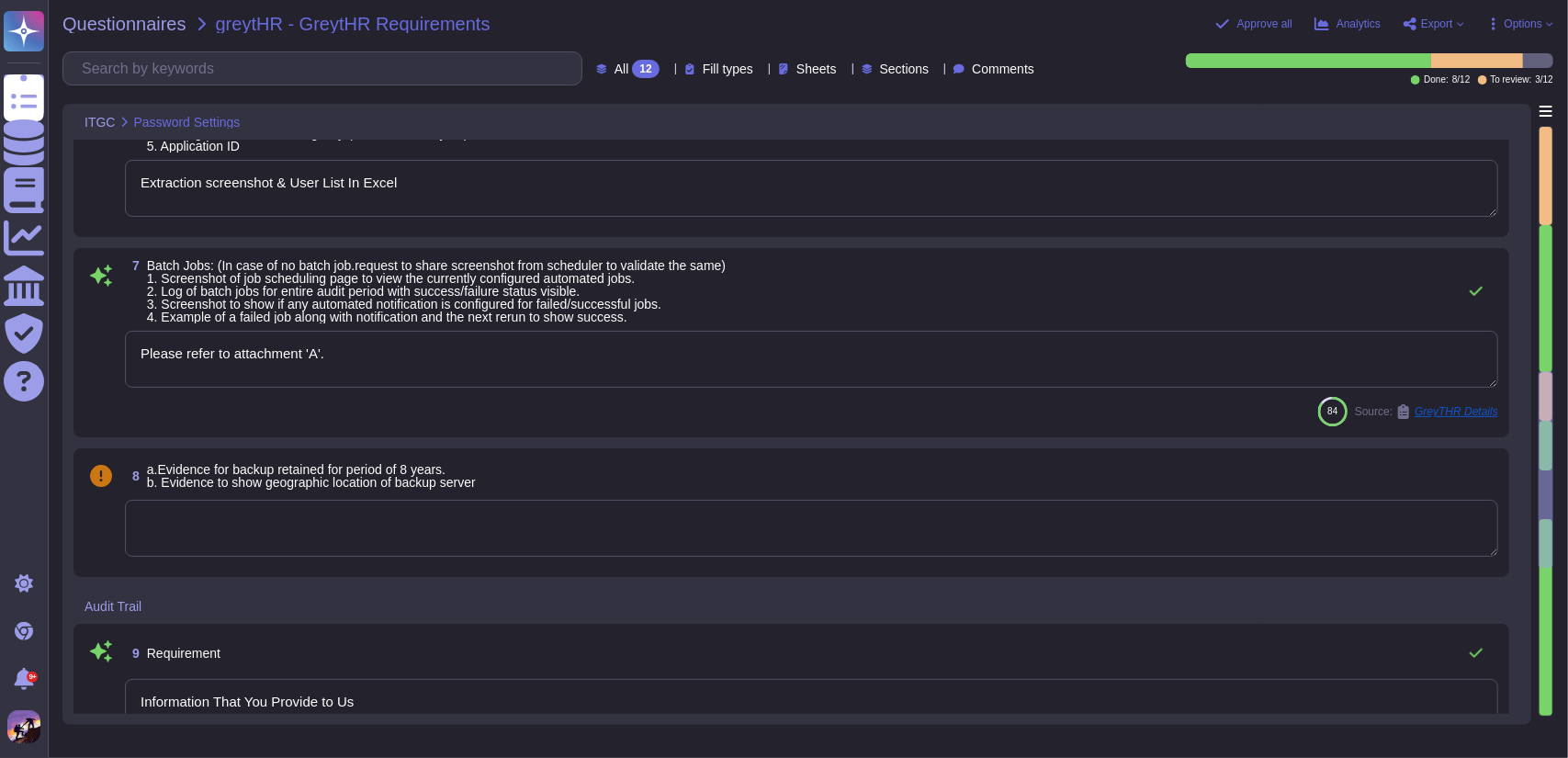
scroll to position [1076, 0]
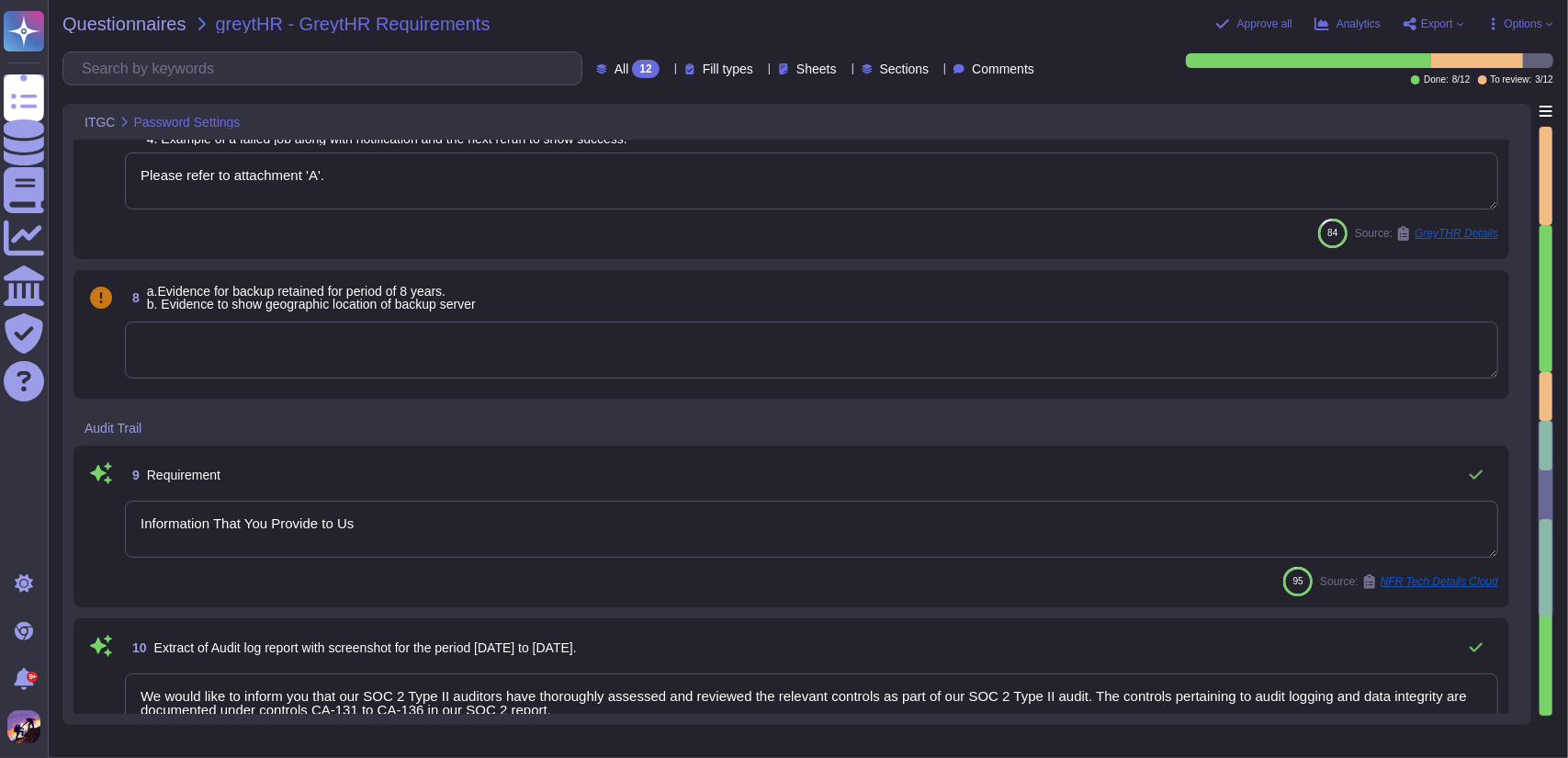
type textarea "GreytHR has an SOC 2 Type II report that covers the GreytHR cloud service. The …"
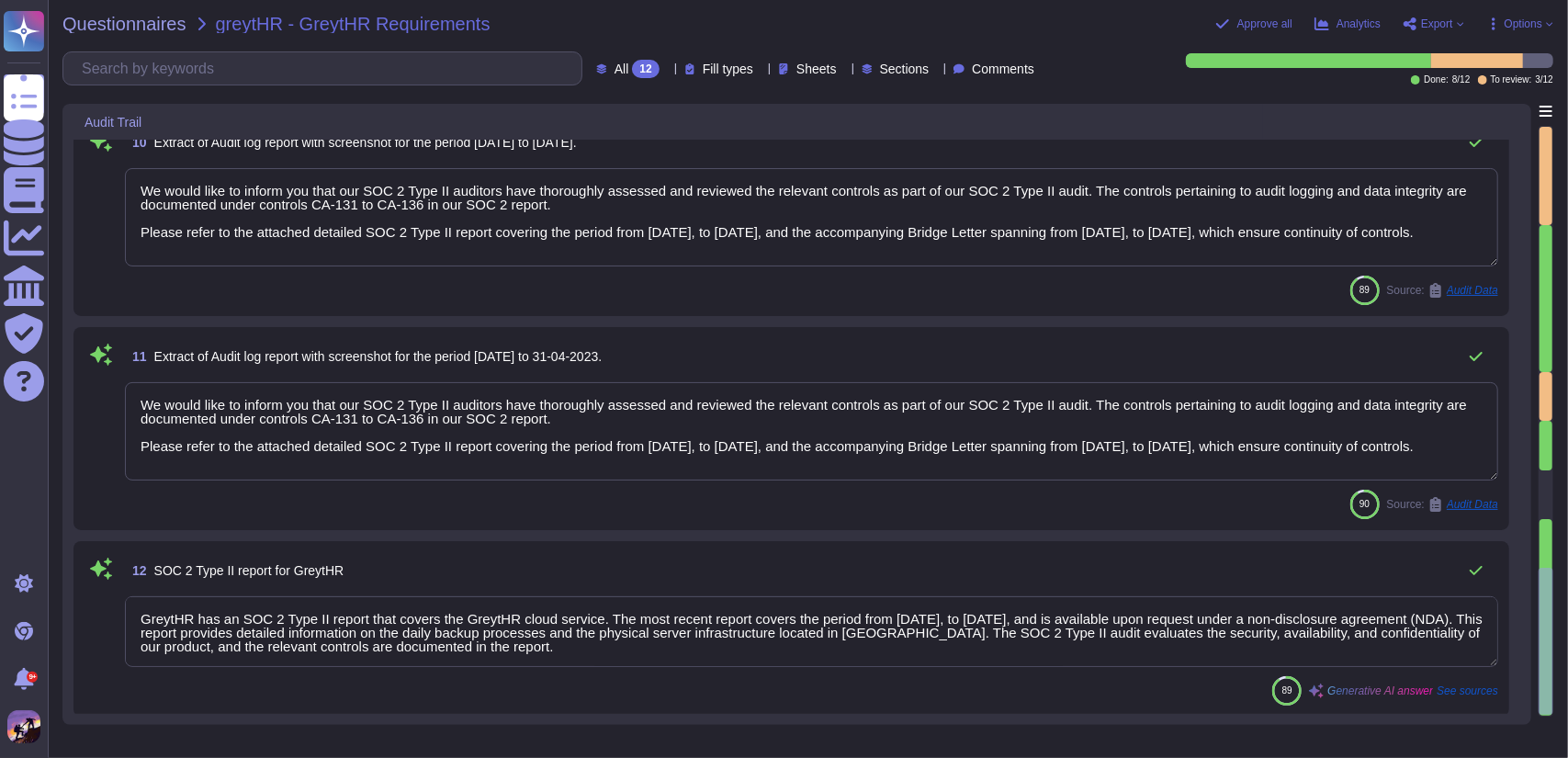
scroll to position [1, 0]
click at [303, 68] on input "text" at bounding box center [327, 69] width 509 height 32
paste input "Backend Operating System required by the offered product"
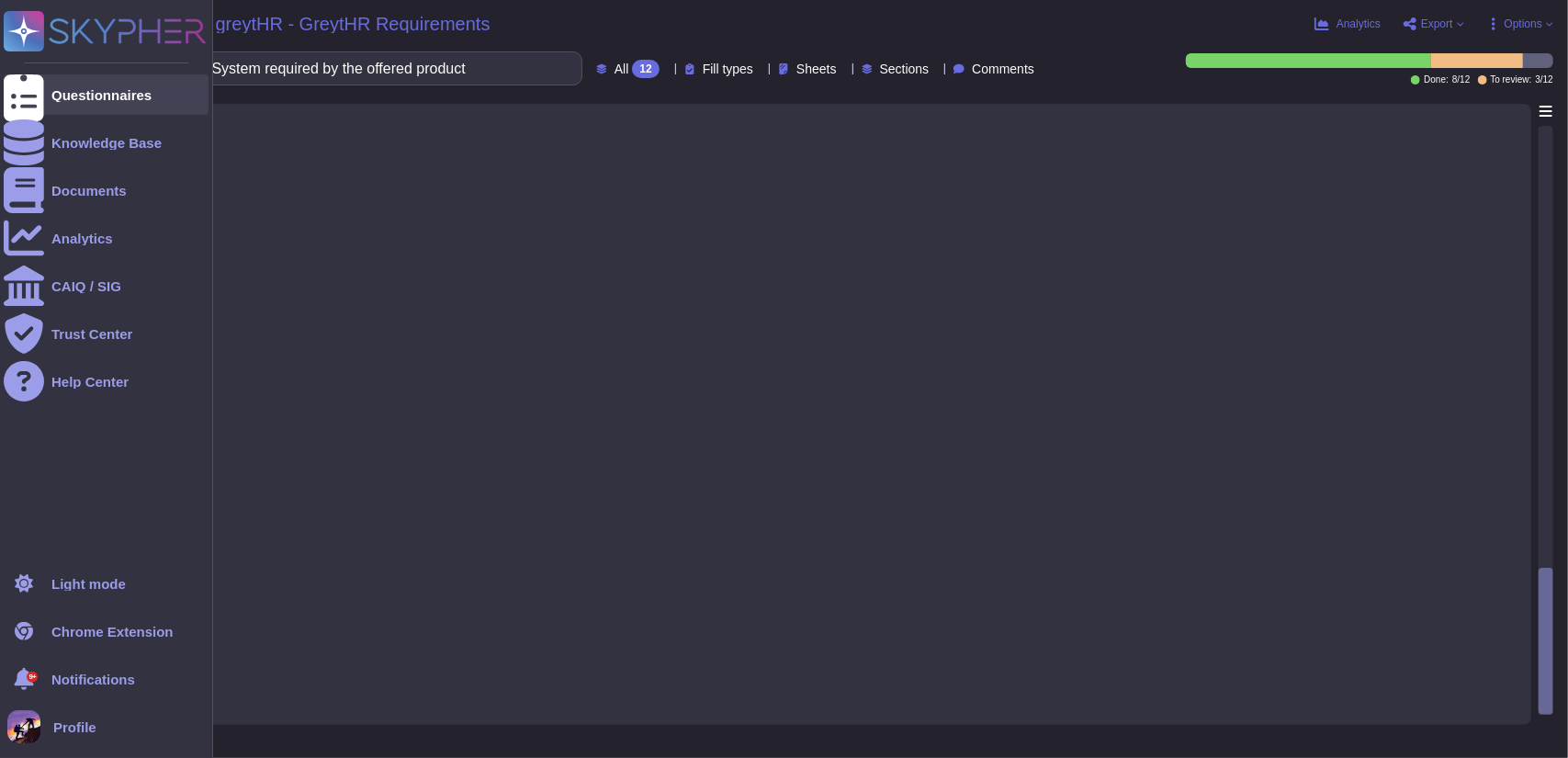
type input "Backend Operating System required by the offered product"
click at [20, 87] on icon at bounding box center [24, 94] width 41 height 55
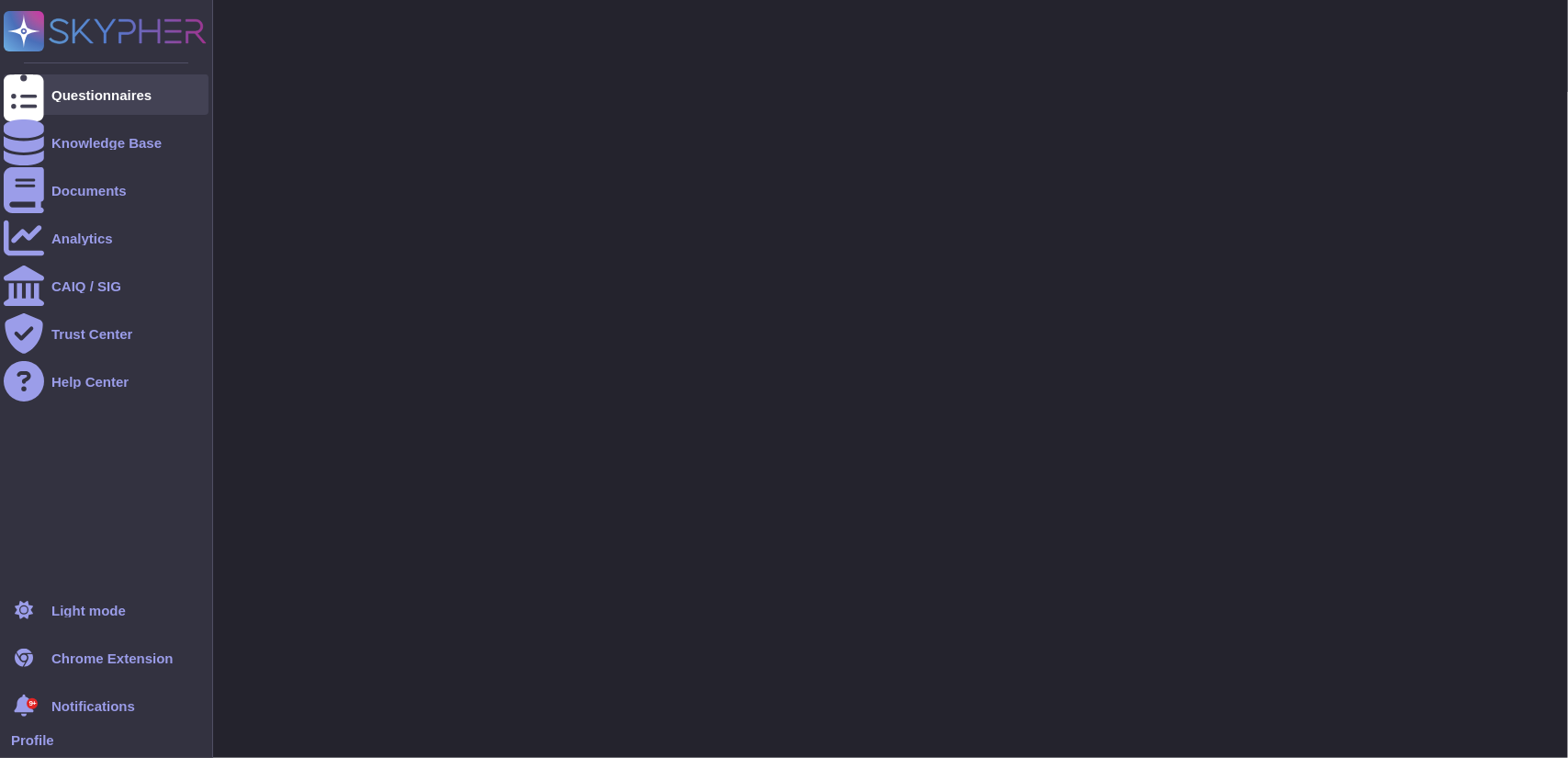
click at [20, 87] on icon at bounding box center [24, 94] width 41 height 55
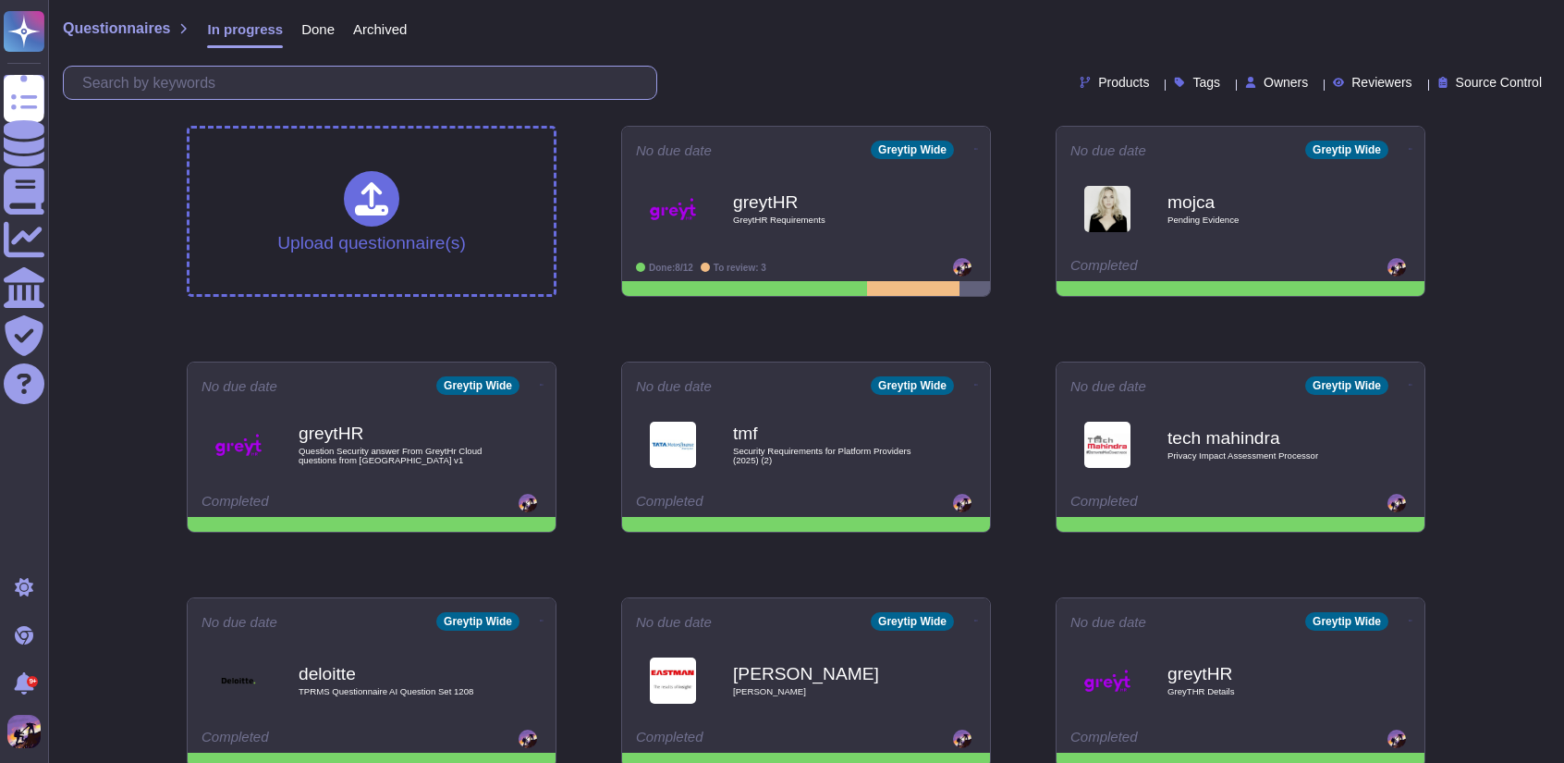
click at [359, 87] on input "text" at bounding box center [364, 83] width 583 height 32
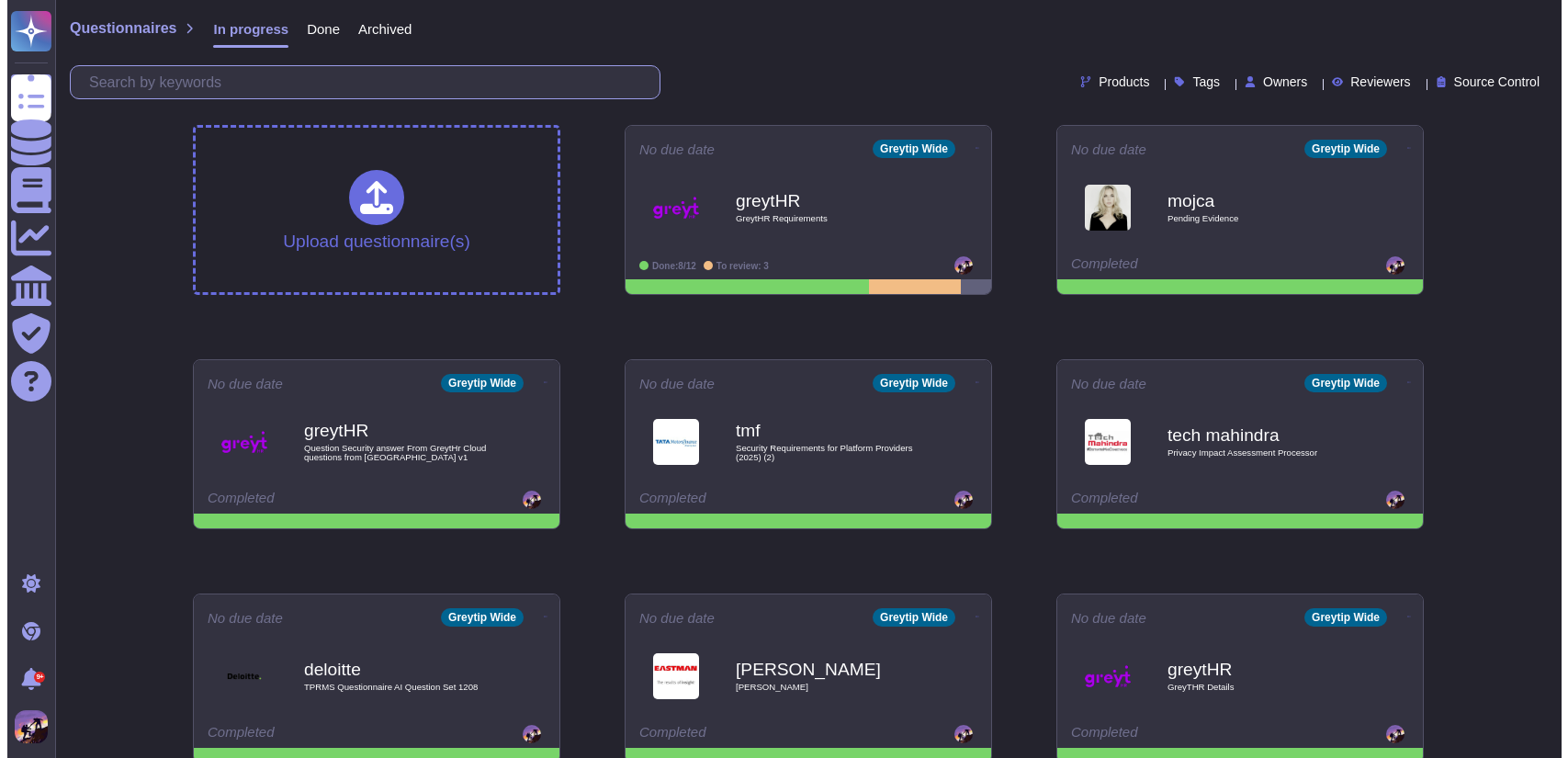
paste input "Backend Operating System required by the offered product"
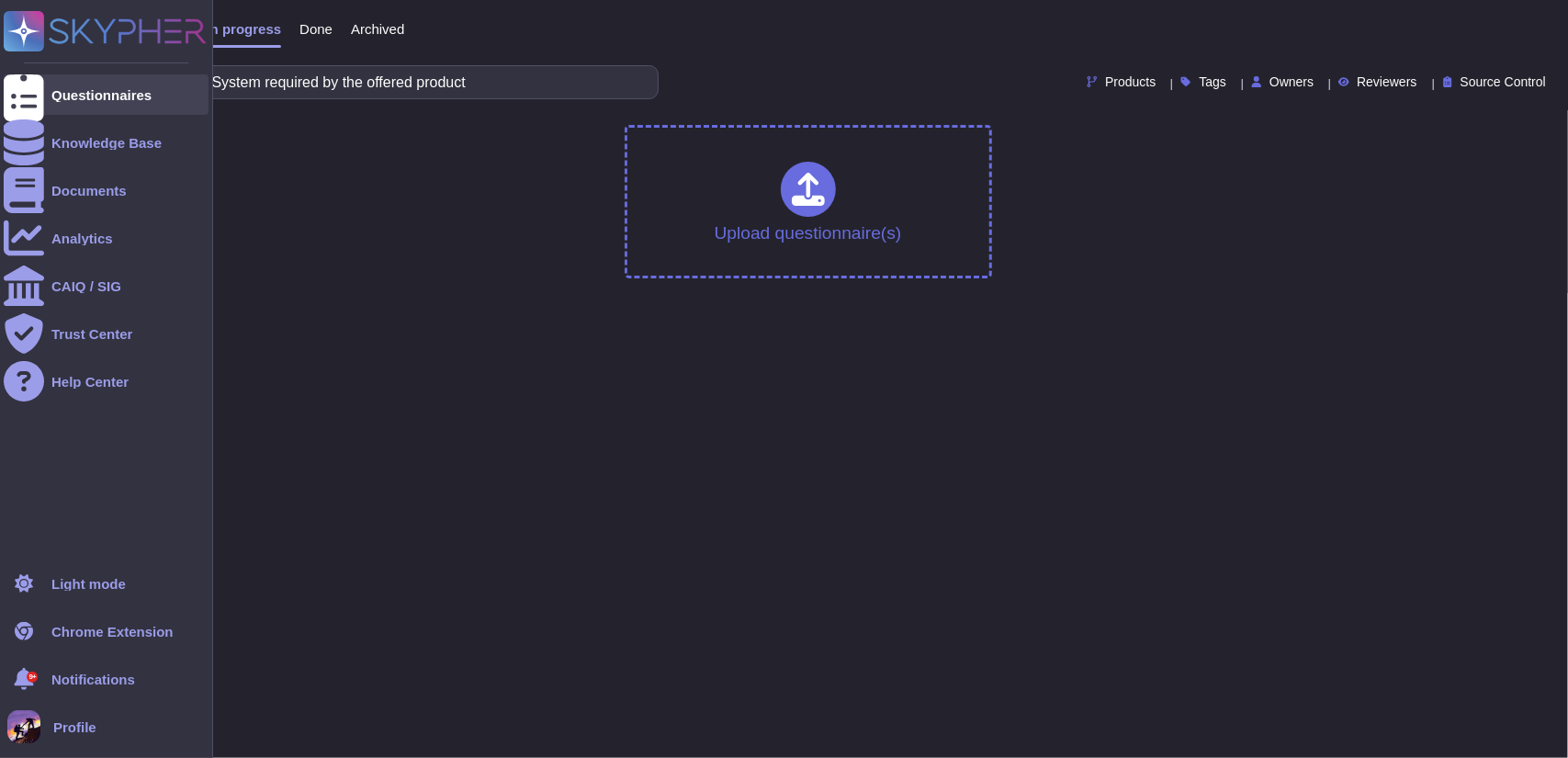
type input "Backend Operating System required by the offered product"
click at [30, 93] on icon at bounding box center [24, 94] width 41 height 55
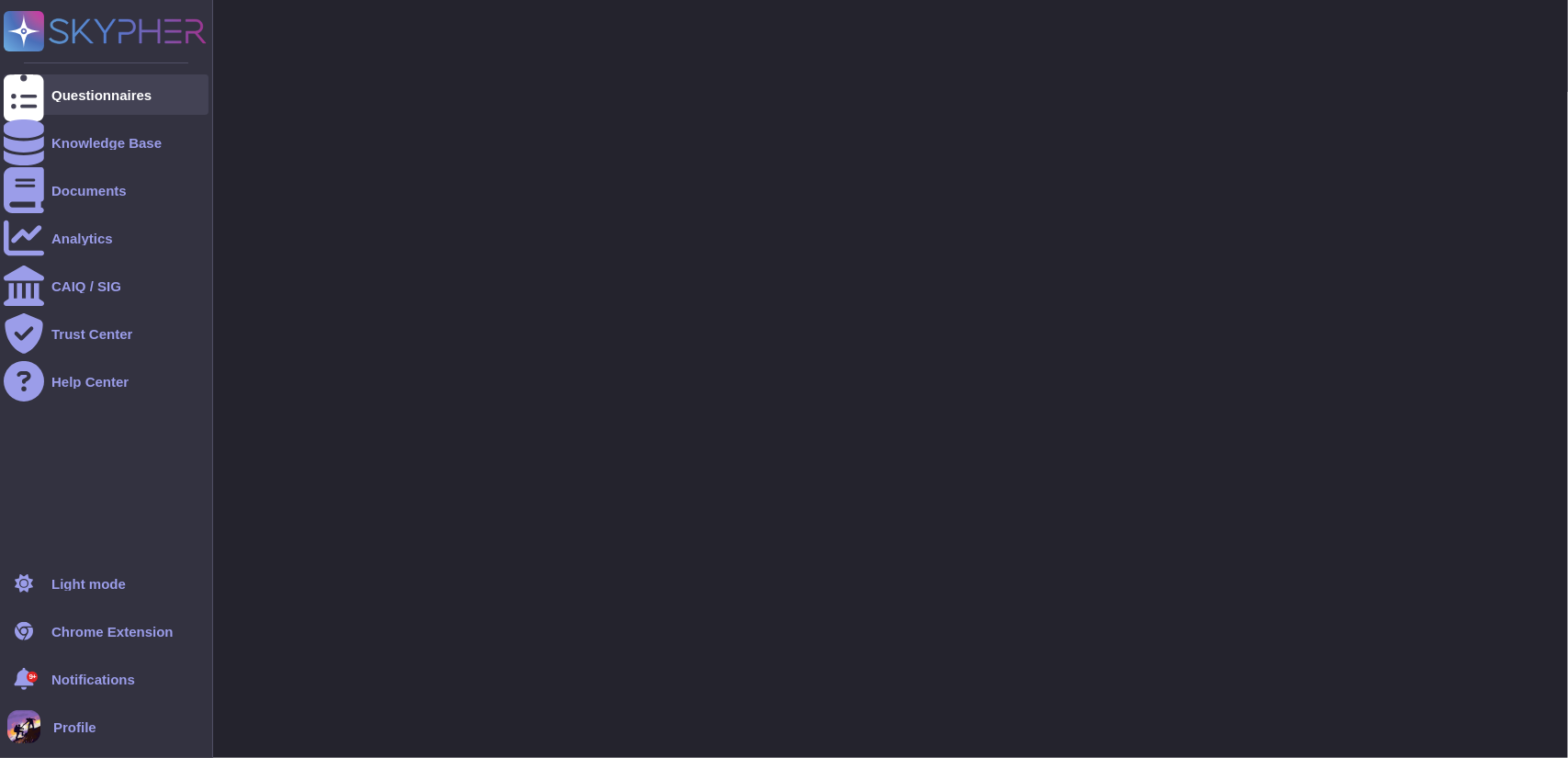
click at [30, 93] on icon at bounding box center [24, 94] width 41 height 55
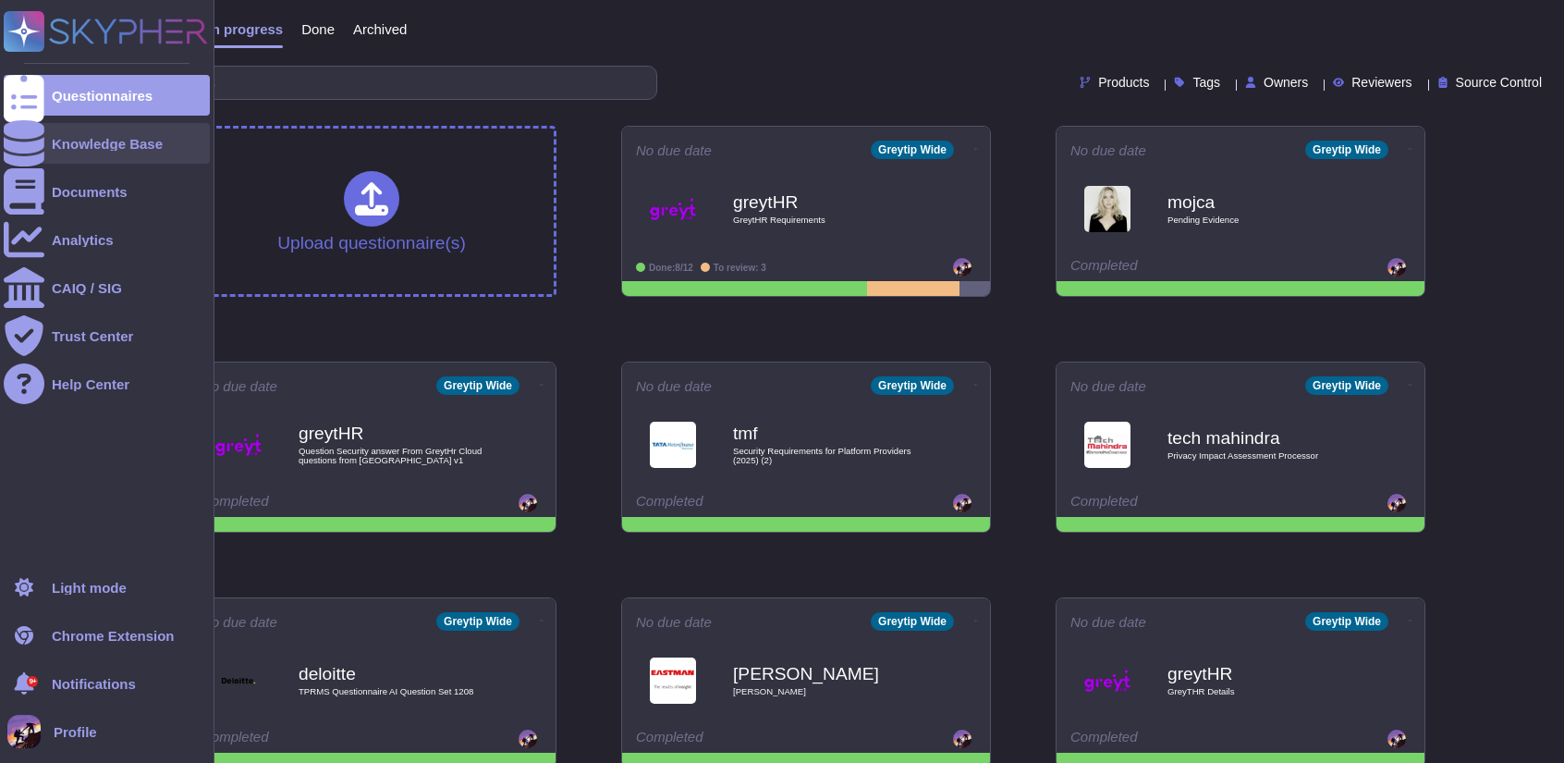
click at [80, 137] on div "Knowledge Base" at bounding box center [107, 144] width 111 height 14
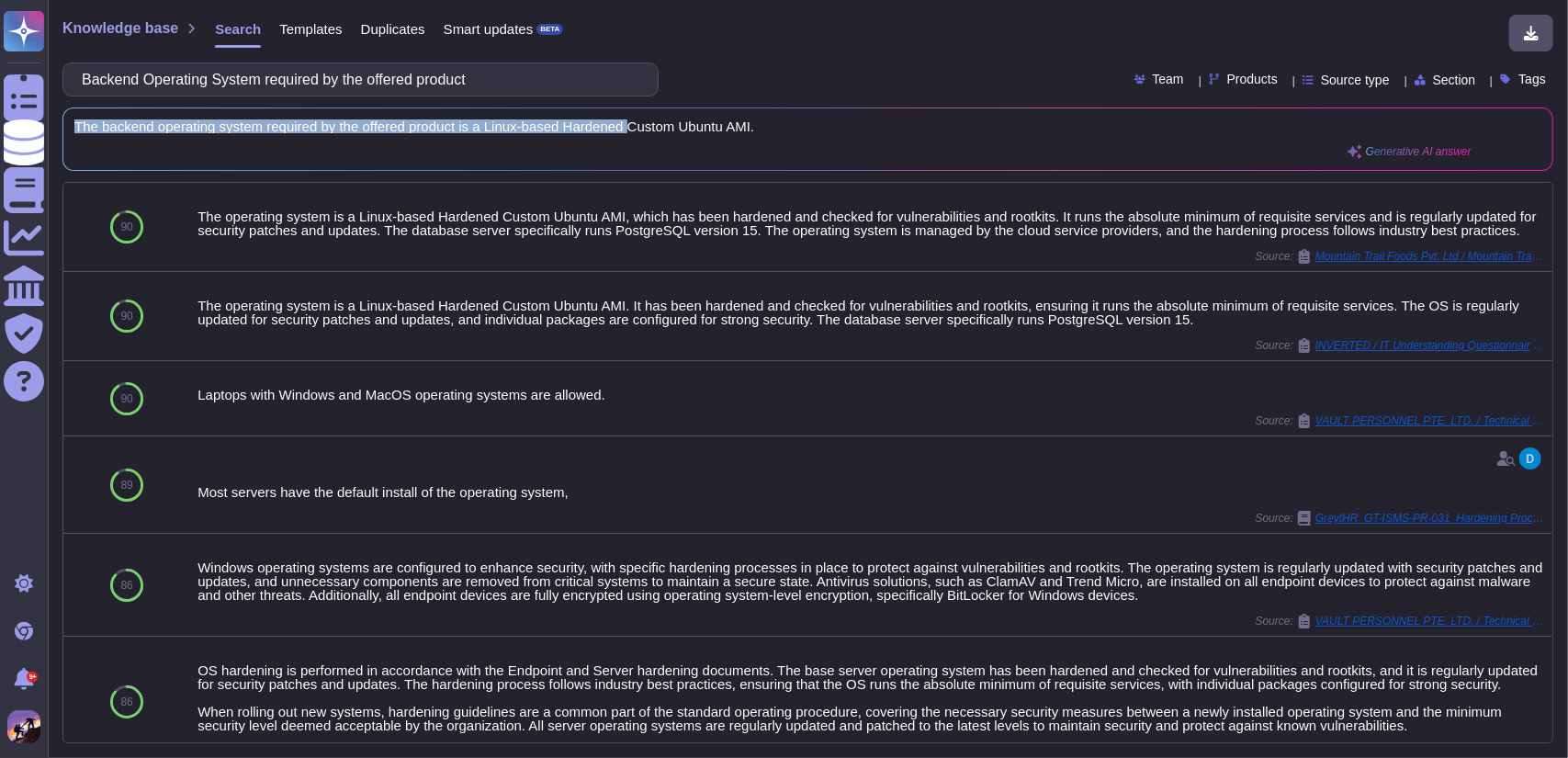
scroll to position [2, 0]
drag, startPoint x: 78, startPoint y: 124, endPoint x: 804, endPoint y: 133, distance: 726.1
click at [804, 133] on div "The backend operating system required by the offered product is a Linux-based H…" at bounding box center [773, 139] width 1397 height 40
copy span "The backend operating system required by the offered product is a Linux-based H…"
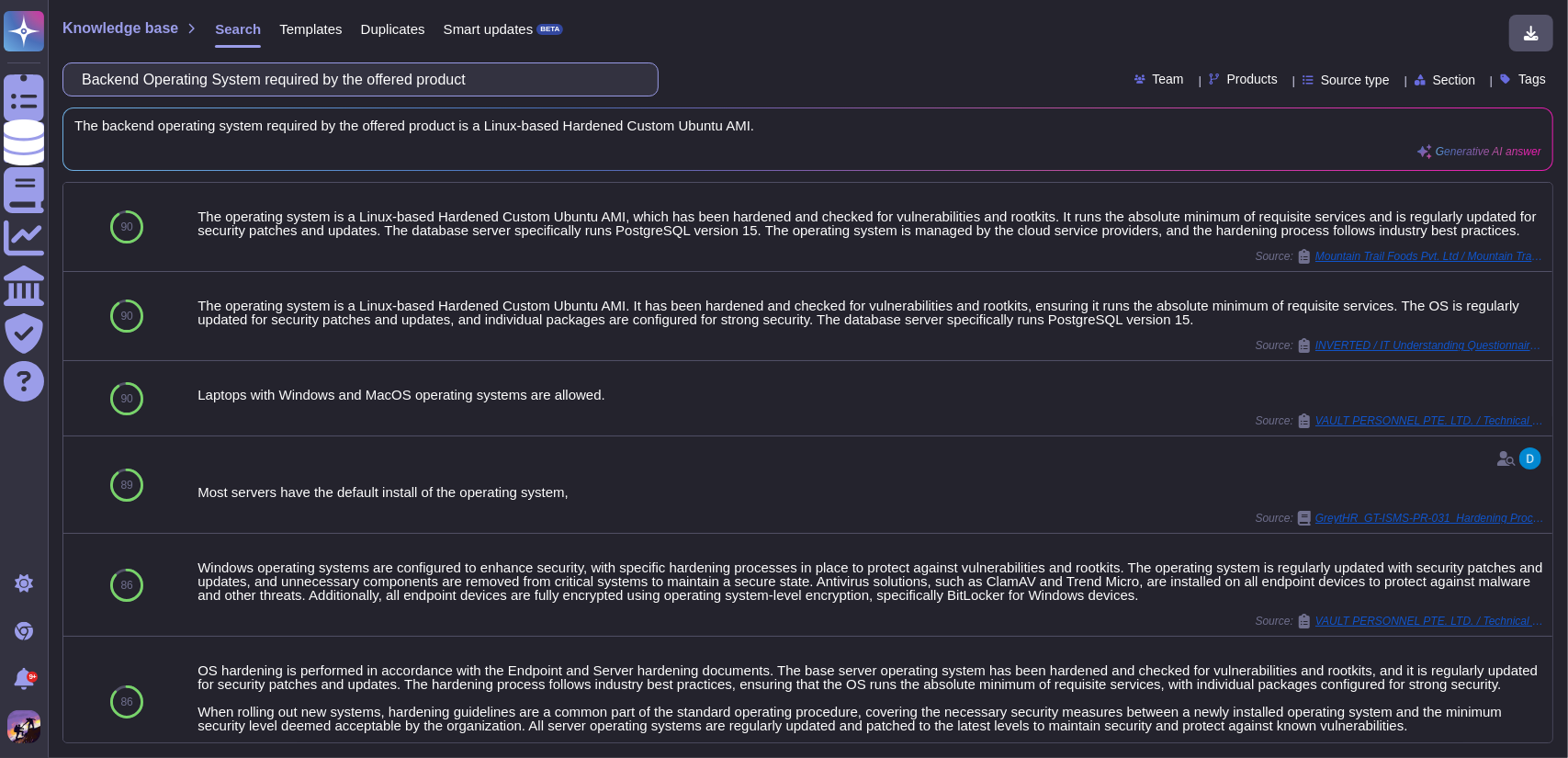
click at [577, 85] on input "Backend Operating System required by the offered product" at bounding box center [356, 79] width 566 height 32
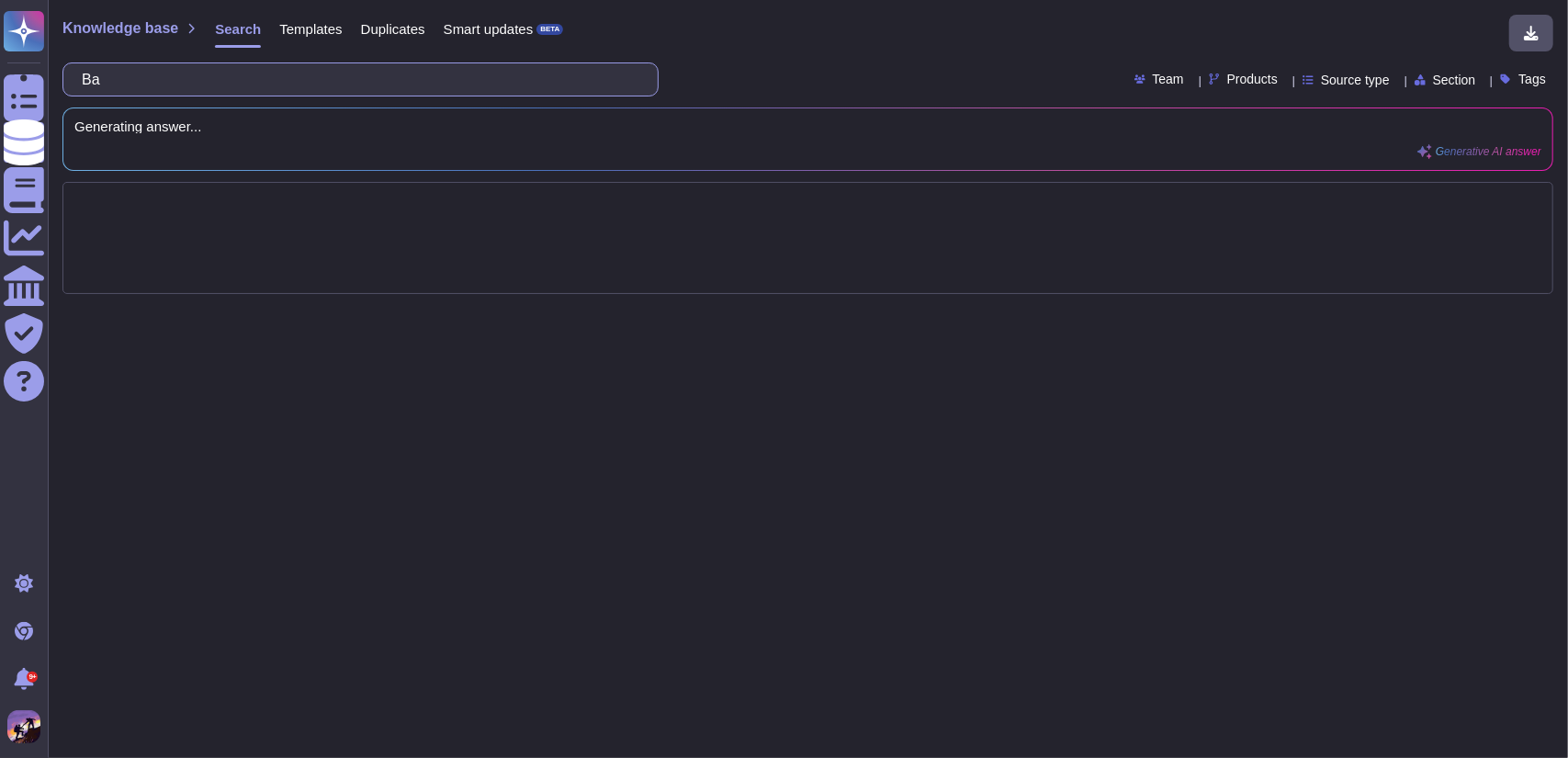
type input "B"
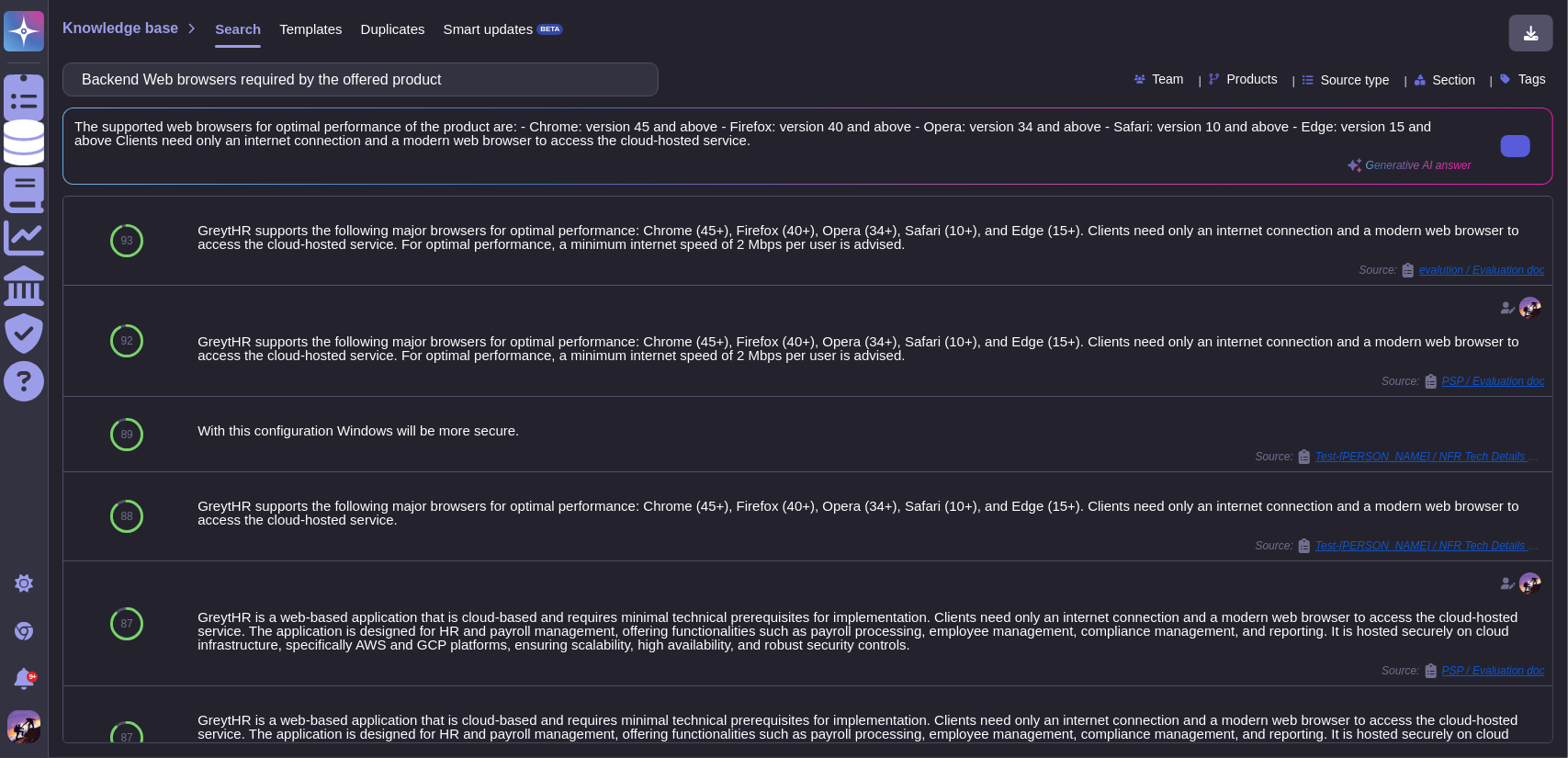
click at [1516, 146] on icon at bounding box center [1516, 146] width 0 height 0
click at [520, 72] on input "Backend Web browsers required by the offered product" at bounding box center [356, 79] width 566 height 32
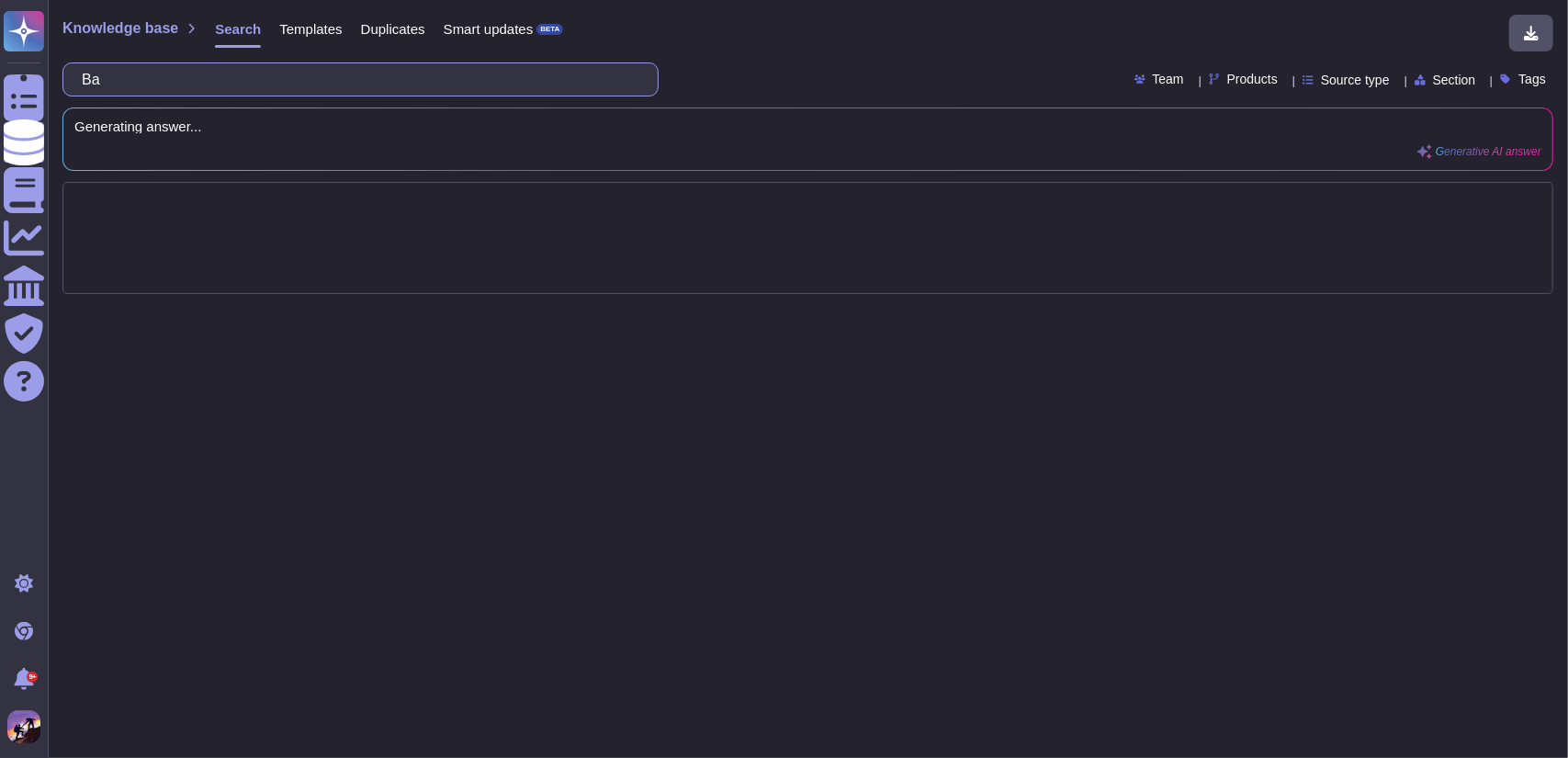
type input "B"
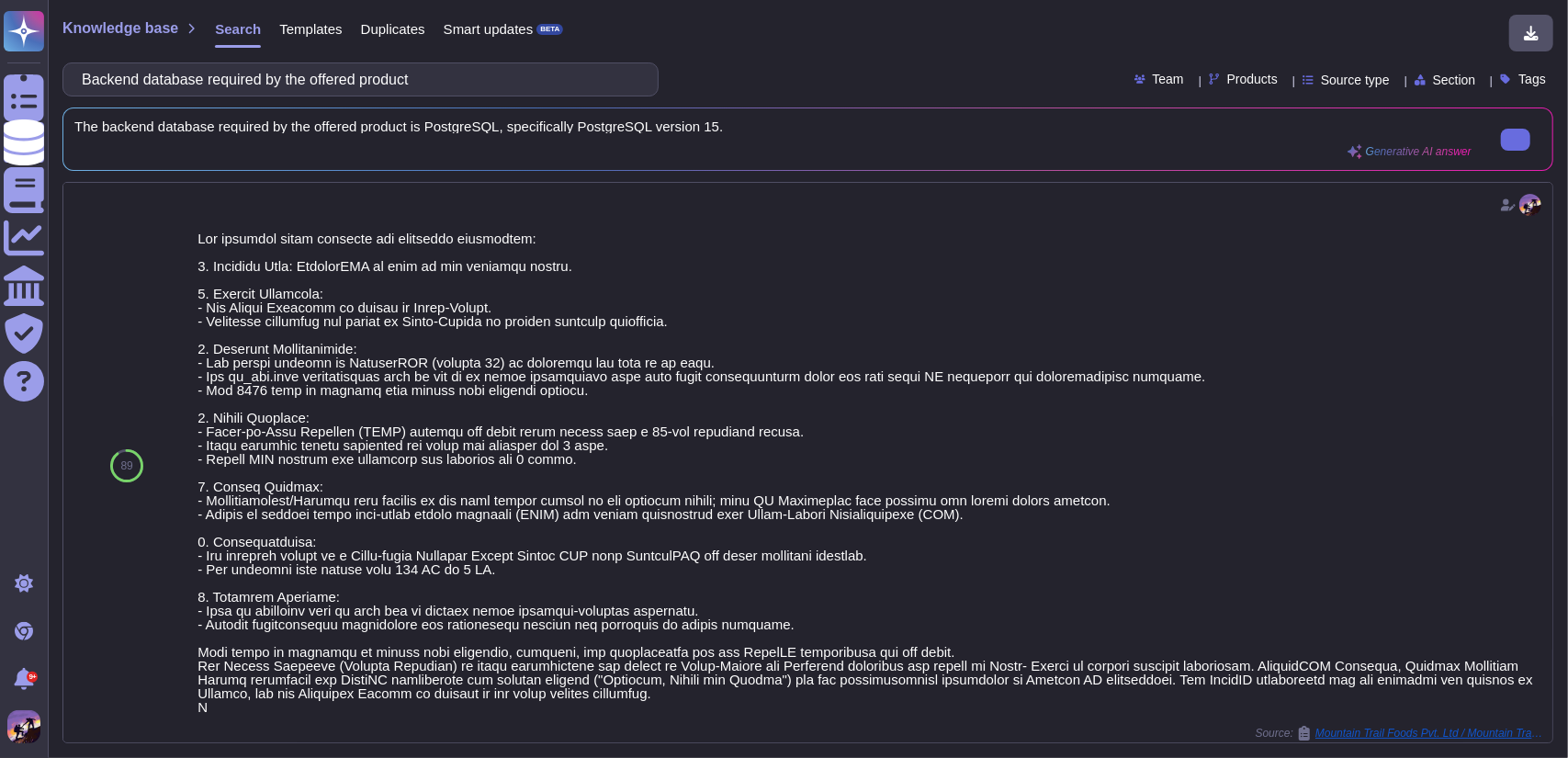
click at [776, 140] on div "The backend database required by the offered product is PostgreSQL, specificall…" at bounding box center [773, 139] width 1397 height 40
click at [720, 123] on span "The backend database required by the offered product is PostgreSQL, specificall…" at bounding box center [773, 126] width 1397 height 14
click at [1516, 140] on icon at bounding box center [1516, 140] width 0 height 0
click at [531, 90] on input "Backend database required by the offered product" at bounding box center [356, 79] width 566 height 32
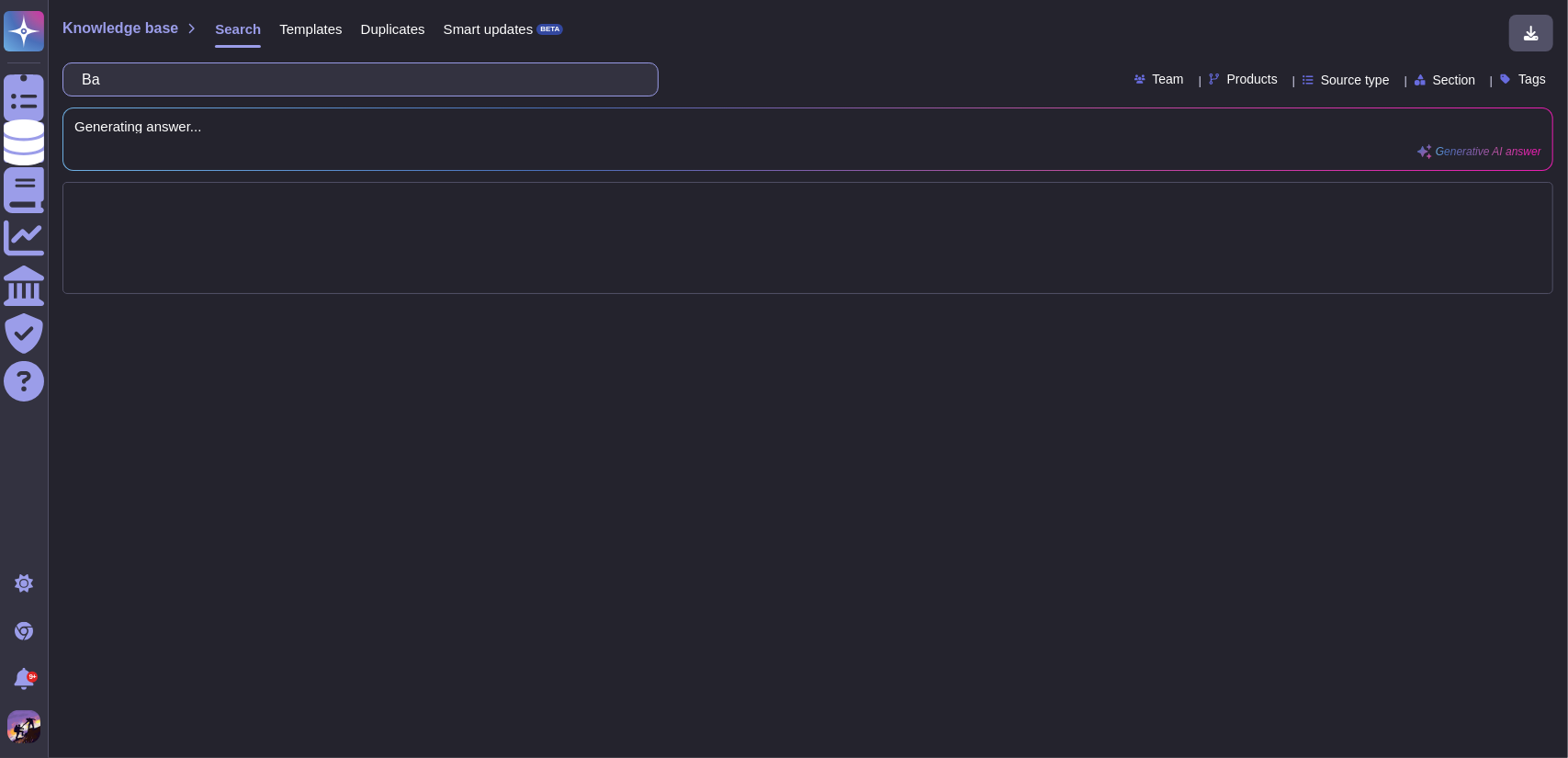
type input "B"
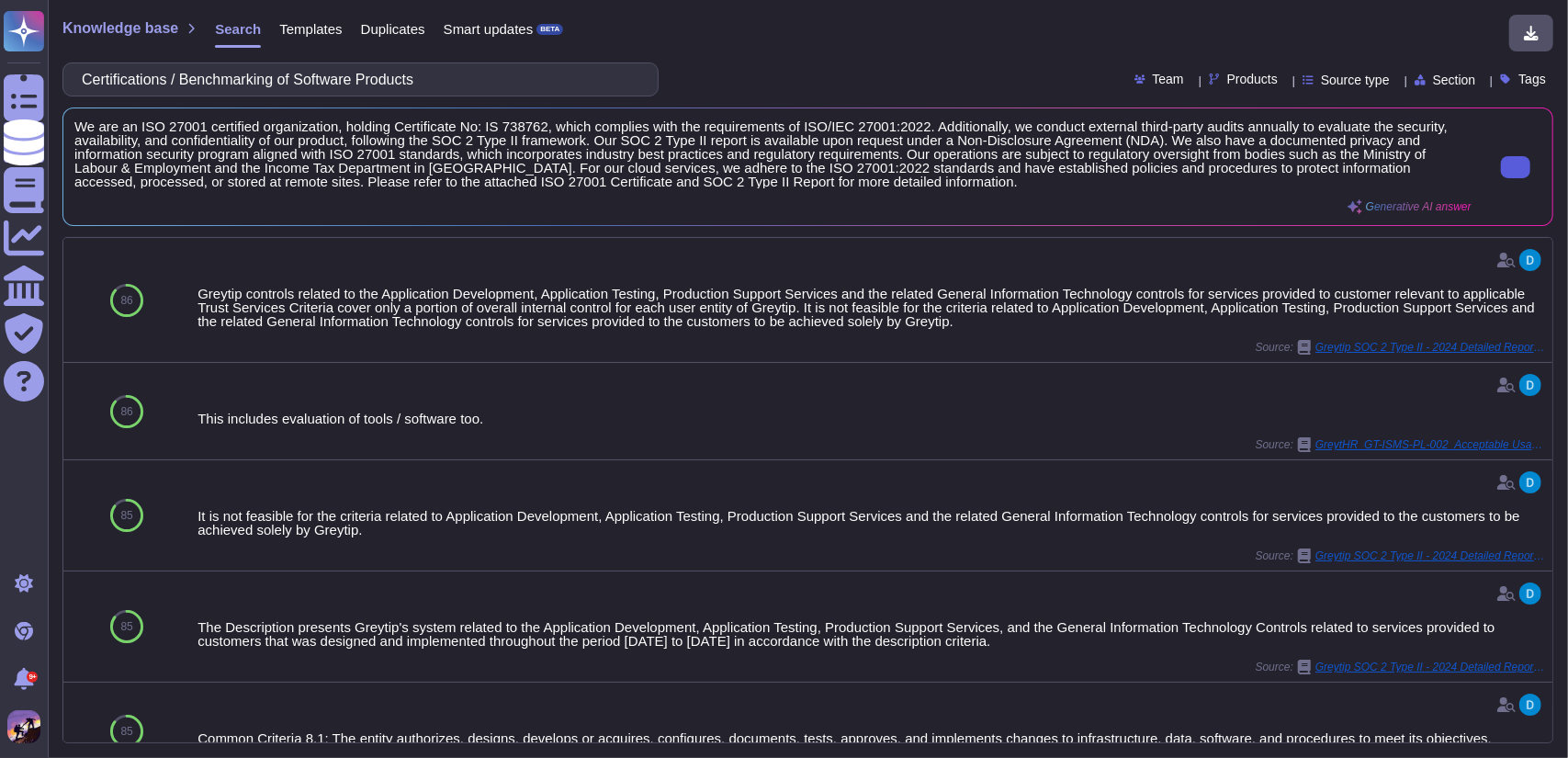
click at [498, 91] on input "Certifications / Benchmarking of Software Products" at bounding box center [356, 79] width 566 height 32
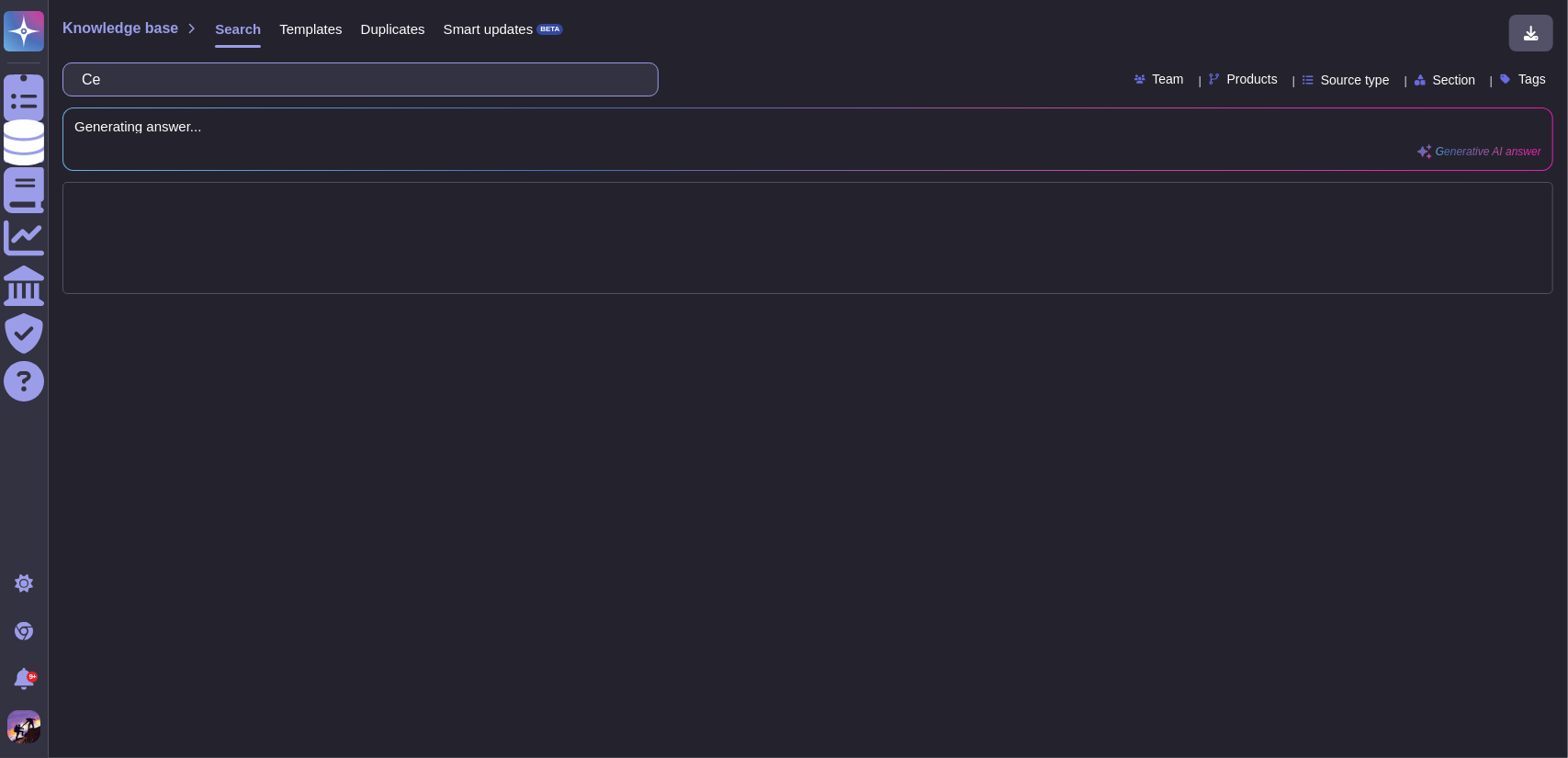
type input "C"
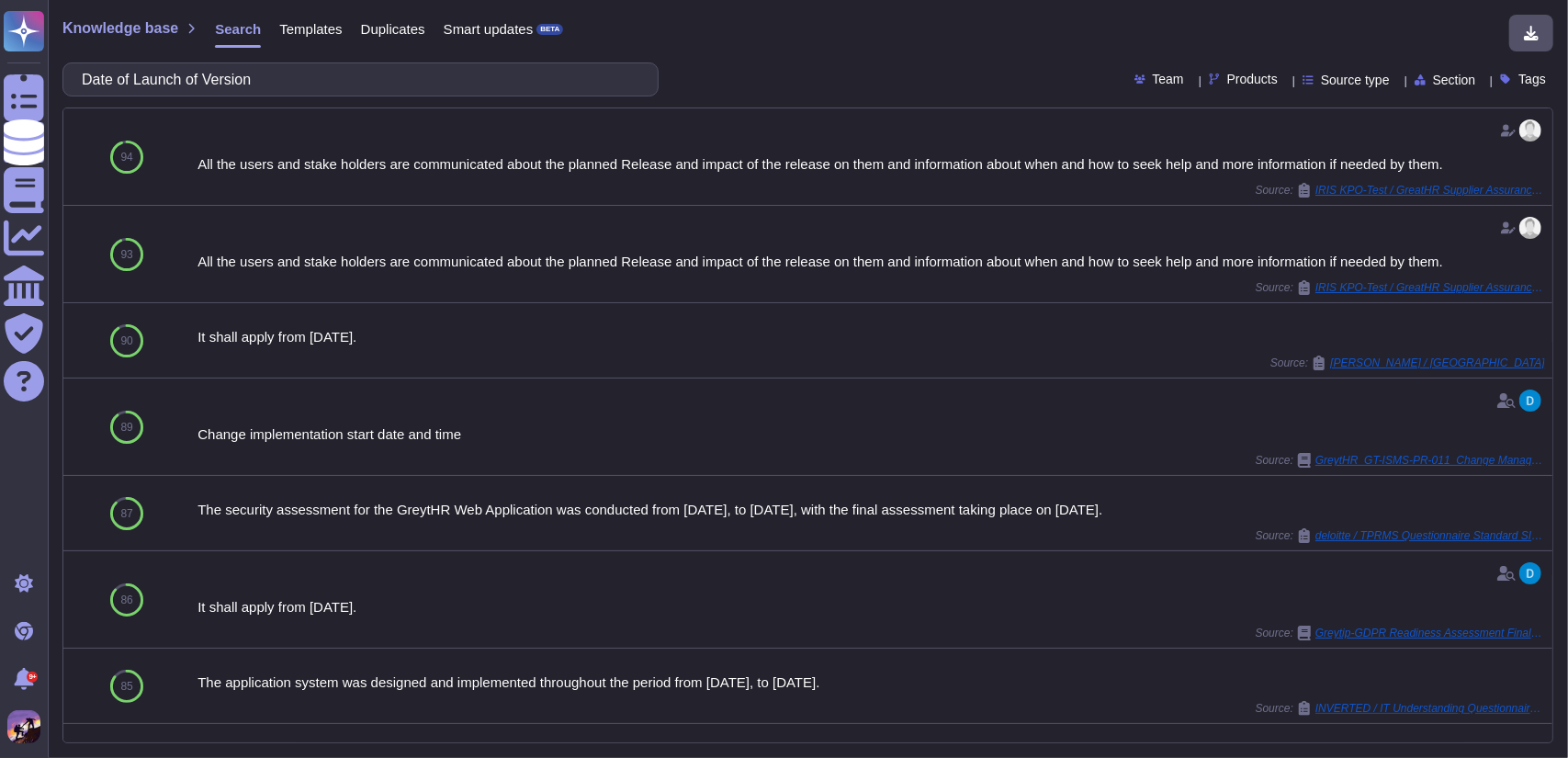
click at [223, 80] on input "Date of Launch of Version" at bounding box center [356, 79] width 566 height 32
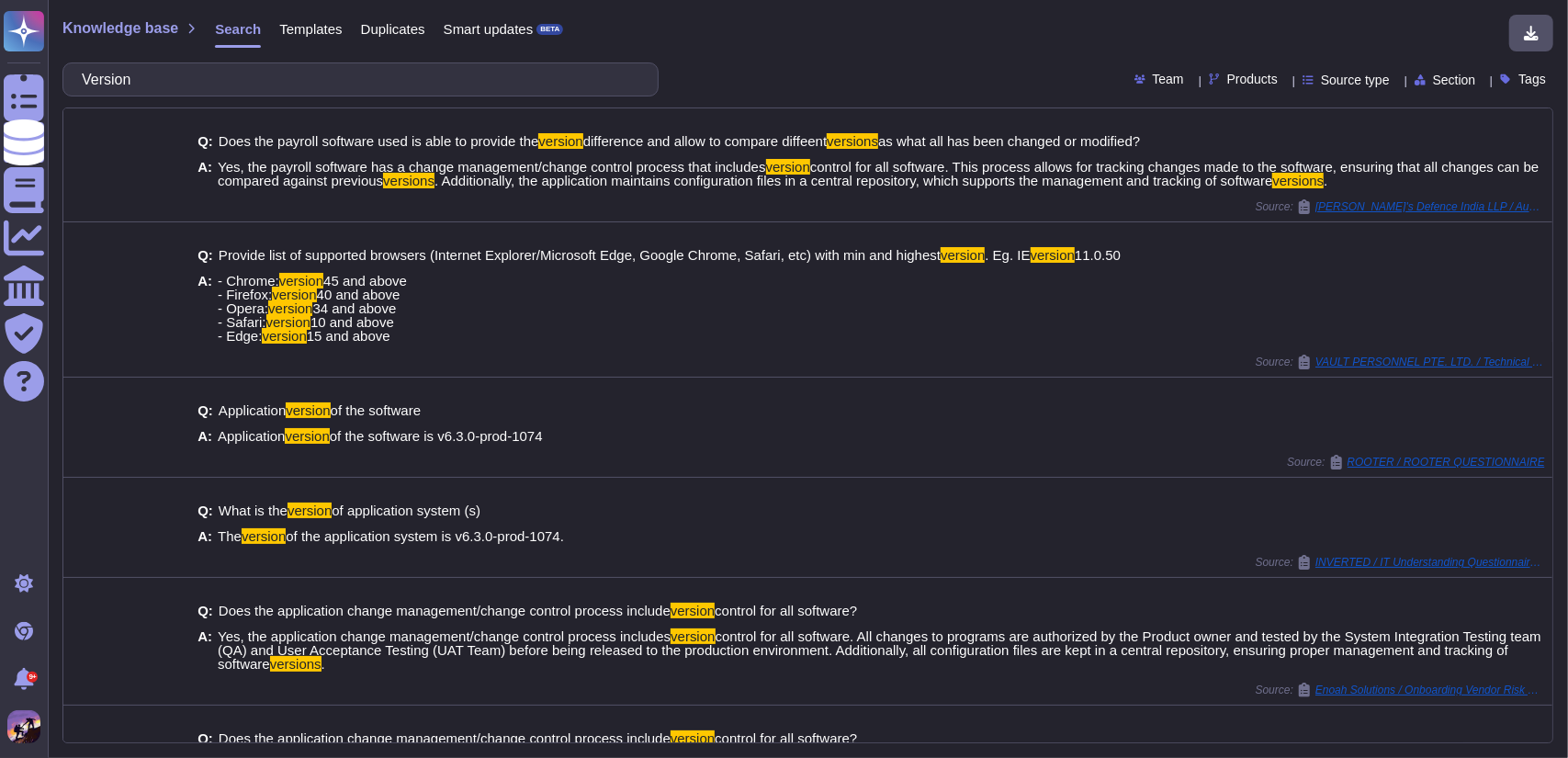
click at [203, 76] on input "Version" at bounding box center [356, 79] width 566 height 32
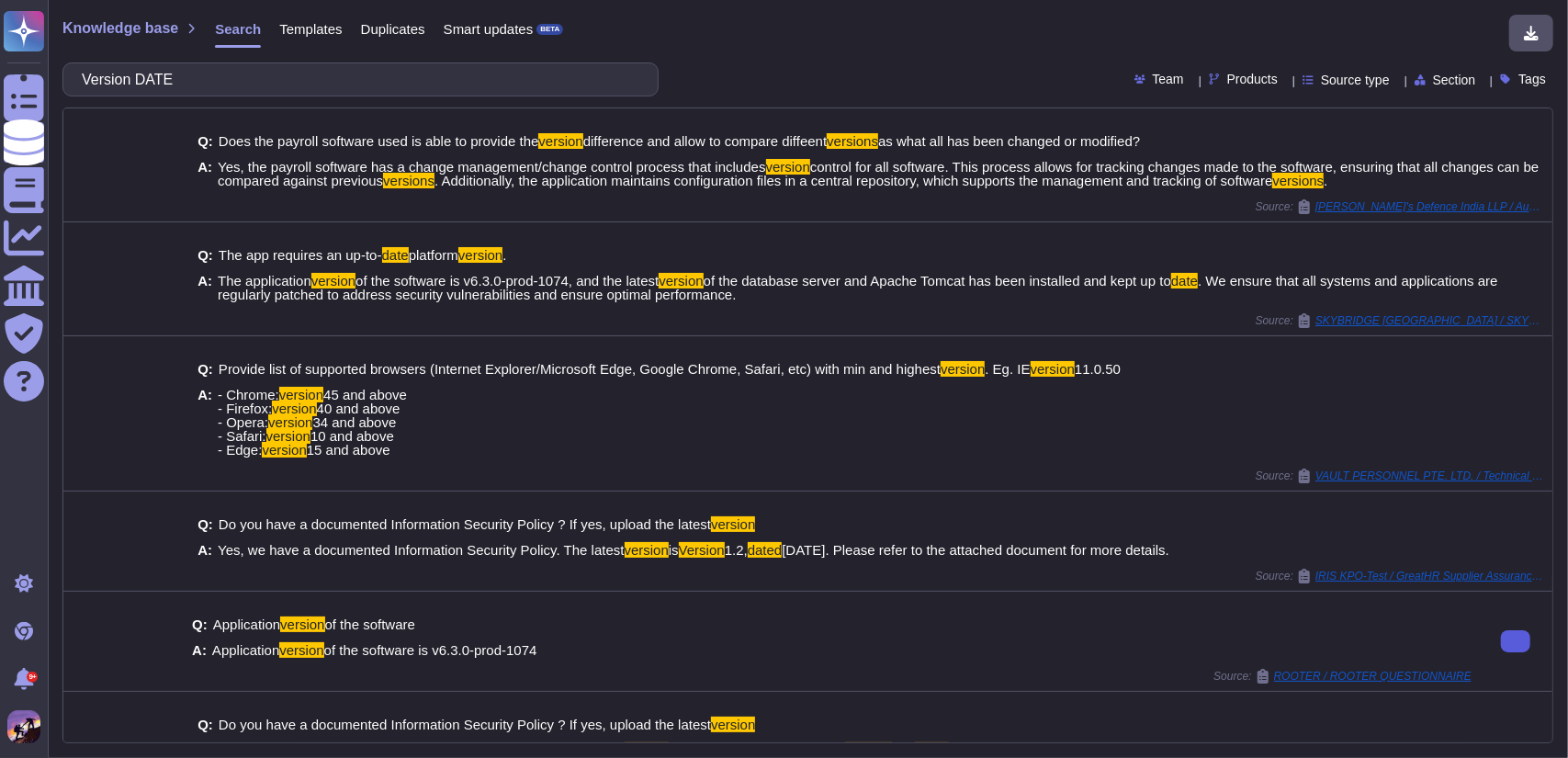
click at [1516, 641] on icon at bounding box center [1516, 641] width 0 height 0
click at [382, 67] on input "Version DATE" at bounding box center [356, 79] width 566 height 32
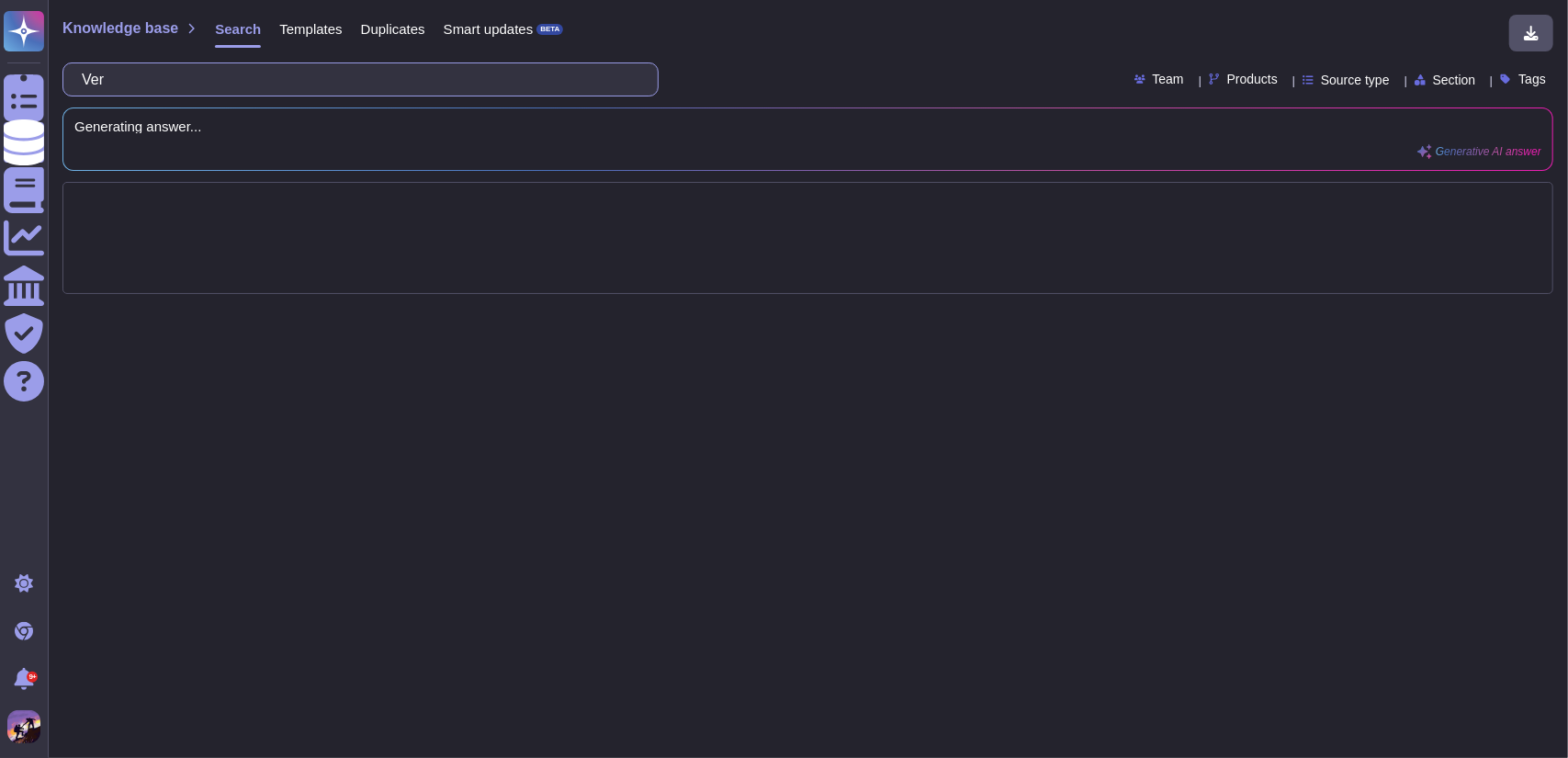
type input "Ve"
type input "M"
type input "S"
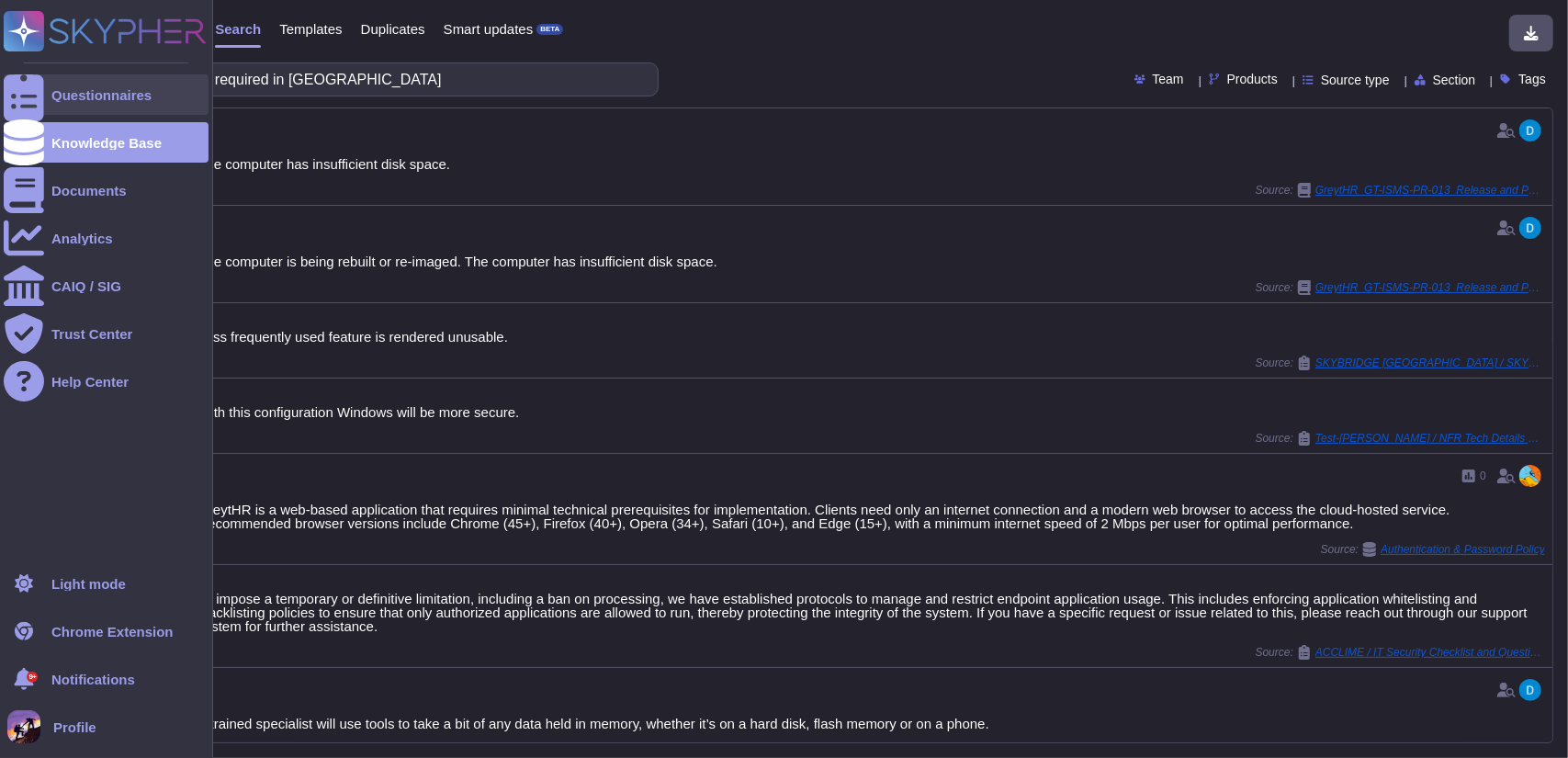
click at [46, 111] on div "Questionnaires" at bounding box center [106, 94] width 205 height 41
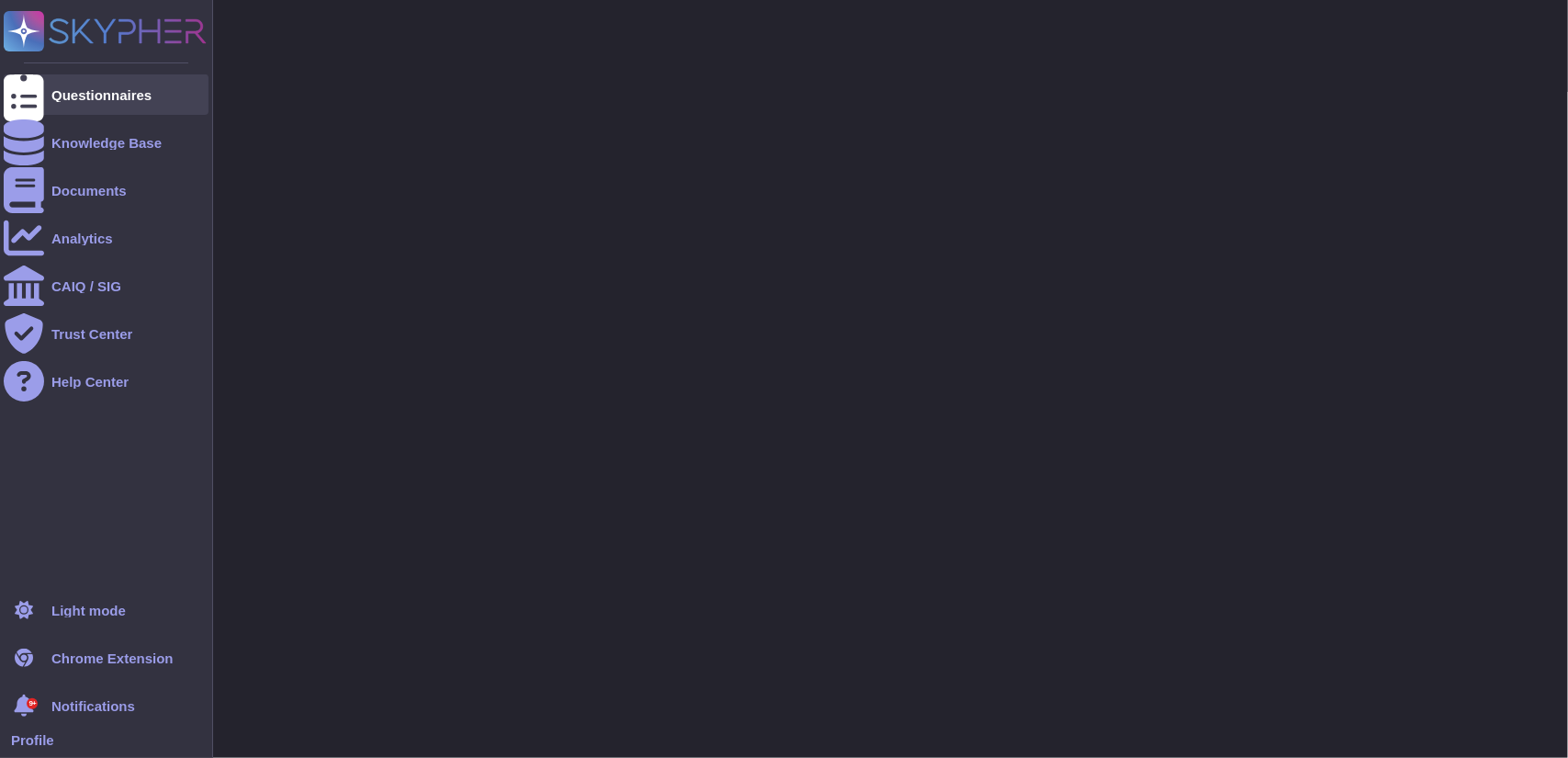
click at [46, 111] on div "Questionnaires" at bounding box center [106, 94] width 205 height 41
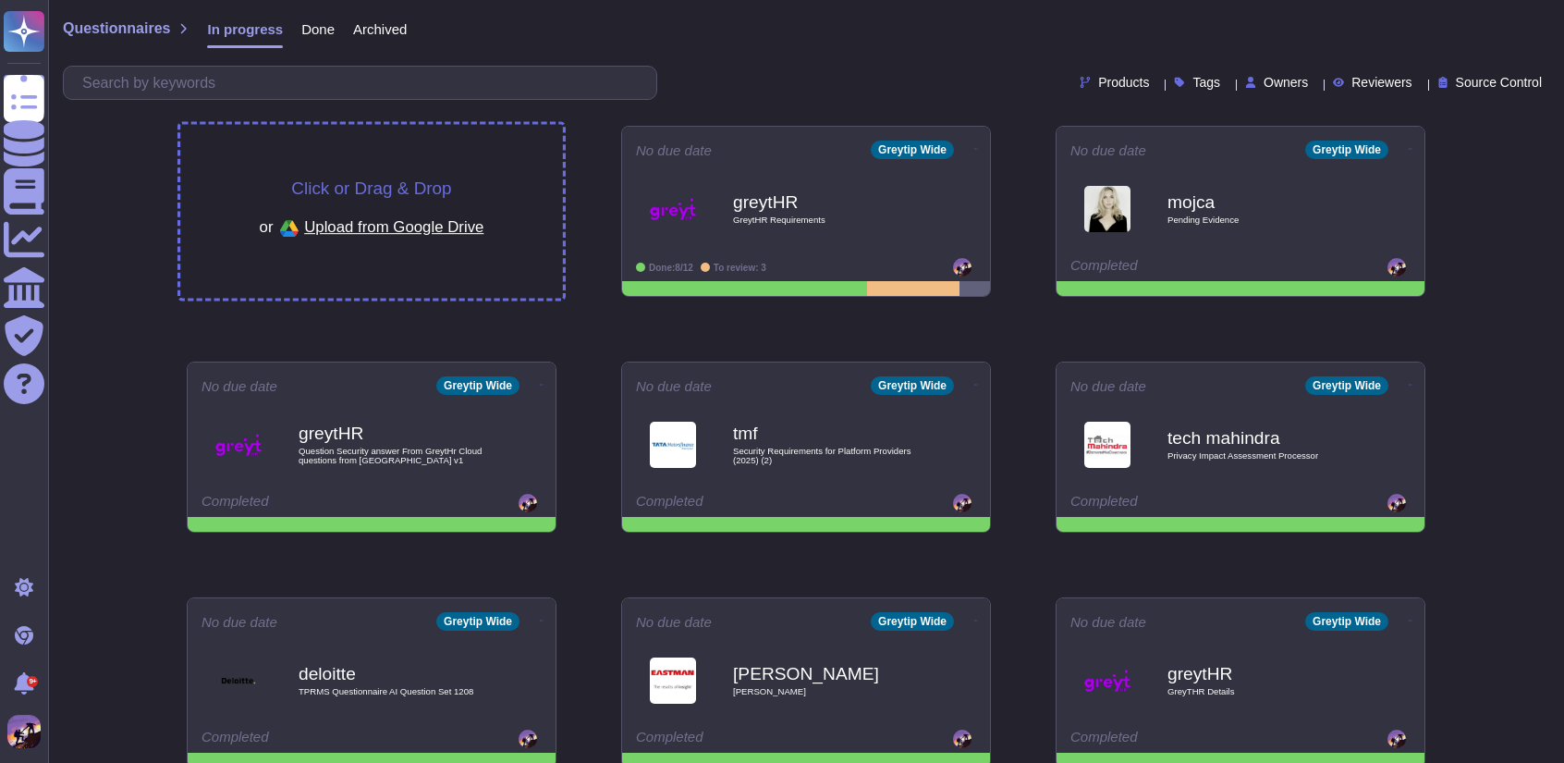
click at [471, 181] on div "Click or Drag & Drop or Upload from Google Drive" at bounding box center [372, 211] width 225 height 64
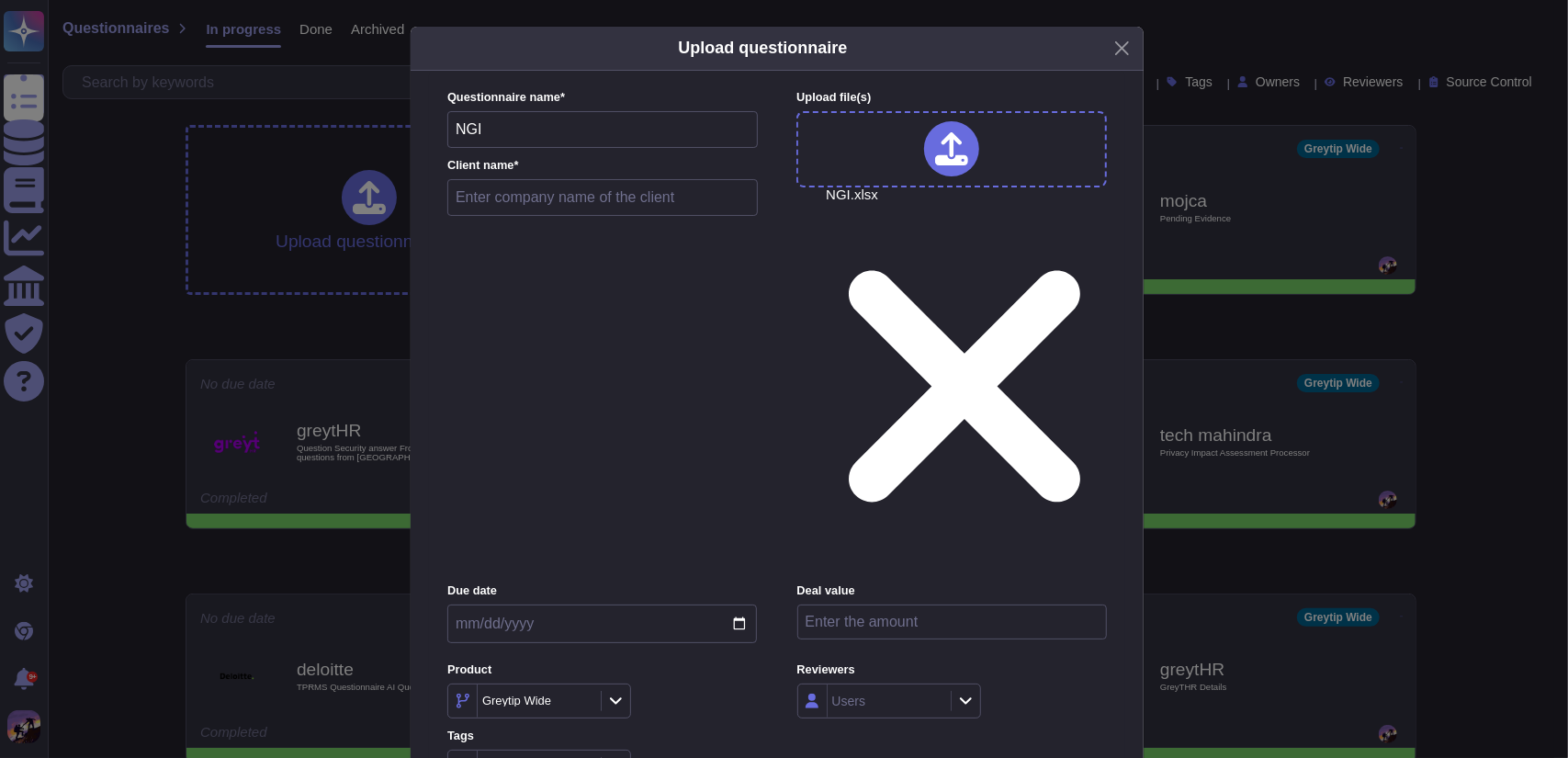
click at [564, 216] on input "text" at bounding box center [602, 197] width 311 height 37
type input "NGI"
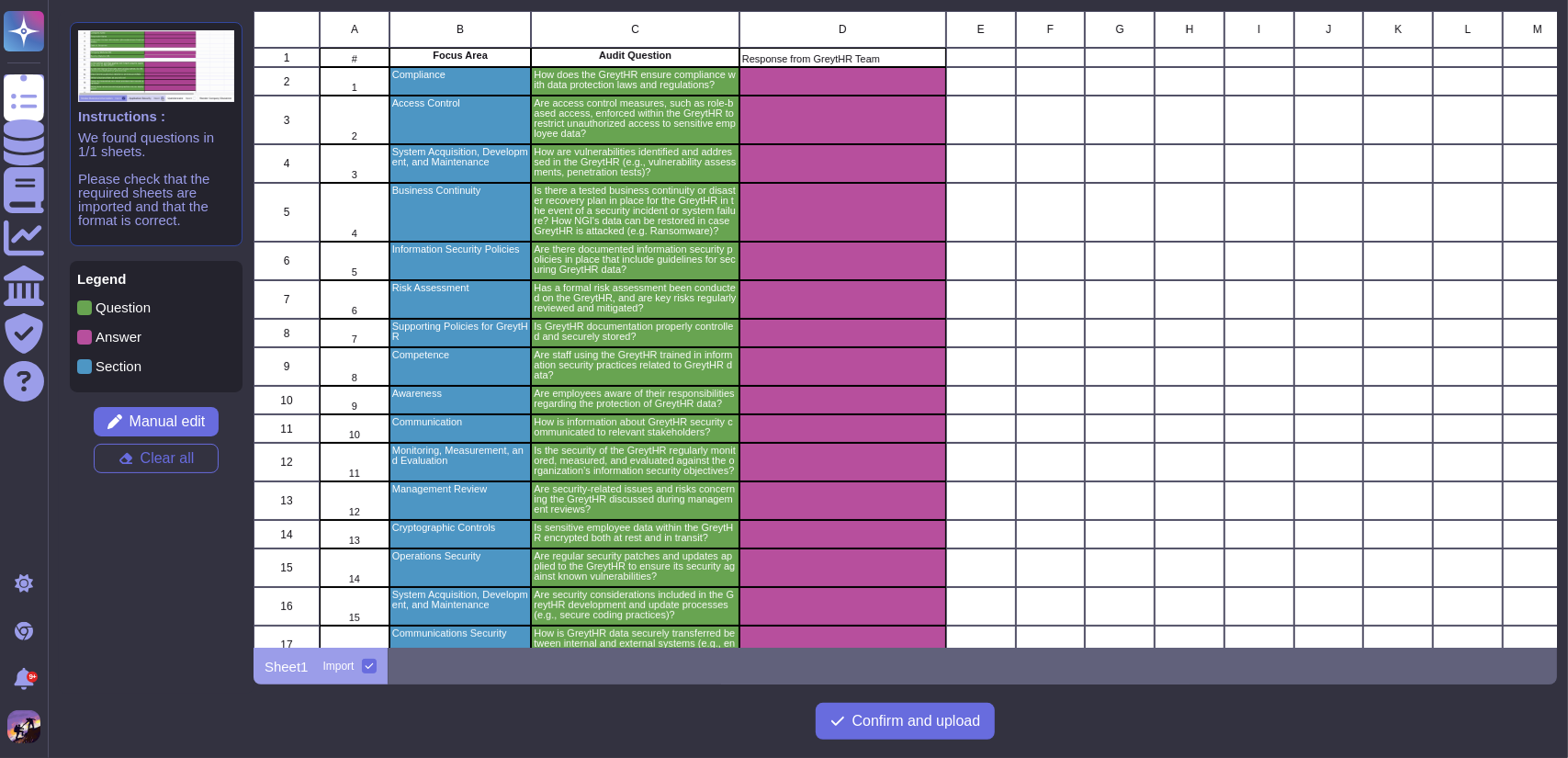
scroll to position [623, 1290]
click at [846, 728] on button "Confirm and upload" at bounding box center [905, 720] width 180 height 37
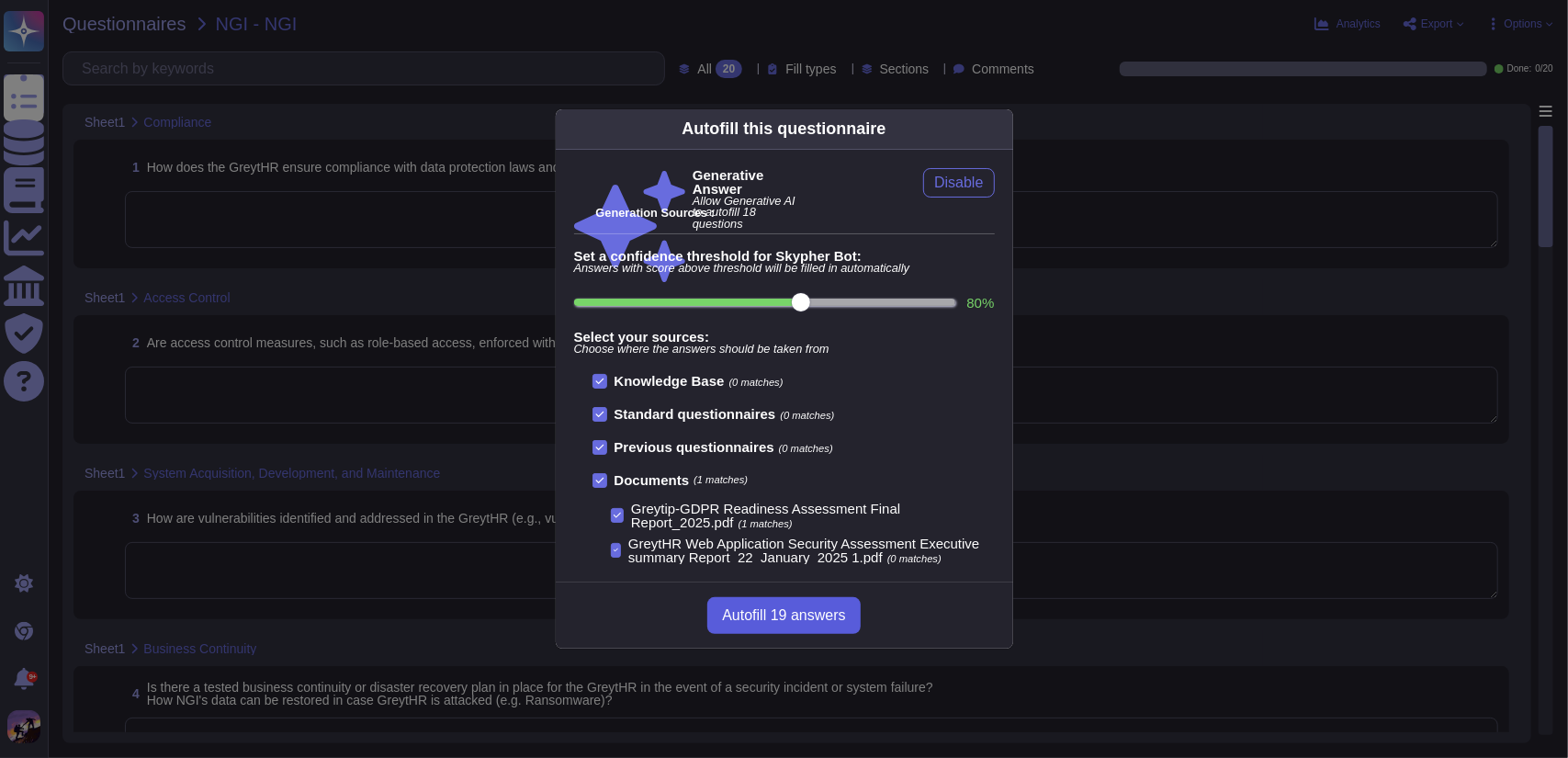
click at [761, 608] on span "Autofill 19 answers" at bounding box center [784, 615] width 123 height 15
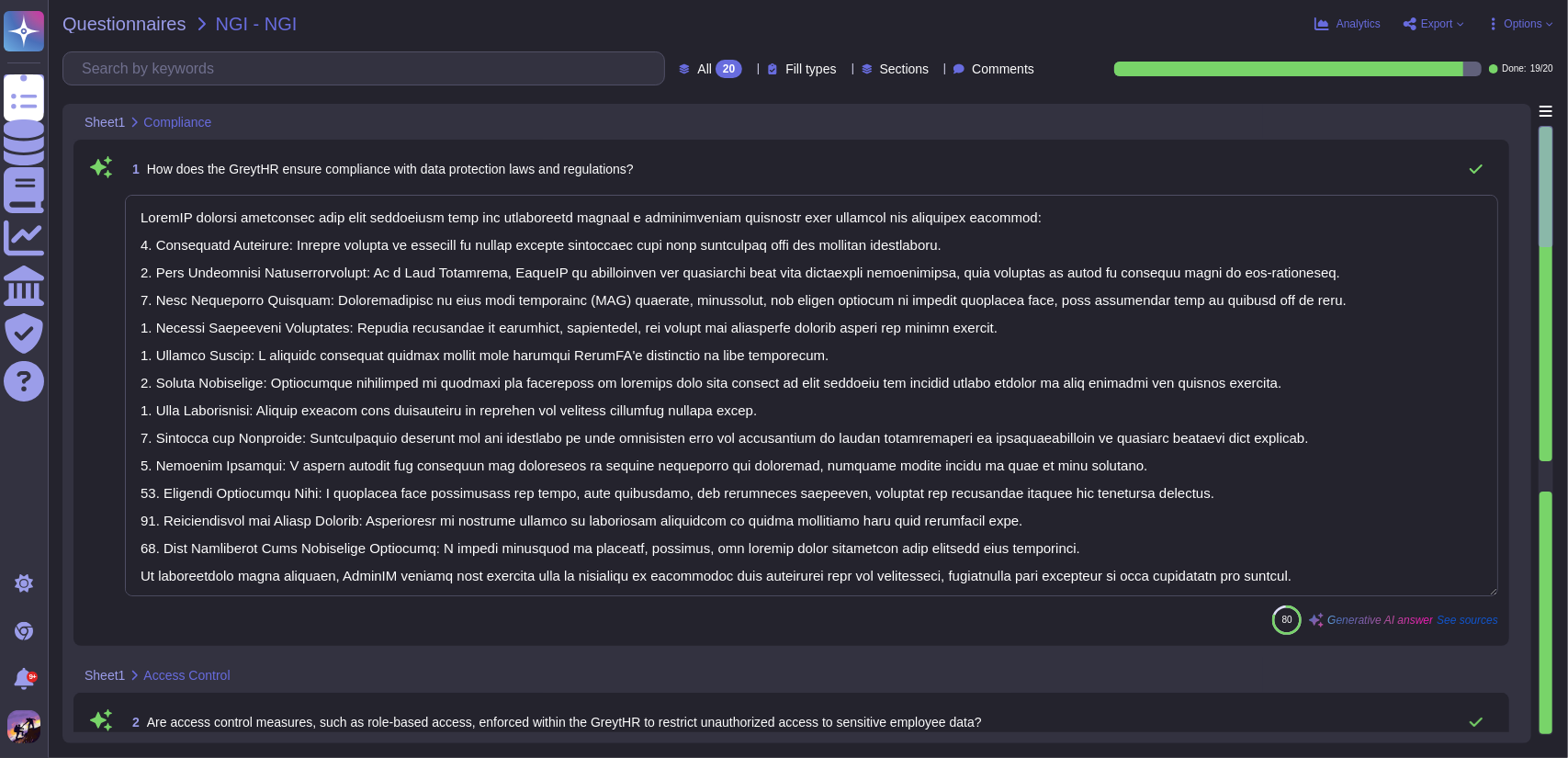
type textarea "GreytHR ensures compliance with data protection laws and regulations through a …"
type textarea "Yes, access control measures, including role-based access control (RBAC), are e…"
type textarea "Vulnerabilities in GreytHR are identified and addressed through a structured pr…"
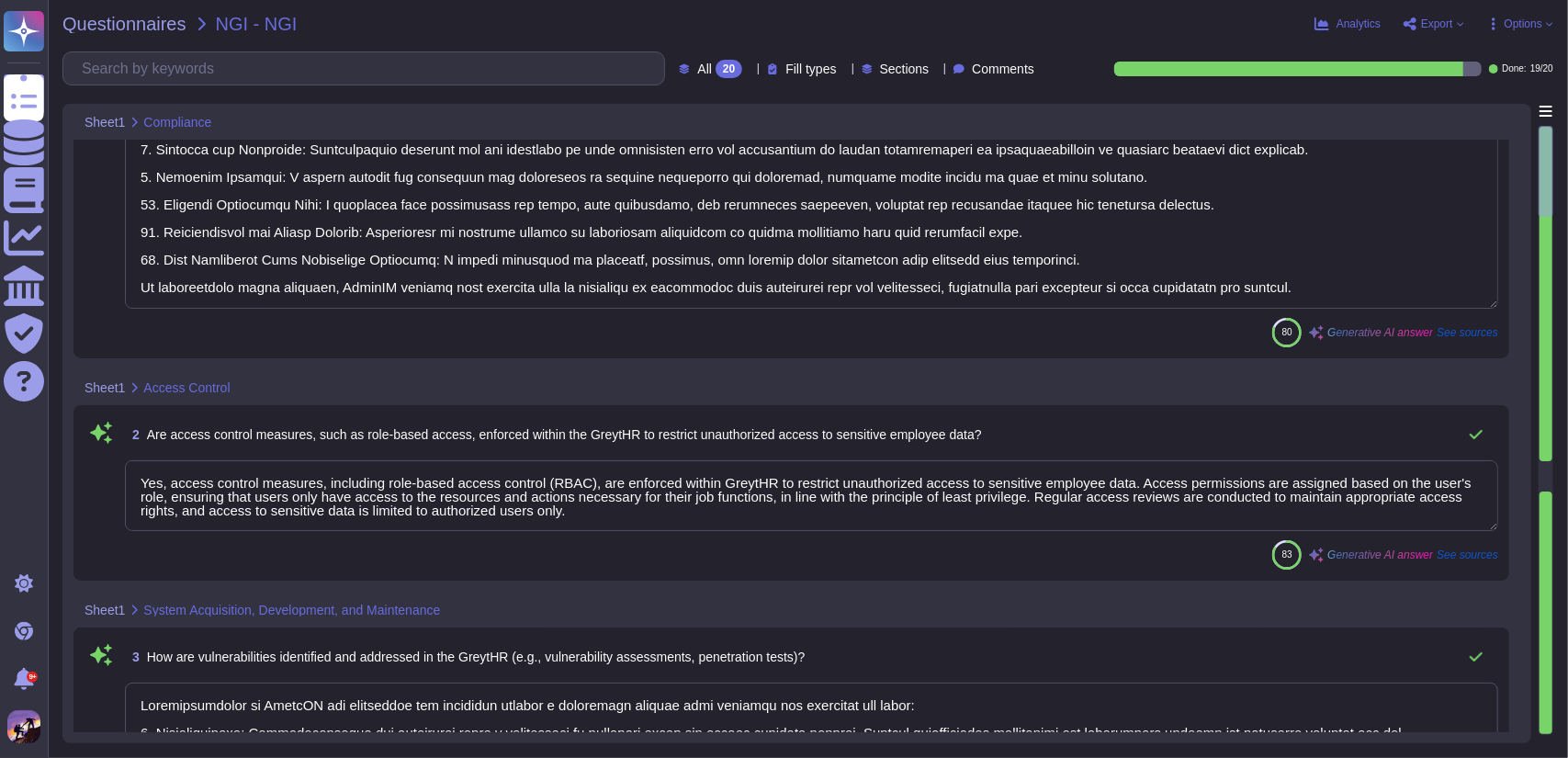
type textarea "Yes, GreytHR has a tested Business Continuity and Disaster Recovery (BC/DR) pla…"
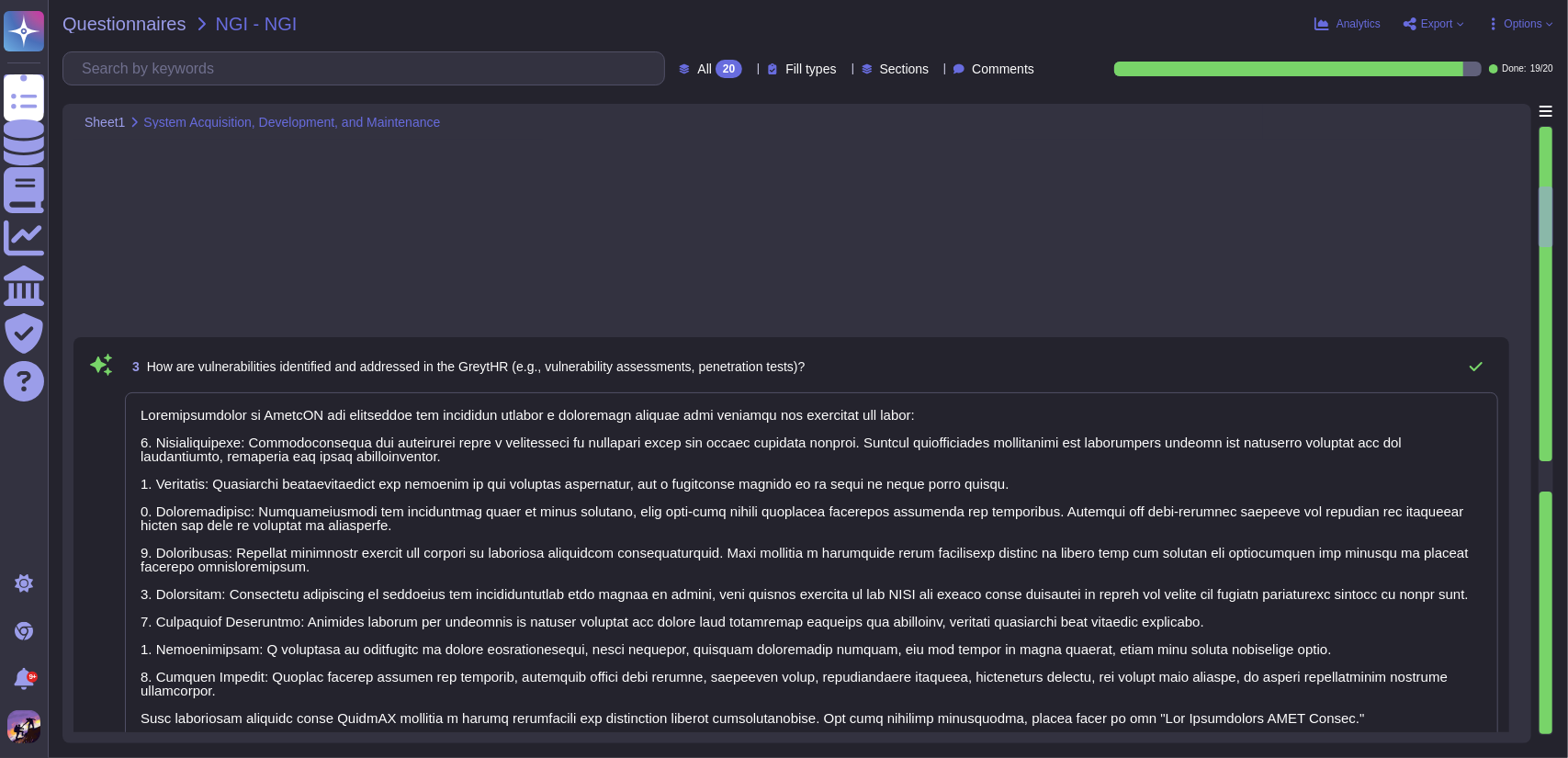
type textarea "Yes, there are documented information security policies and procedures in place…"
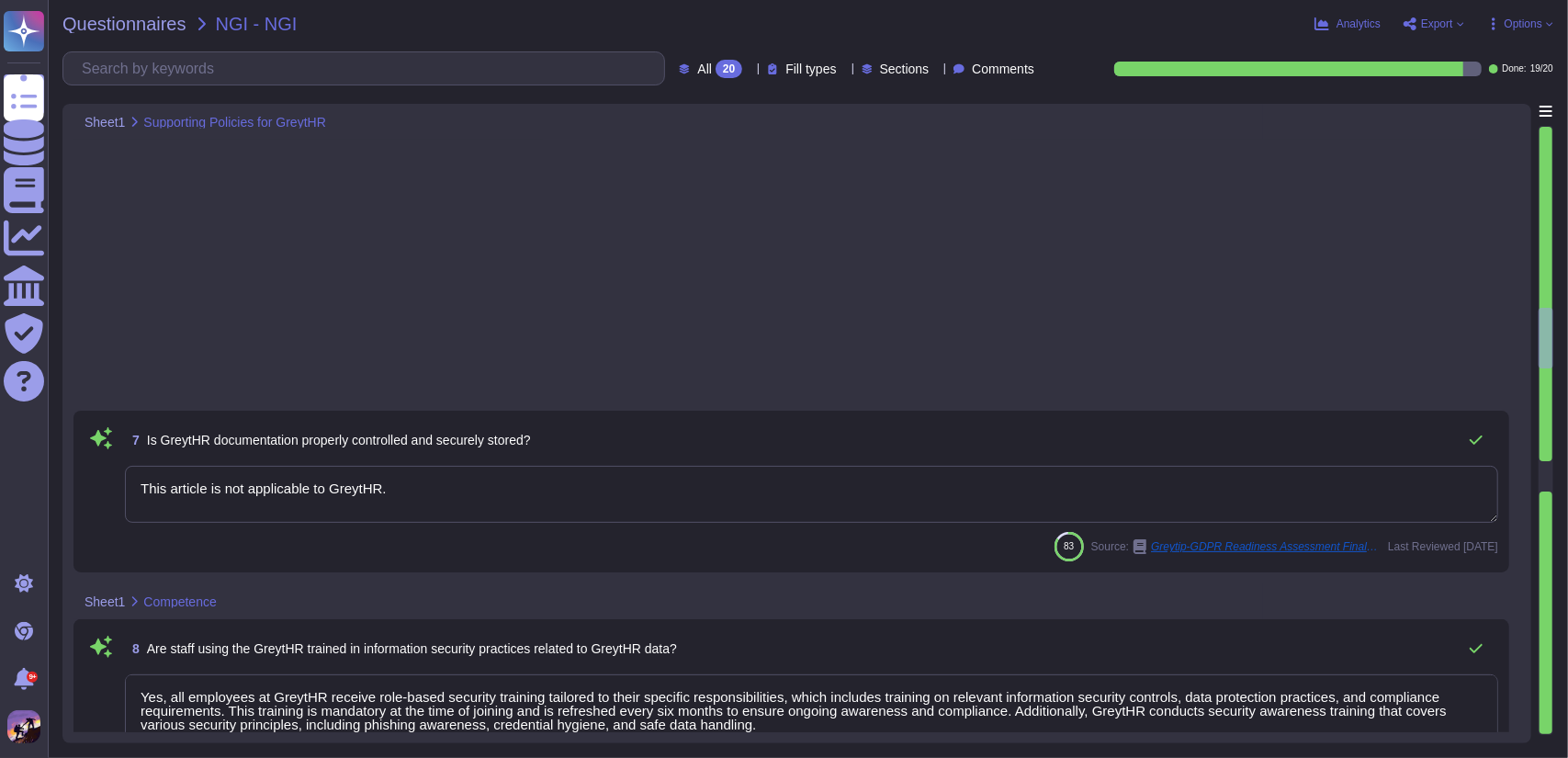
type textarea "Yes, all employees at GreytHR receive role-based security training tailored to …"
type textarea "Yes, employees are notified of their roles and responsibilities to maintain awa…"
type textarea "Information about GreytHR security is communicated to relevant stakeholders thr…"
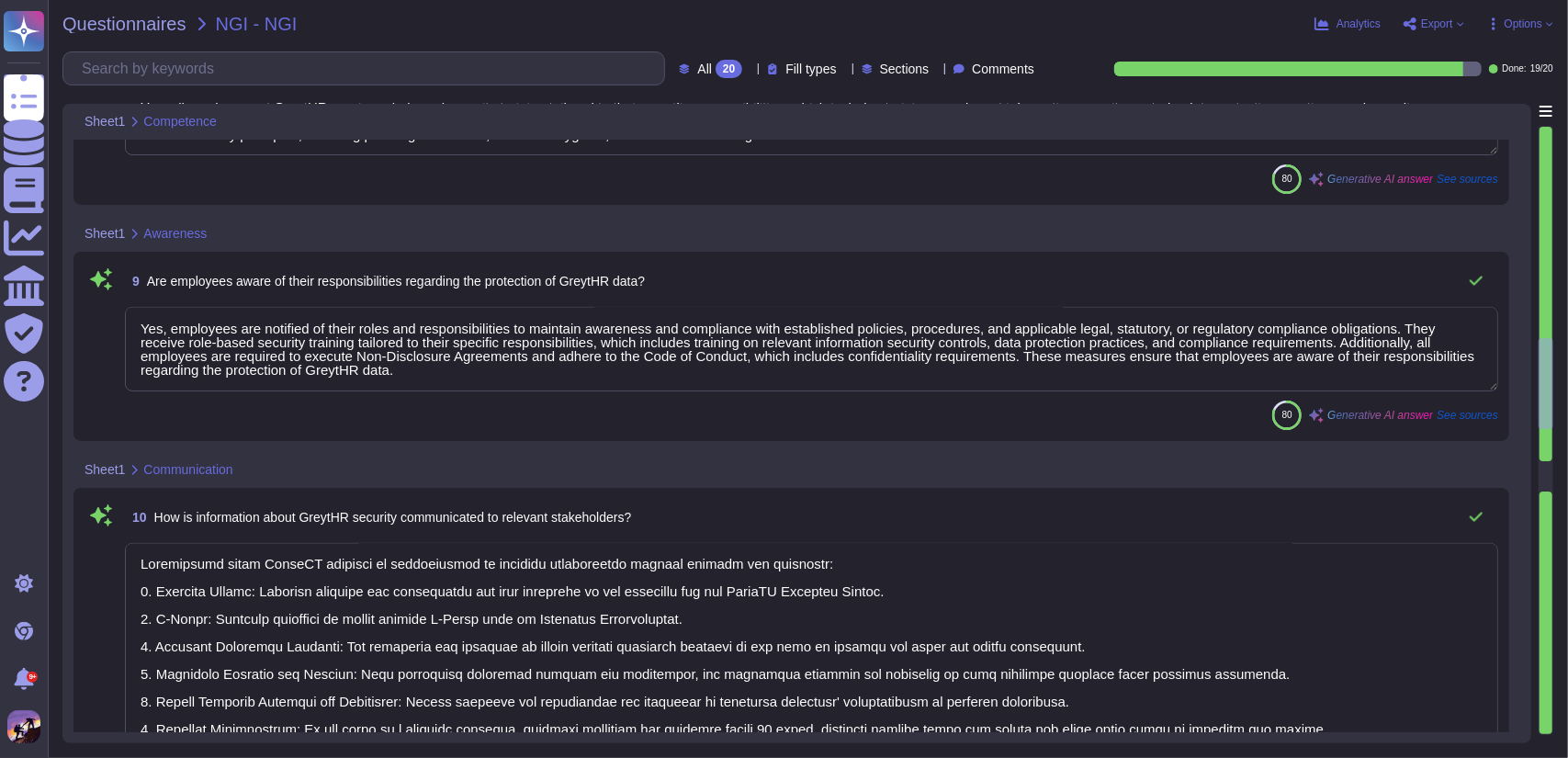
type textarea "Yes, the security of GreytHR is regularly monitored, measured, and evaluated ag…"
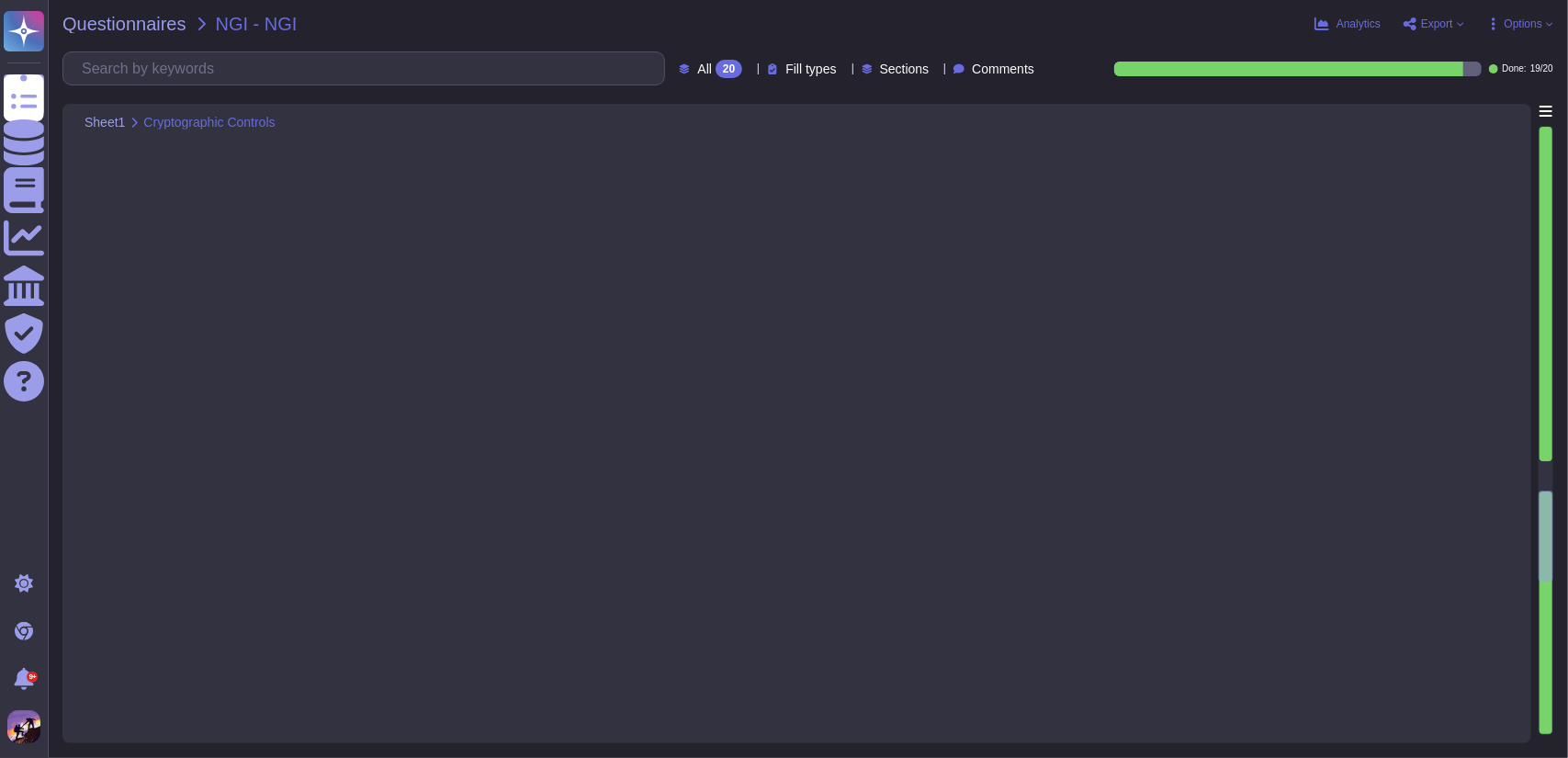
type textarea "Yes, regular security patches and updates are applied to GreytHR to ensure its …"
type textarea "Yes, security considerations are included in the GreytHR development and update…"
type textarea "GreytHR ensures secure data transfer between internal and external systems thro…"
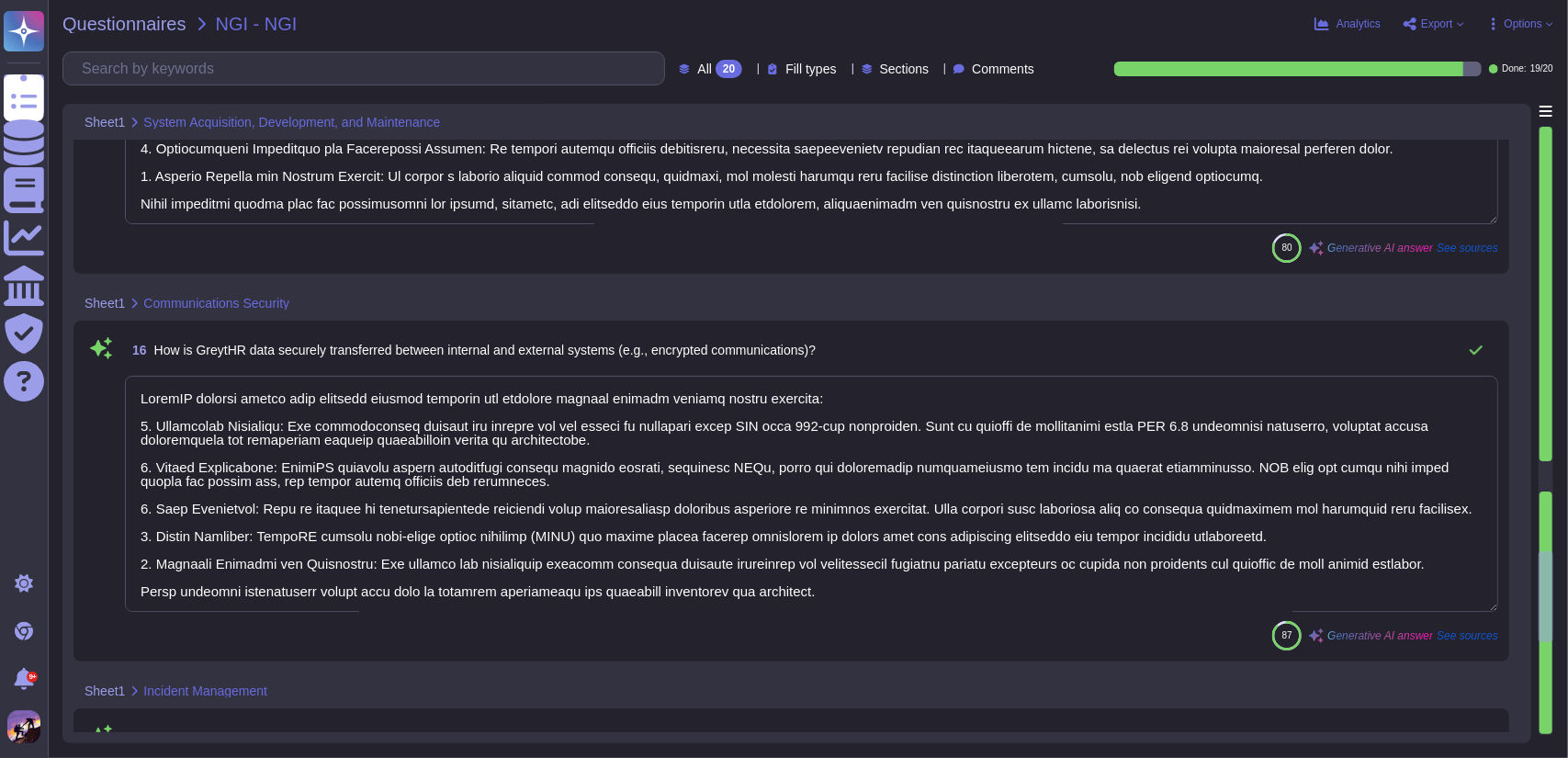
type textarea "Yes, there are established procedures in place for detecting, reporting, and ma…"
type textarea "Logging mechanisms in place to track access and changes to GreytHR data include…"
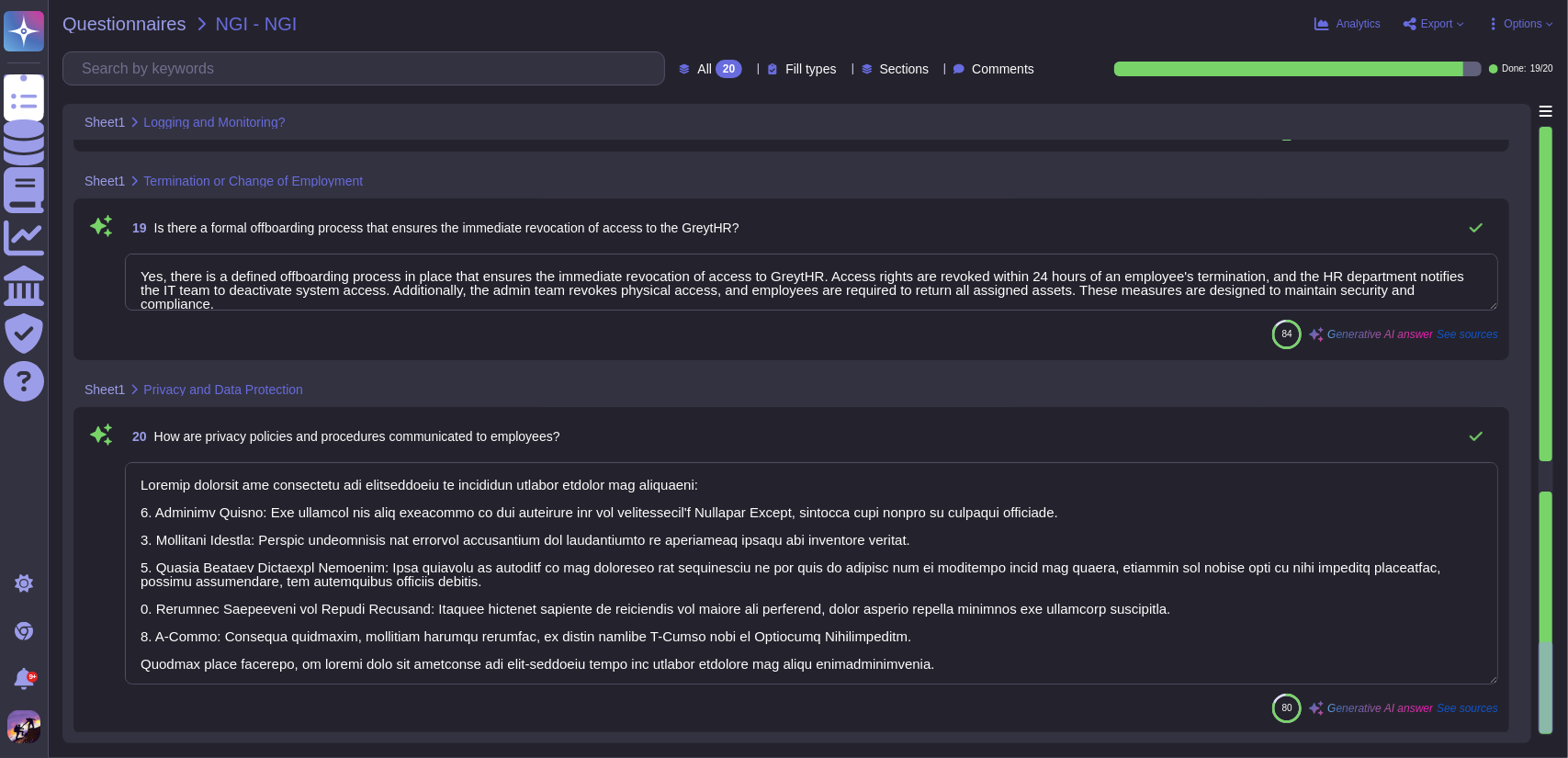
type textarea "Yes, there is a defined offboarding process in place that ensures the immediate…"
type textarea "Privacy policies and procedures are communicated to employees through several k…"
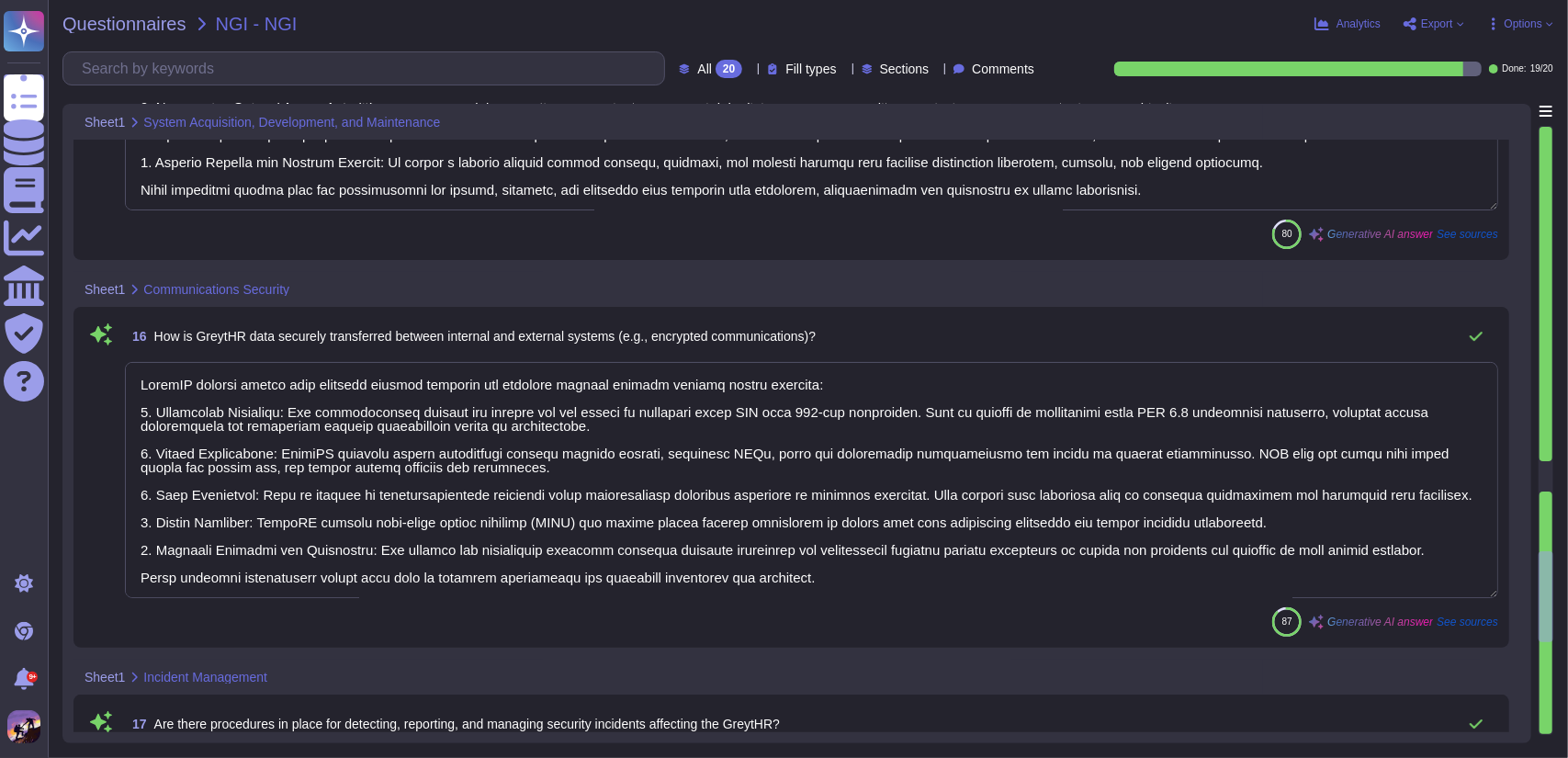
type textarea "Yes, security considerations are included in the GreytHR development and update…"
type textarea "GreytHR ensures secure data transfer between internal and external systems thro…"
type textarea "Yes, there are established procedures in place for detecting, reporting, and ma…"
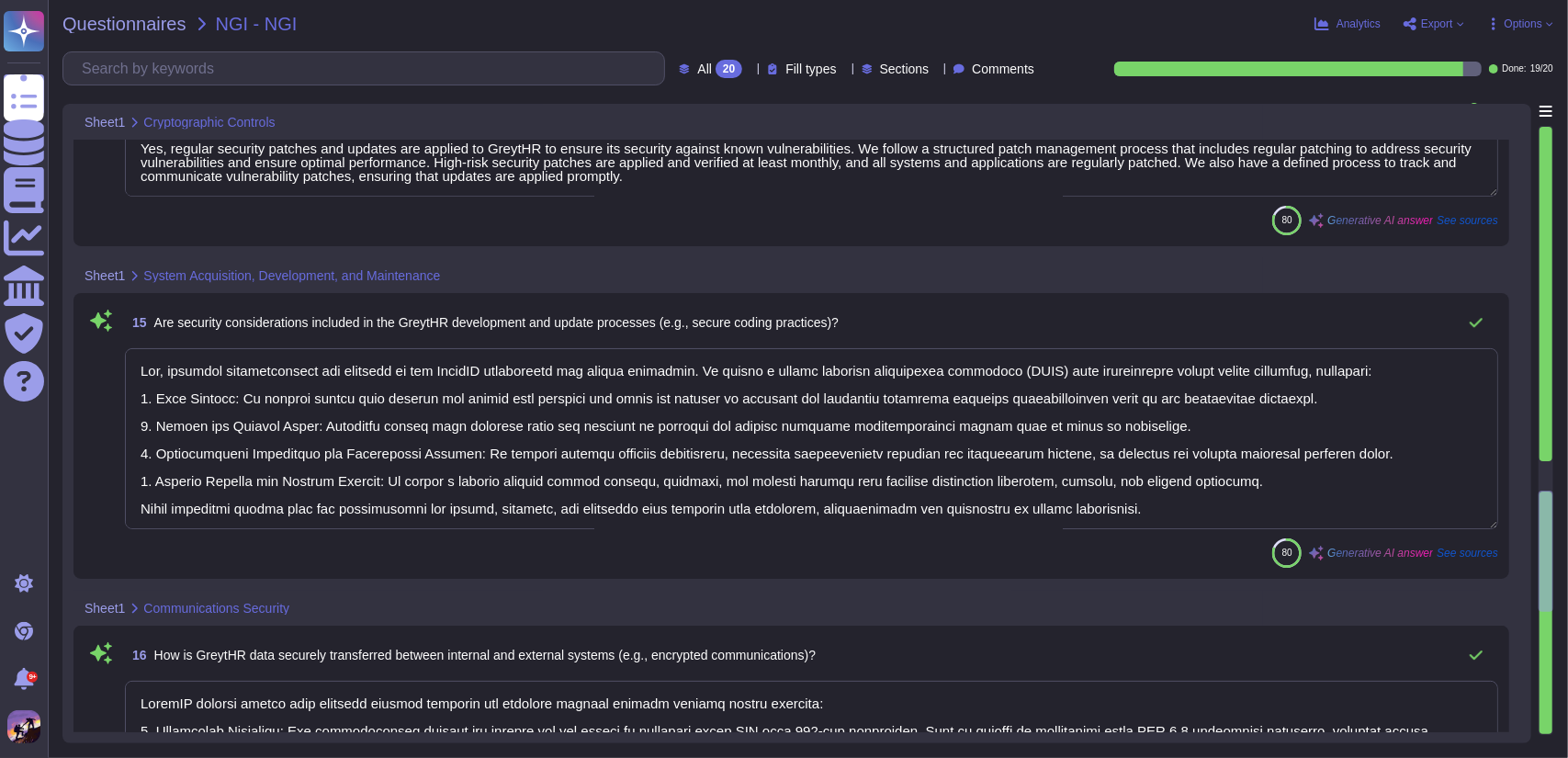
type textarea "Yes, sensitive employee data within GreytHR is encrypted both at rest and in tr…"
type textarea "Yes, regular security patches and updates are applied to GreytHR to ensure its …"
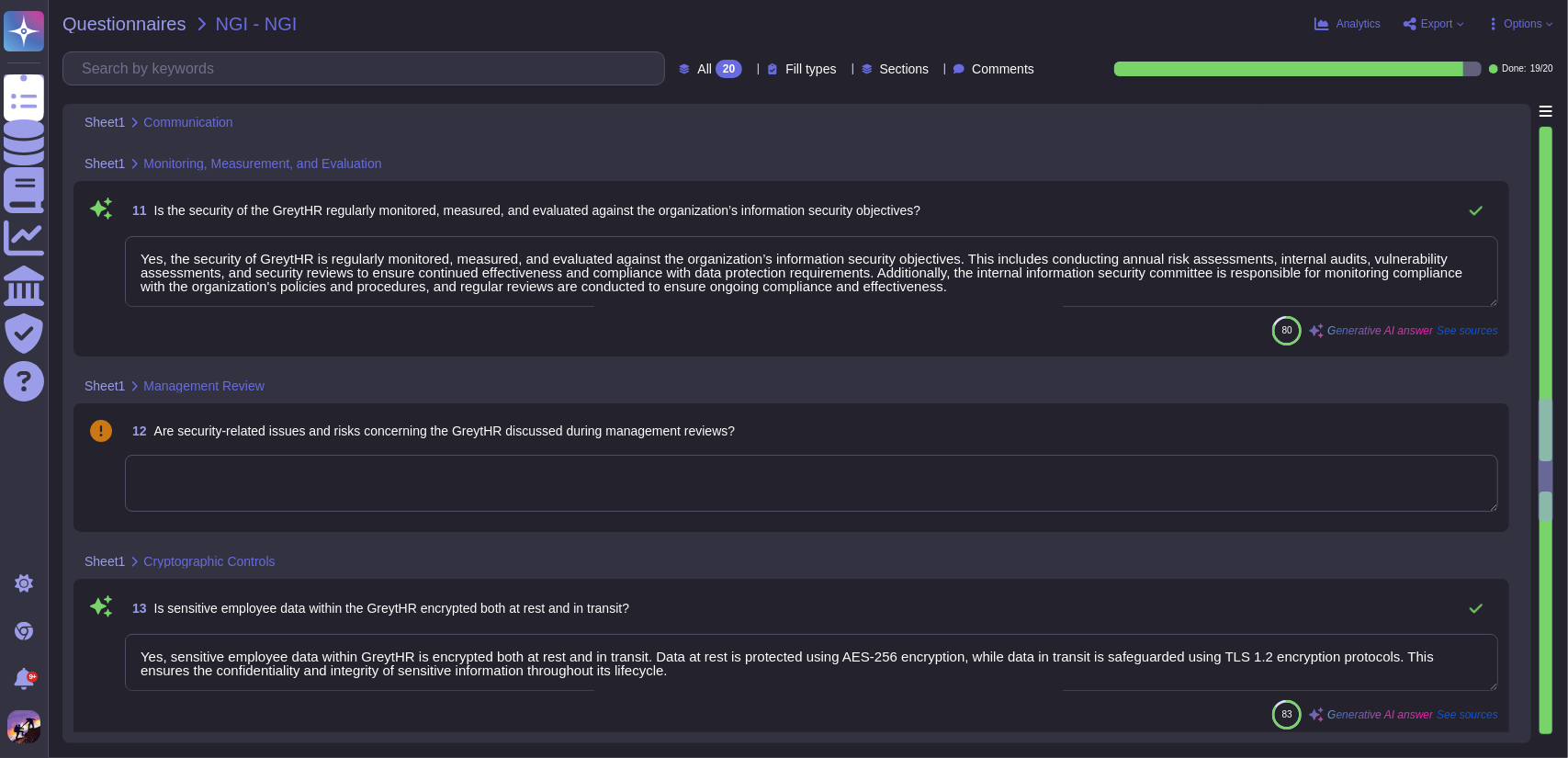
scroll to position [3046, 0]
type textarea "Information about GreytHR security is communicated to relevant stakeholders thr…"
type textarea "Yes, the security of GreytHR is regularly monitored, measured, and evaluated ag…"
click at [262, 492] on textarea at bounding box center [812, 484] width 1373 height 57
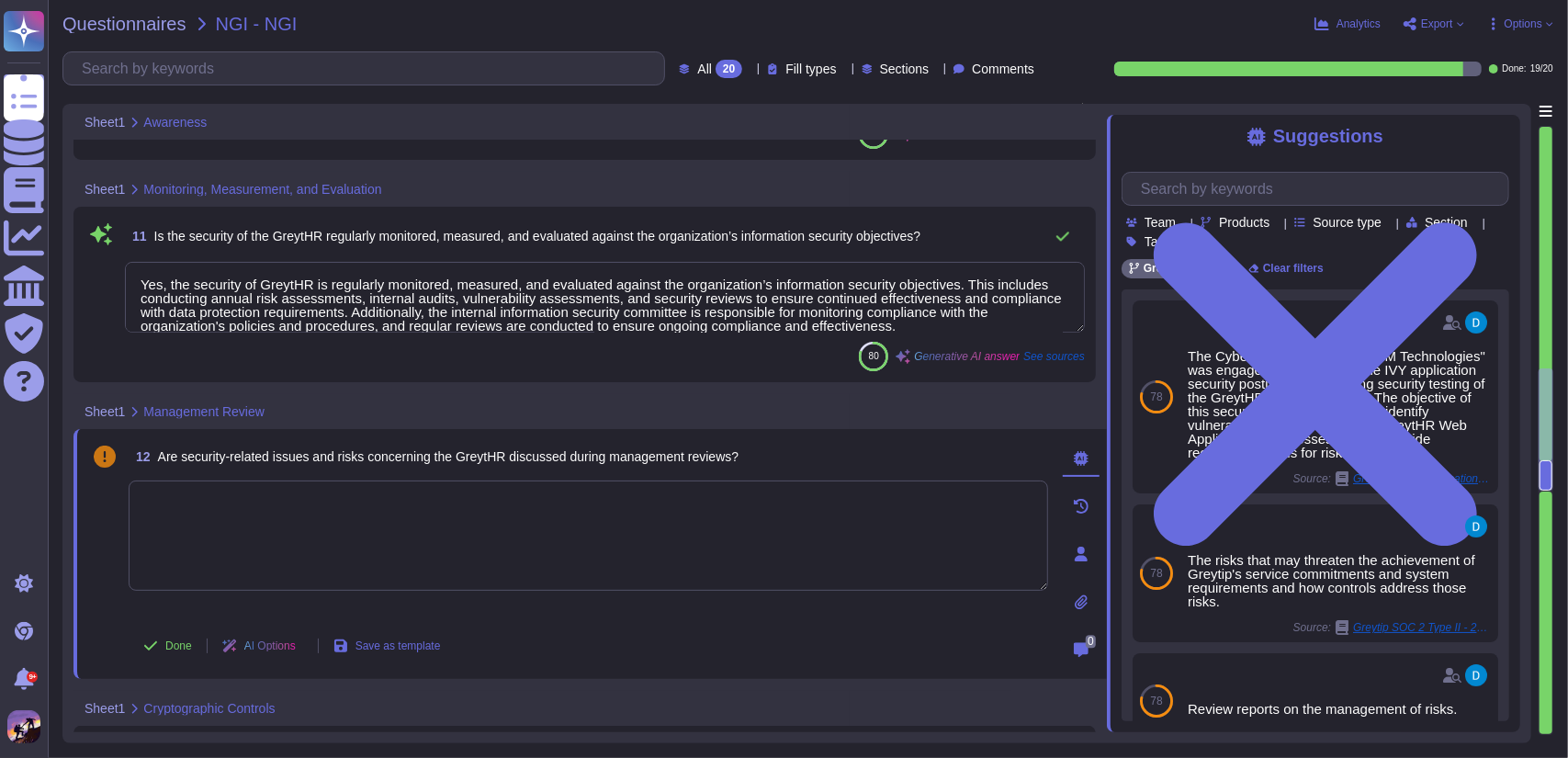
type textarea "Yes, employees are notified of their roles and responsibilities to maintain awa…"
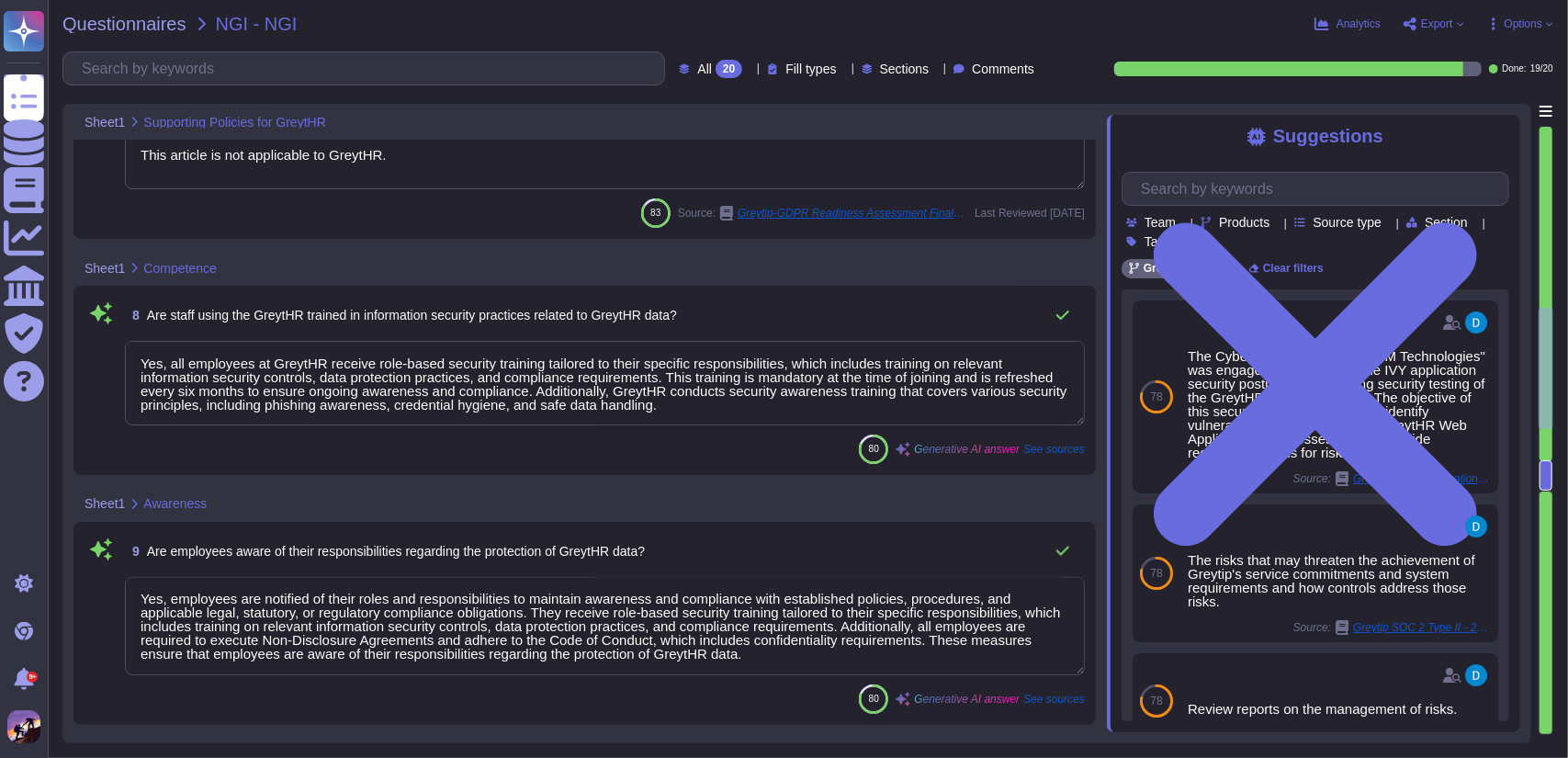
type textarea "This article is not applicable to GreytHR."
type textarea "Yes, all employees at GreytHR receive role-based security training tailored to …"
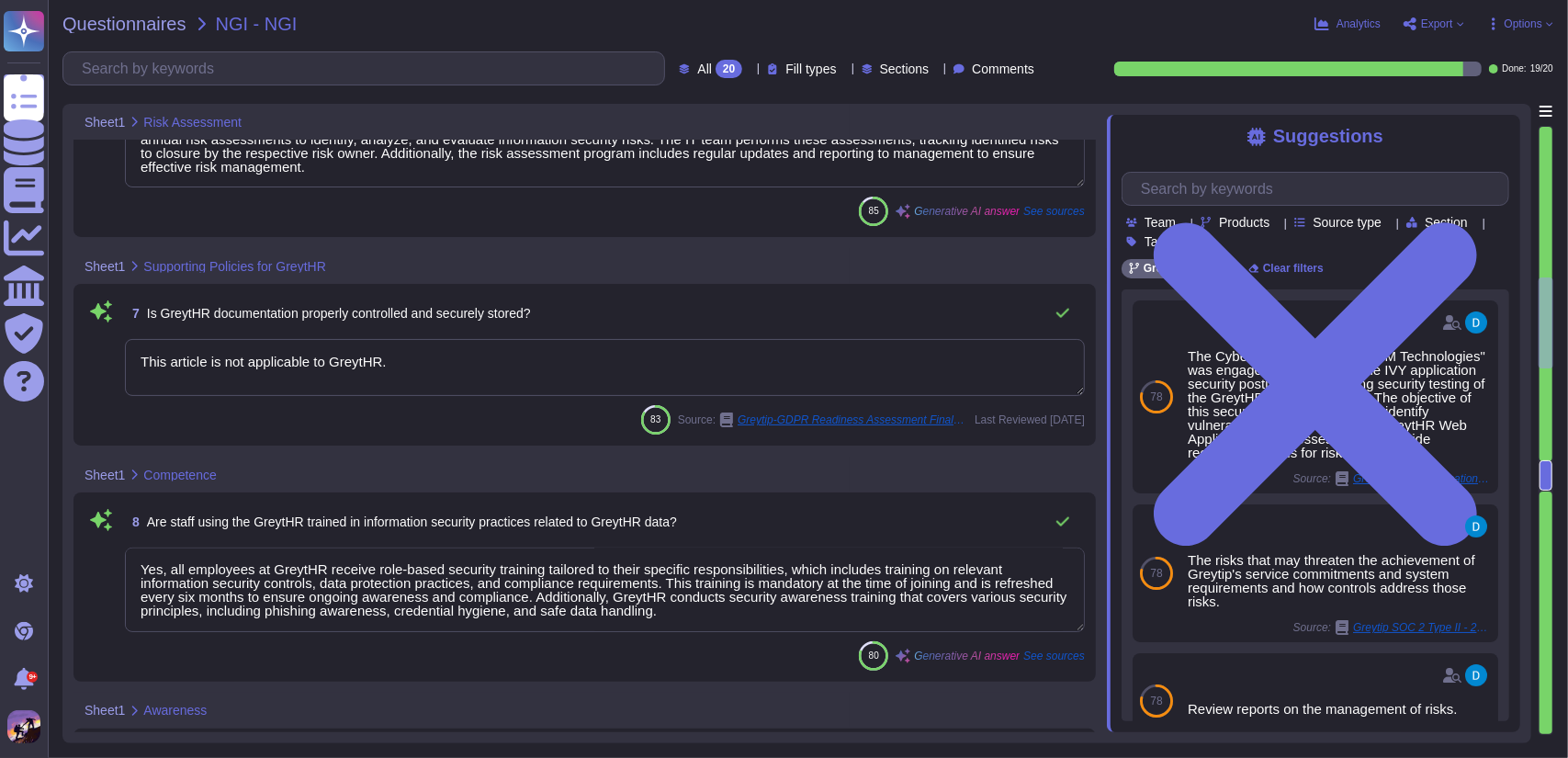
type textarea "Yes, a formal risk assessment has been conducted on GreytHR, and key risks are …"
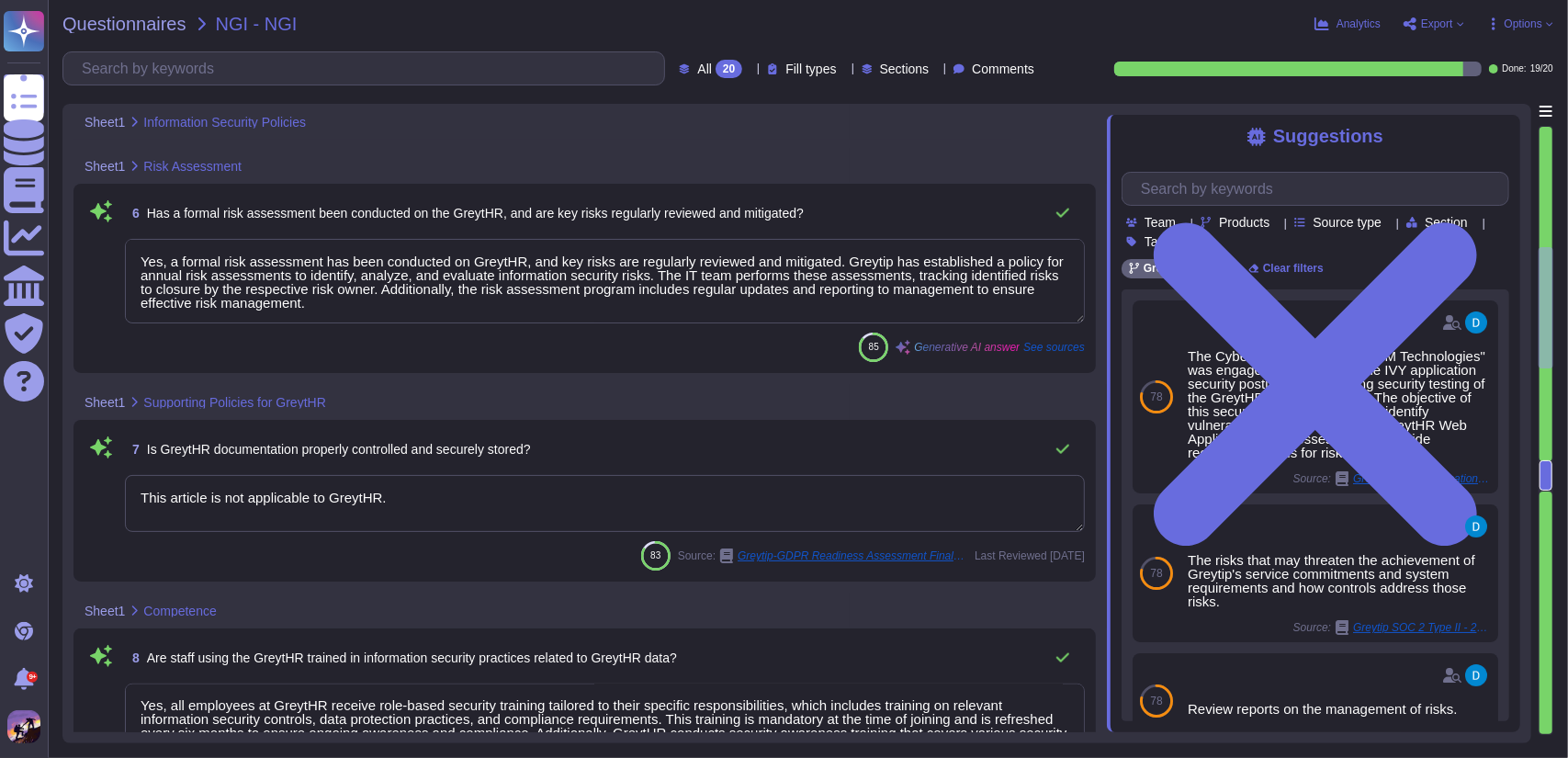
type textarea "Yes, there are documented information security policies and procedures in place…"
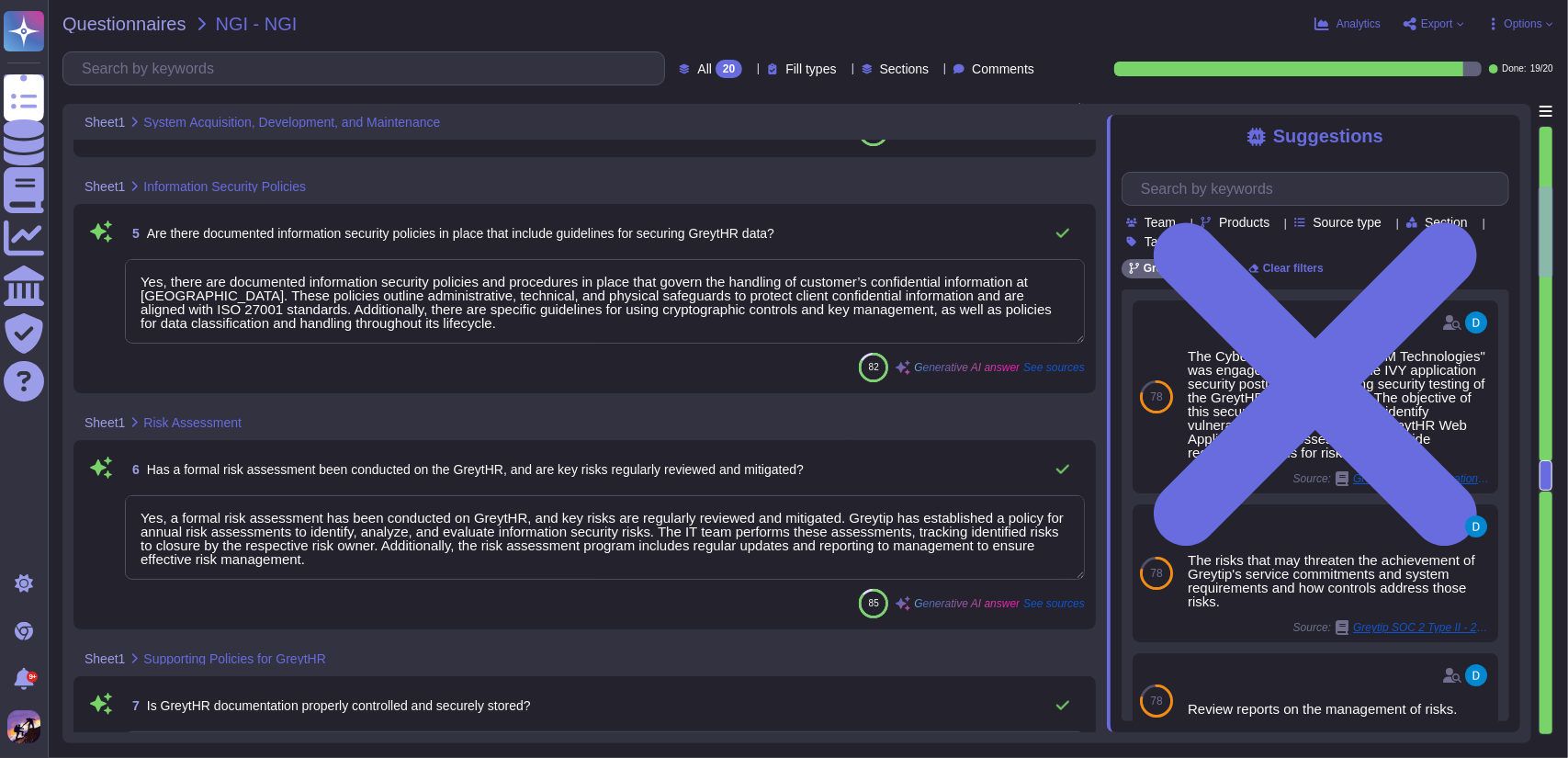
type textarea "Vulnerabilities in GreytHR are identified and addressed through a structured pr…"
type textarea "Yes, GreytHR has a tested Business Continuity and Disaster Recovery (BC/DR) pla…"
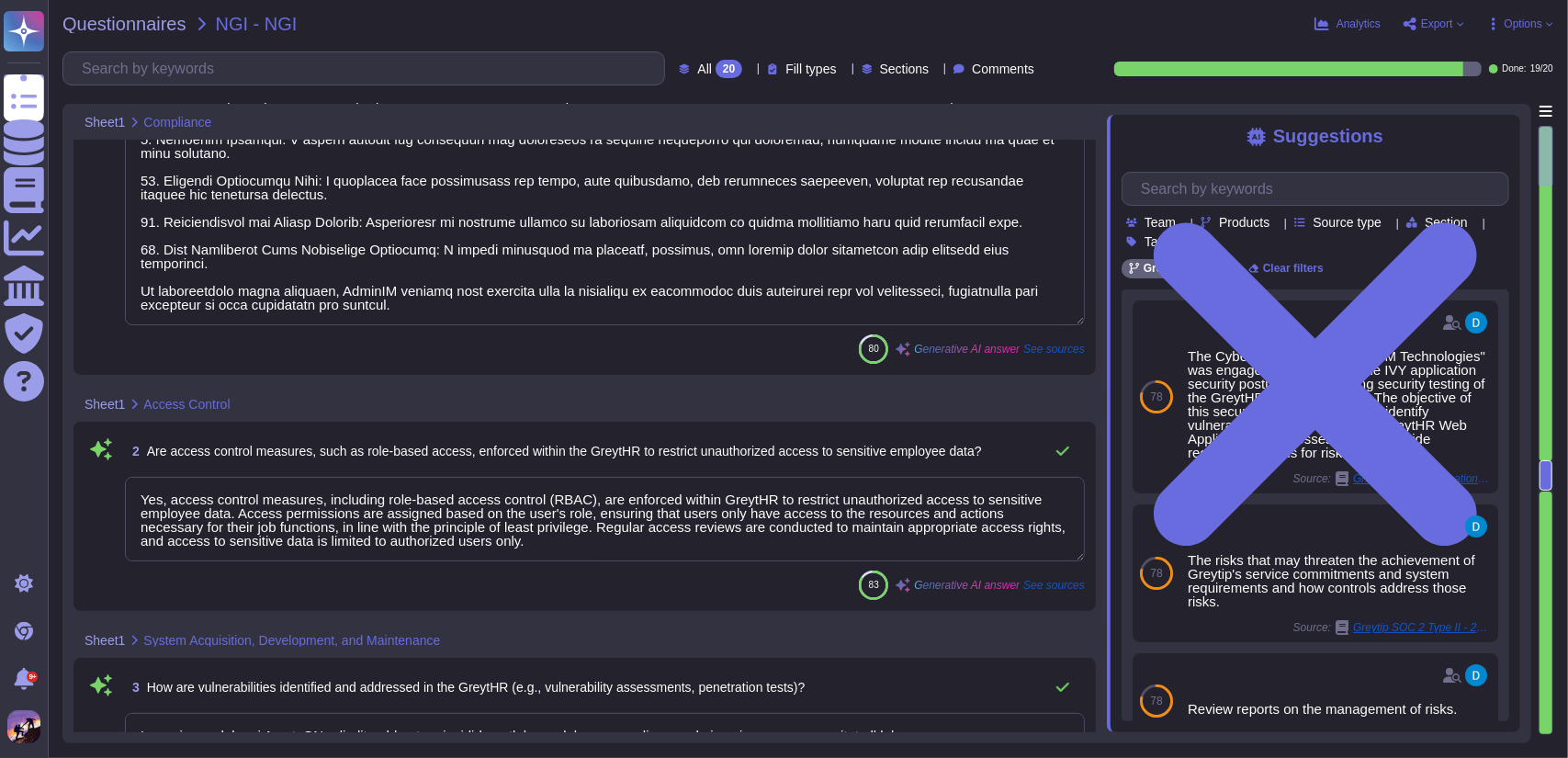
scroll to position [0, 0]
type textarea "GreytHR ensures compliance with data protection laws and regulations through a …"
type textarea "Yes, access control measures, including role-based access control (RBAC), are e…"
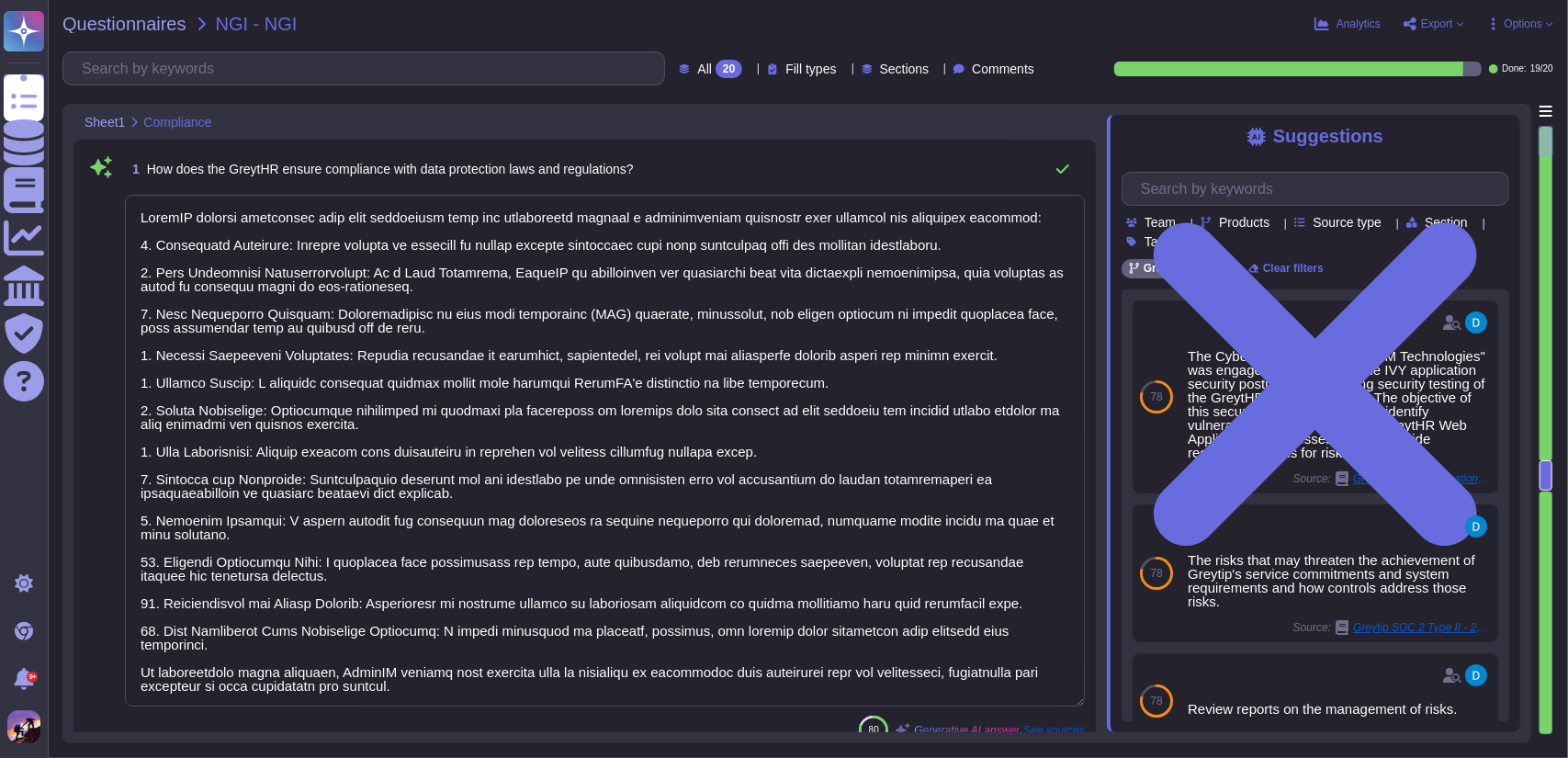
click at [145, 216] on textarea at bounding box center [605, 450] width 960 height 512
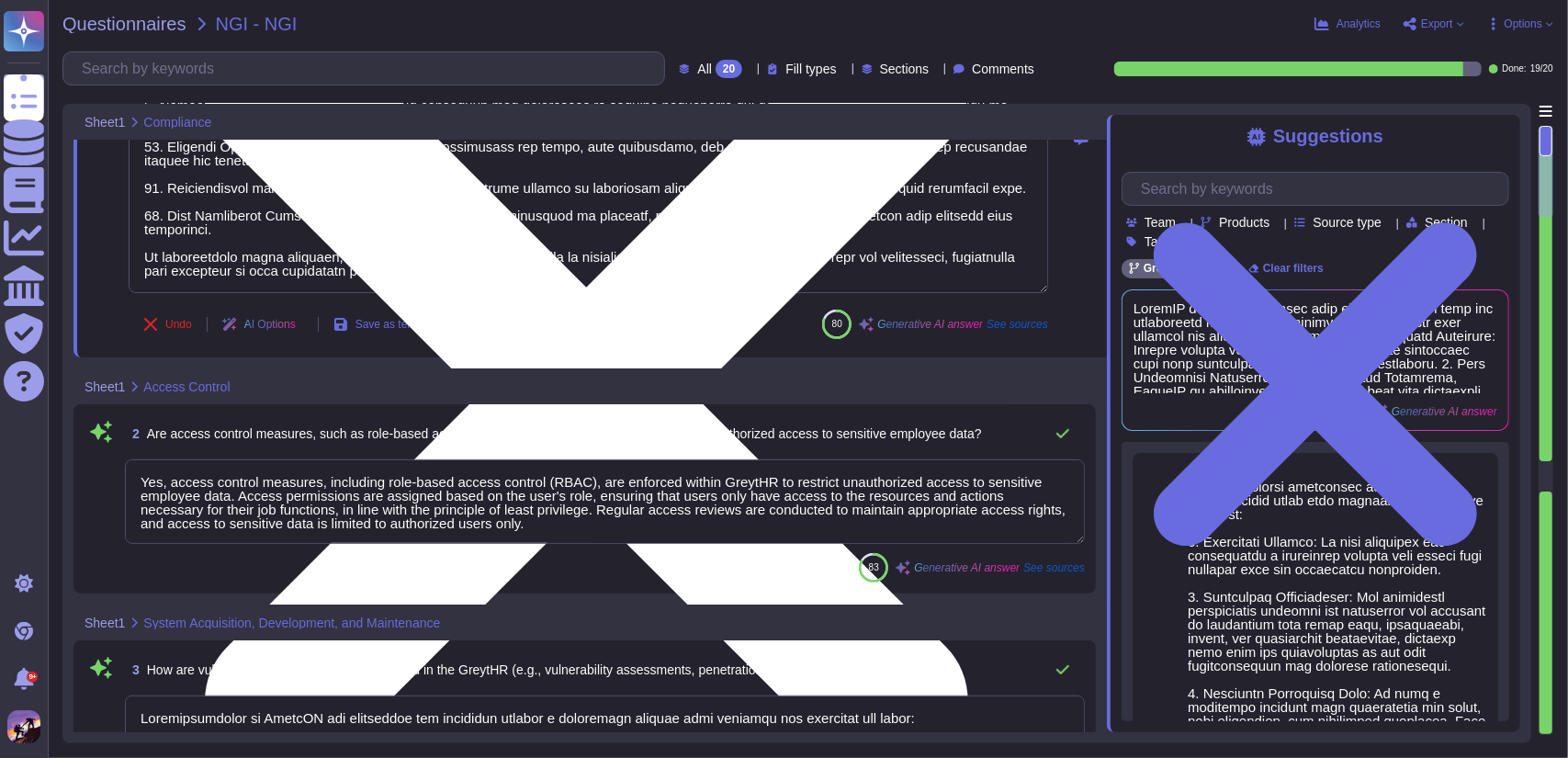
scroll to position [415, 0]
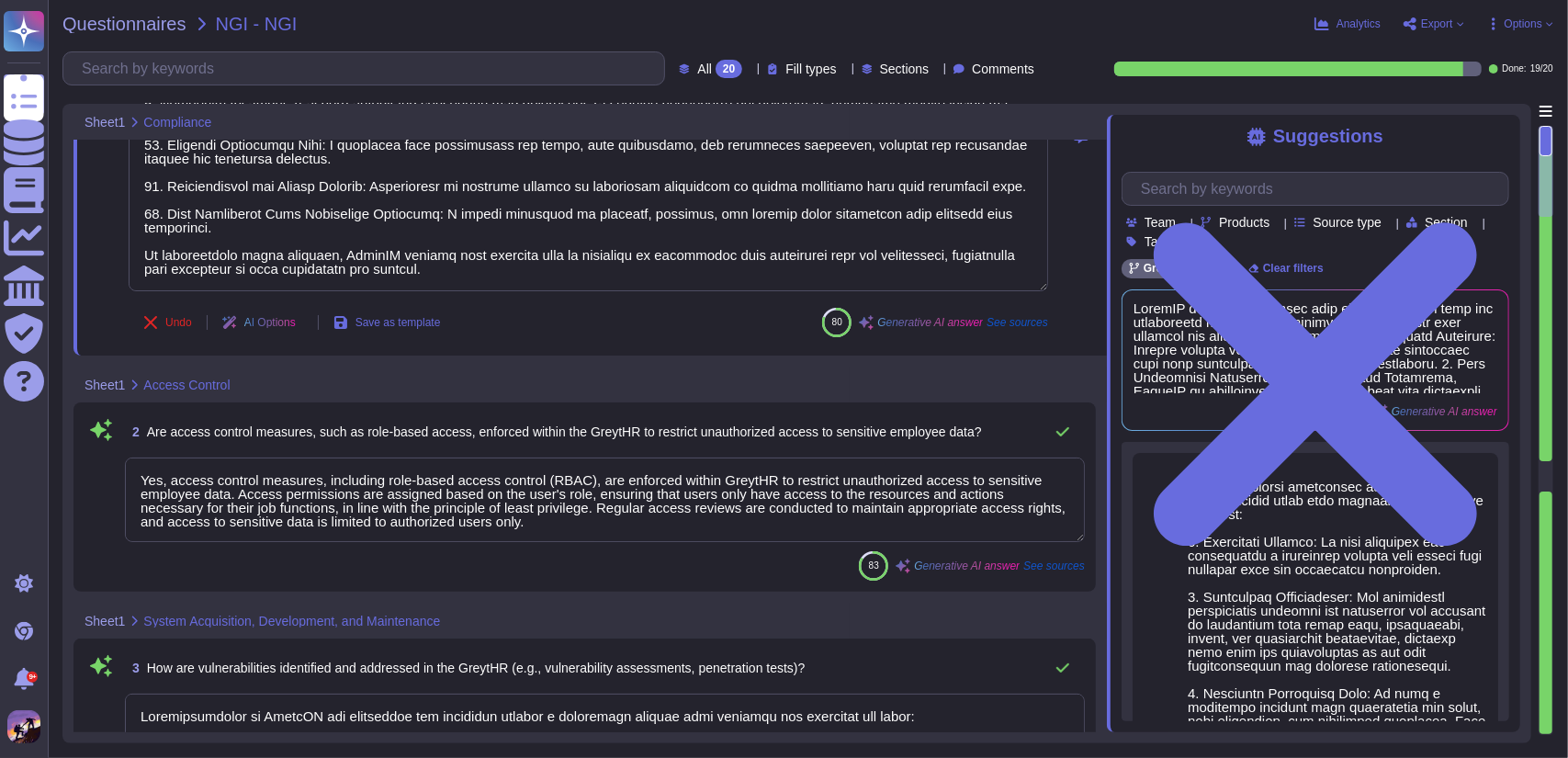
drag, startPoint x: 141, startPoint y: 475, endPoint x: 573, endPoint y: 523, distance: 434.7
click at [573, 523] on textarea "Yes, access control measures, including role-based access control (RBAC), are e…" at bounding box center [605, 499] width 960 height 84
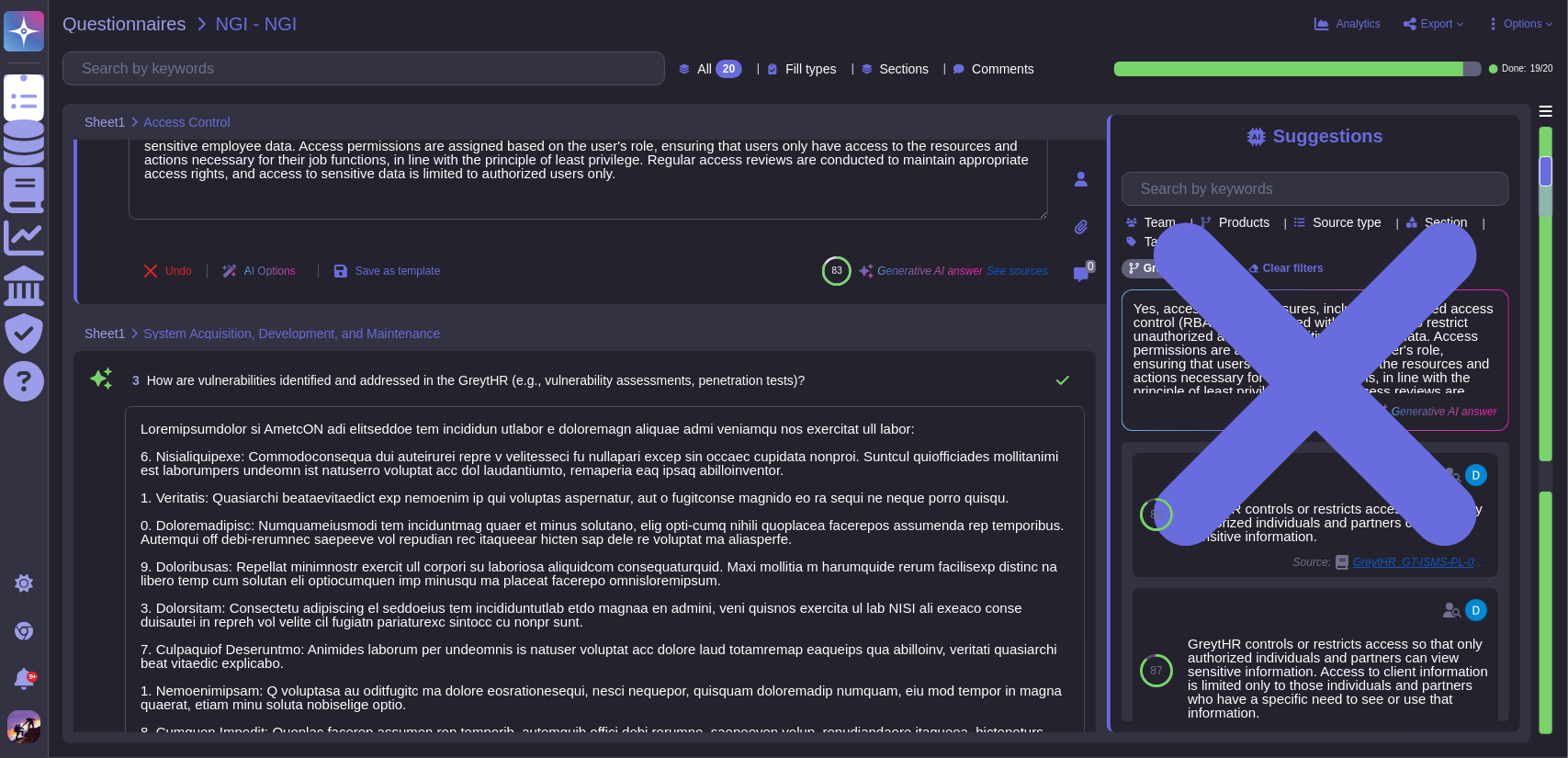
scroll to position [746, 0]
type textarea "Yes, GreytHR has a tested Business Continuity and Disaster Recovery (BC/DR) pla…"
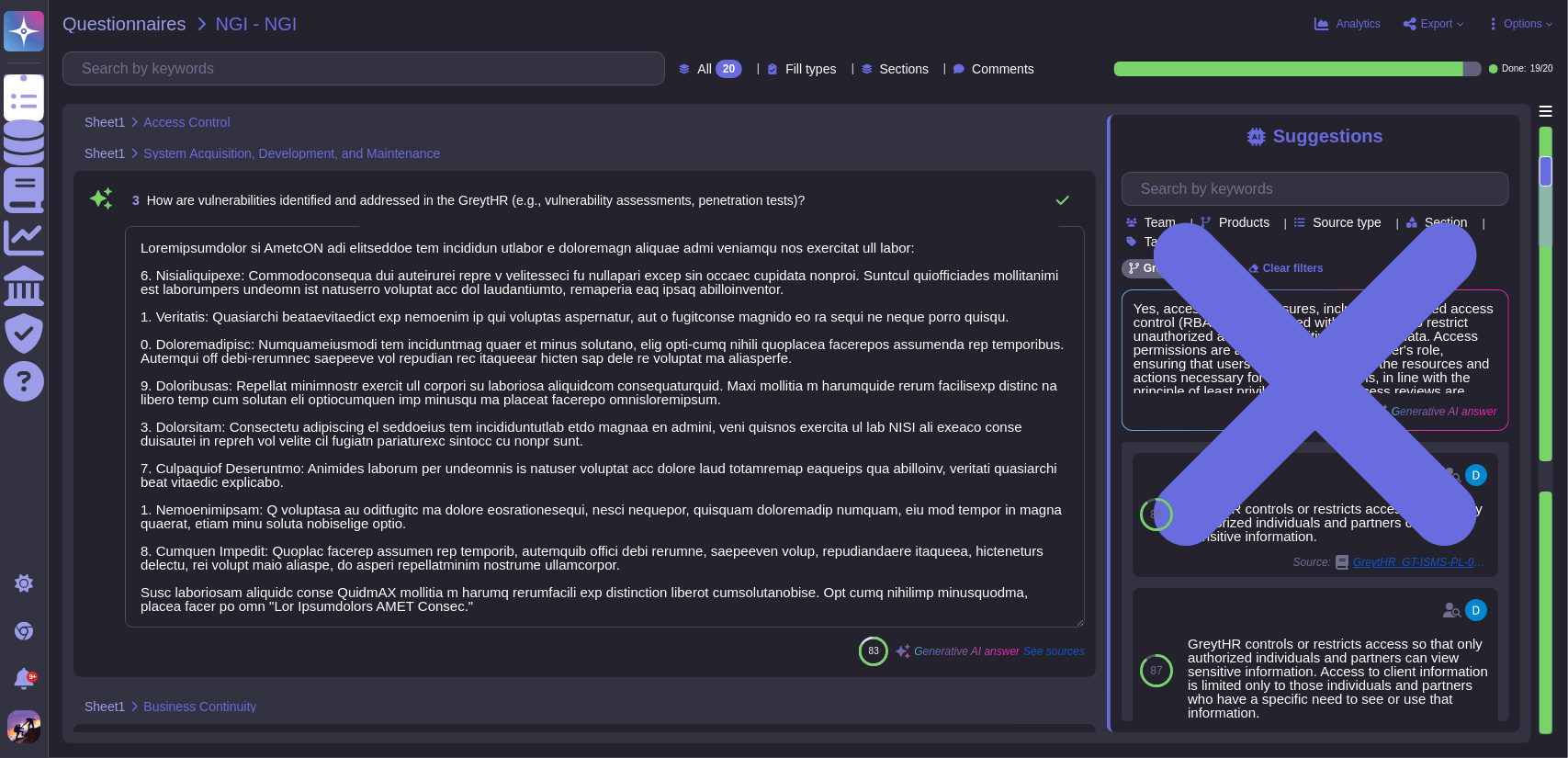
scroll to position [937, 0]
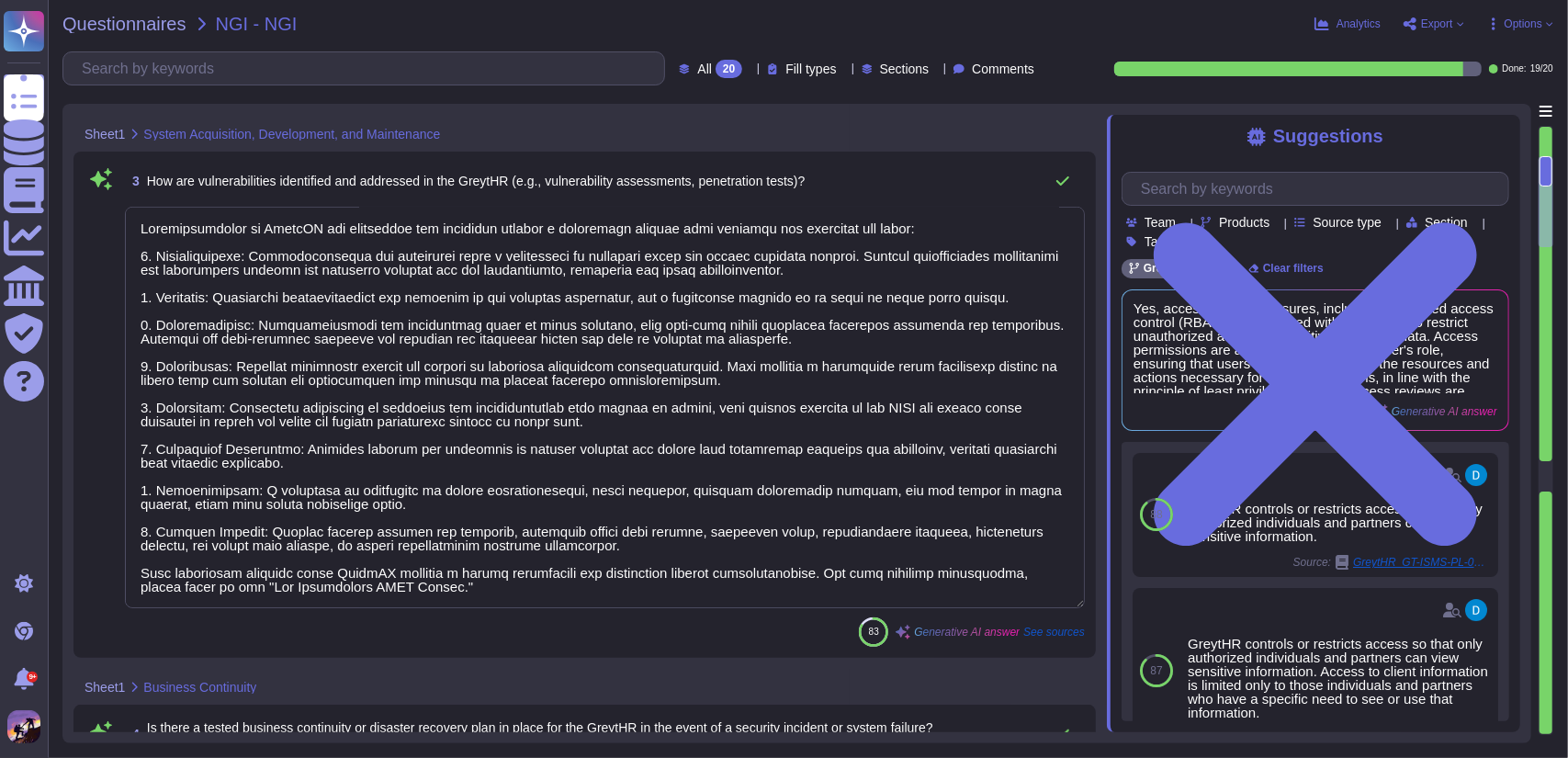
click at [142, 231] on textarea at bounding box center [605, 407] width 960 height 401
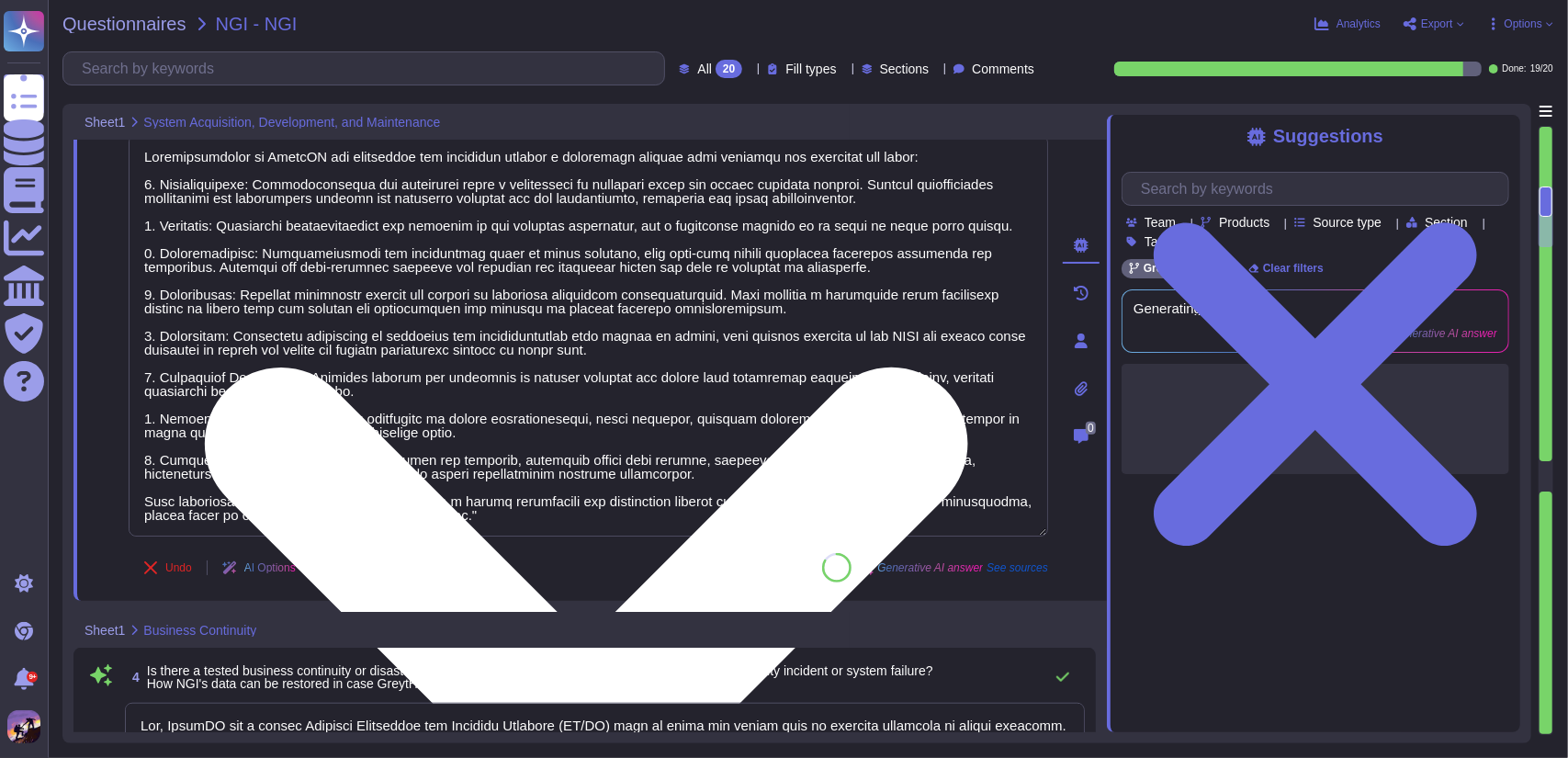
type textarea "Yes, there are documented information security policies and procedures in place…"
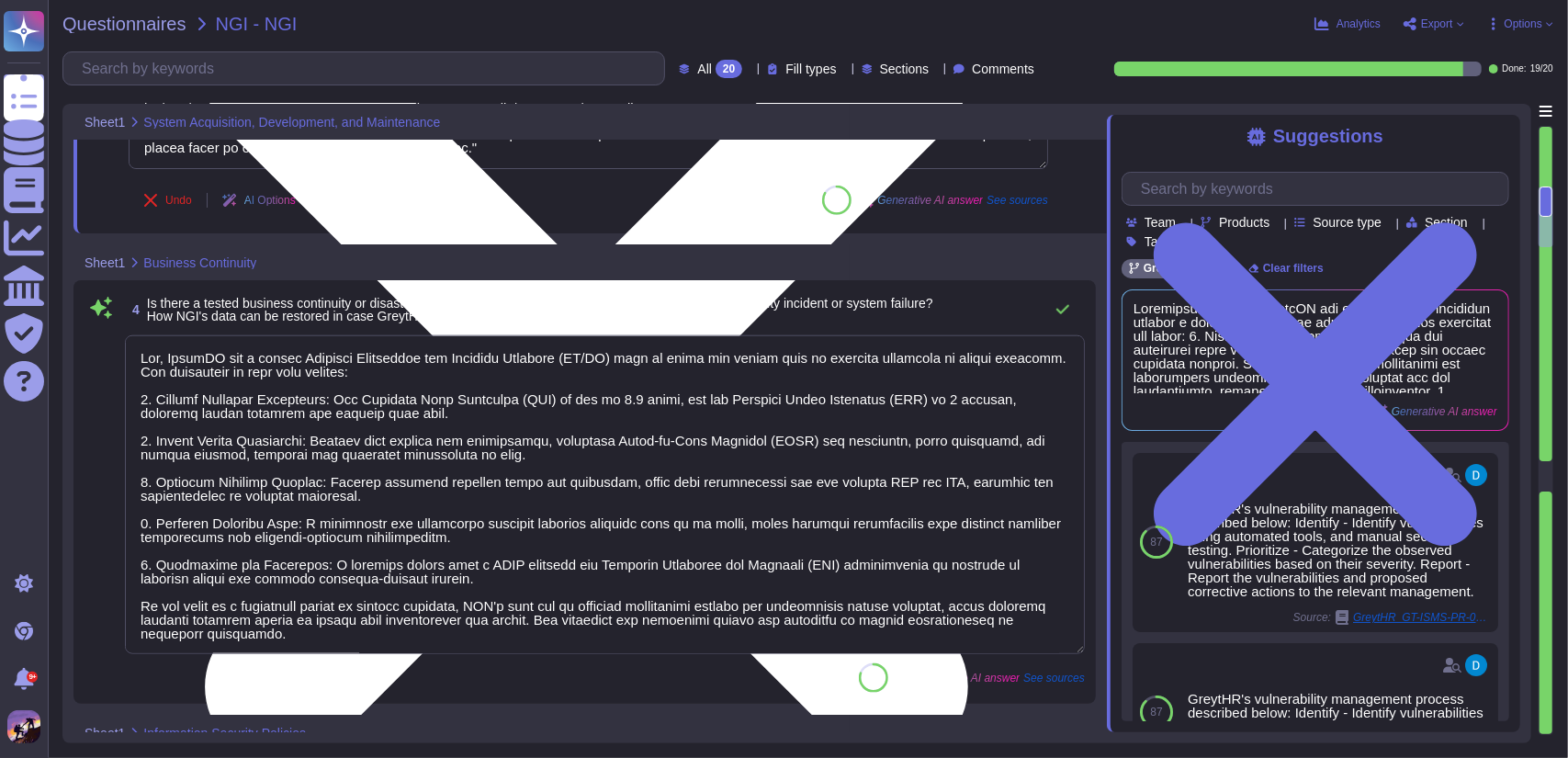
type textarea "Yes, a formal risk assessment has been conducted on GreytHR, and key risks are …"
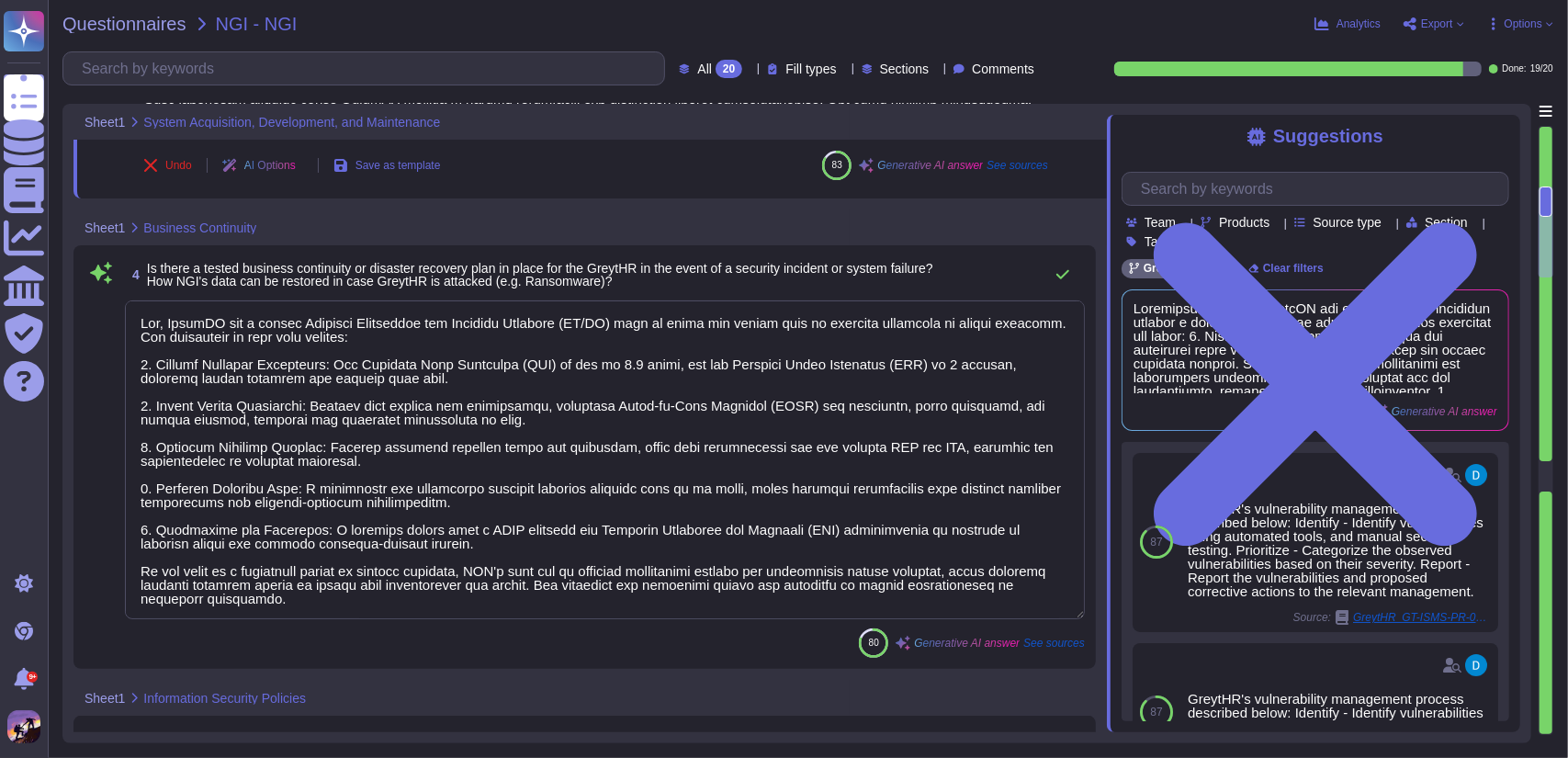
scroll to position [1, 0]
drag, startPoint x: 141, startPoint y: 324, endPoint x: 439, endPoint y: 616, distance: 417.2
click at [439, 616] on textarea at bounding box center [605, 459] width 960 height 319
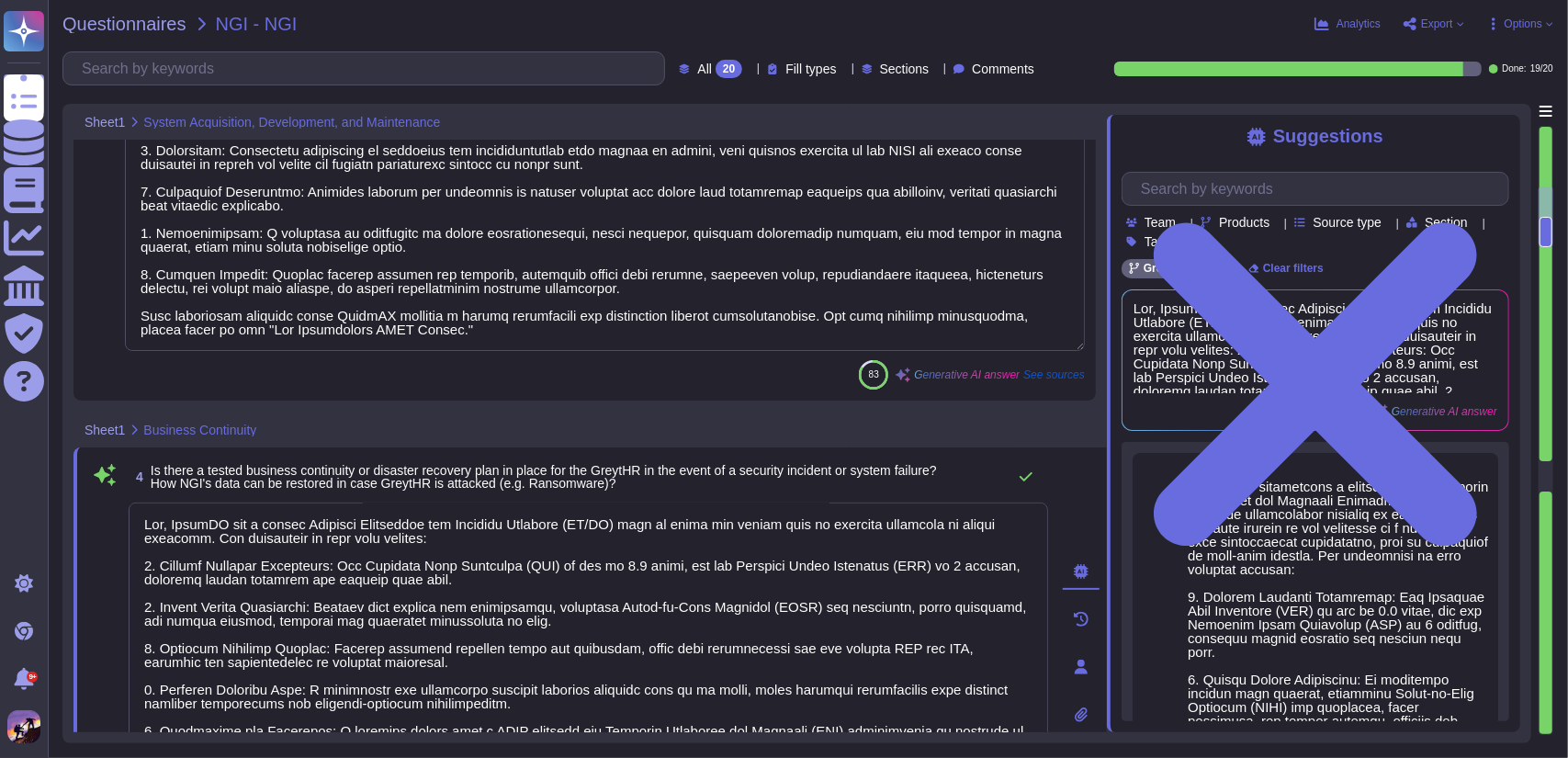
type textarea "Yes, a formal risk assessment has been conducted on GreytHR, and key risks are …"
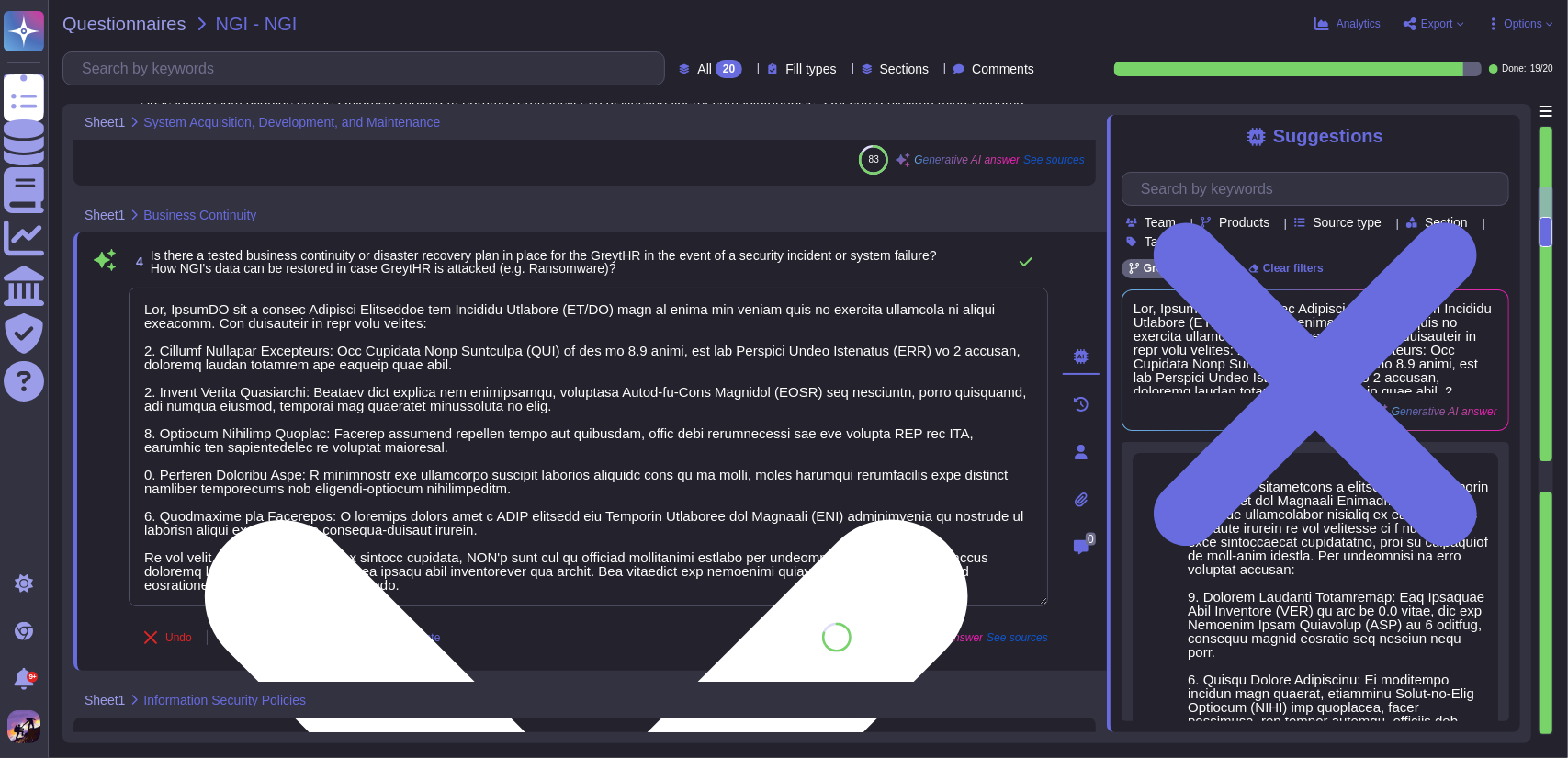
scroll to position [1338, 0]
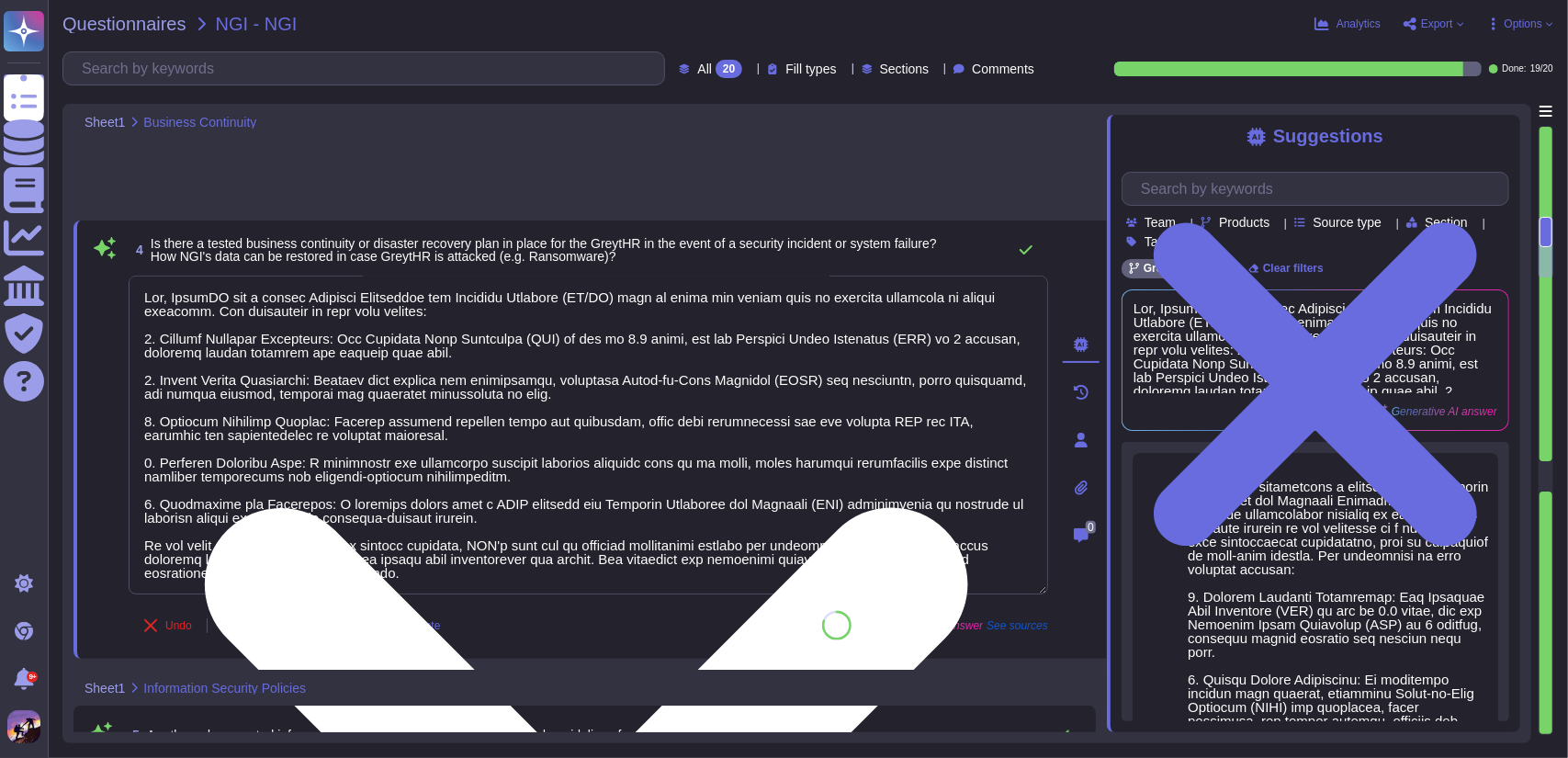
type textarea "This article is not applicable to GreytHR."
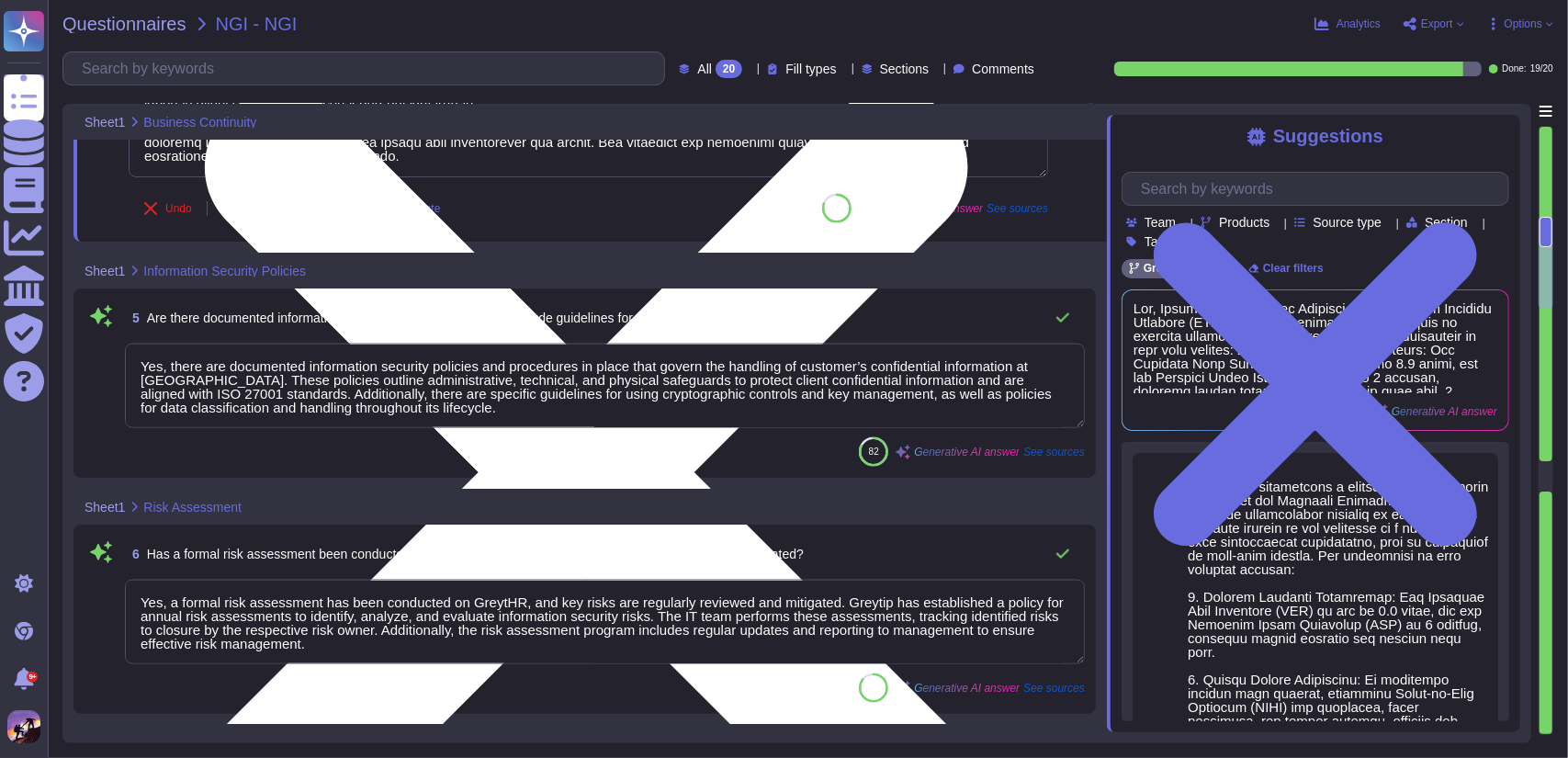
type textarea "Yes, all employees at GreytHR receive role-based security training tailored to …"
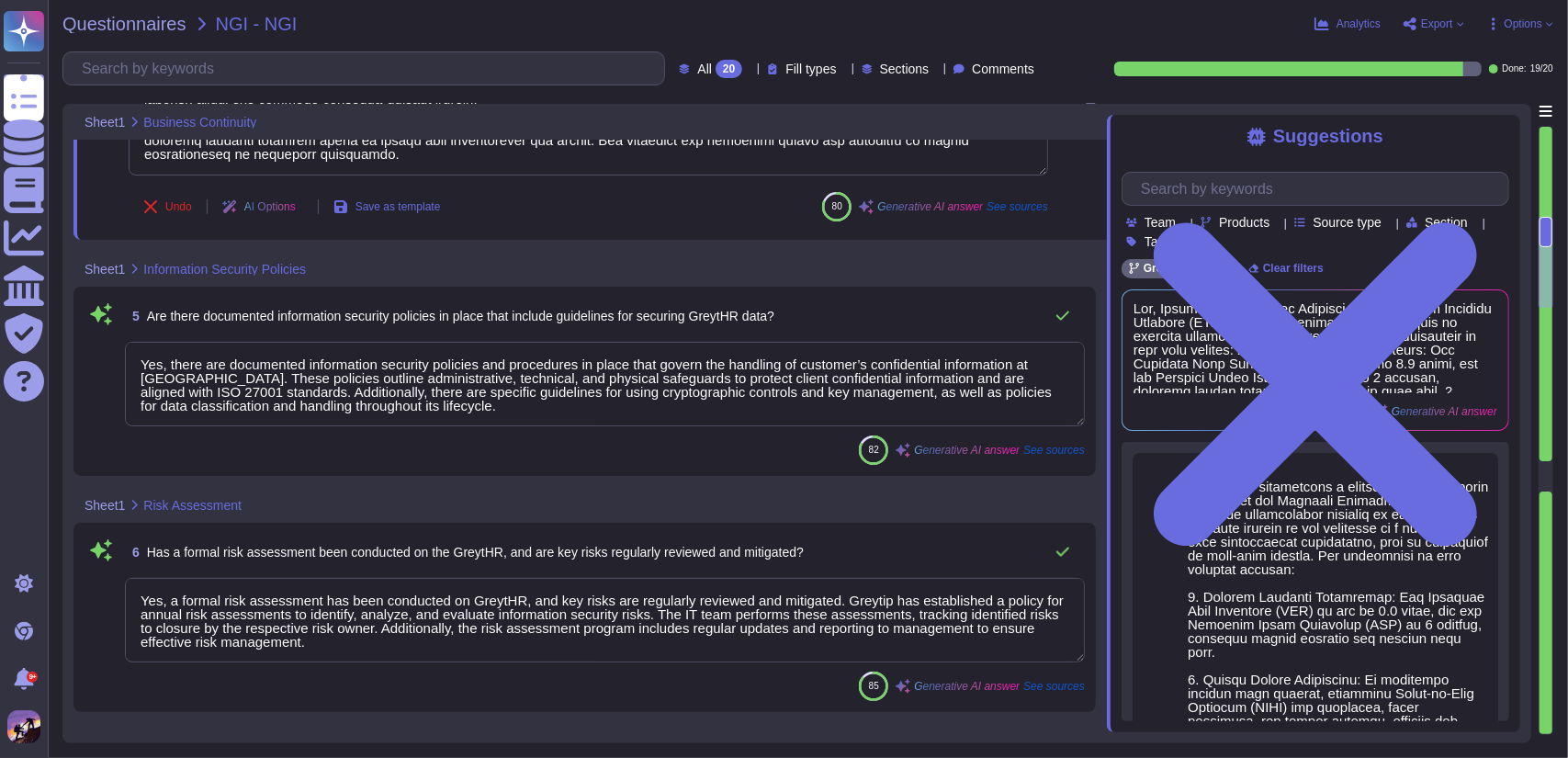
drag, startPoint x: 137, startPoint y: 363, endPoint x: 539, endPoint y: 412, distance: 405.0
click at [539, 412] on textarea "Yes, there are documented information security policies and procedures in place…" at bounding box center [605, 383] width 960 height 84
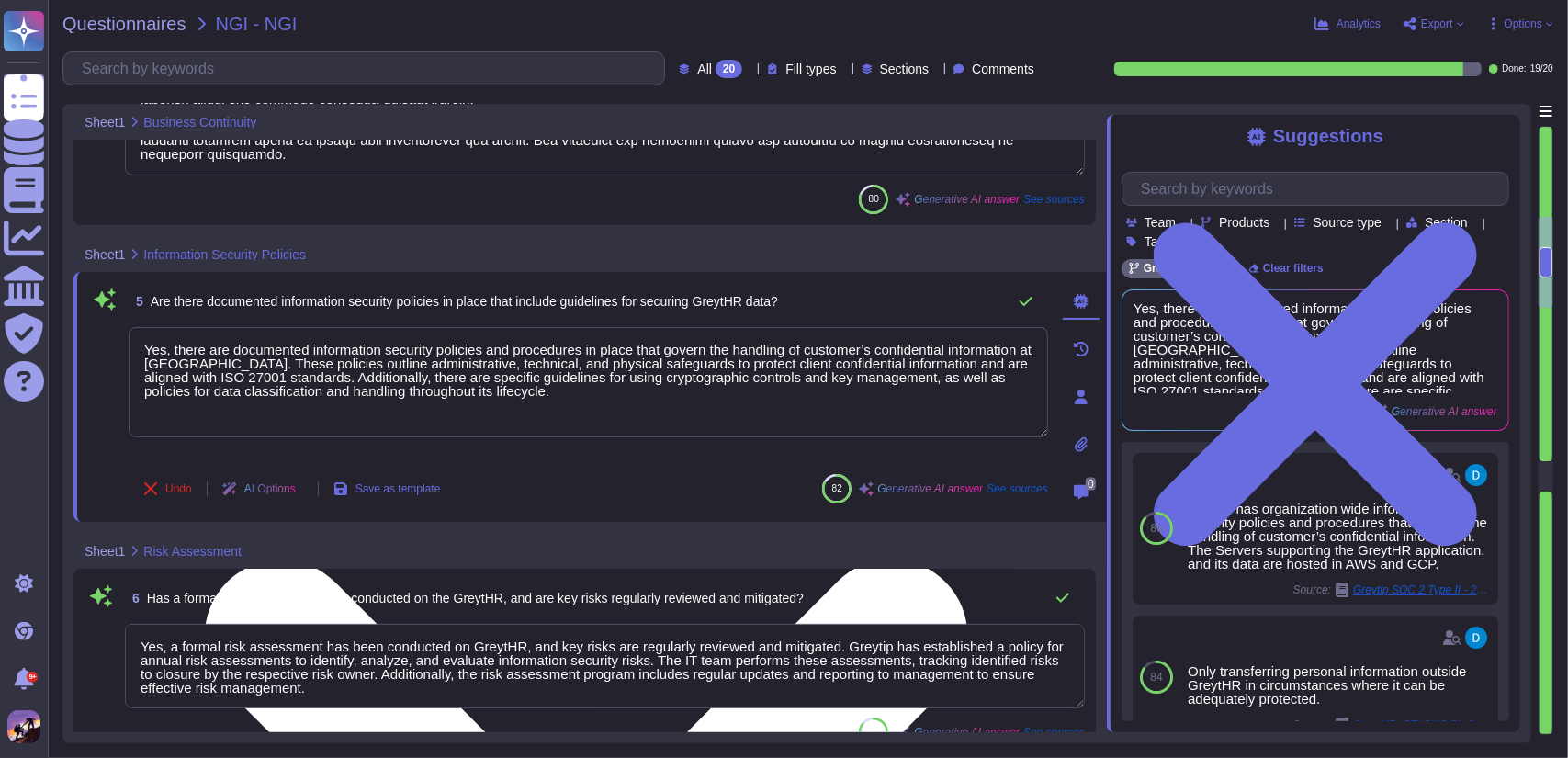
click at [504, 409] on textarea "Yes, there are documented information security policies and procedures in place…" at bounding box center [588, 381] width 920 height 110
type textarea "Yes, employees are notified of their roles and responsibilities to maintain awa…"
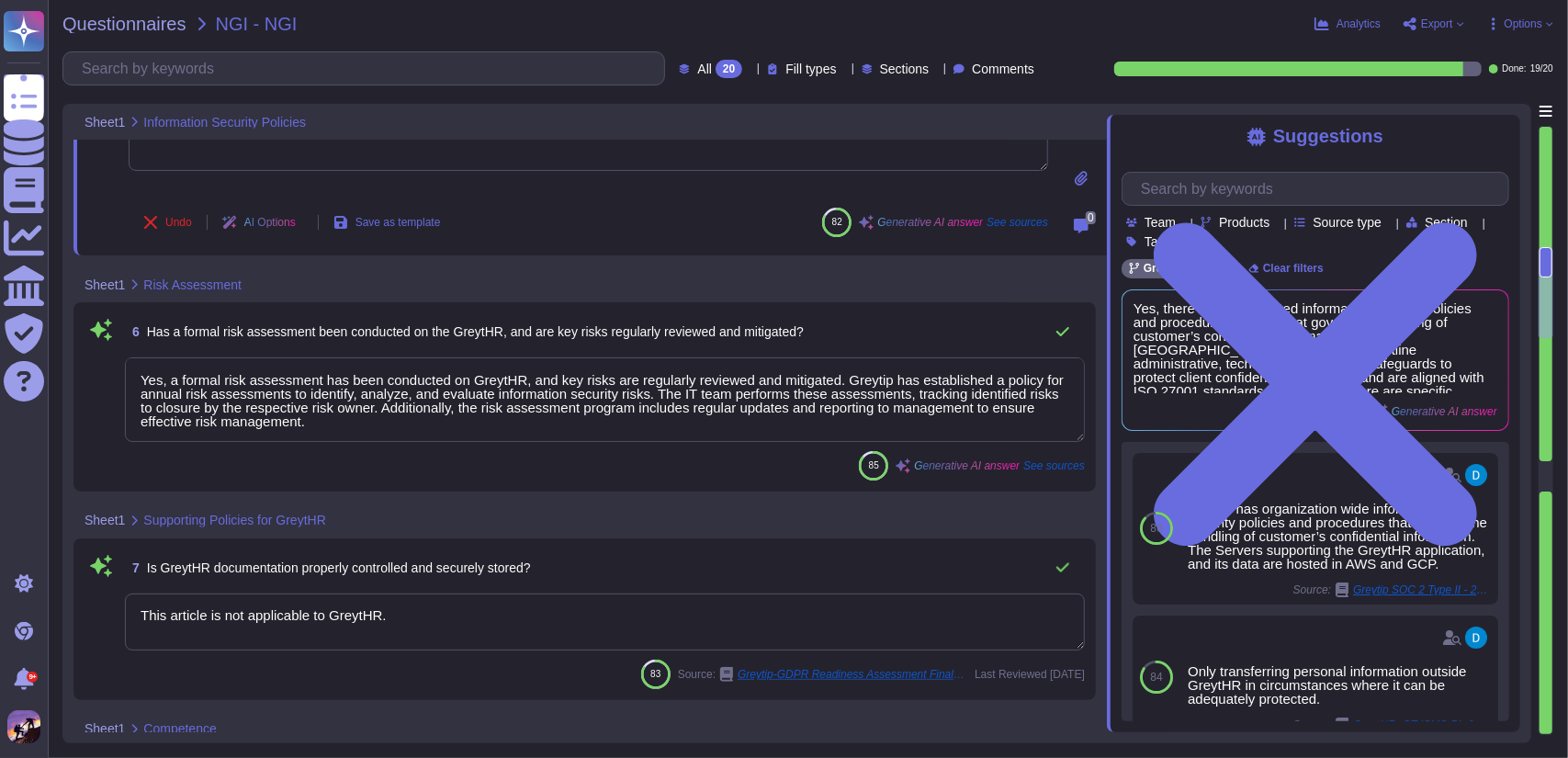
scroll to position [1, 0]
drag, startPoint x: 144, startPoint y: 379, endPoint x: 421, endPoint y: 430, distance: 281.7
click at [421, 430] on textarea "Yes, a formal risk assessment has been conducted on GreytHR, and key risks are …" at bounding box center [605, 399] width 960 height 84
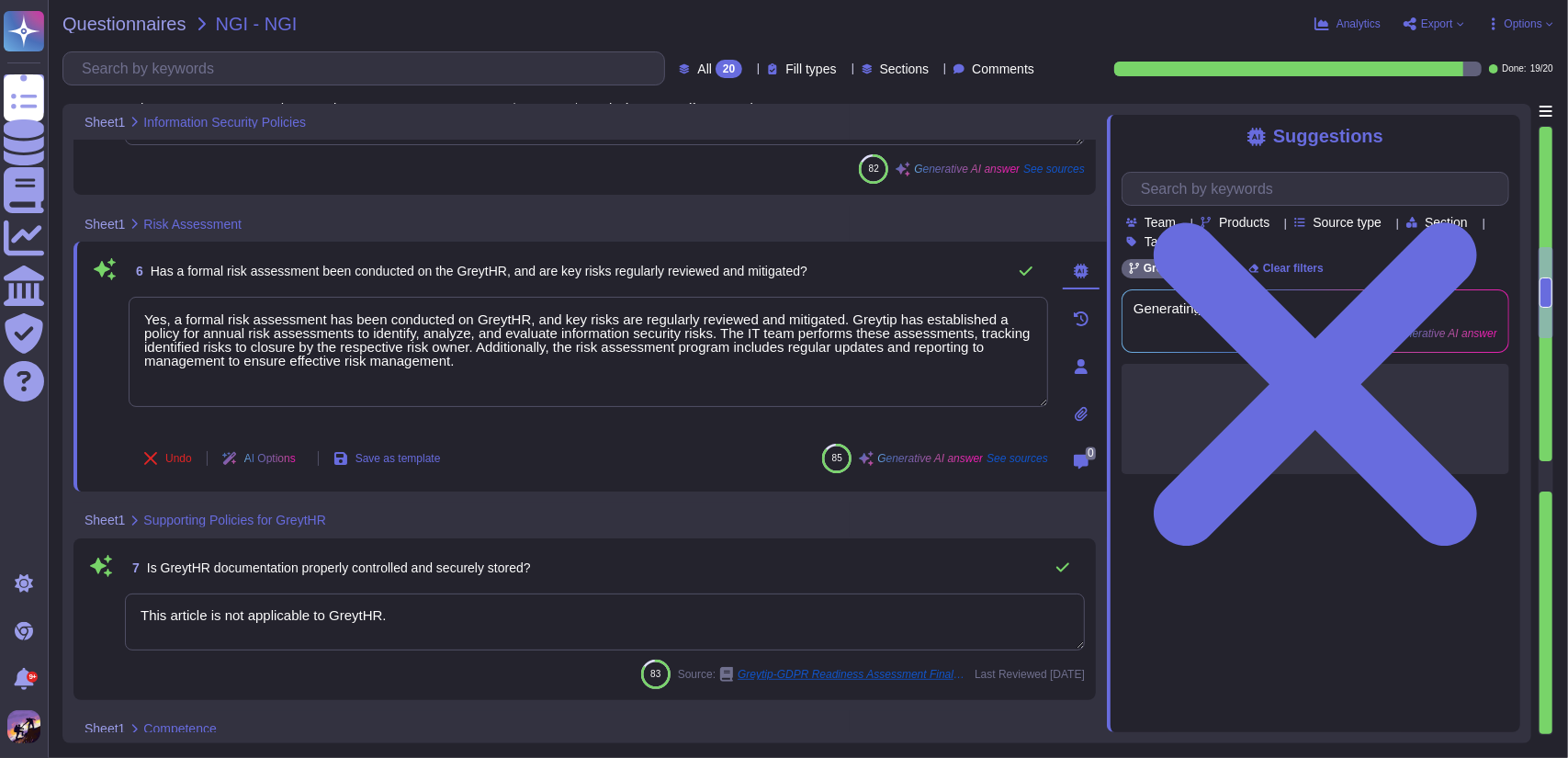
scroll to position [0, 0]
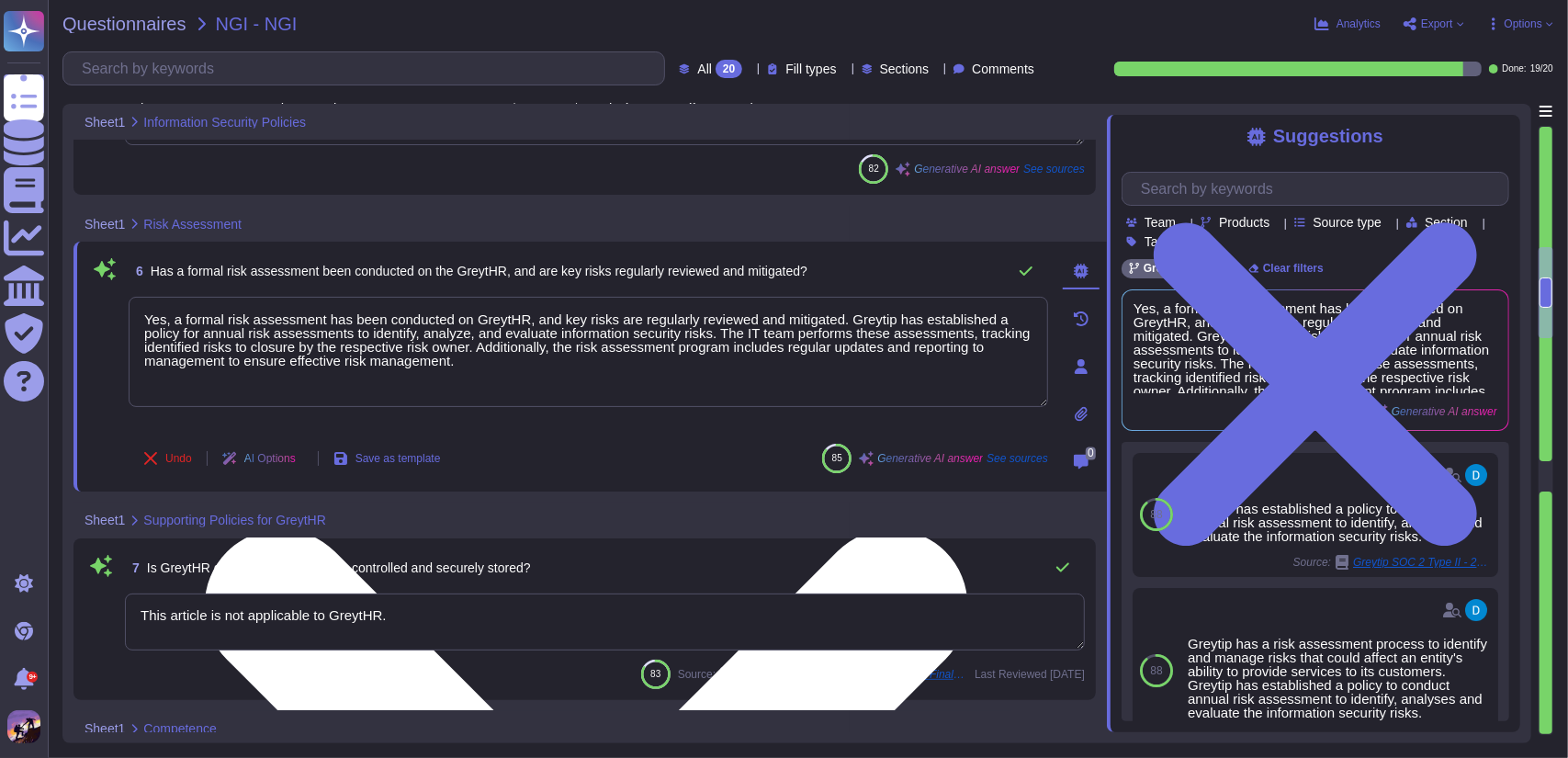
click at [462, 369] on textarea "Yes, a formal risk assessment has been conducted on GreytHR, and key risks are …" at bounding box center [588, 352] width 920 height 110
drag, startPoint x: 139, startPoint y: 316, endPoint x: 525, endPoint y: 360, distance: 388.5
click at [525, 360] on textarea "Yes, a formal risk assessment has been conducted on GreytHR, and key risks are …" at bounding box center [588, 352] width 920 height 110
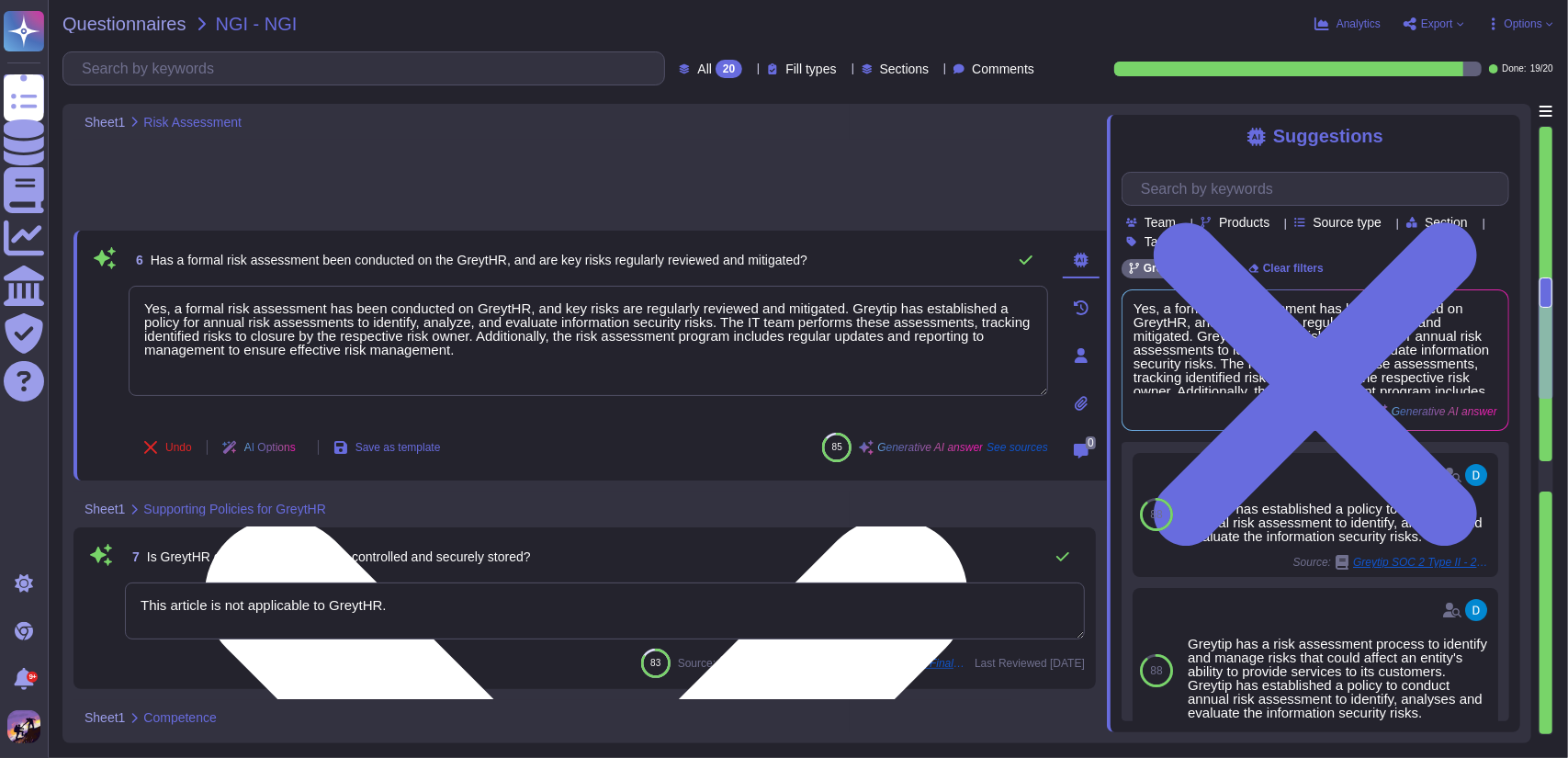
type textarea "Information about GreytHR security is communicated to relevant stakeholders thr…"
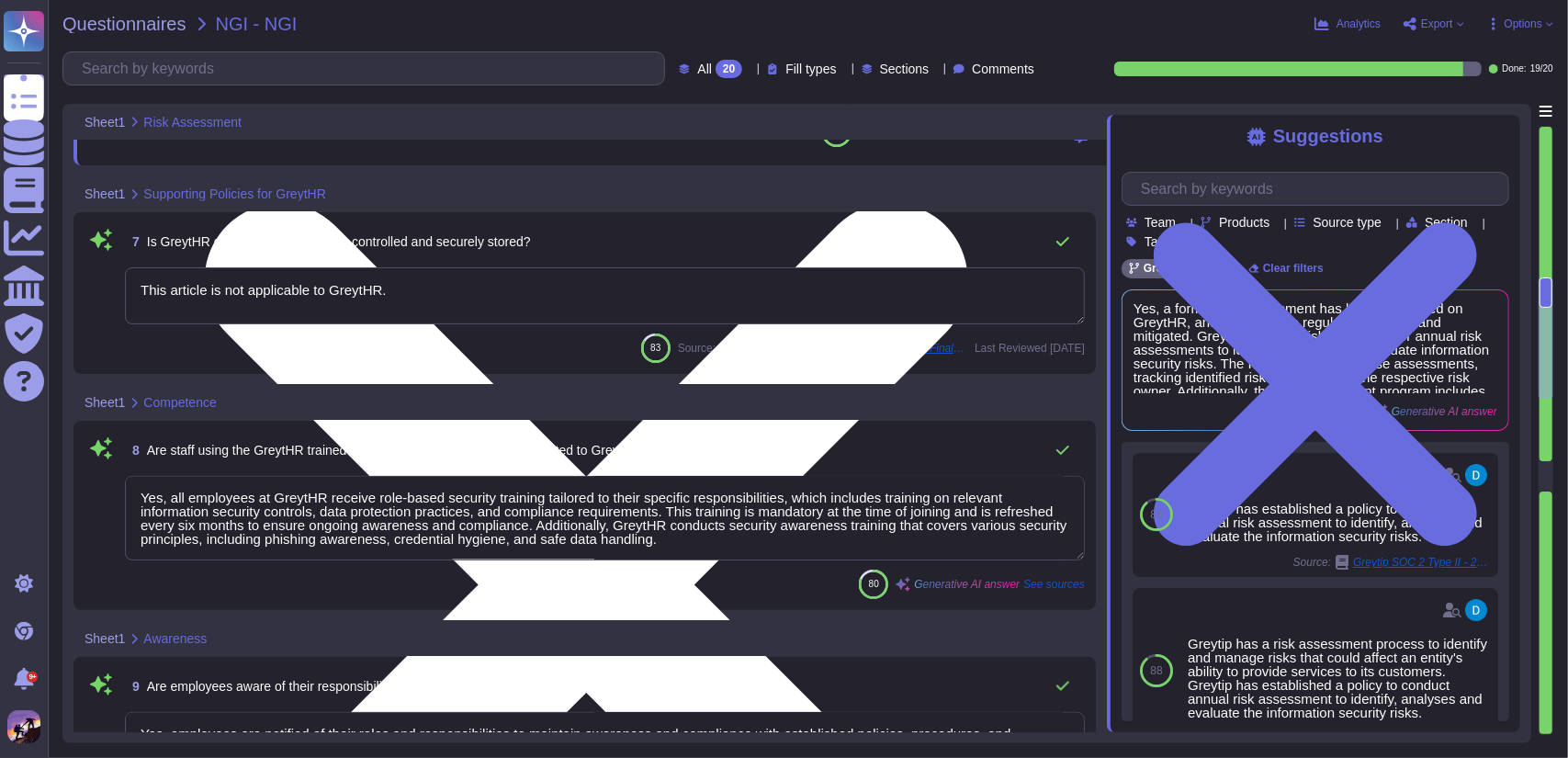
scroll to position [2330, 0]
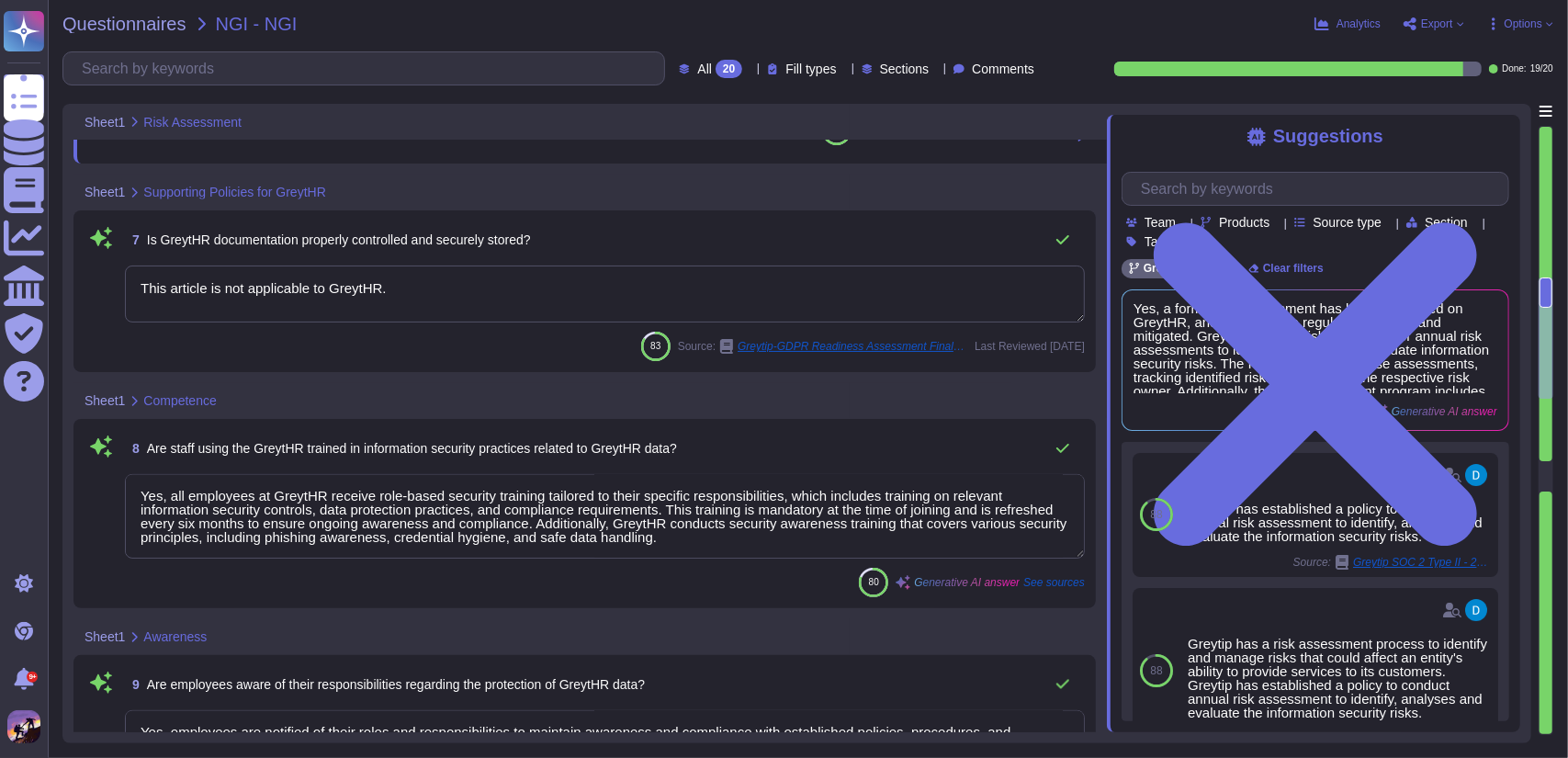
click at [454, 306] on textarea "This article is not applicable to GreytHR." at bounding box center [605, 293] width 960 height 57
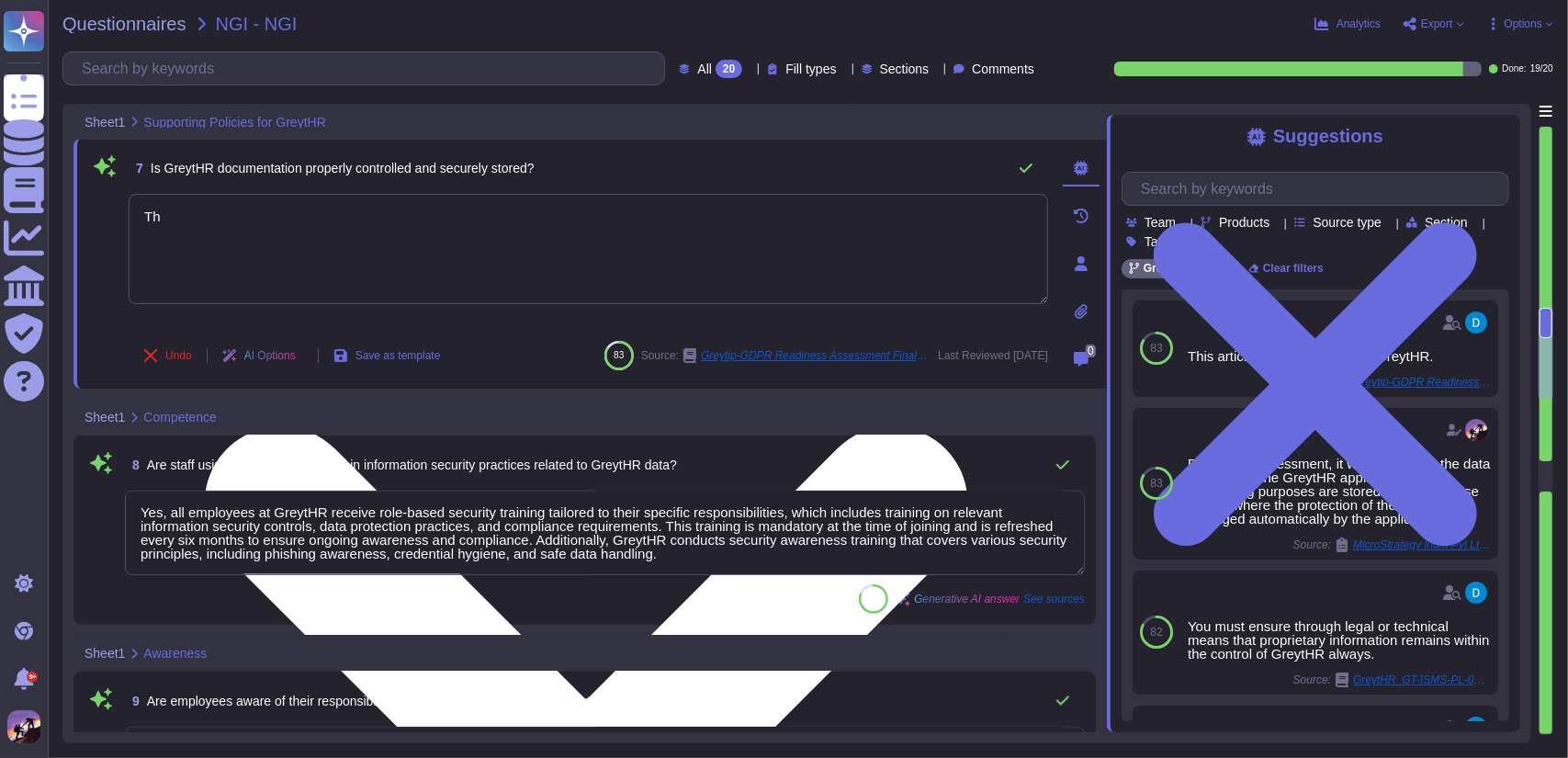
type textarea "T"
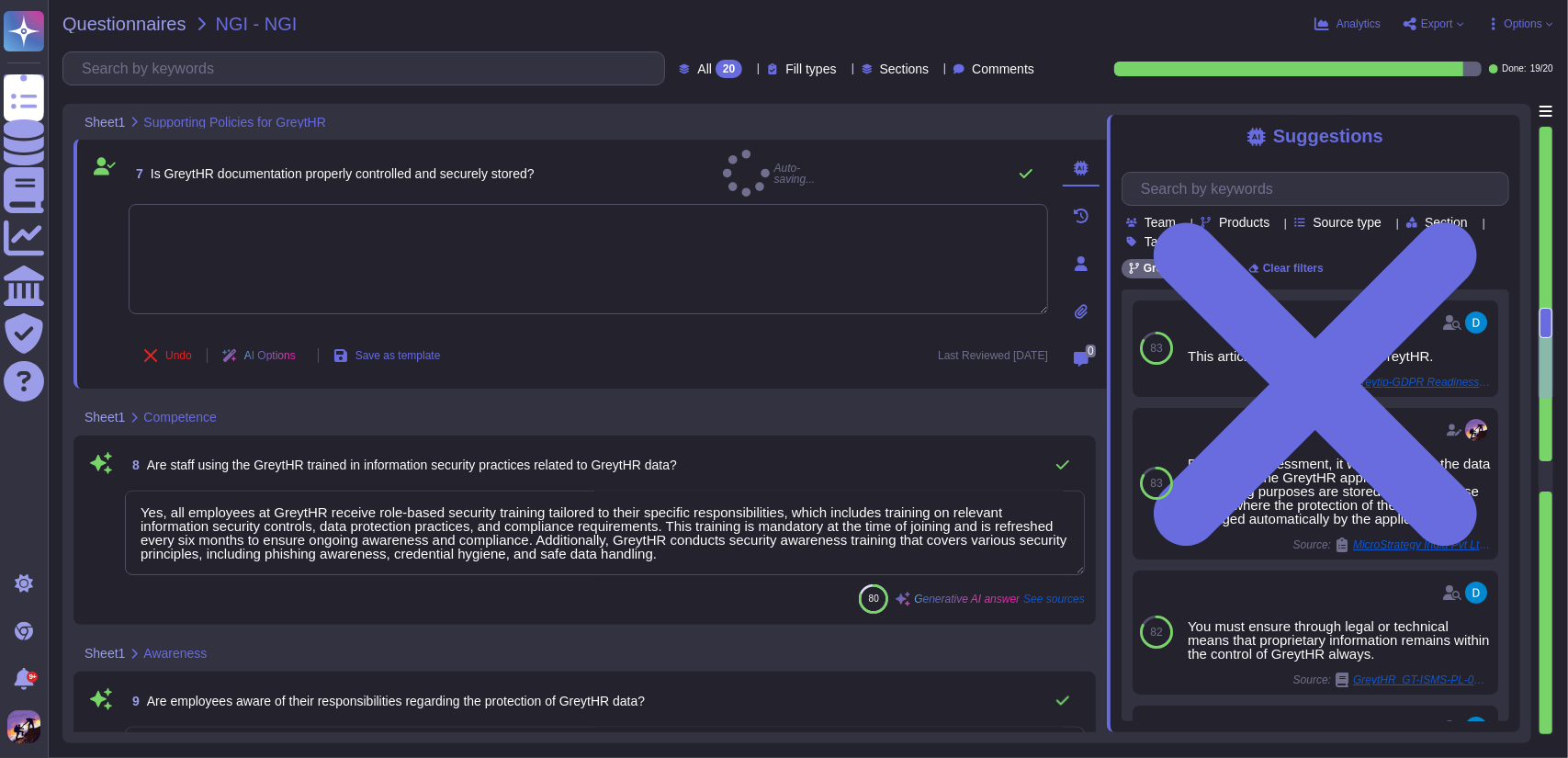
click at [147, 513] on textarea "Yes, all employees at GreytHR receive role-based security training tailored to …" at bounding box center [605, 532] width 960 height 84
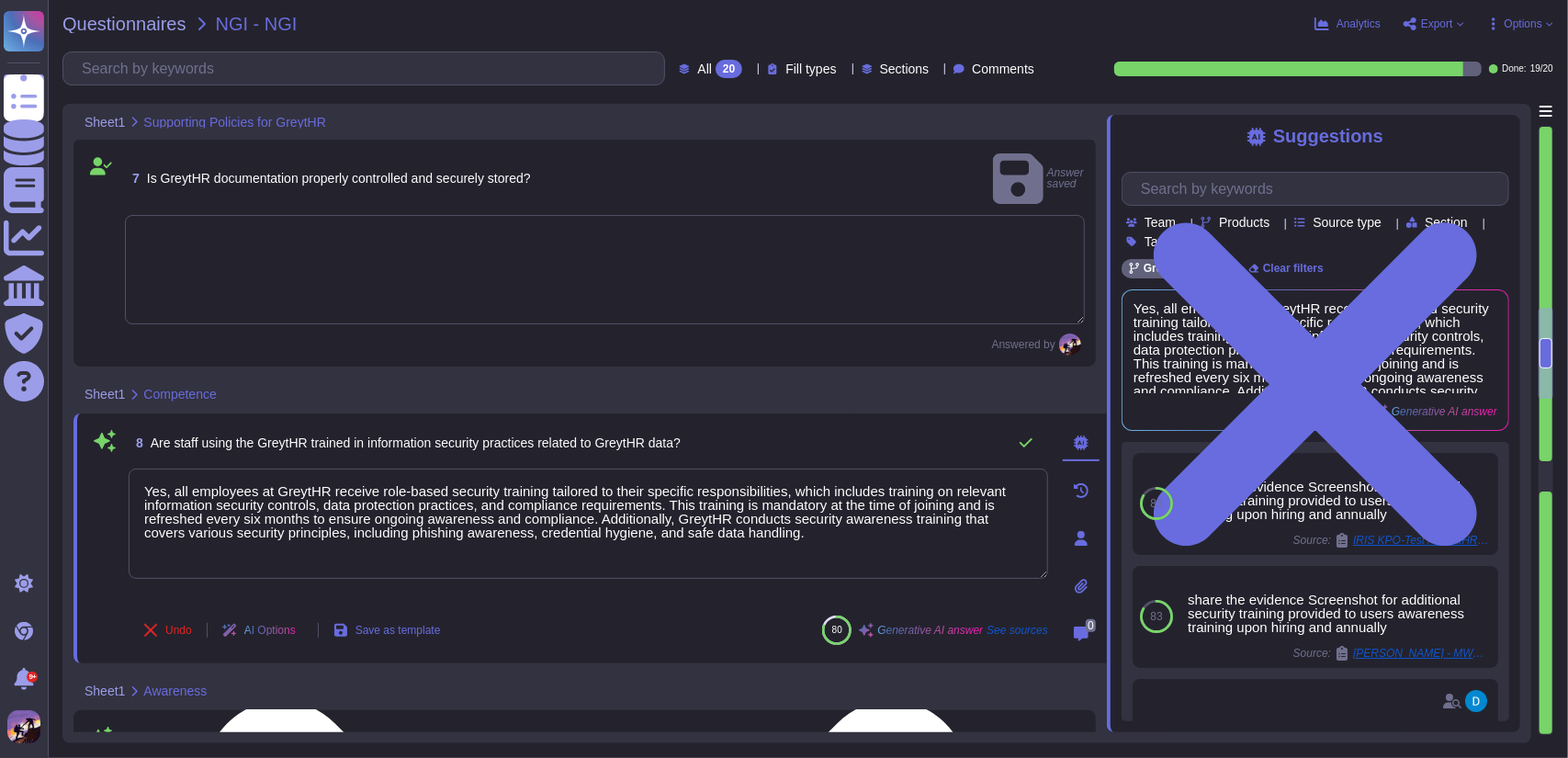
drag, startPoint x: 138, startPoint y: 462, endPoint x: 772, endPoint y: 531, distance: 637.7
click at [772, 531] on textarea "Yes, all employees at GreytHR receive role-based security training tailored to …" at bounding box center [588, 524] width 920 height 110
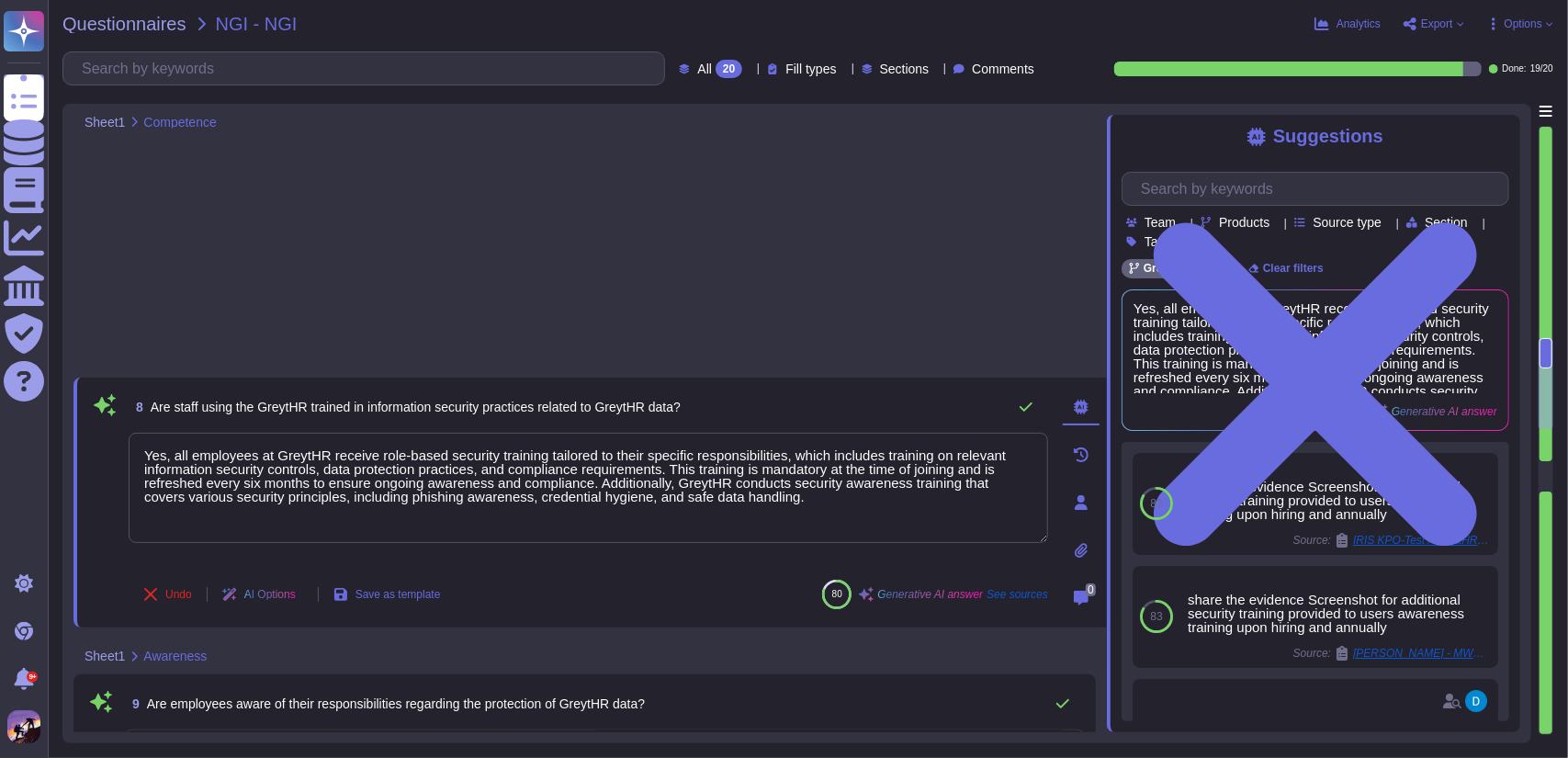
type textarea "Yes, the security of GreytHR is regularly monitored, measured, and evaluated ag…"
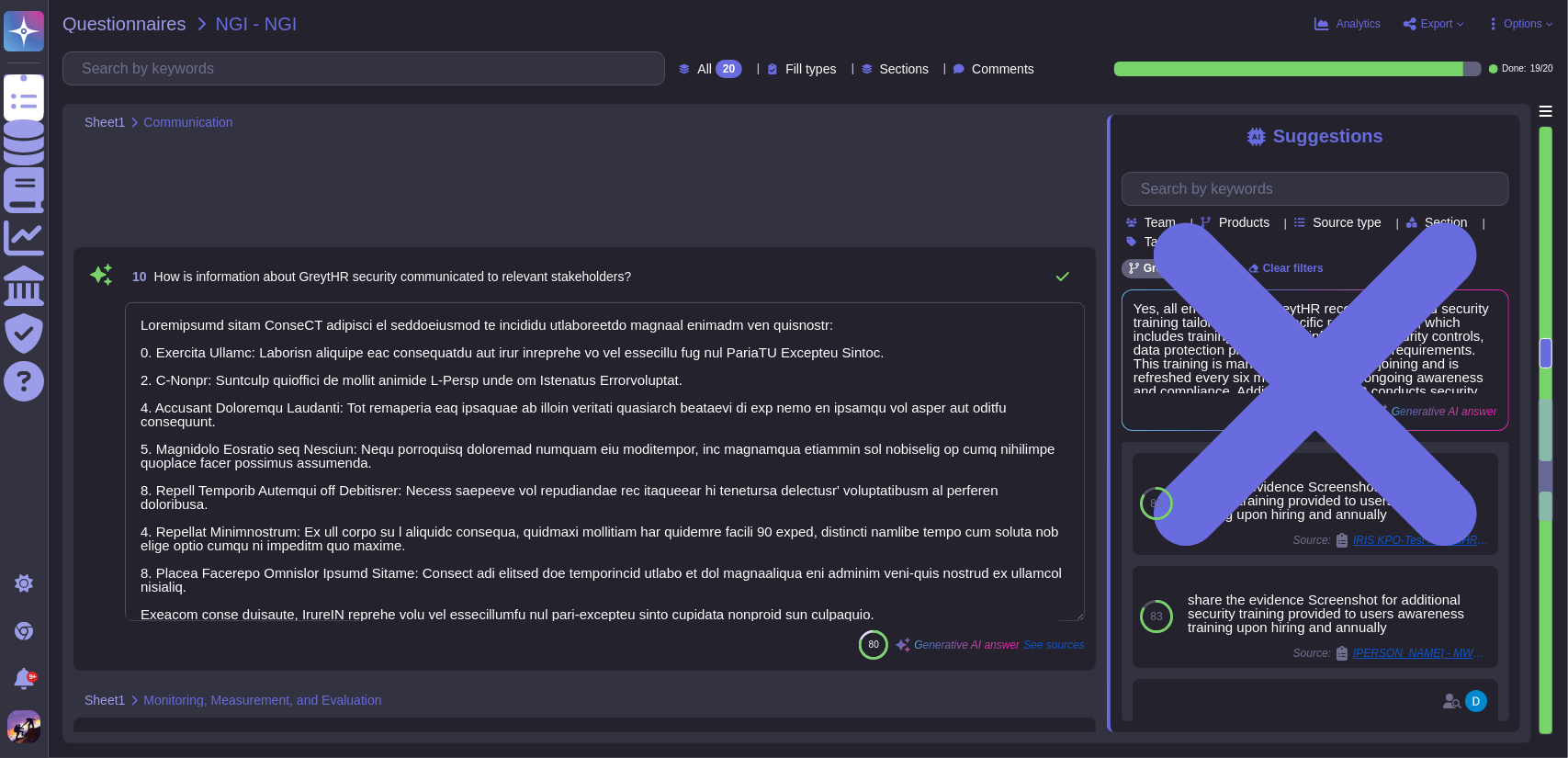
type textarea "Yes, sensitive employee data within GreytHR is encrypted both at rest and in tr…"
type textarea "Yes, regular security patches and updates are applied to GreytHR to ensure its …"
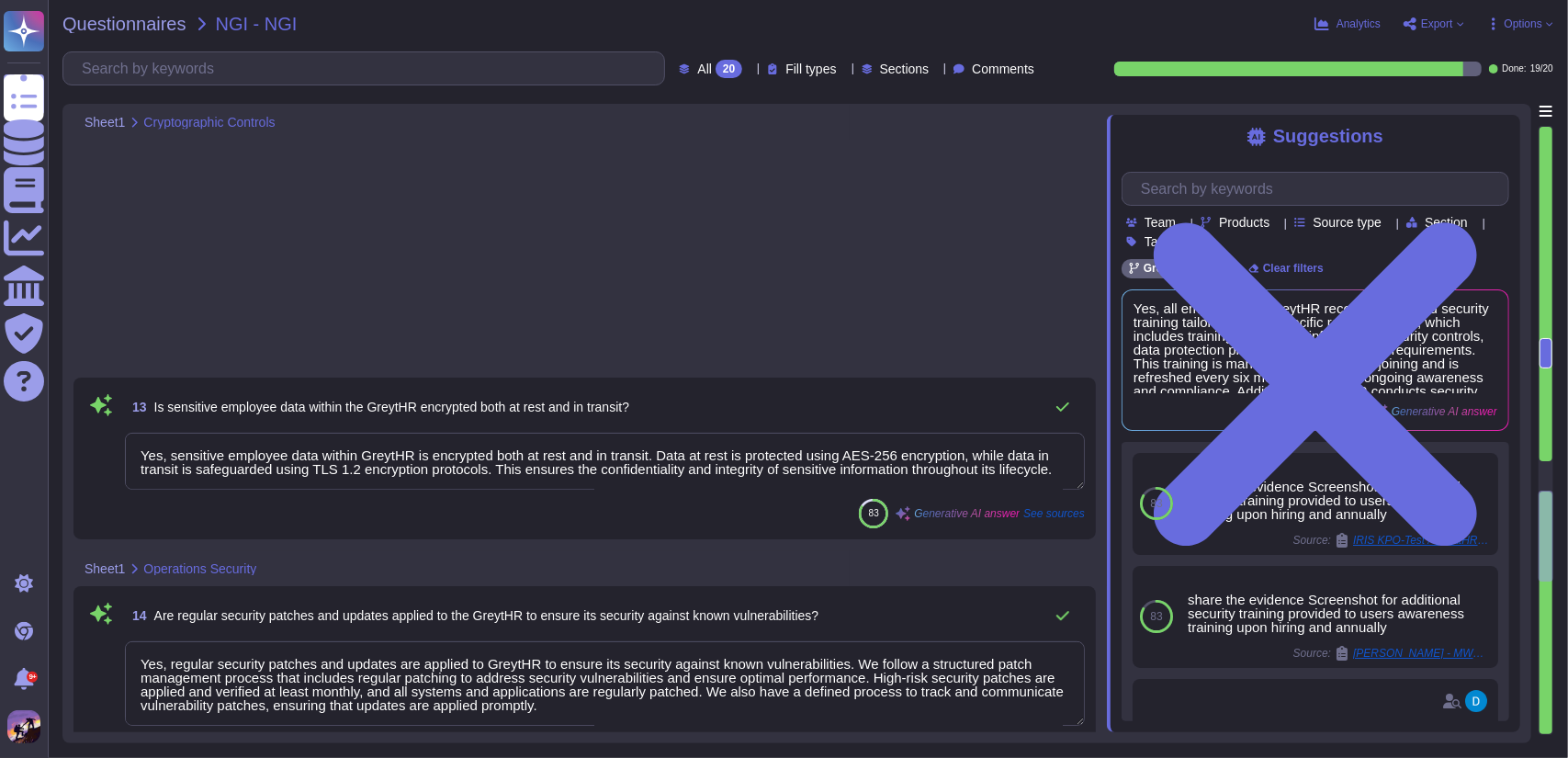
type textarea "Yes, security considerations are included in the GreytHR development and update…"
type textarea "GreytHR ensures secure data transfer between internal and external systems thro…"
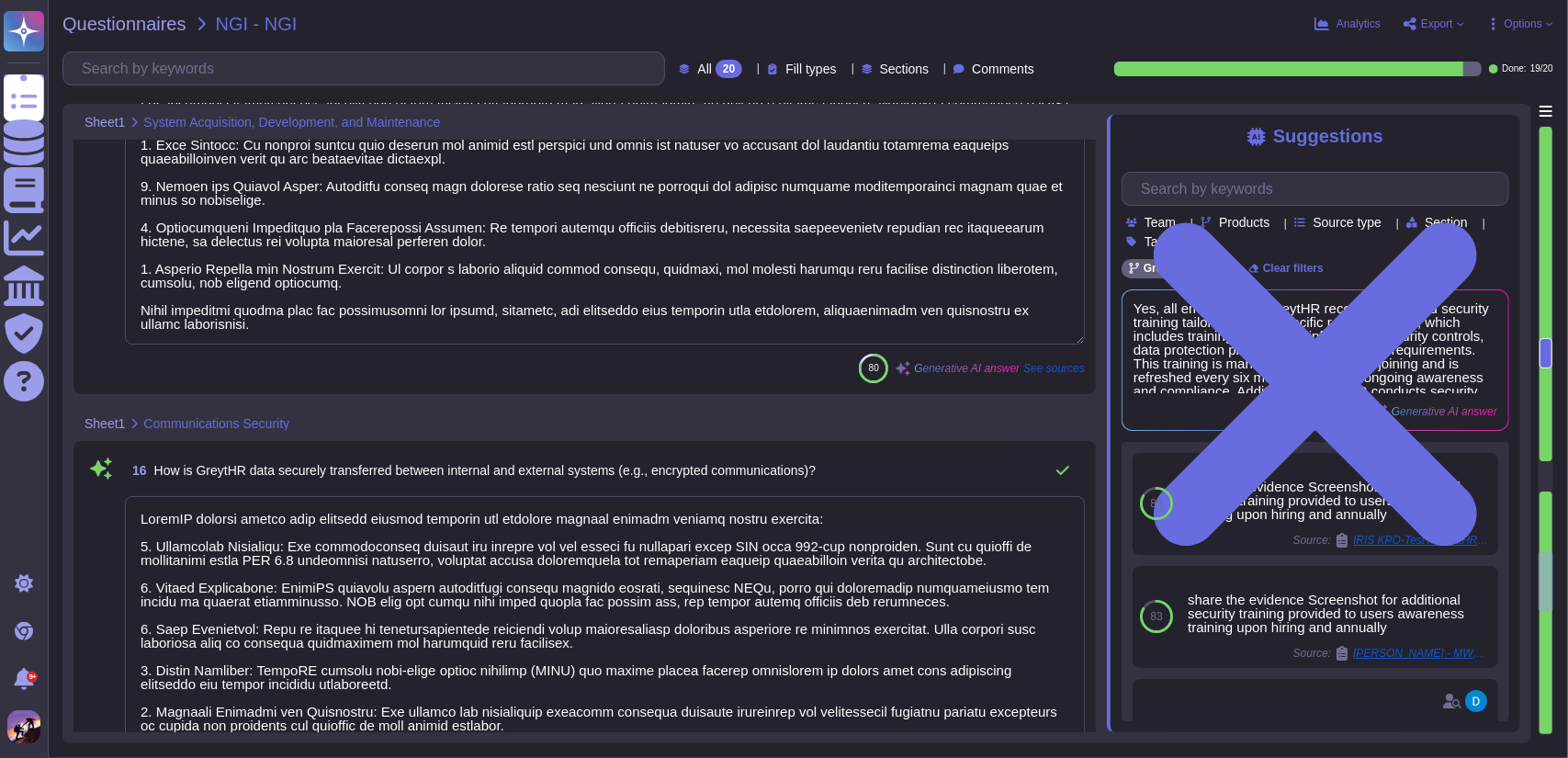
type textarea "Yes, there are established procedures in place for detecting, reporting, and ma…"
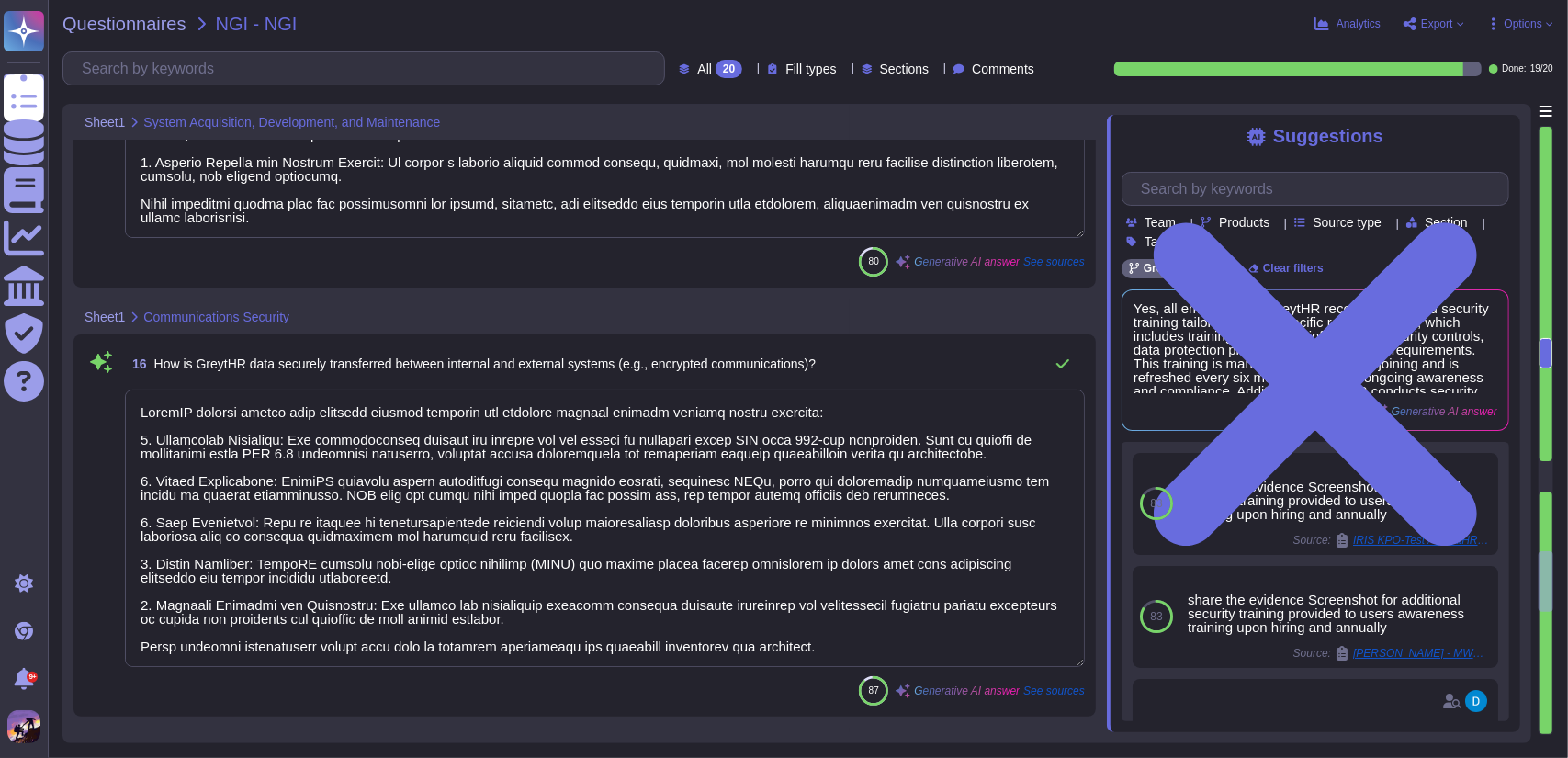
type textarea "Logging mechanisms in place to track access and changes to GreytHR data include…"
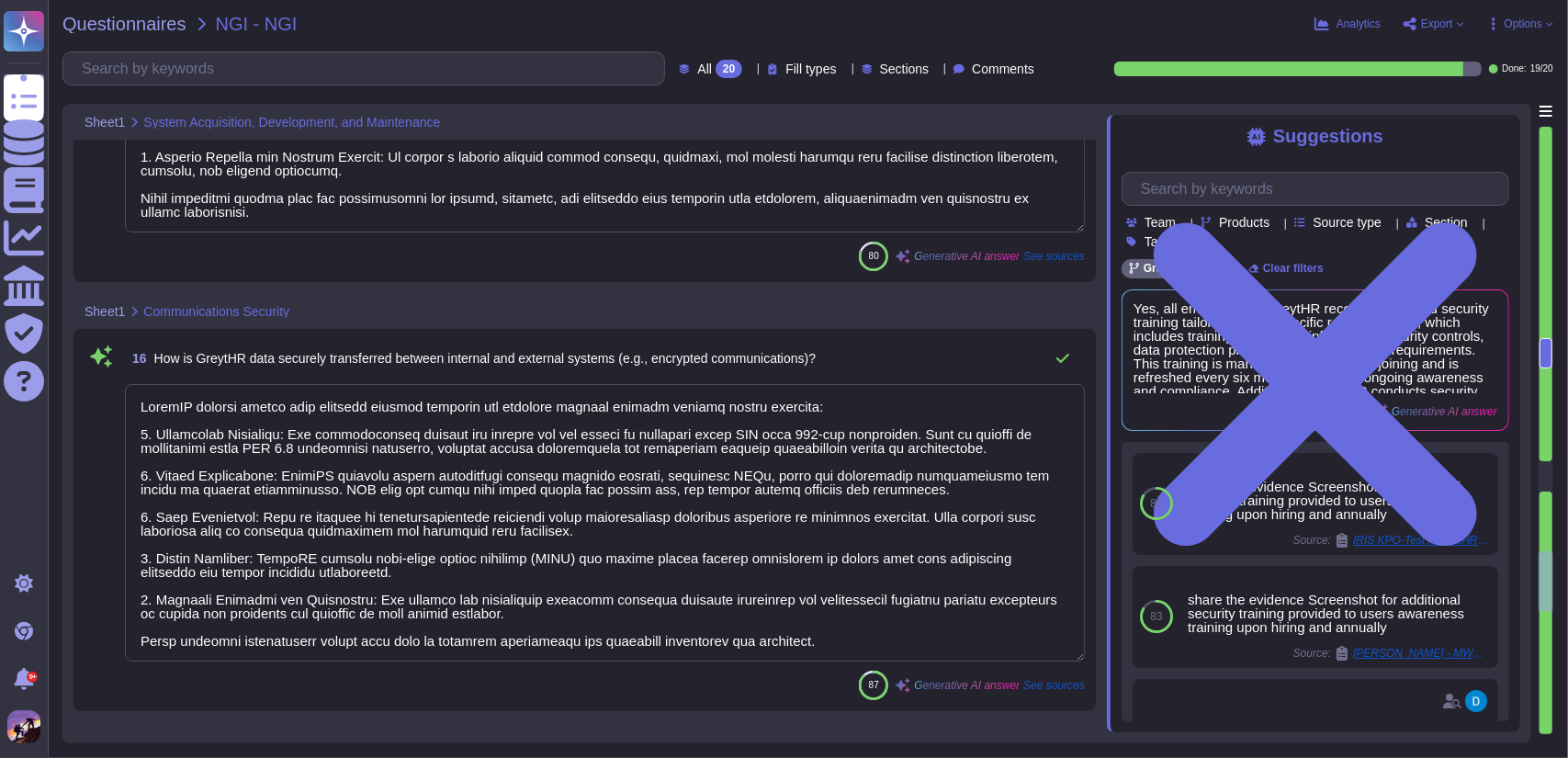
scroll to position [1, 0]
drag, startPoint x: 140, startPoint y: 404, endPoint x: 795, endPoint y: 653, distance: 700.7
click at [795, 653] on textarea at bounding box center [605, 522] width 960 height 277
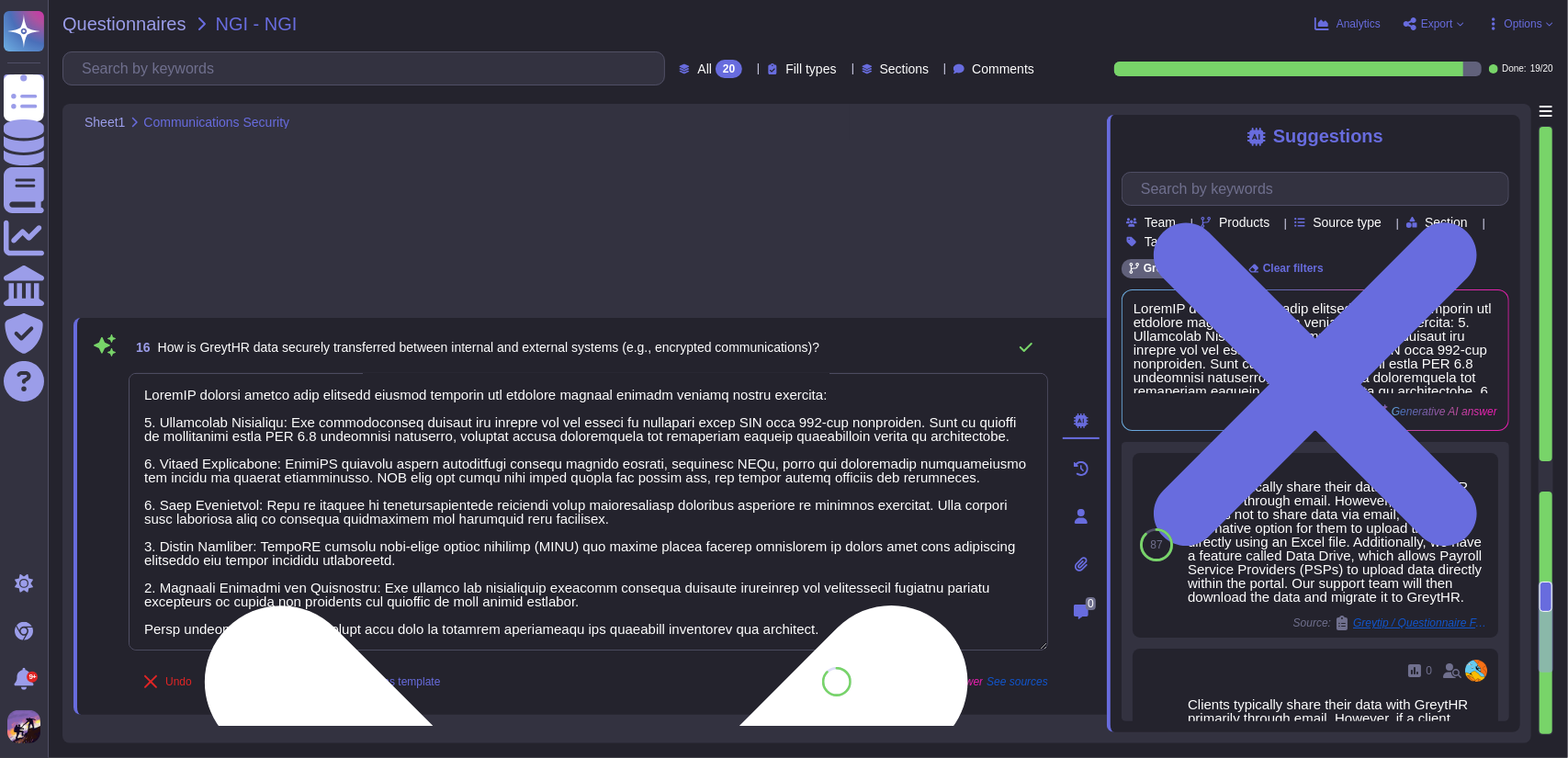
type textarea "Yes, there is a defined offboarding process in place that ensures the immediate…"
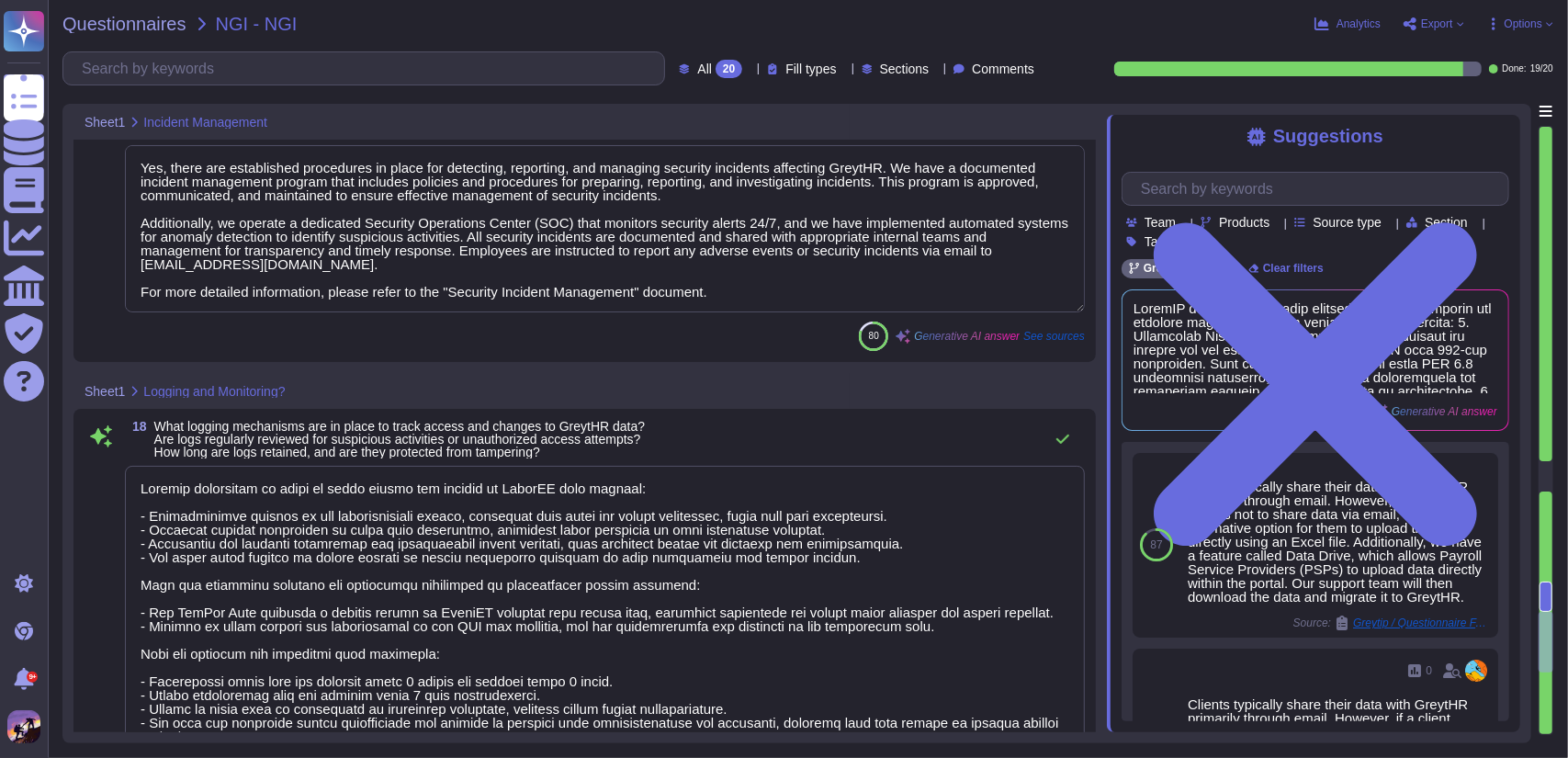
type textarea "Privacy policies and procedures are communicated to employees through several k…"
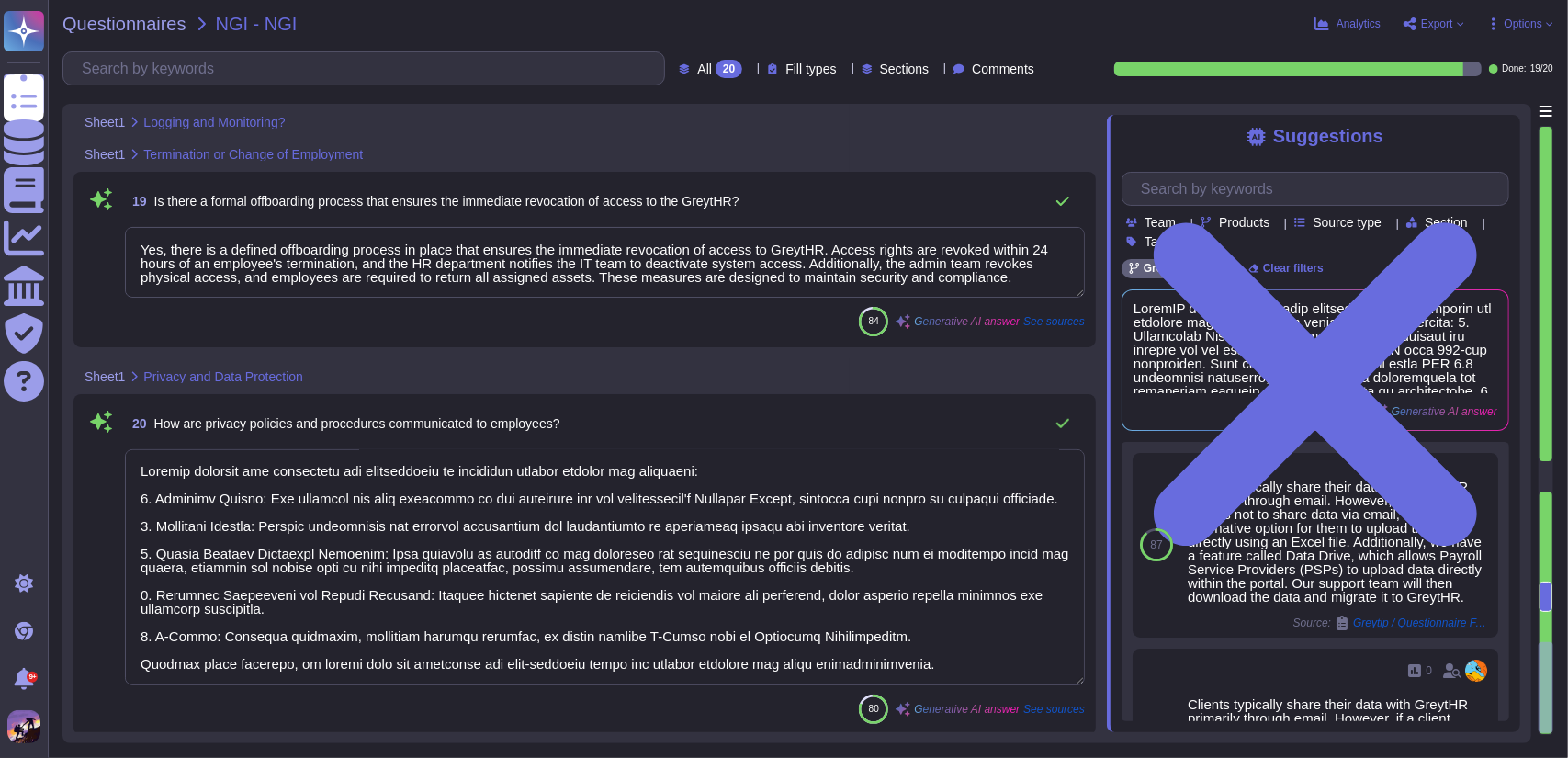
drag, startPoint x: 140, startPoint y: 471, endPoint x: 931, endPoint y: 676, distance: 817.1
click at [931, 676] on textarea at bounding box center [605, 567] width 960 height 236
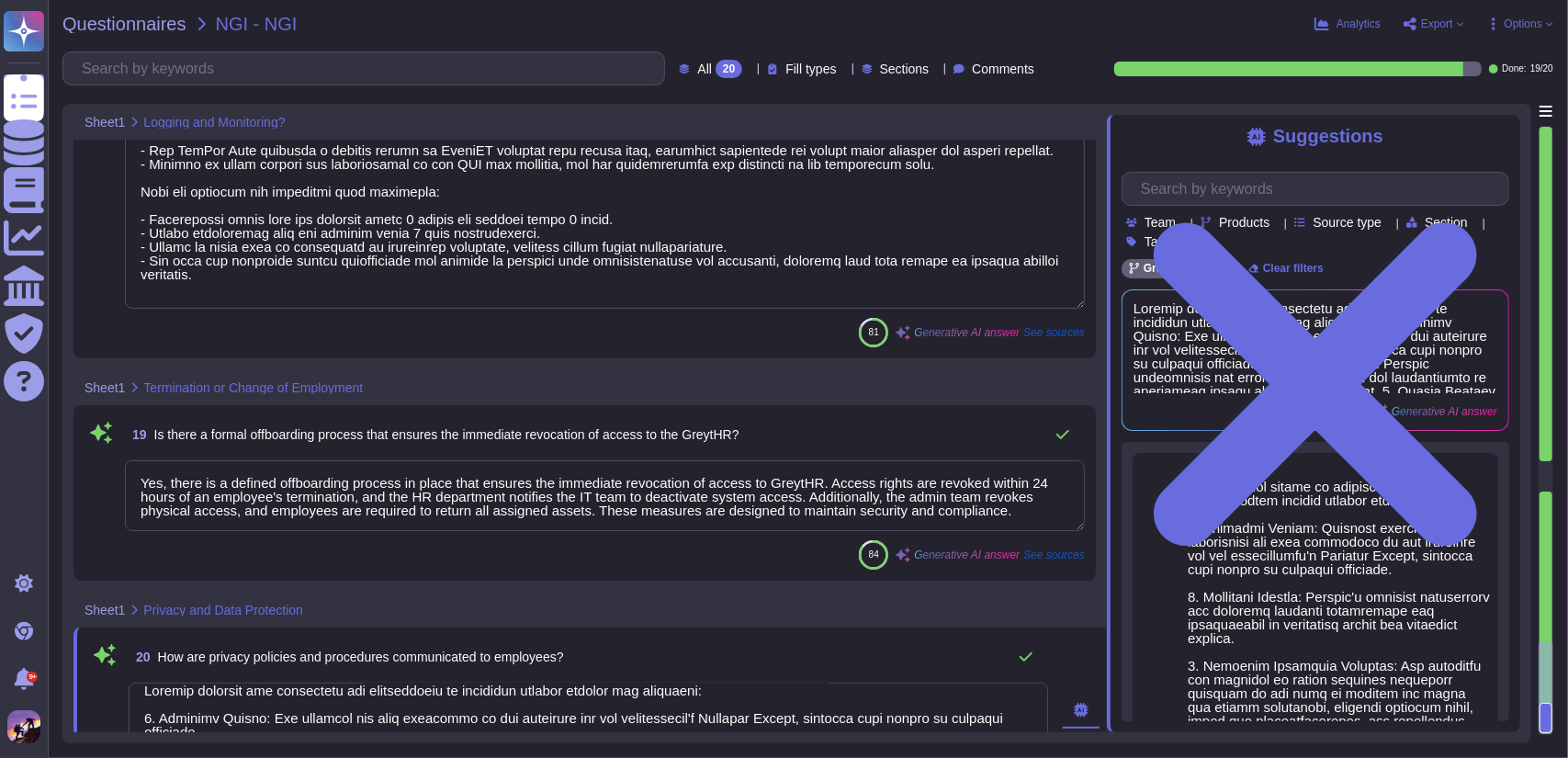
scroll to position [5685, 0]
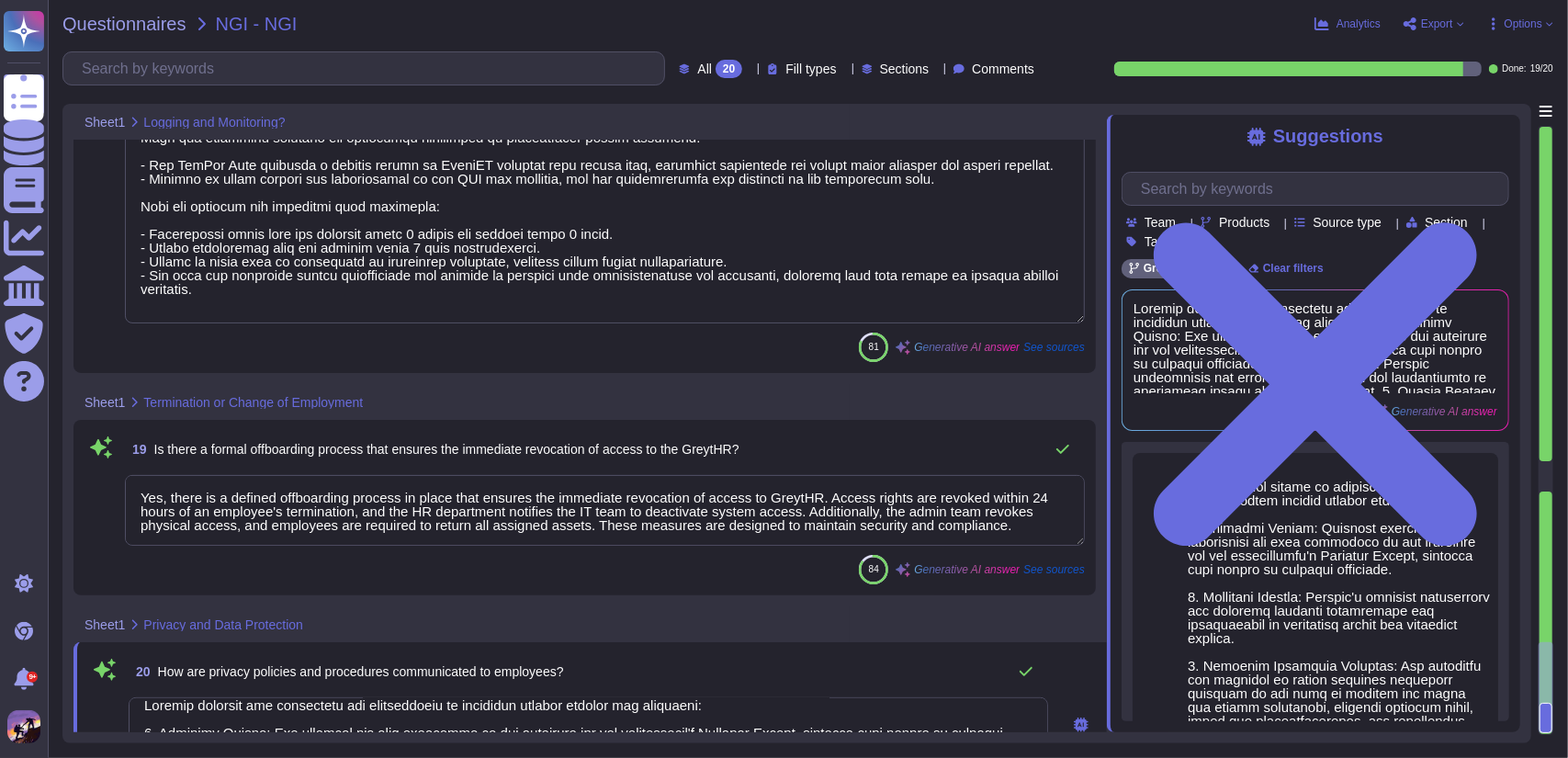
drag, startPoint x: 141, startPoint y: 490, endPoint x: 1026, endPoint y: 524, distance: 885.7
click at [1026, 524] on textarea "Yes, there is a defined offboarding process in place that ensures the immediate…" at bounding box center [605, 510] width 960 height 71
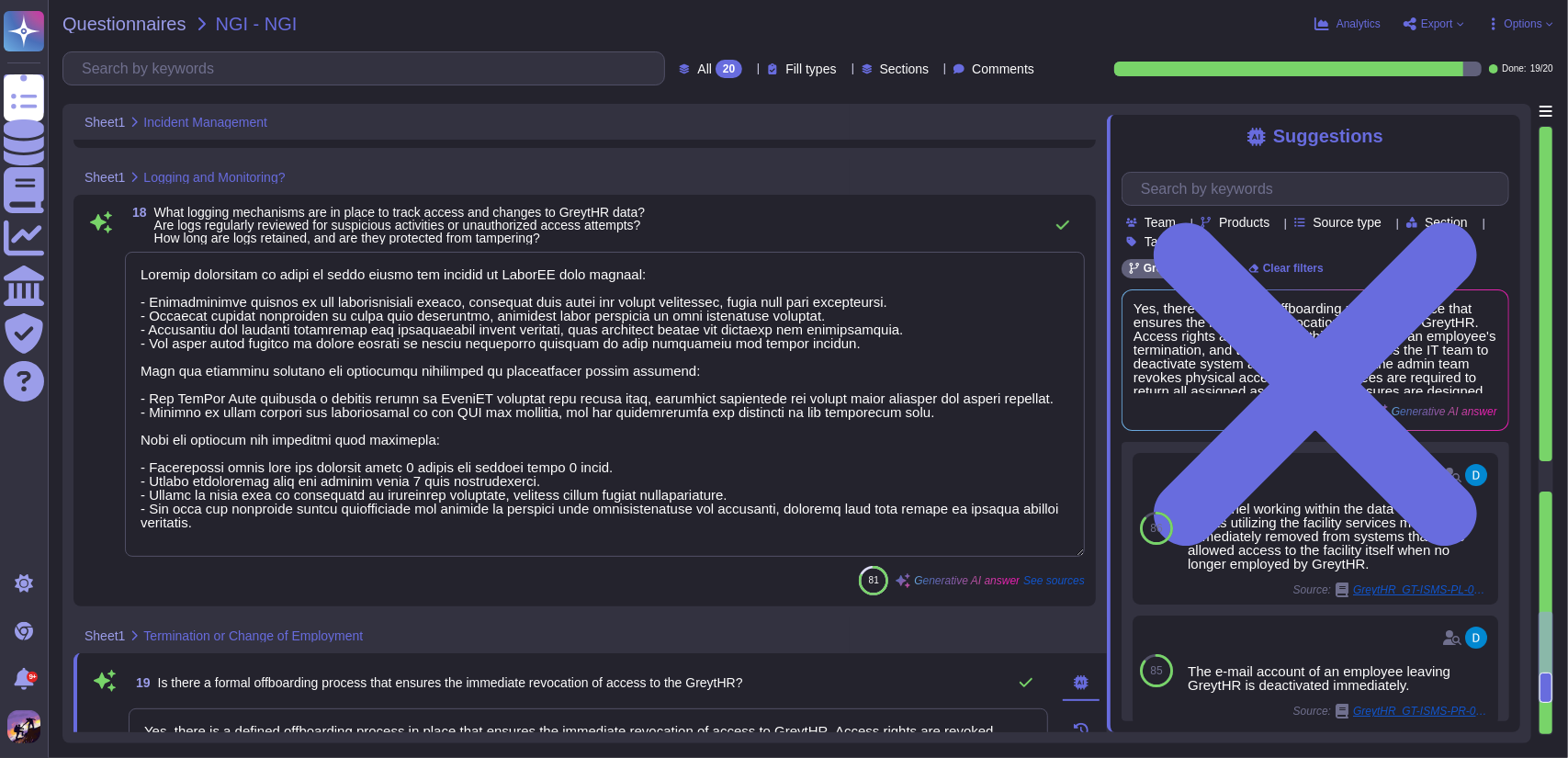
type textarea "Yes, there are established procedures in place for detecting, reporting, and ma…"
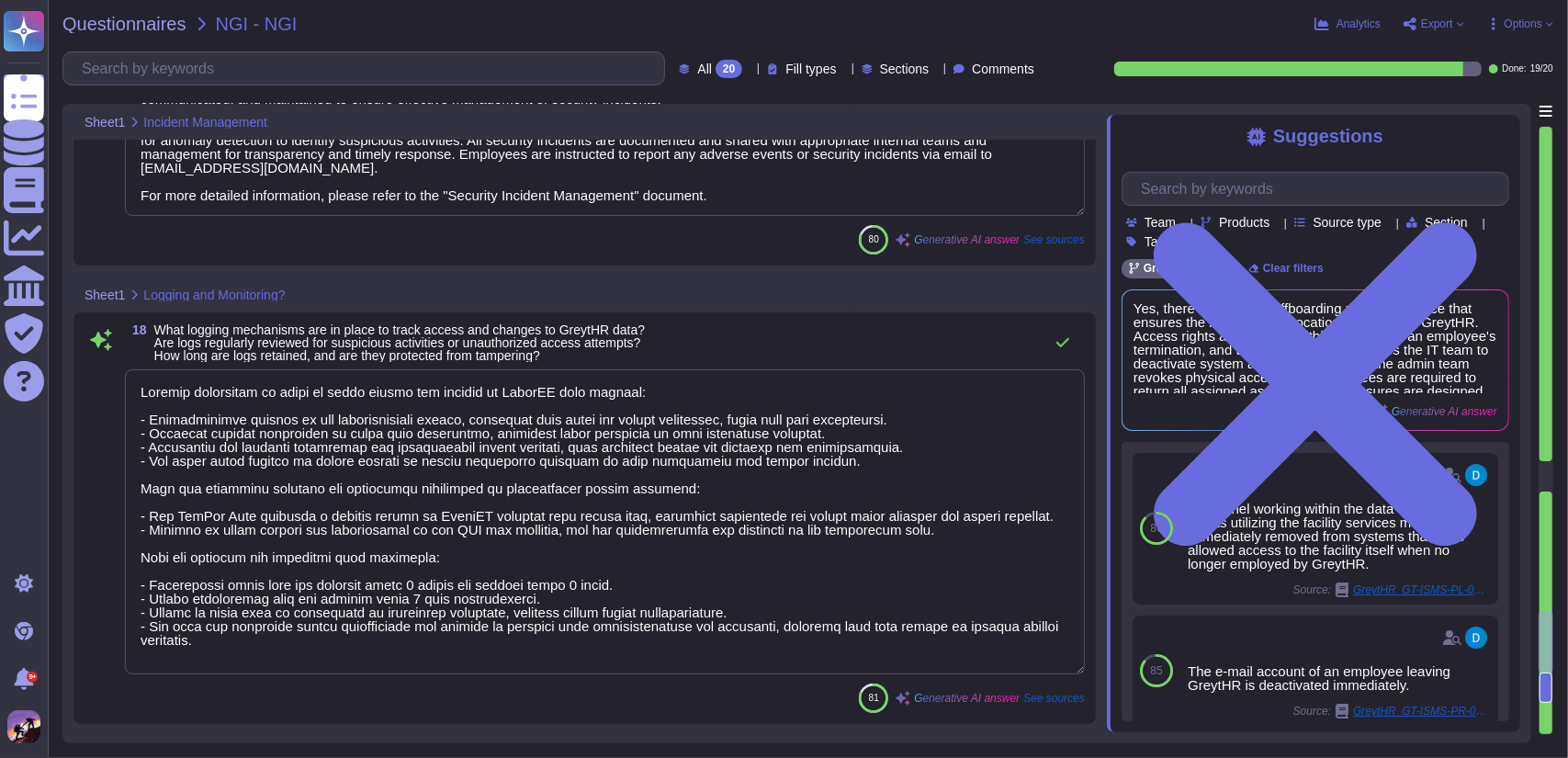
scroll to position [5345, 0]
drag, startPoint x: 138, startPoint y: 395, endPoint x: 1036, endPoint y: 668, distance: 938.6
click at [1036, 668] on textarea at bounding box center [605, 524] width 960 height 305
